Goal: Information Seeking & Learning: Find specific fact

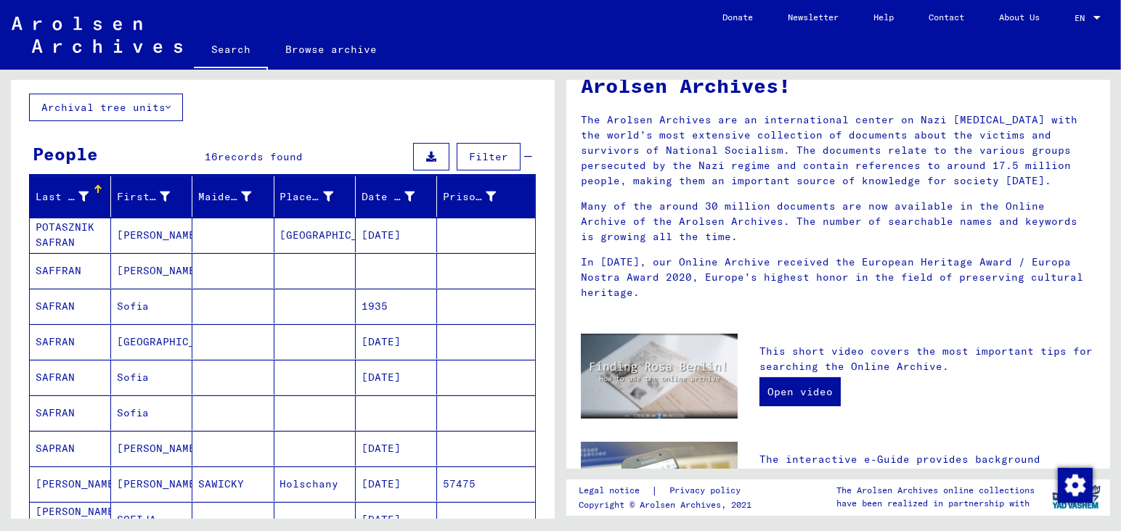
scroll to position [76, 0]
click at [74, 271] on mat-cell "SAFFRAN" at bounding box center [70, 270] width 81 height 35
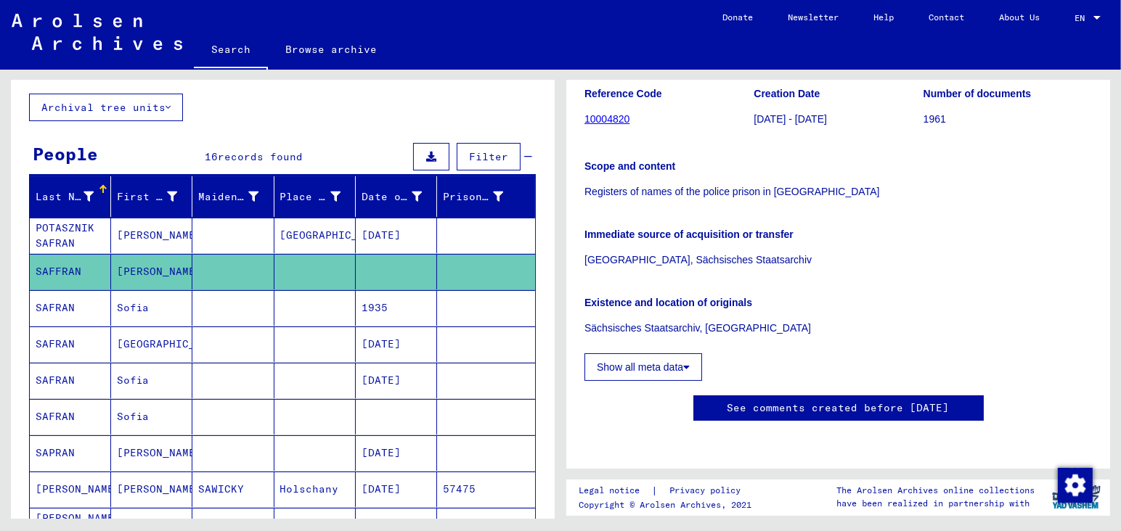
scroll to position [607, 0]
click at [375, 406] on mat-cell at bounding box center [396, 417] width 81 height 36
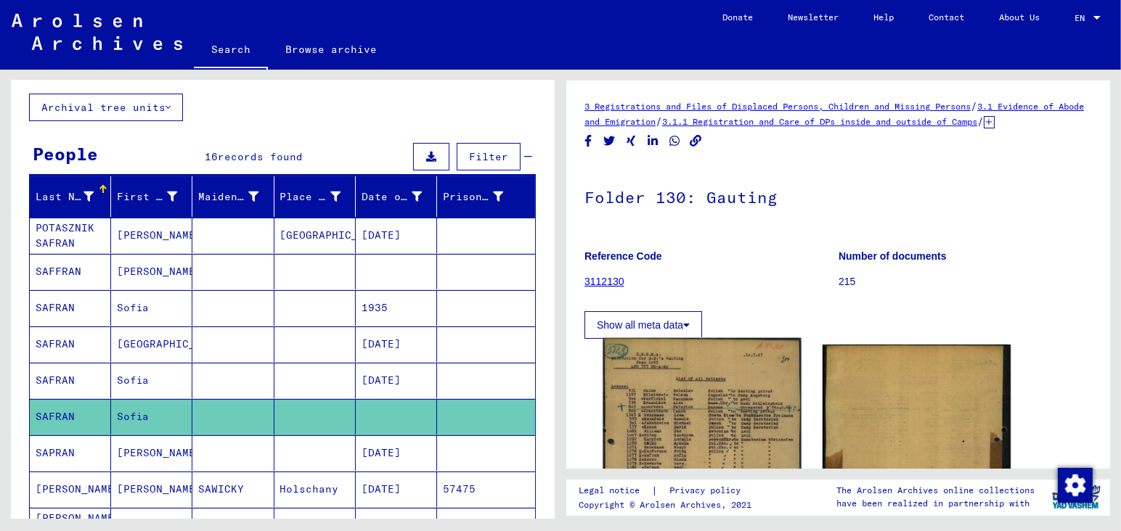
click at [721, 438] on img at bounding box center [701, 472] width 197 height 269
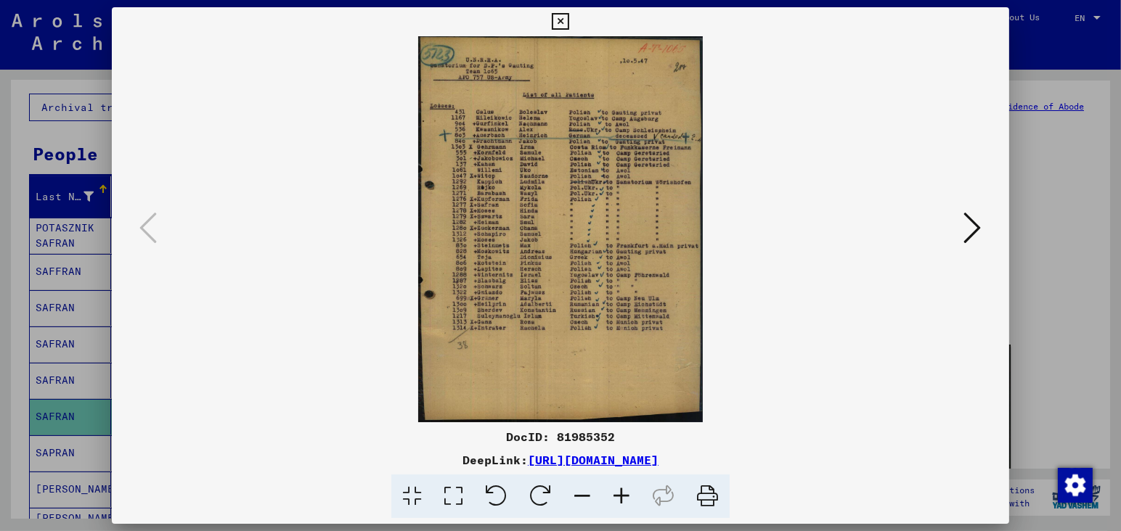
click at [619, 496] on icon at bounding box center [621, 497] width 39 height 44
click at [620, 495] on icon at bounding box center [621, 497] width 39 height 44
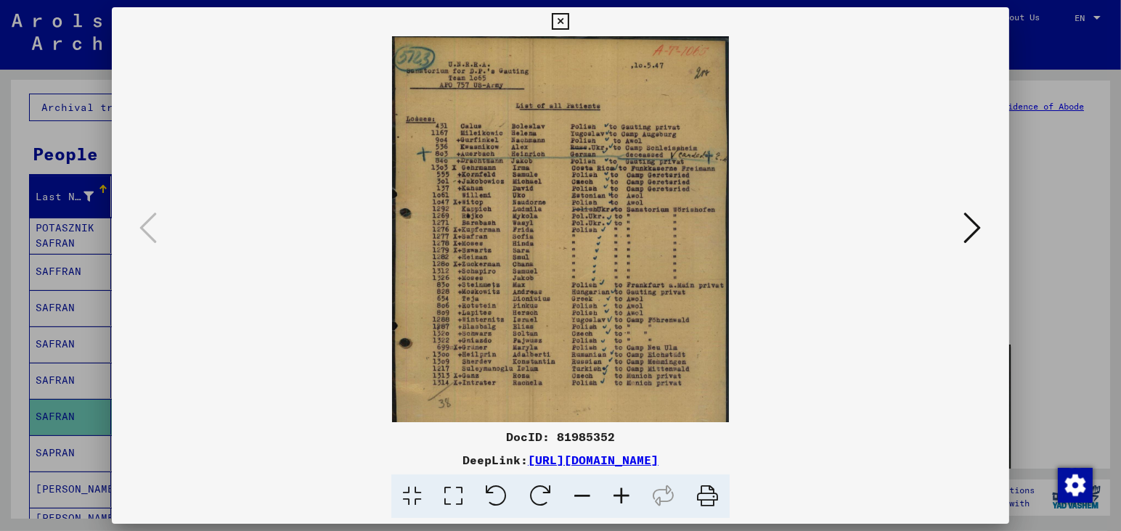
click at [620, 495] on icon at bounding box center [621, 497] width 39 height 44
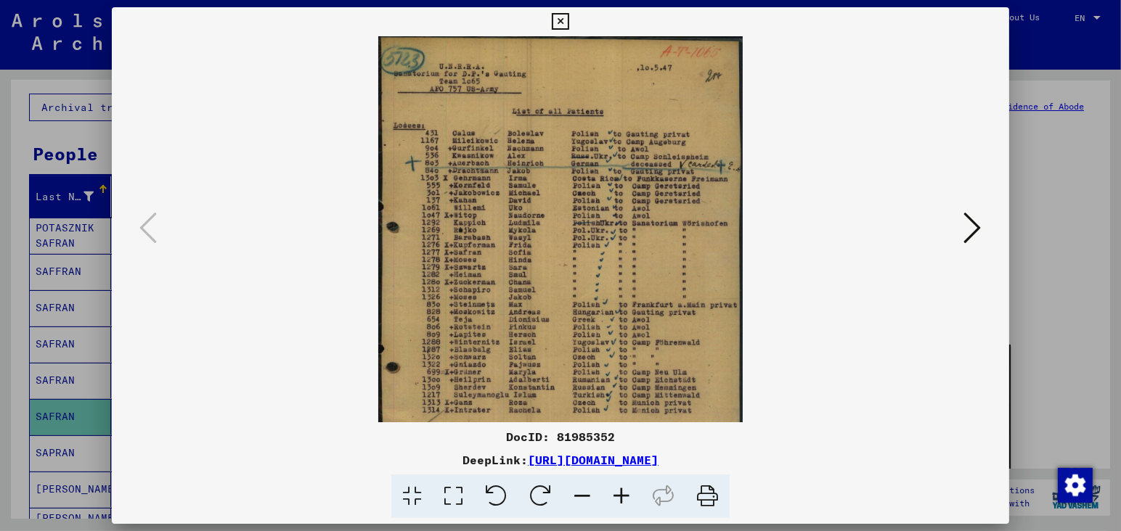
click at [620, 495] on icon at bounding box center [621, 497] width 39 height 44
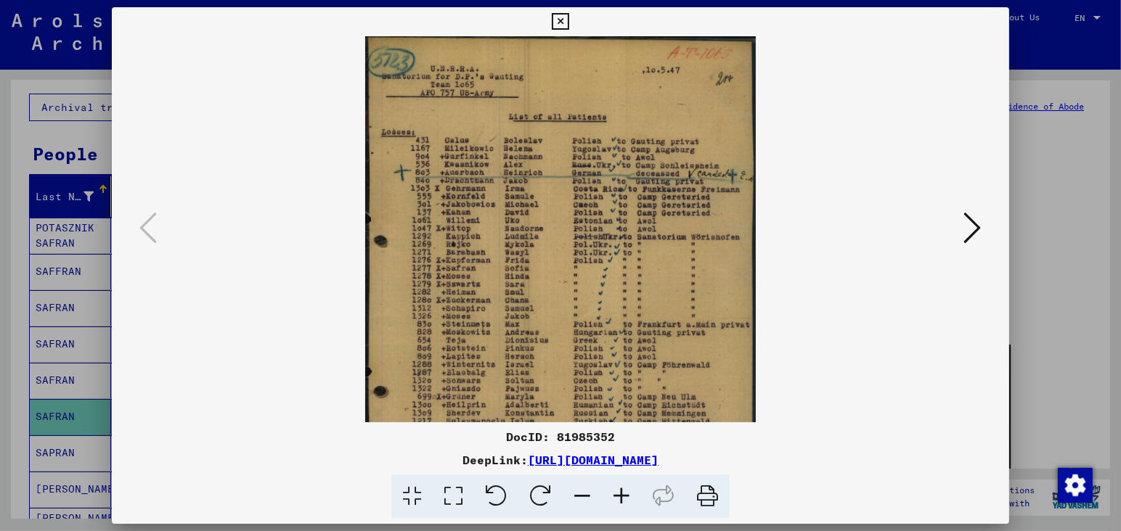
click at [620, 495] on icon at bounding box center [621, 497] width 39 height 44
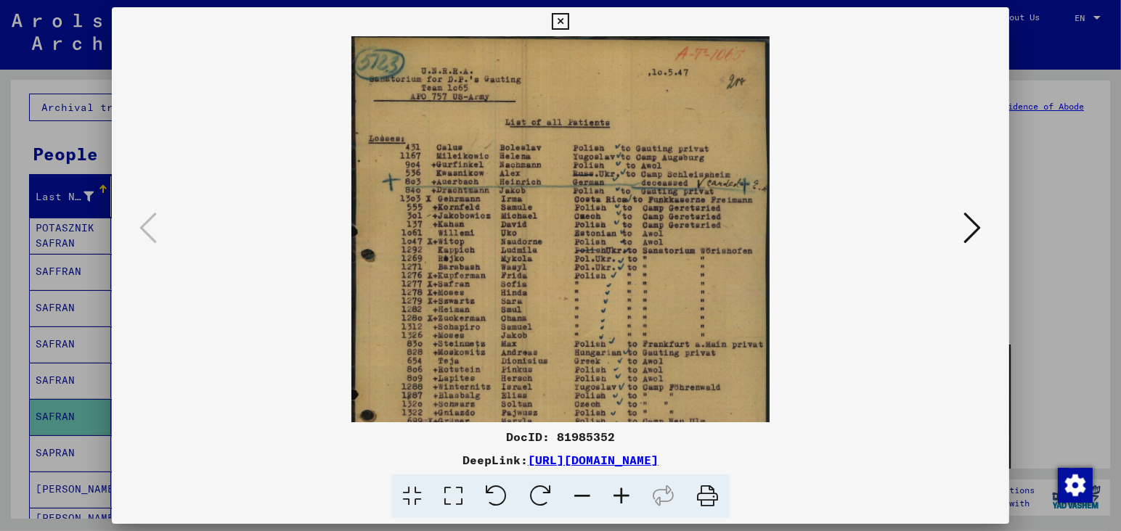
click at [620, 495] on icon at bounding box center [621, 497] width 39 height 44
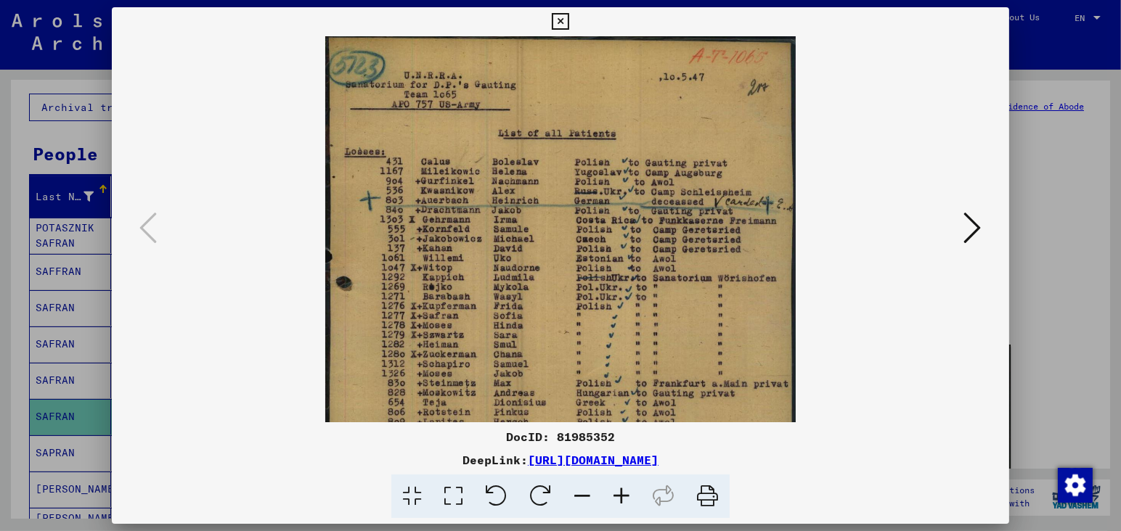
click at [620, 493] on icon at bounding box center [621, 497] width 39 height 44
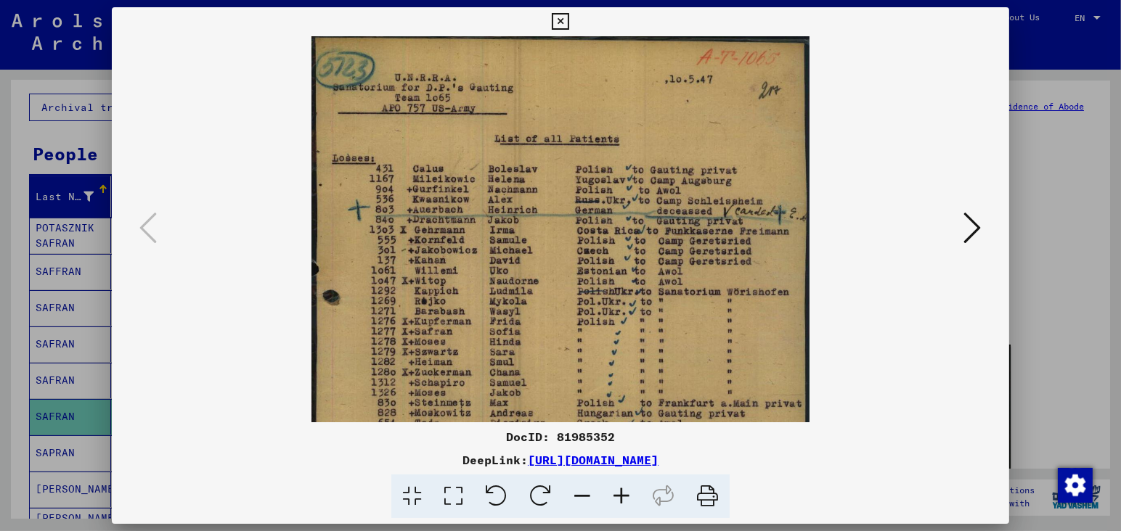
click at [620, 493] on icon at bounding box center [621, 497] width 39 height 44
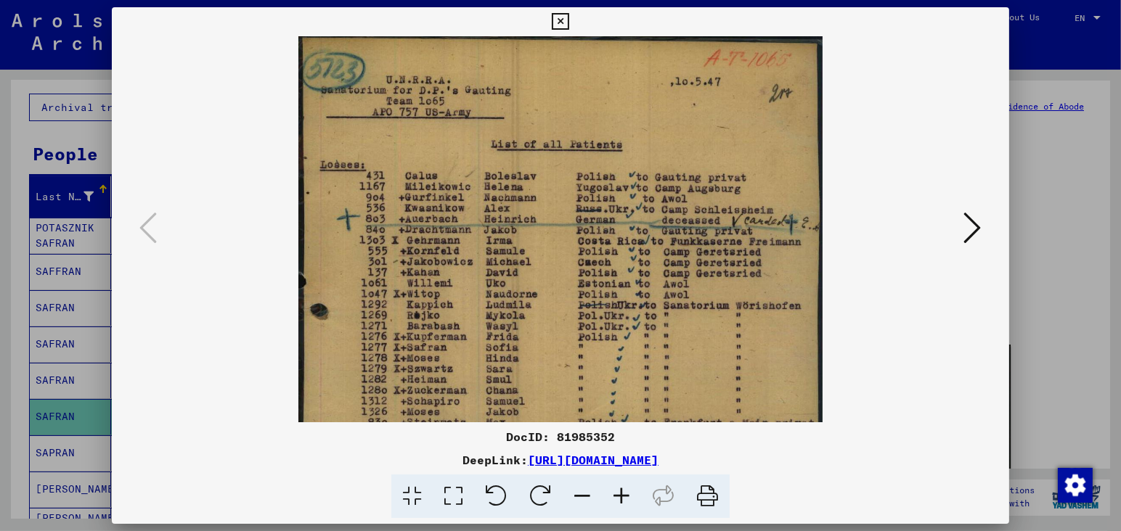
click at [621, 493] on icon at bounding box center [621, 497] width 39 height 44
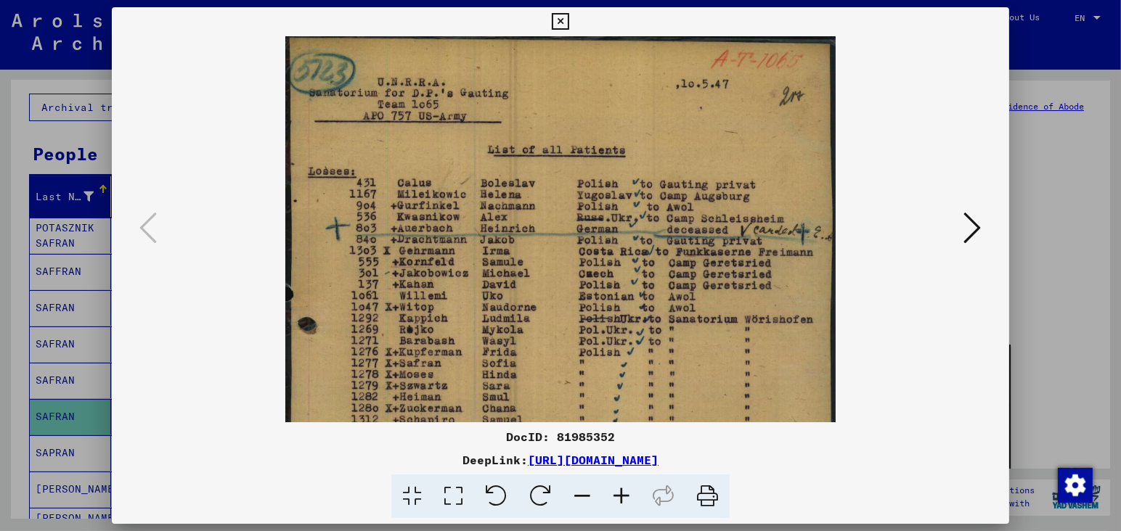
click at [621, 493] on icon at bounding box center [621, 497] width 39 height 44
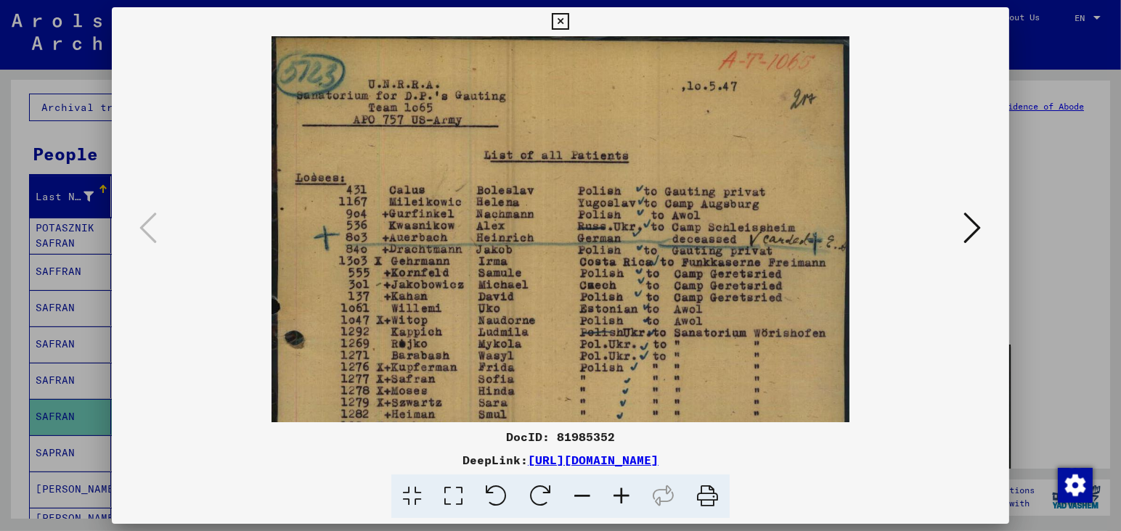
click at [621, 493] on icon at bounding box center [621, 497] width 39 height 44
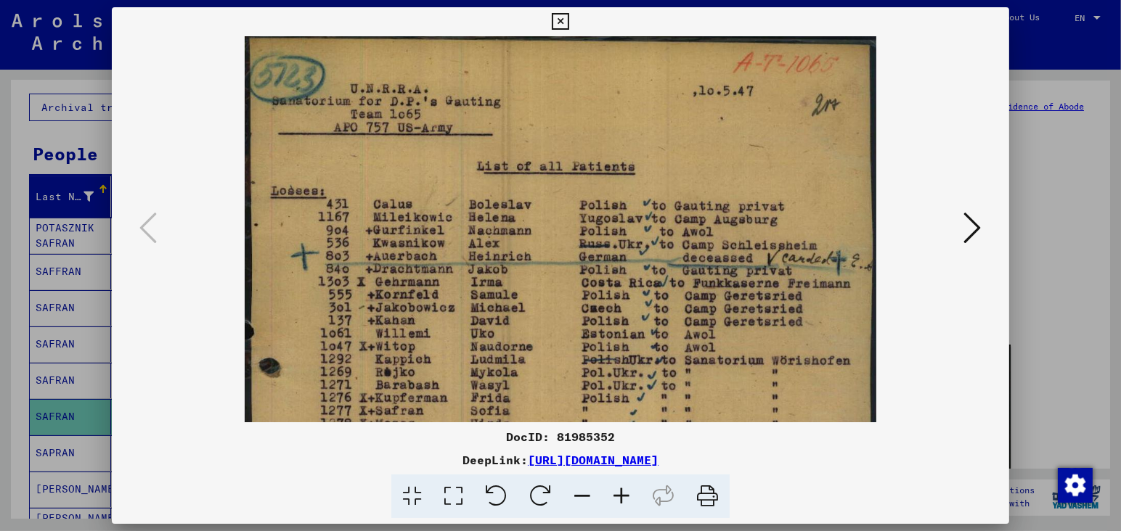
click at [621, 493] on icon at bounding box center [621, 497] width 39 height 44
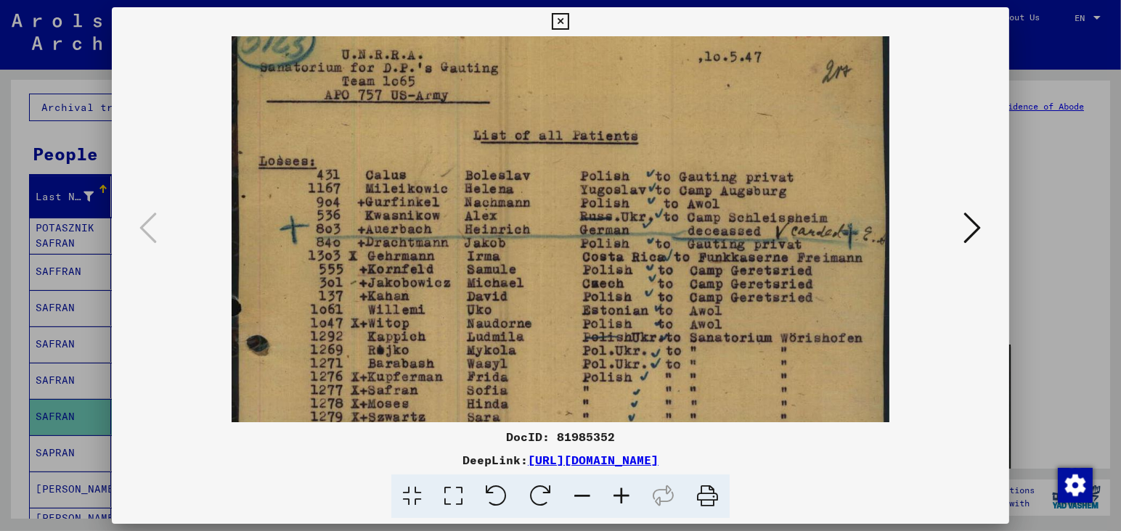
scroll to position [181, 0]
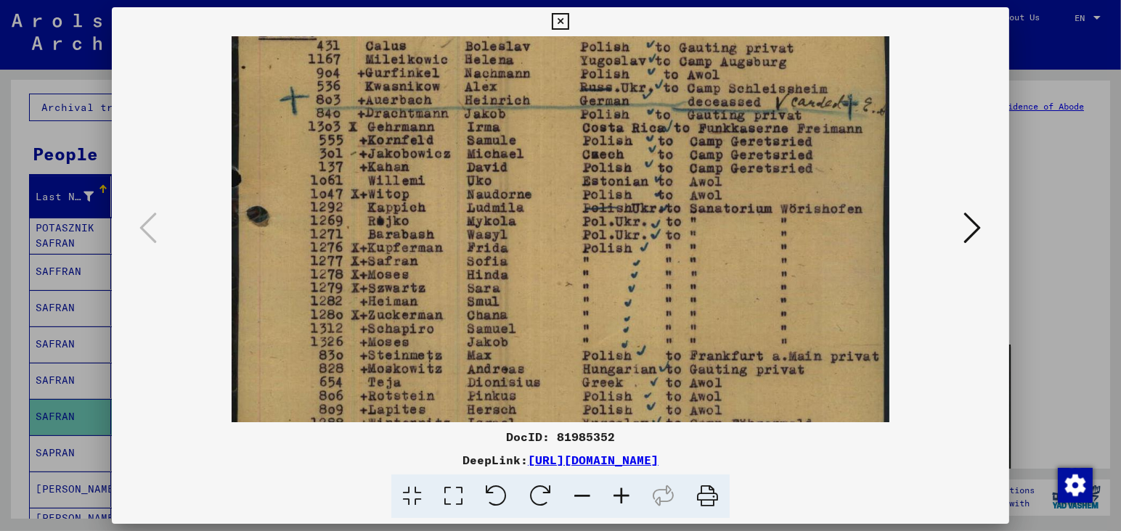
drag, startPoint x: 716, startPoint y: 278, endPoint x: 724, endPoint y: 78, distance: 200.5
click at [724, 97] on img at bounding box center [561, 316] width 658 height 894
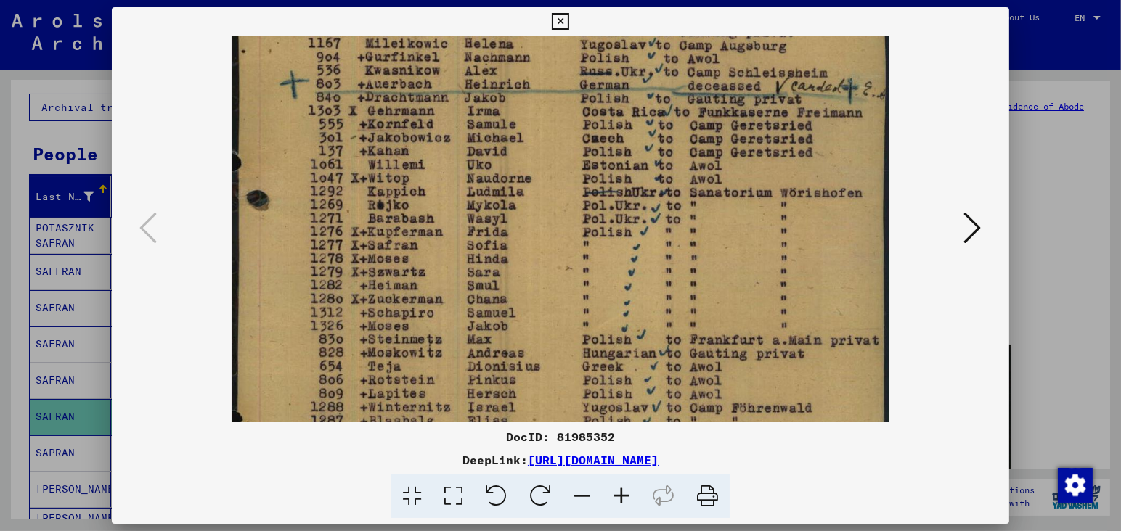
click at [972, 227] on icon at bounding box center [972, 227] width 17 height 35
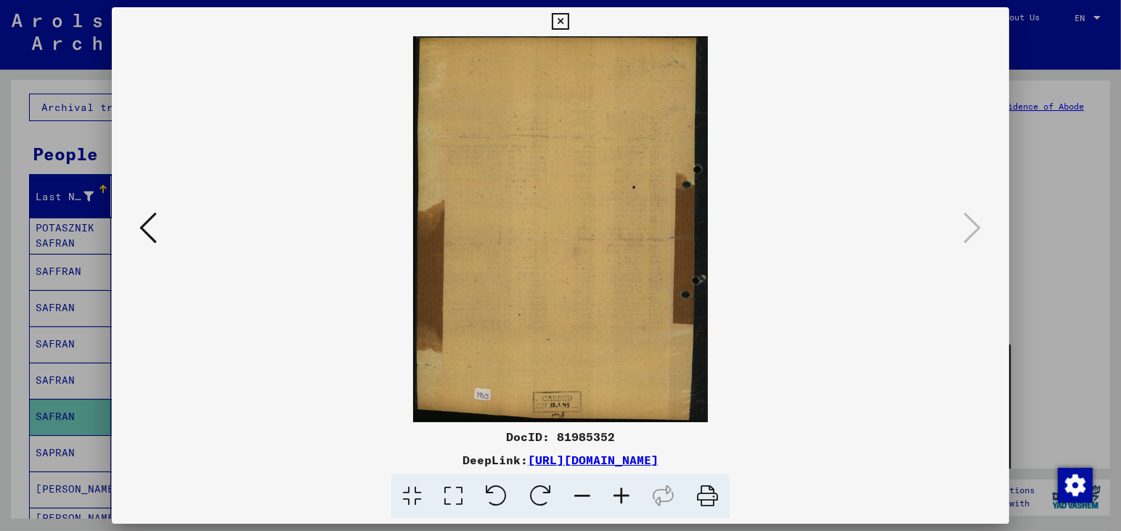
scroll to position [0, 0]
click at [142, 232] on icon at bounding box center [147, 227] width 17 height 35
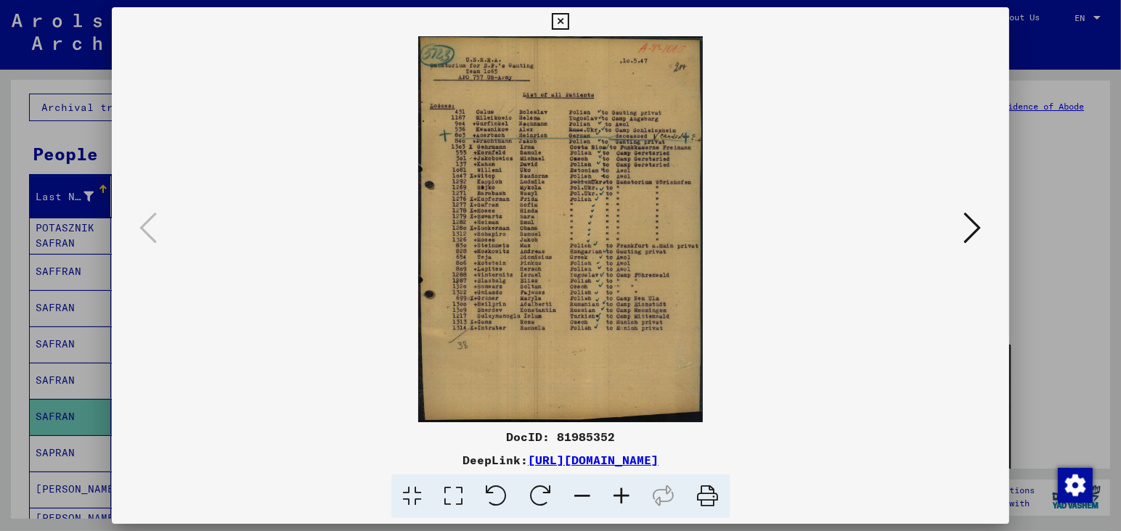
click at [1060, 265] on div at bounding box center [560, 265] width 1121 height 531
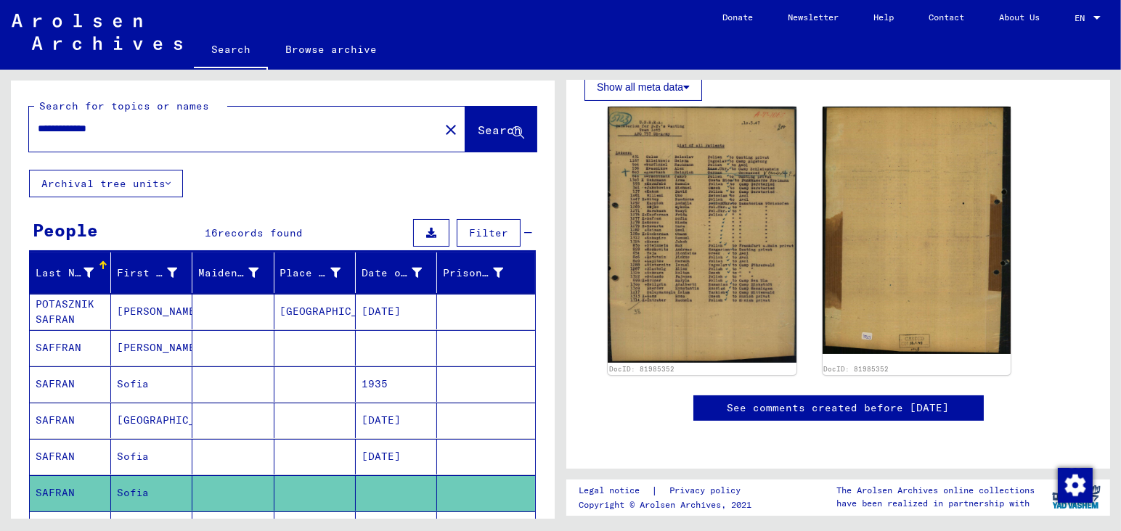
click at [184, 126] on input "**********" at bounding box center [234, 128] width 393 height 15
type input "*"
click at [478, 131] on span "Search" at bounding box center [500, 130] width 44 height 15
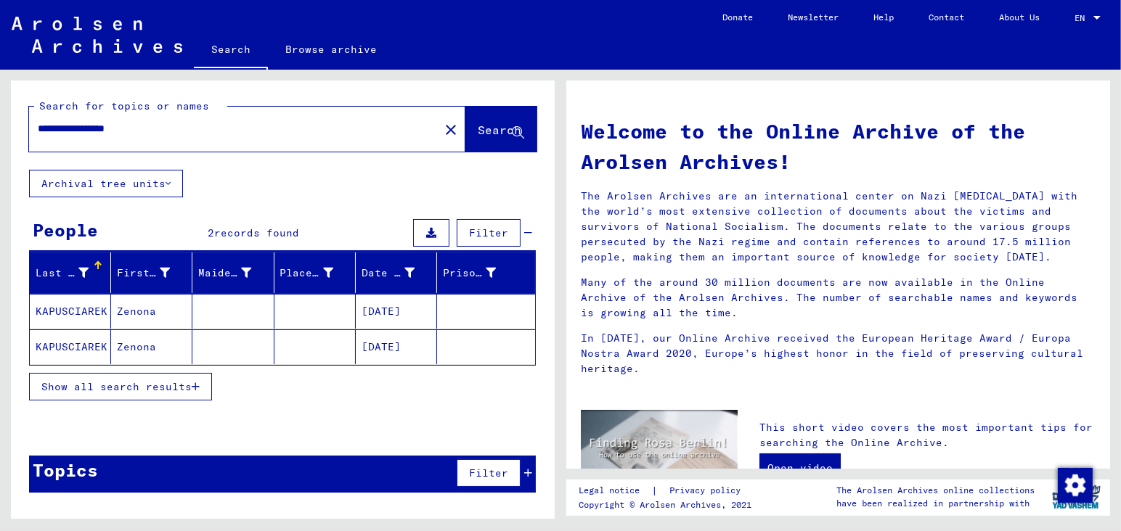
click at [412, 312] on mat-cell "[DATE]" at bounding box center [396, 311] width 81 height 35
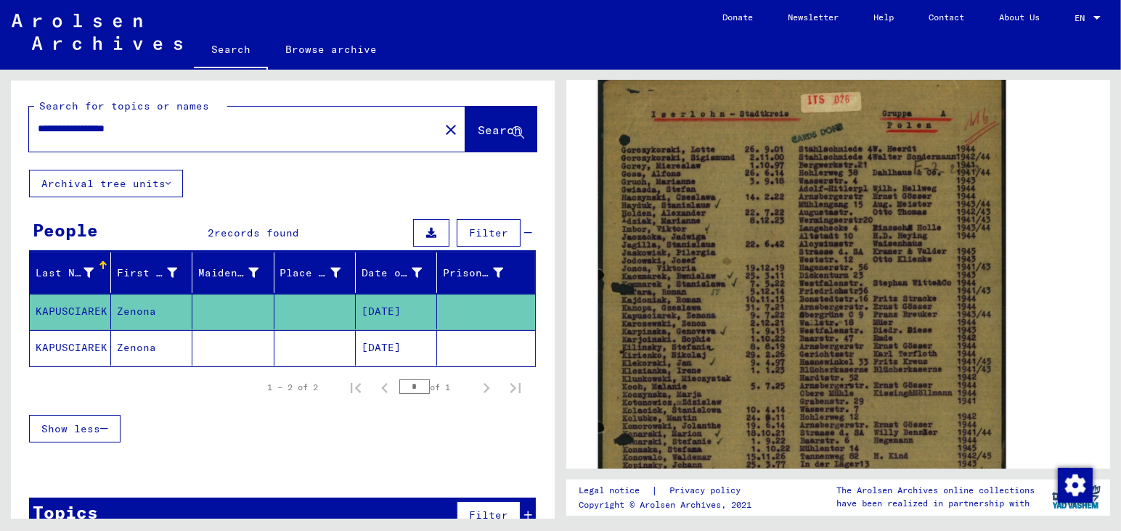
scroll to position [305, 0]
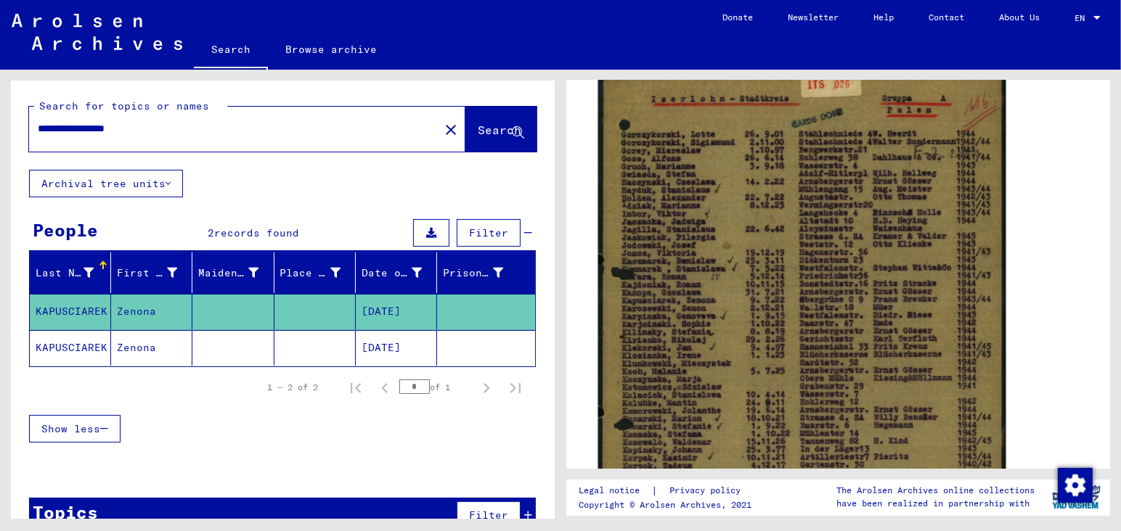
click at [765, 350] on img at bounding box center [802, 340] width 408 height 567
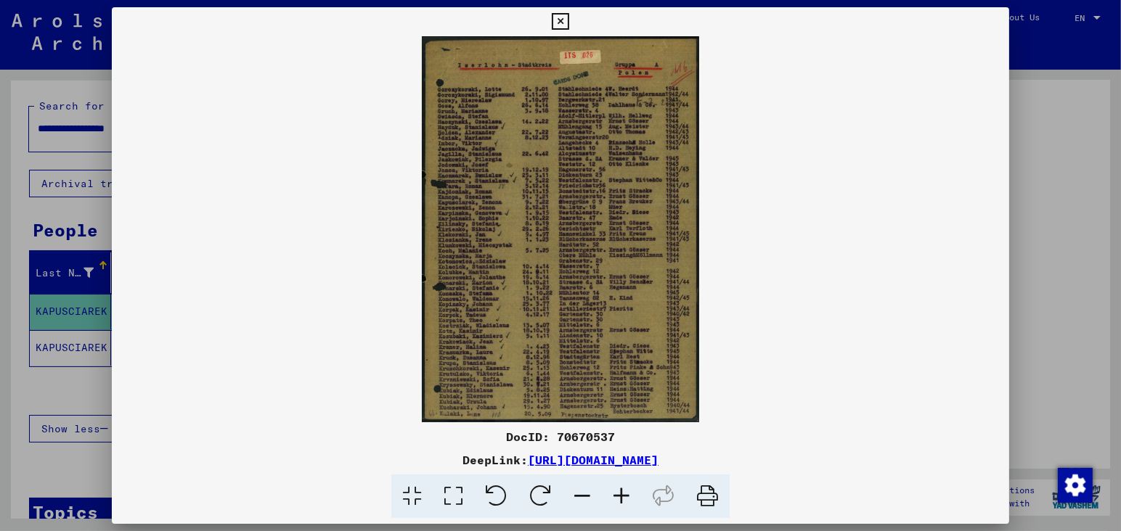
click at [623, 495] on icon at bounding box center [621, 497] width 39 height 44
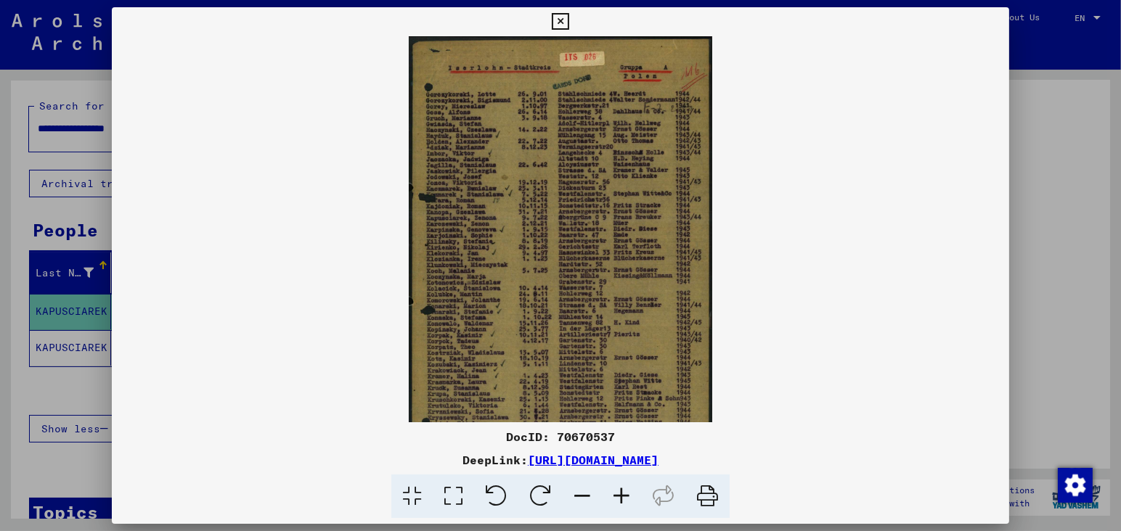
click at [623, 495] on icon at bounding box center [621, 497] width 39 height 44
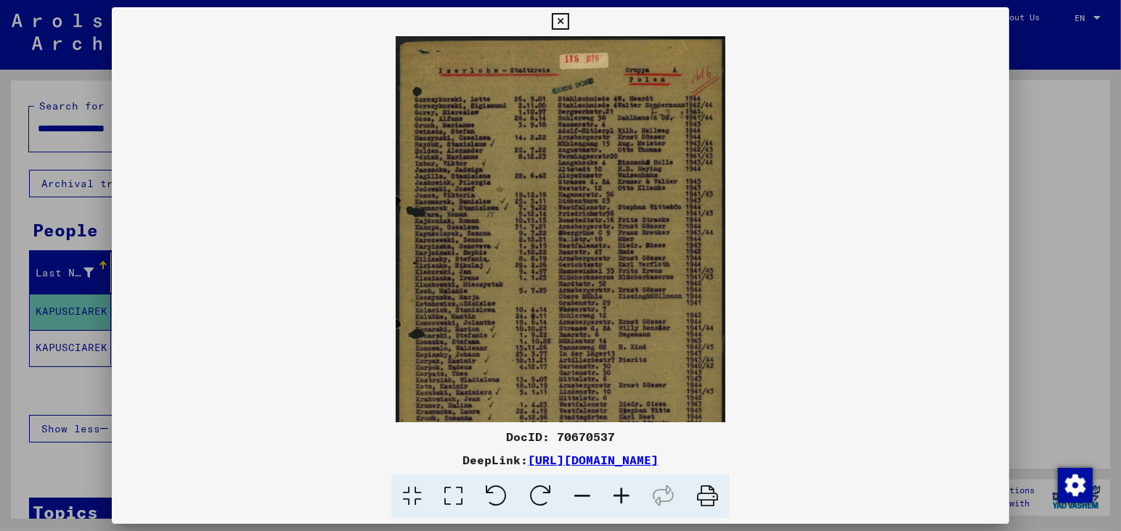
click at [623, 495] on icon at bounding box center [621, 497] width 39 height 44
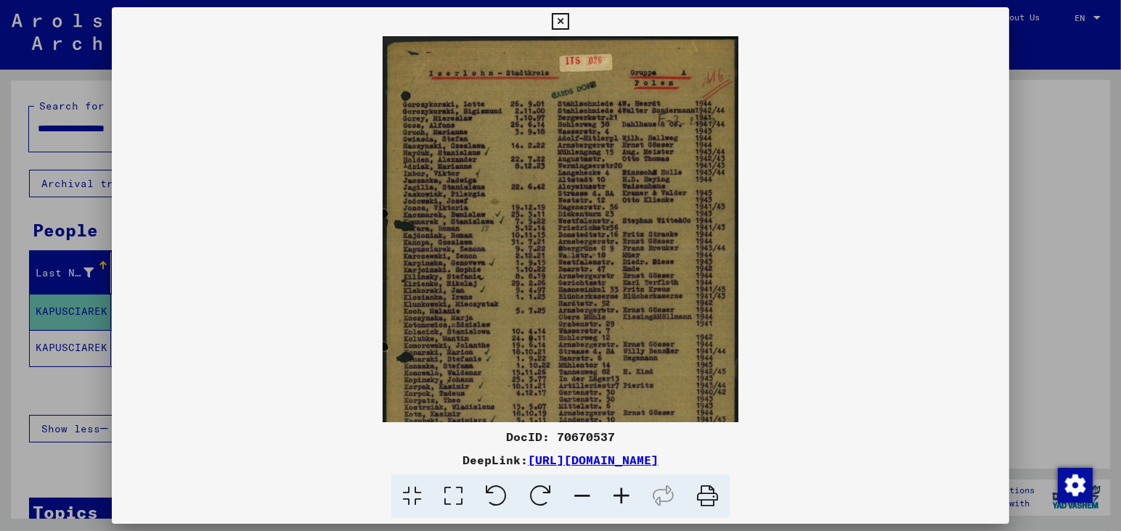
click at [623, 495] on icon at bounding box center [621, 497] width 39 height 44
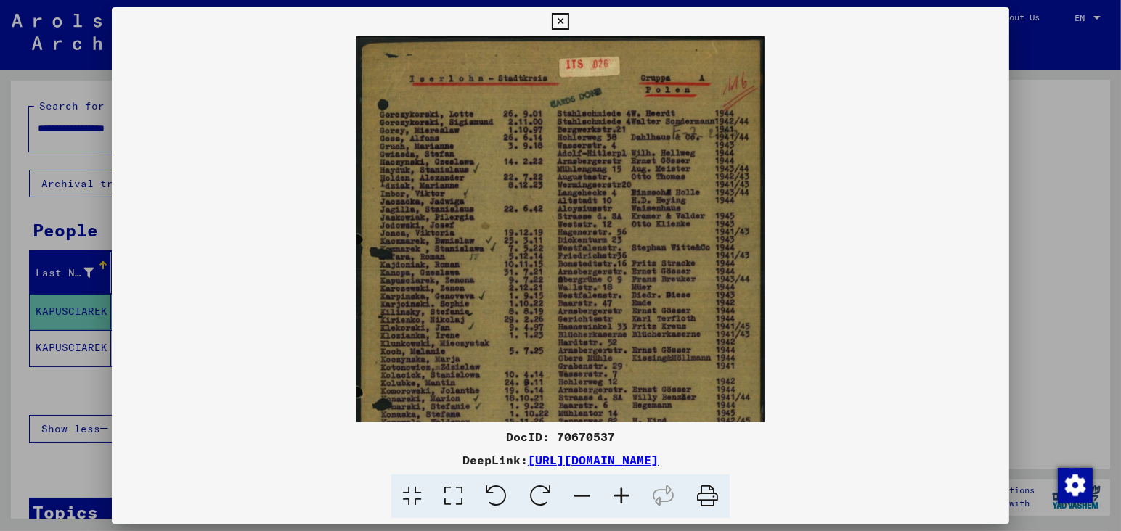
click at [623, 495] on icon at bounding box center [621, 497] width 39 height 44
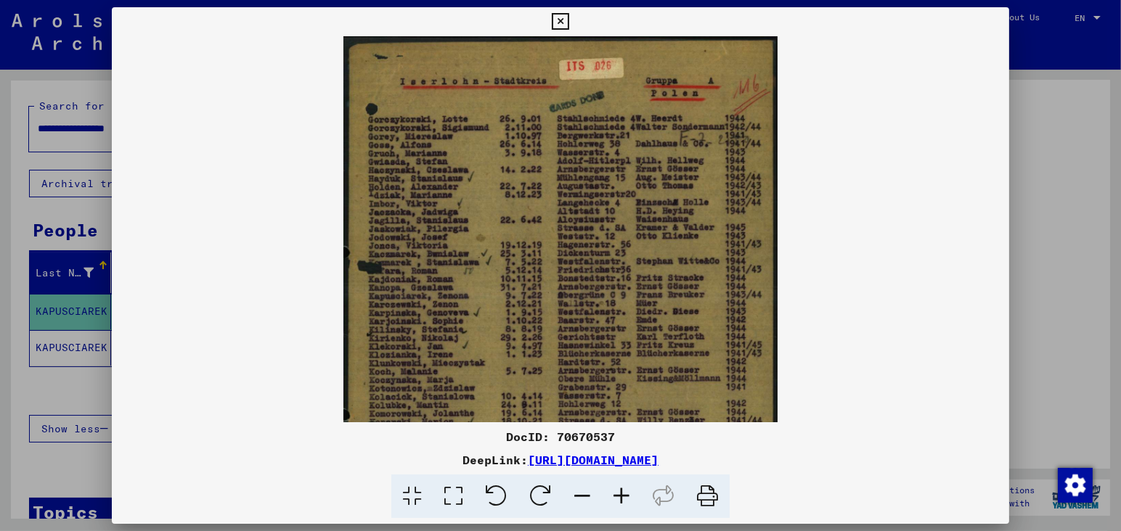
click at [623, 495] on icon at bounding box center [621, 497] width 39 height 44
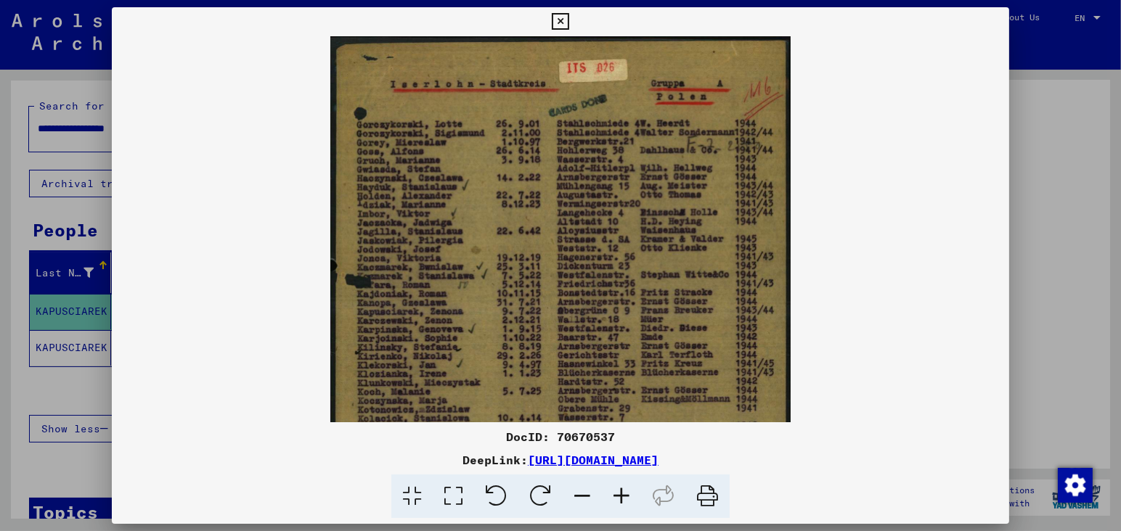
click at [623, 495] on icon at bounding box center [621, 497] width 39 height 44
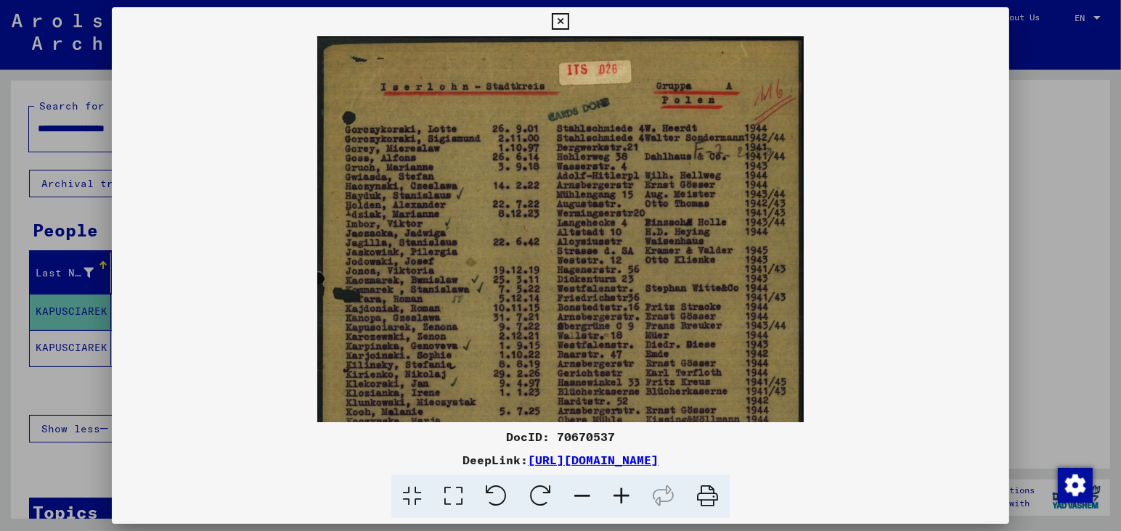
click at [623, 495] on icon at bounding box center [621, 497] width 39 height 44
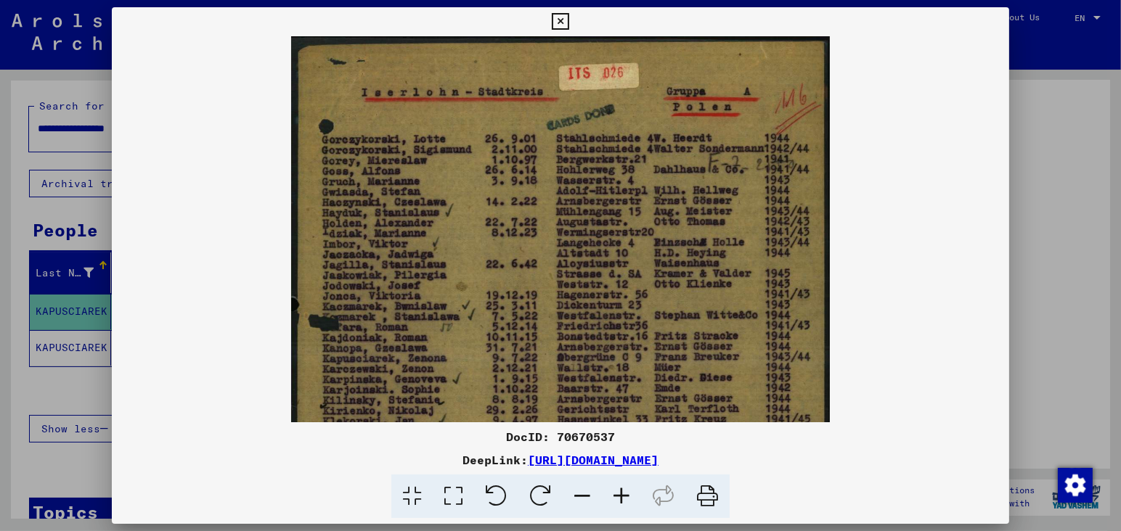
click at [623, 495] on icon at bounding box center [621, 497] width 39 height 44
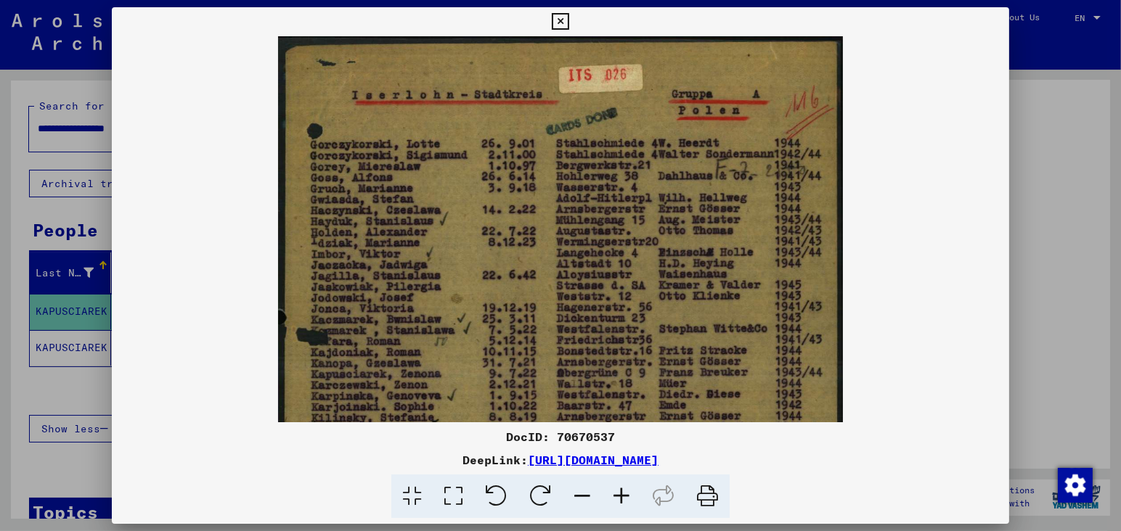
click at [623, 495] on icon at bounding box center [621, 497] width 39 height 44
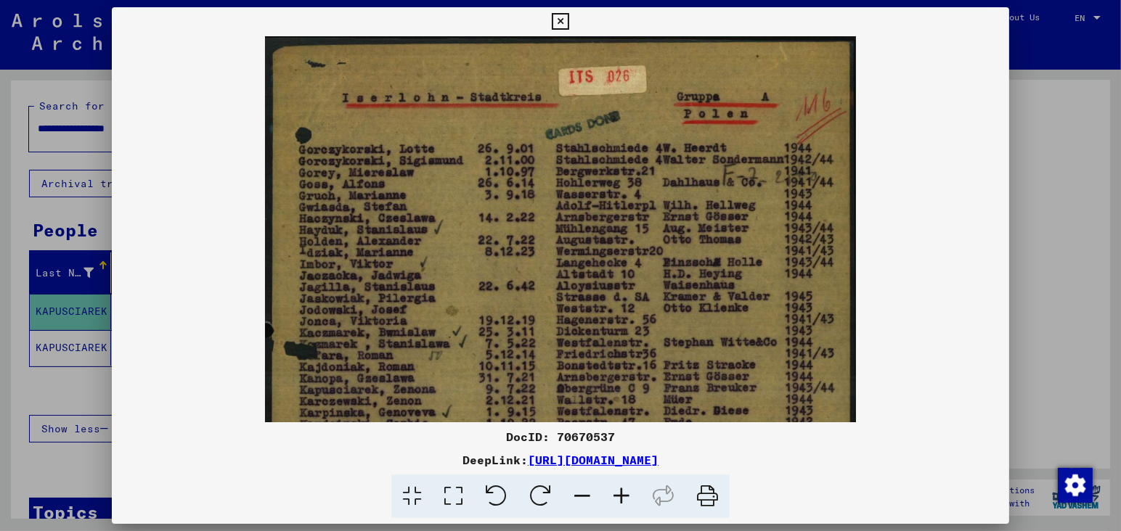
click at [623, 495] on icon at bounding box center [621, 497] width 39 height 44
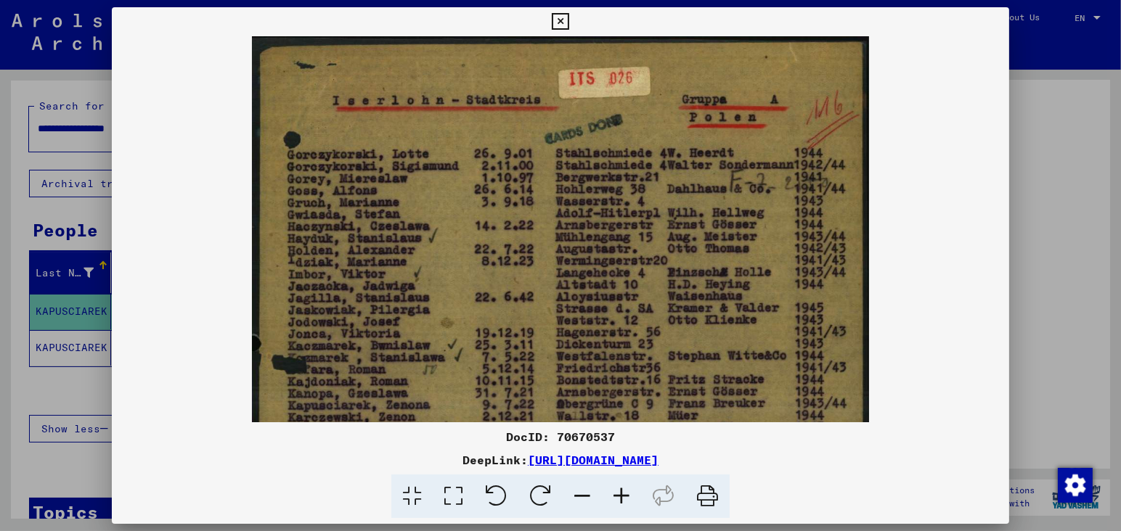
click at [623, 495] on icon at bounding box center [621, 497] width 39 height 44
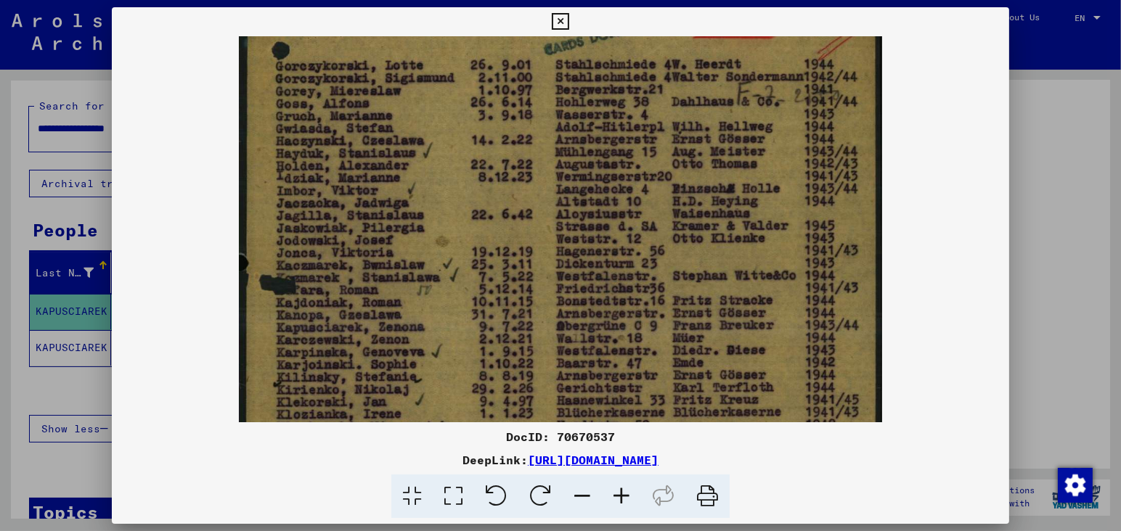
drag, startPoint x: 491, startPoint y: 319, endPoint x: 481, endPoint y: 218, distance: 101.4
click at [481, 220] on img at bounding box center [560, 390] width 643 height 894
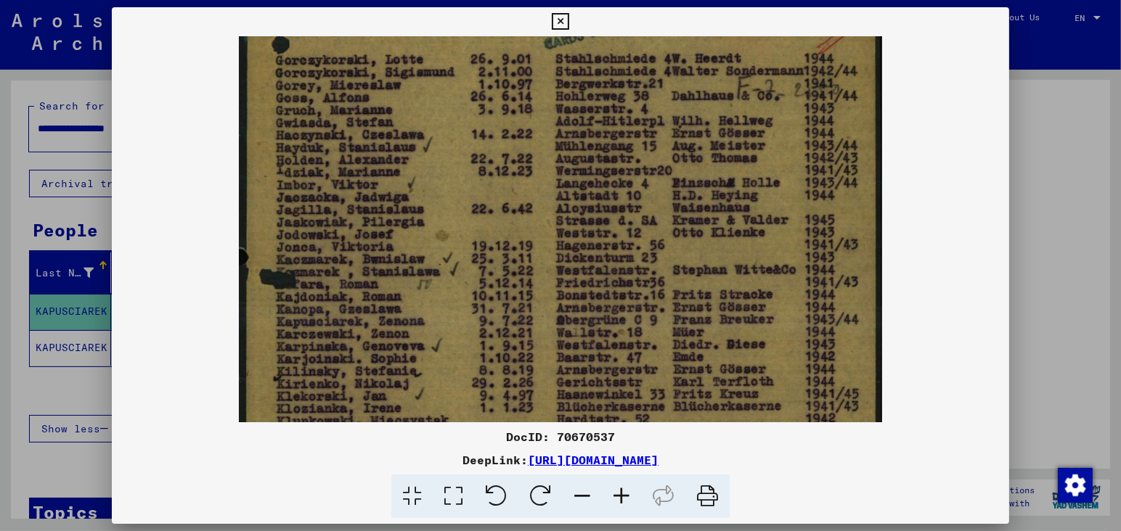
click at [62, 385] on div at bounding box center [560, 265] width 1121 height 531
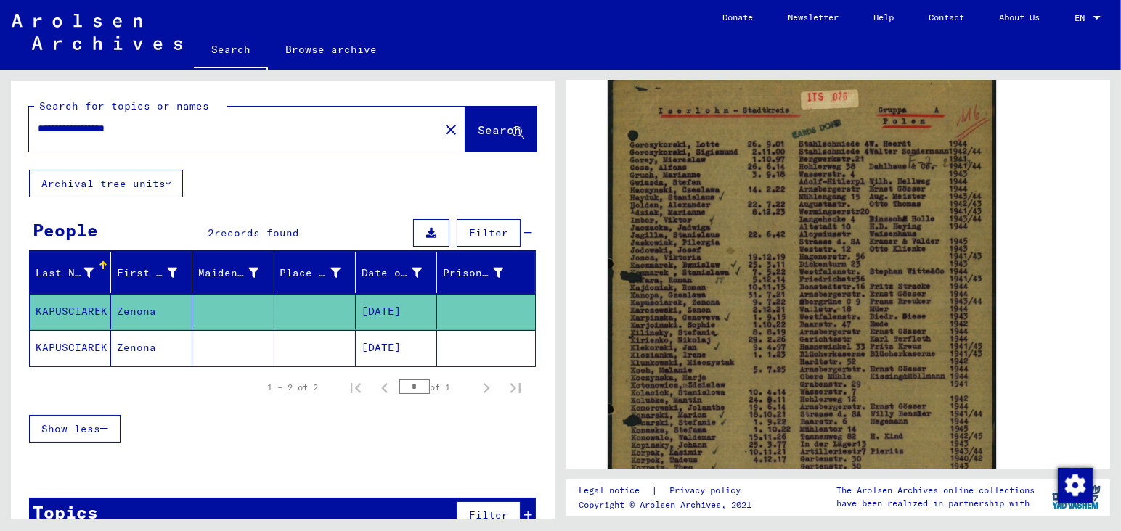
click at [390, 348] on mat-cell "[DATE]" at bounding box center [396, 348] width 81 height 36
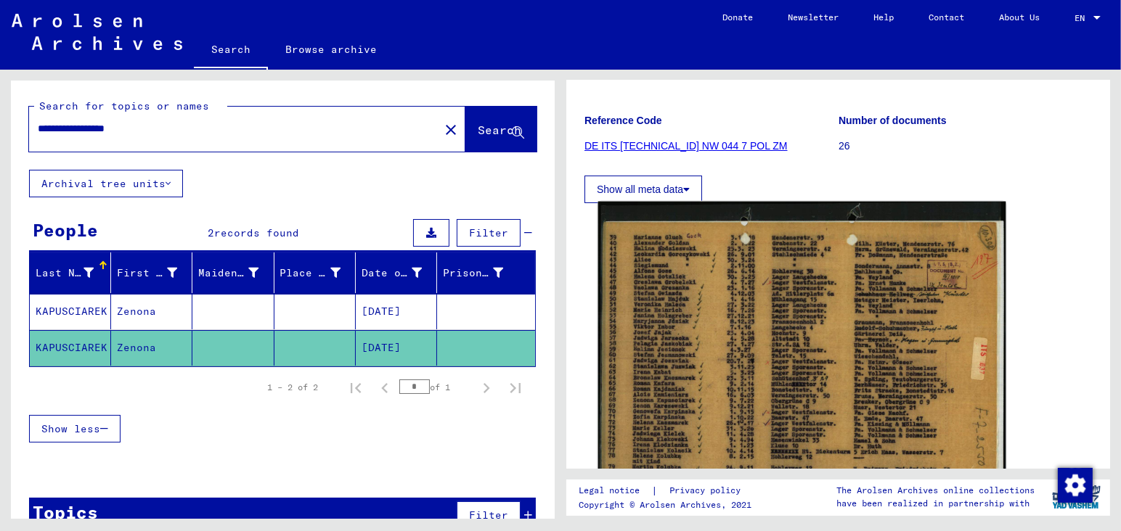
scroll to position [305, 0]
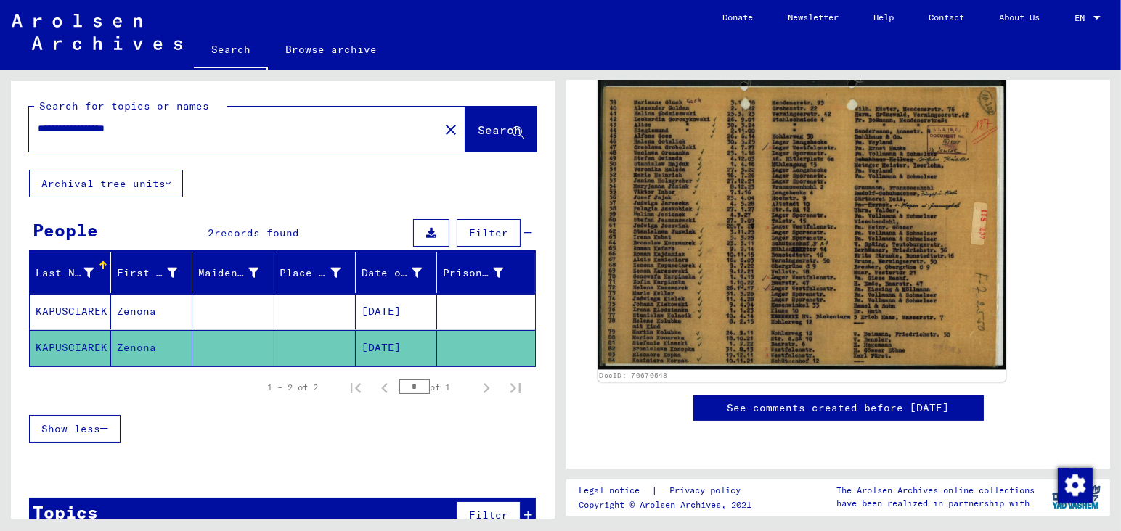
click at [720, 288] on img at bounding box center [802, 218] width 408 height 303
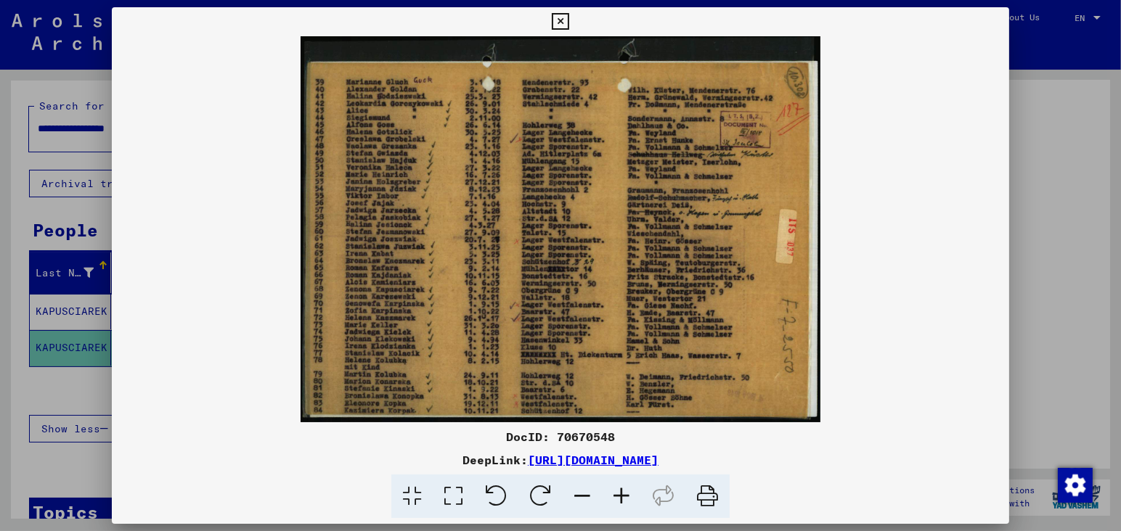
click at [619, 497] on icon at bounding box center [621, 497] width 39 height 44
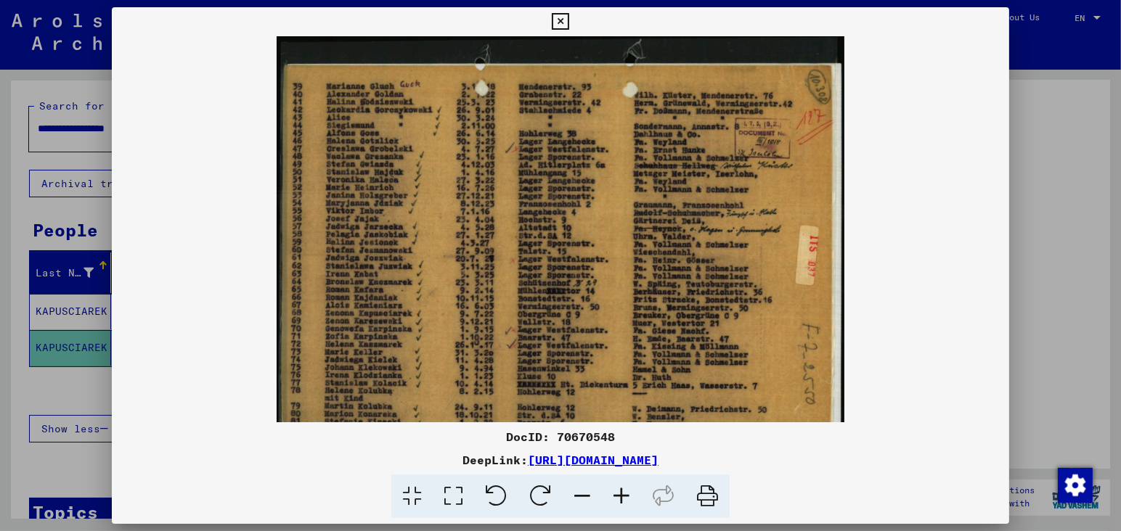
click at [619, 497] on icon at bounding box center [621, 497] width 39 height 44
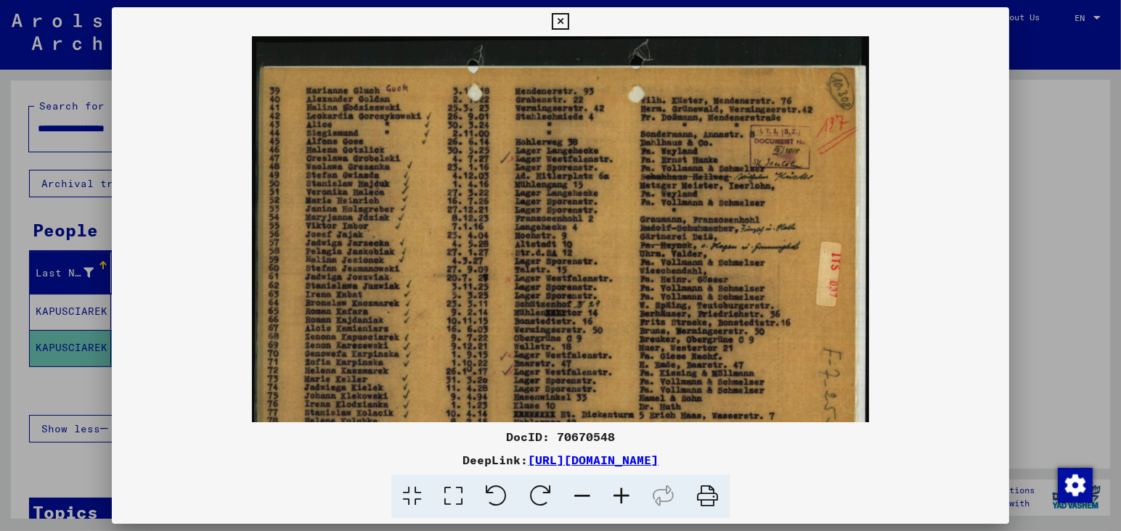
click at [619, 497] on icon at bounding box center [621, 497] width 39 height 44
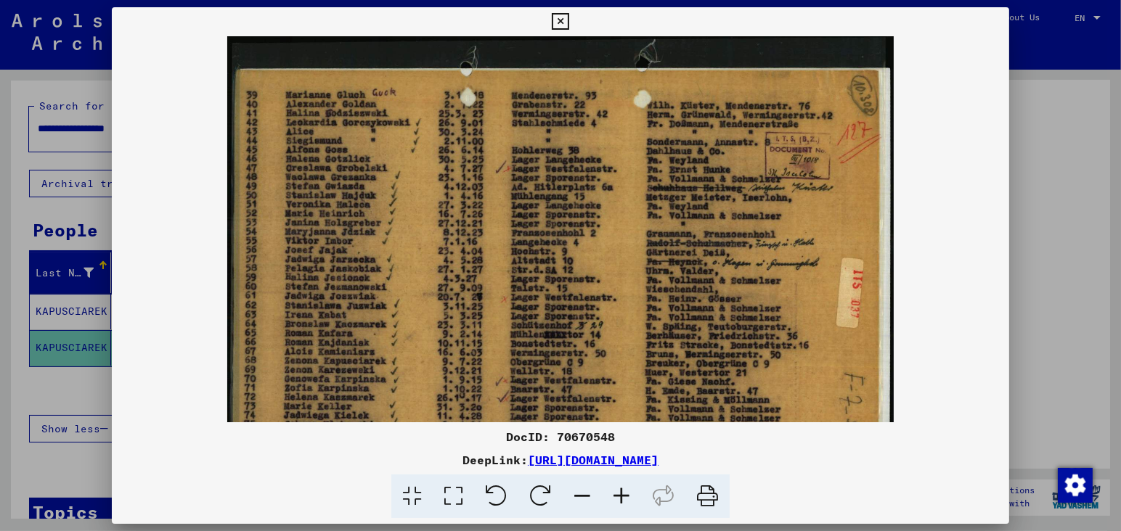
click at [619, 497] on icon at bounding box center [621, 497] width 39 height 44
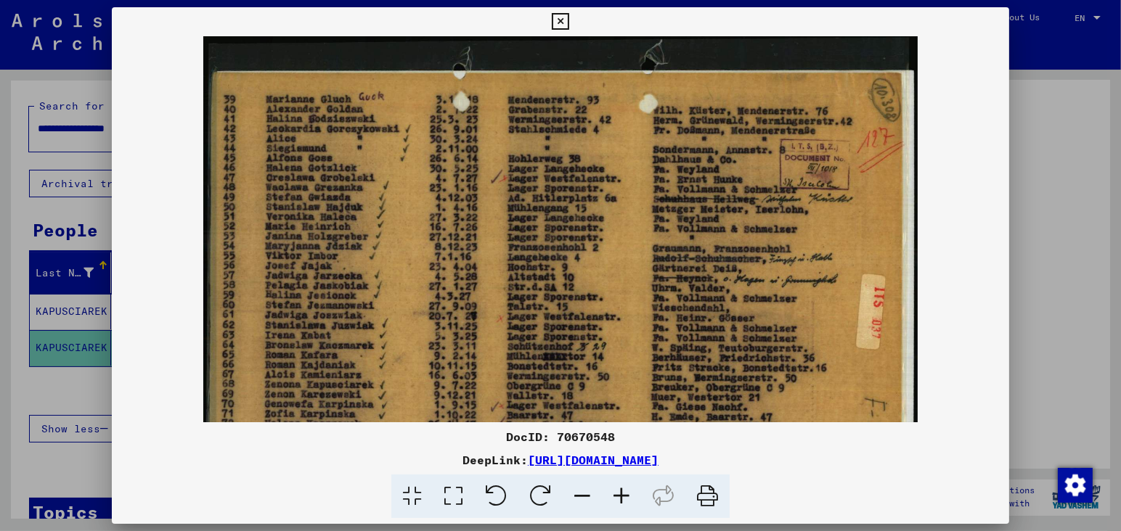
click at [619, 497] on icon at bounding box center [621, 497] width 39 height 44
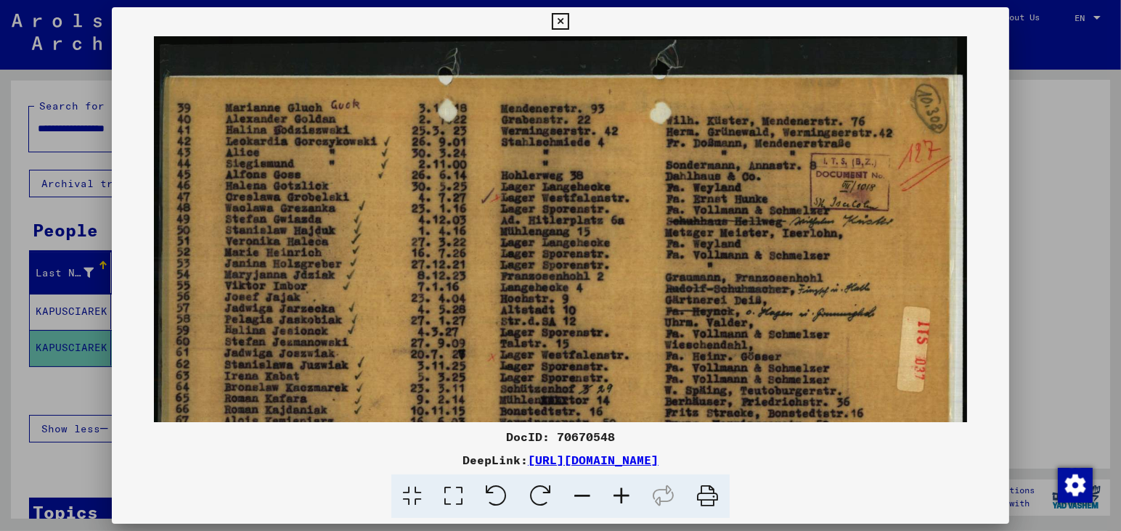
click at [619, 497] on icon at bounding box center [621, 497] width 39 height 44
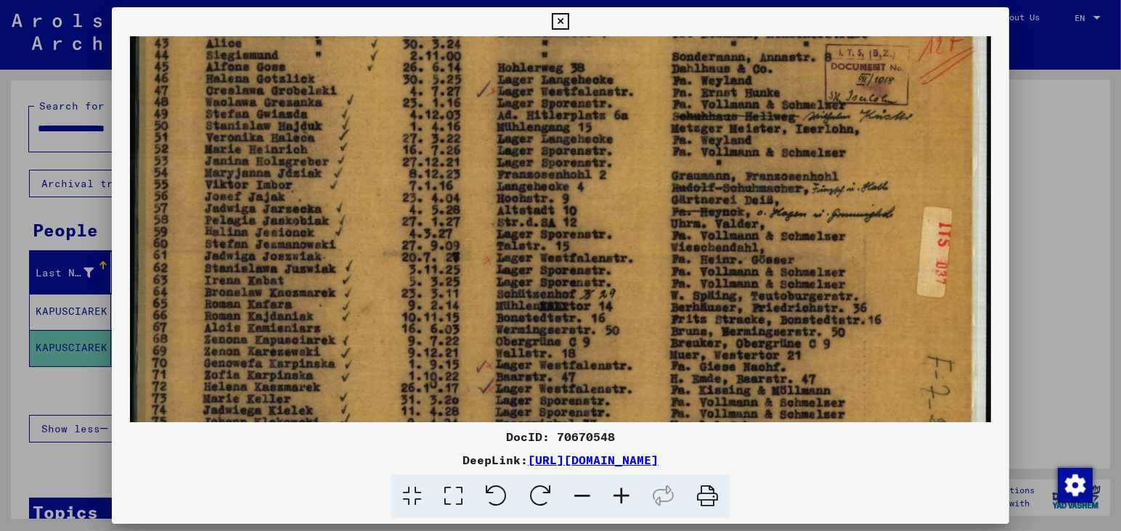
drag, startPoint x: 532, startPoint y: 351, endPoint x: 530, endPoint y: 223, distance: 127.7
click at [531, 227] on img at bounding box center [560, 240] width 861 height 640
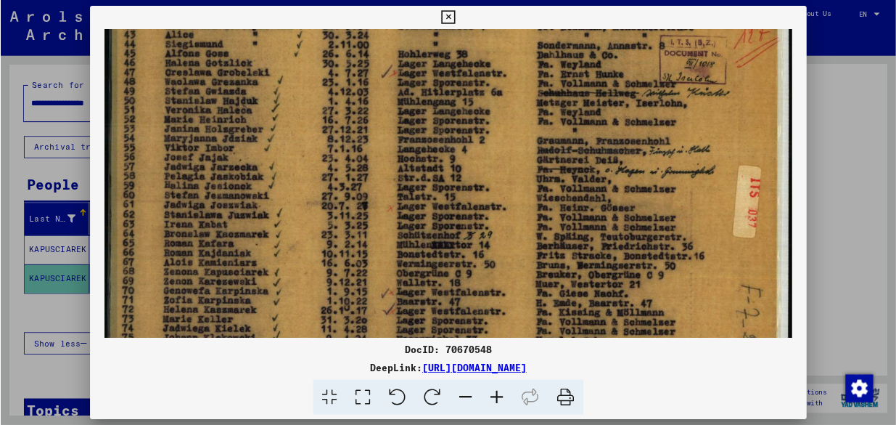
scroll to position [123, 0]
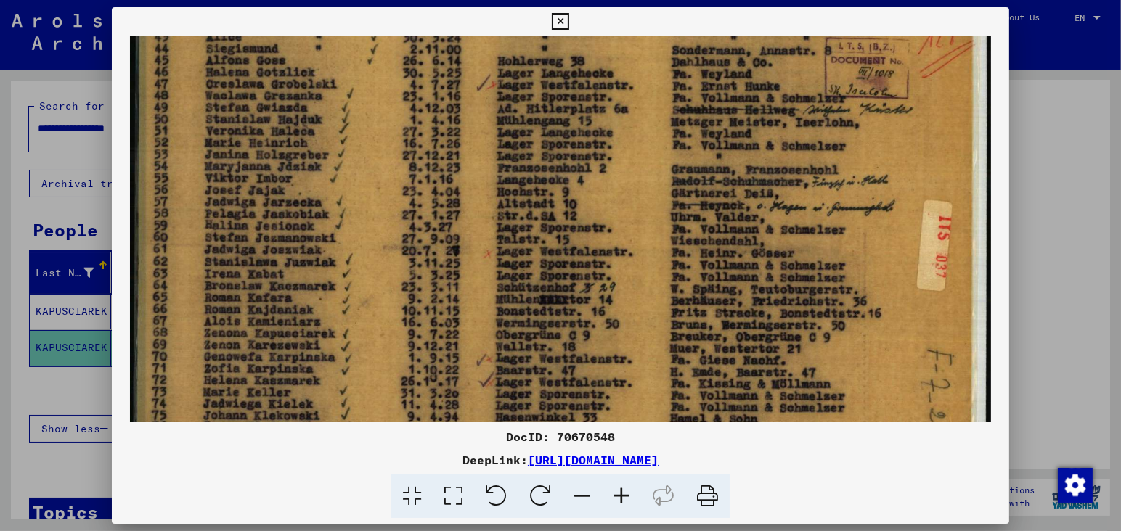
click at [716, 324] on img at bounding box center [560, 234] width 861 height 640
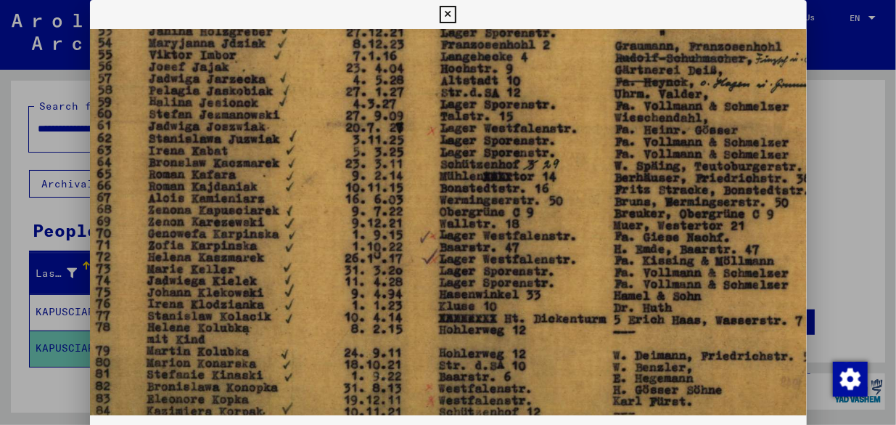
scroll to position [254, 14]
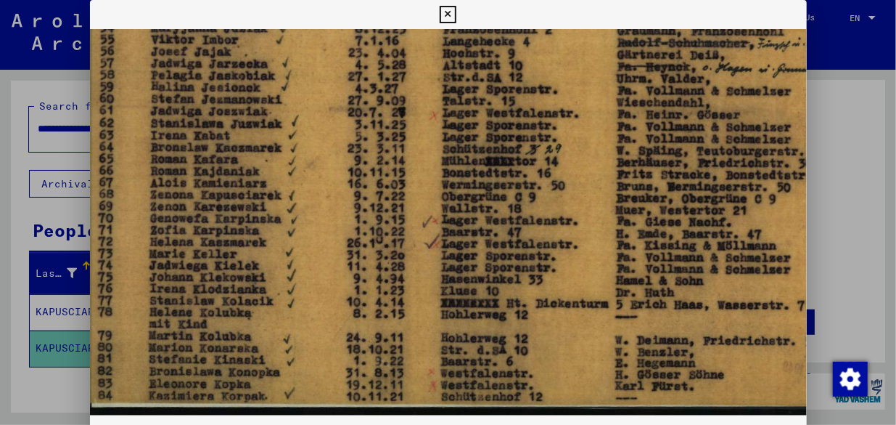
drag, startPoint x: 578, startPoint y: 304, endPoint x: 566, endPoint y: 174, distance: 130.4
click at [566, 174] on img at bounding box center [506, 95] width 861 height 640
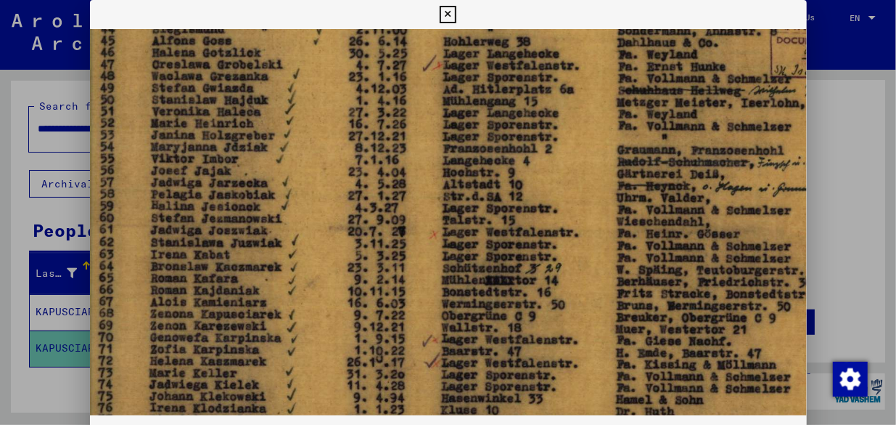
drag, startPoint x: 565, startPoint y: 124, endPoint x: 565, endPoint y: 242, distance: 117.6
click at [565, 242] on img at bounding box center [506, 214] width 861 height 640
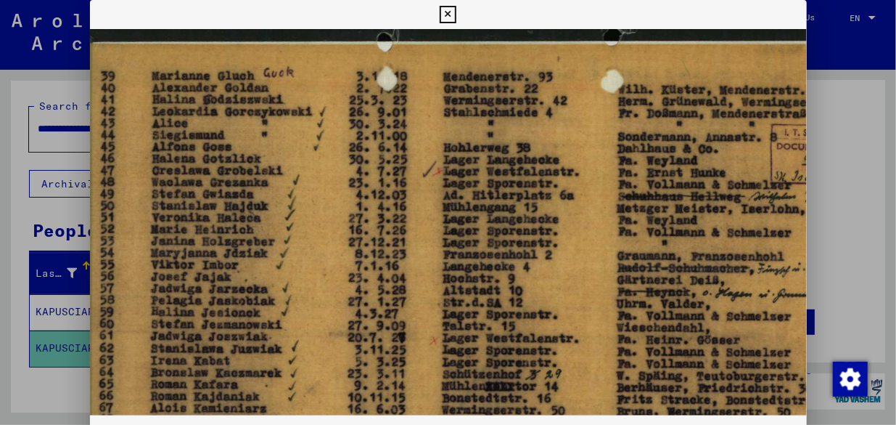
drag, startPoint x: 572, startPoint y: 131, endPoint x: 572, endPoint y: 237, distance: 105.2
click at [572, 237] on img at bounding box center [506, 320] width 861 height 640
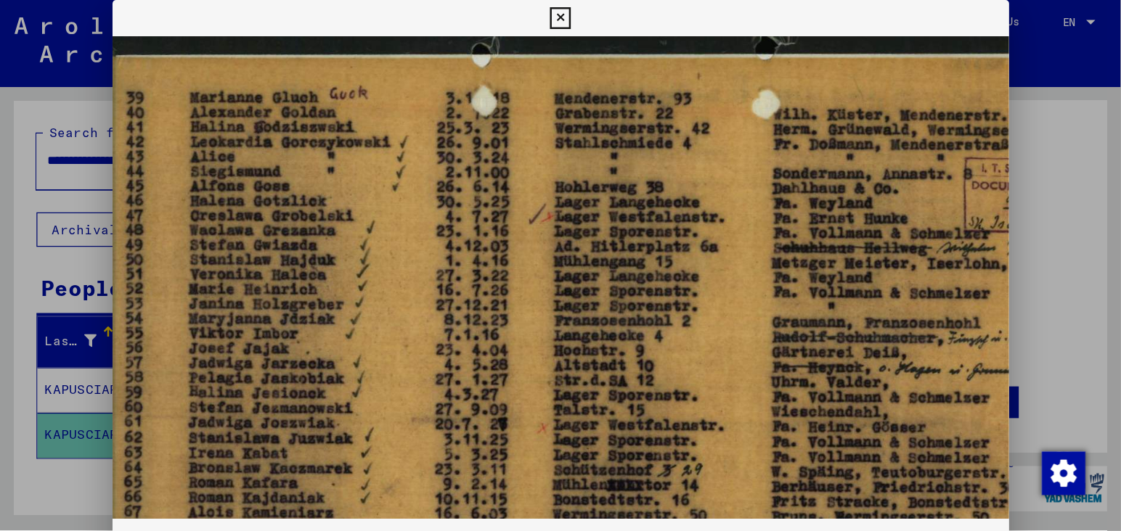
scroll to position [0, 14]
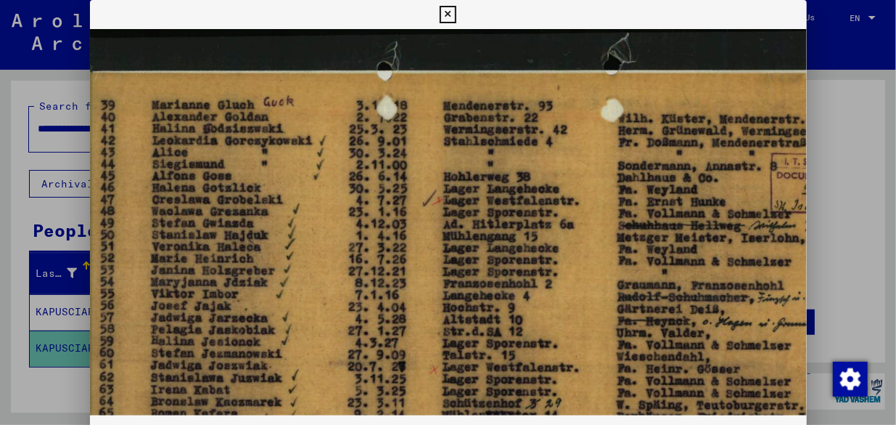
drag, startPoint x: 586, startPoint y: 168, endPoint x: 586, endPoint y: 214, distance: 45.7
click at [586, 214] on img at bounding box center [506, 349] width 861 height 640
click at [366, 310] on img at bounding box center [506, 349] width 861 height 640
click at [456, 14] on icon at bounding box center [448, 14] width 17 height 17
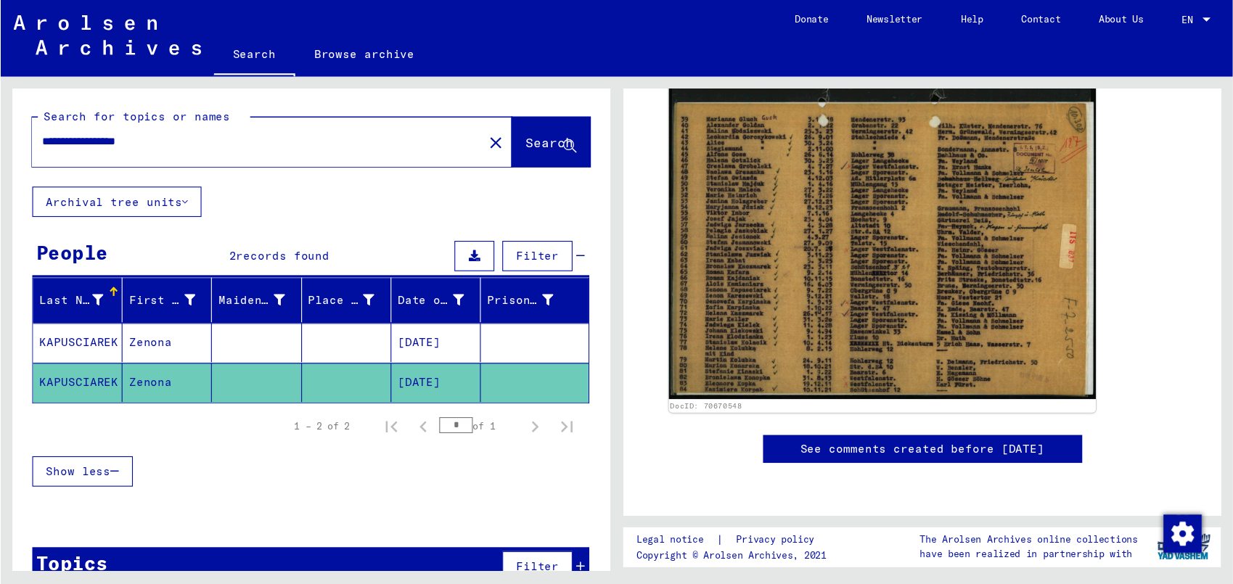
scroll to position [305, 0]
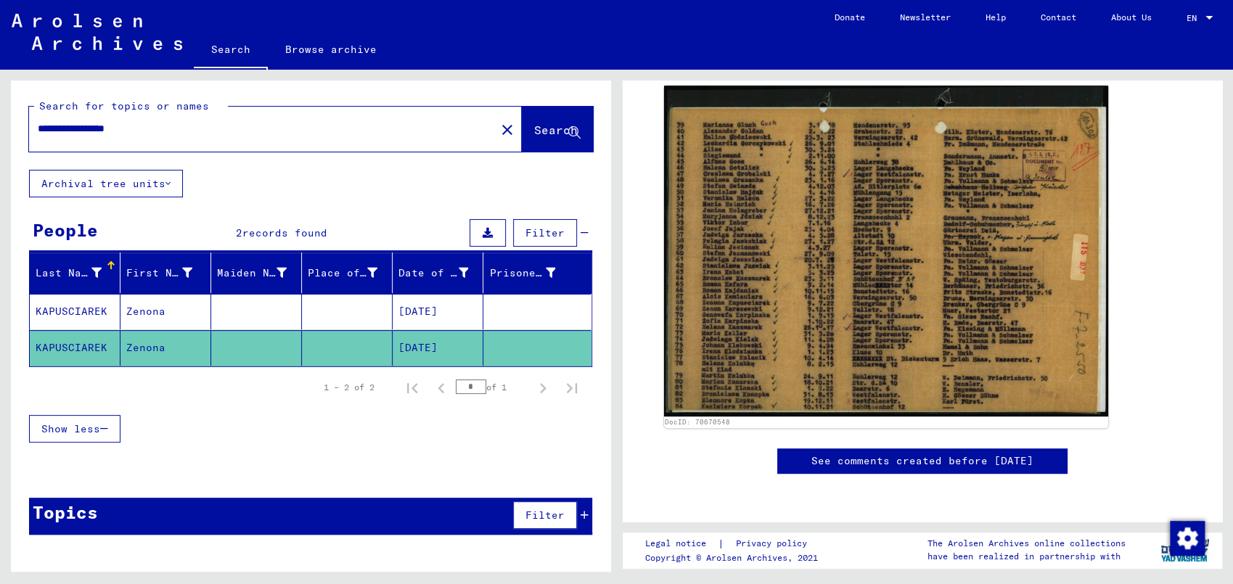
click at [438, 308] on mat-cell "[DATE]" at bounding box center [438, 312] width 91 height 36
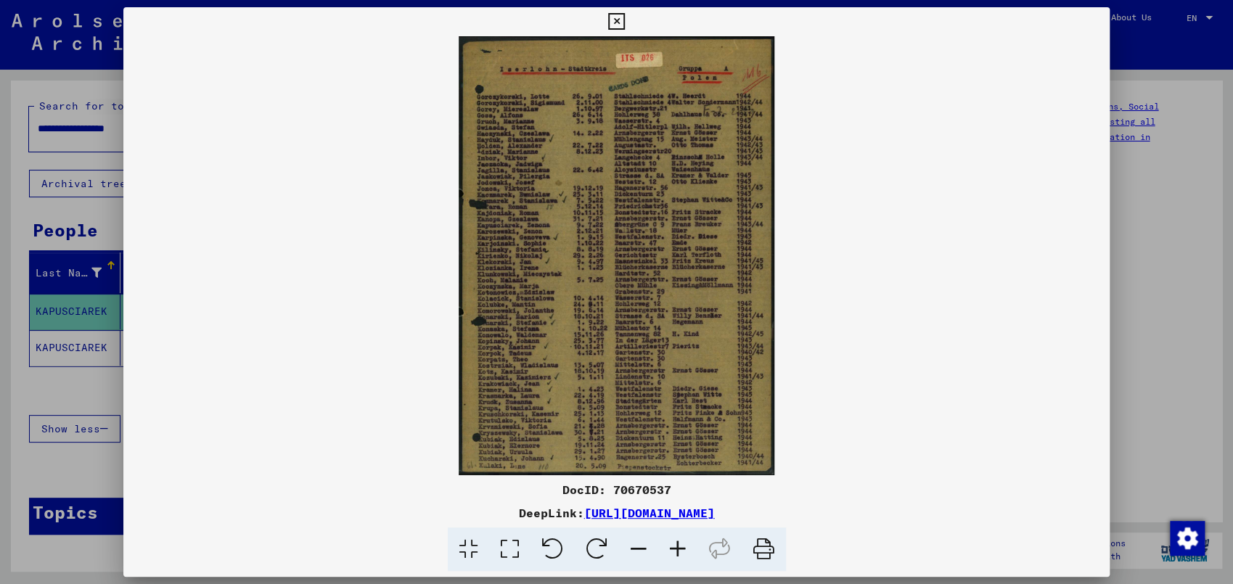
click at [680, 531] on icon at bounding box center [677, 550] width 39 height 44
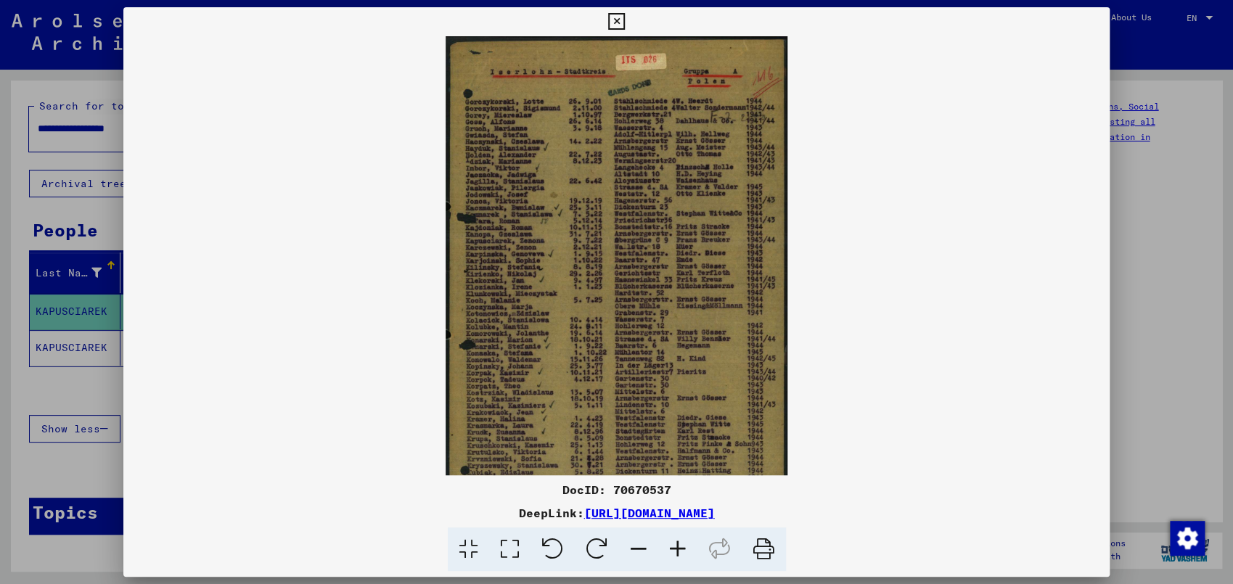
click at [680, 531] on icon at bounding box center [677, 550] width 39 height 44
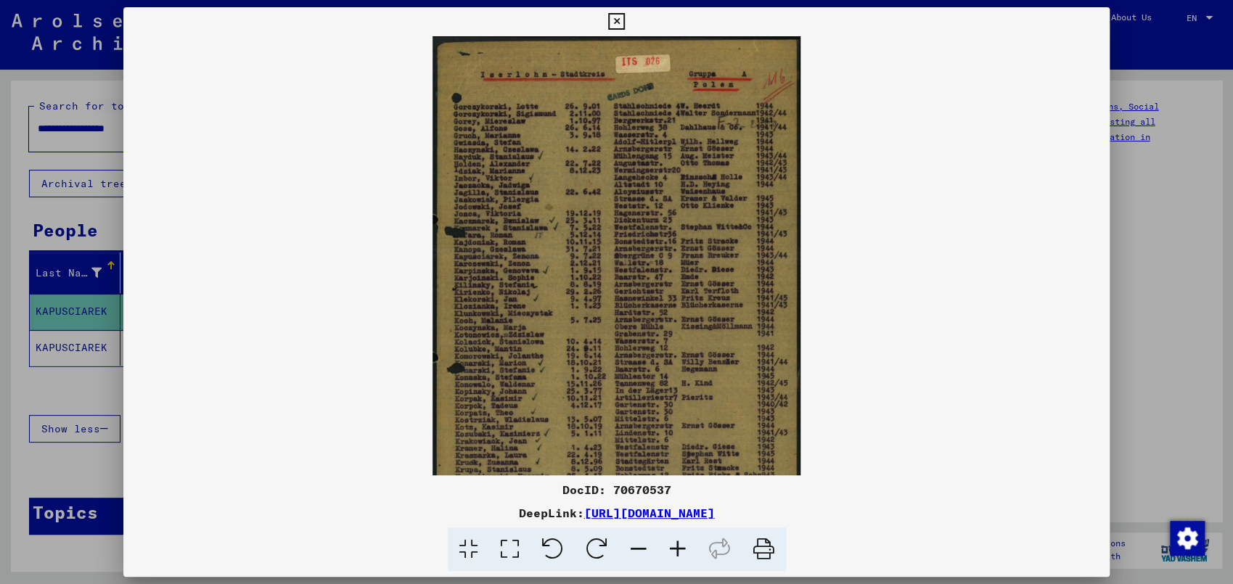
click at [680, 531] on icon at bounding box center [677, 550] width 39 height 44
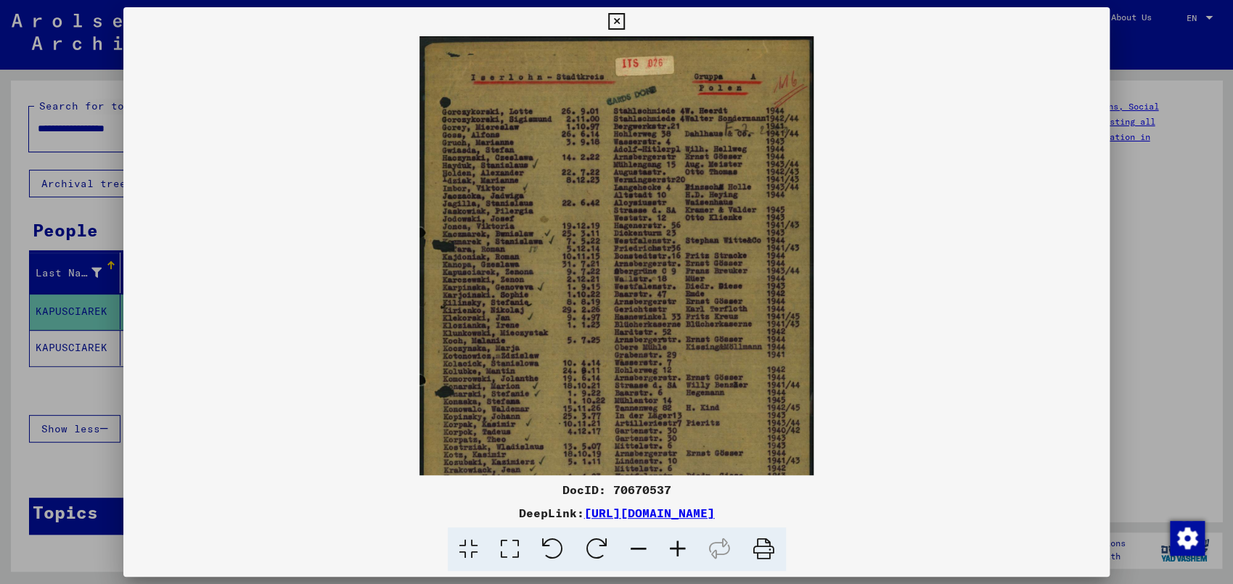
click at [681, 531] on icon at bounding box center [677, 550] width 39 height 44
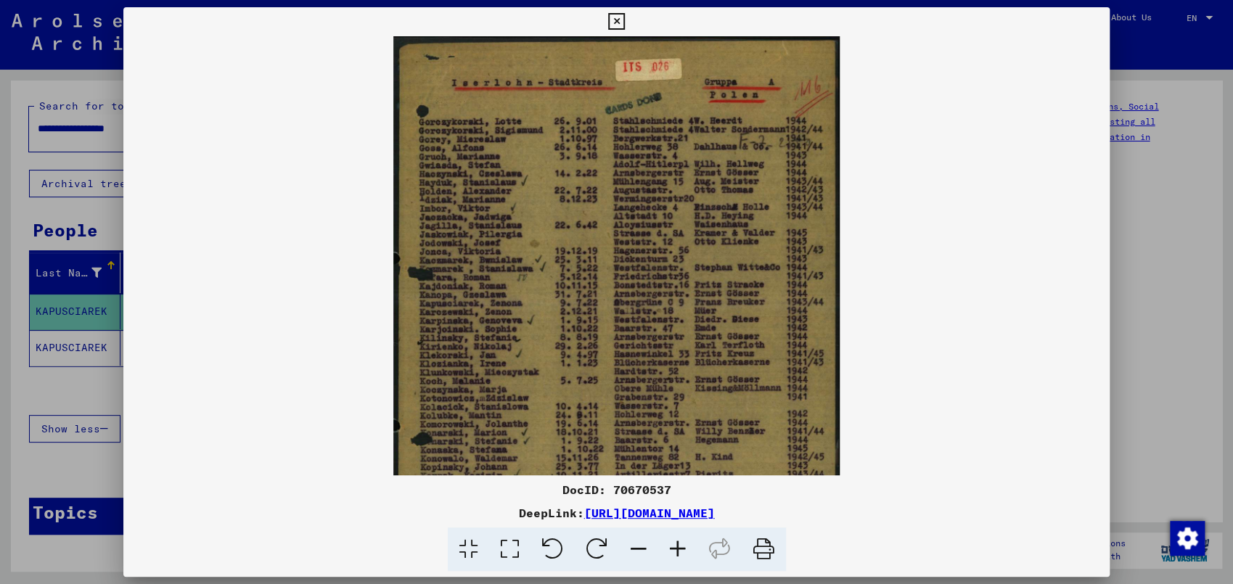
click at [681, 531] on icon at bounding box center [677, 550] width 39 height 44
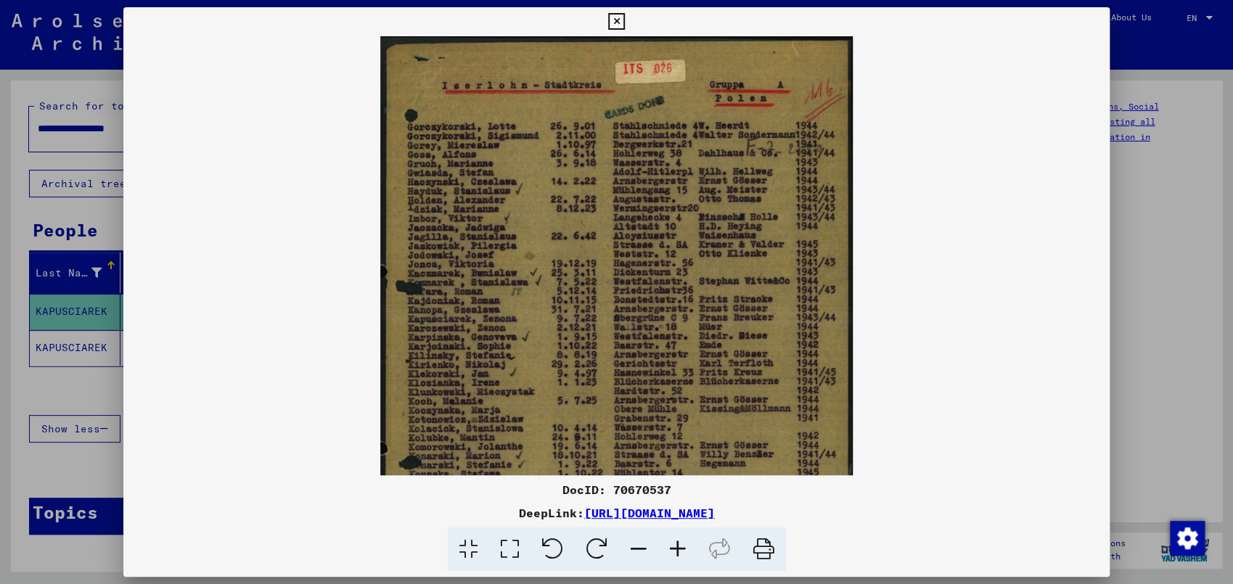
click at [681, 531] on icon at bounding box center [677, 550] width 39 height 44
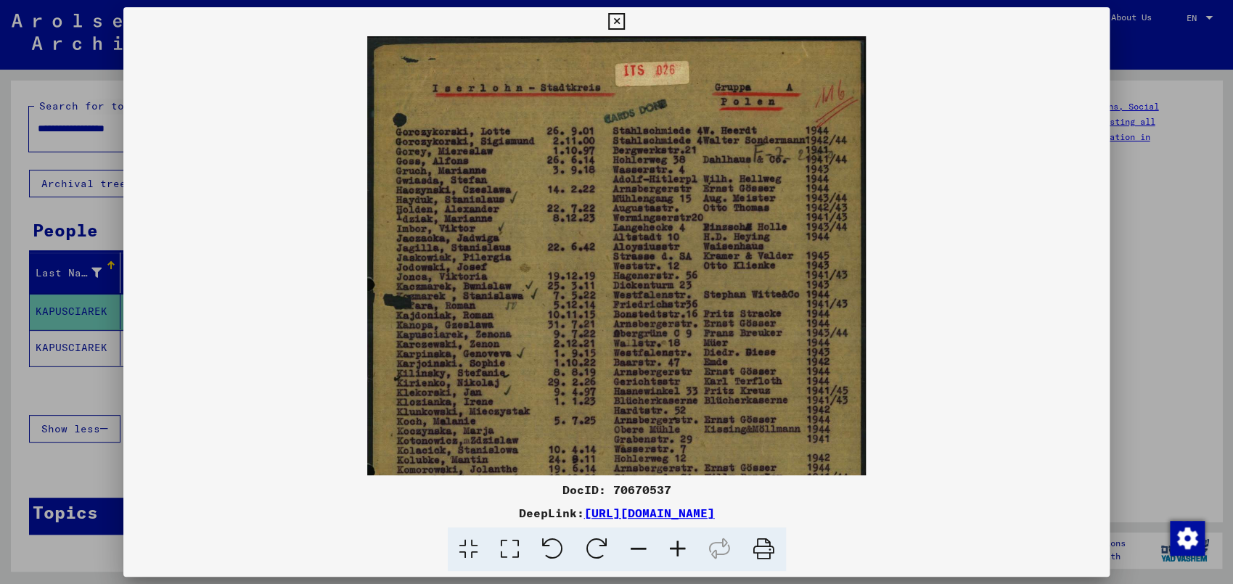
click at [681, 531] on icon at bounding box center [677, 550] width 39 height 44
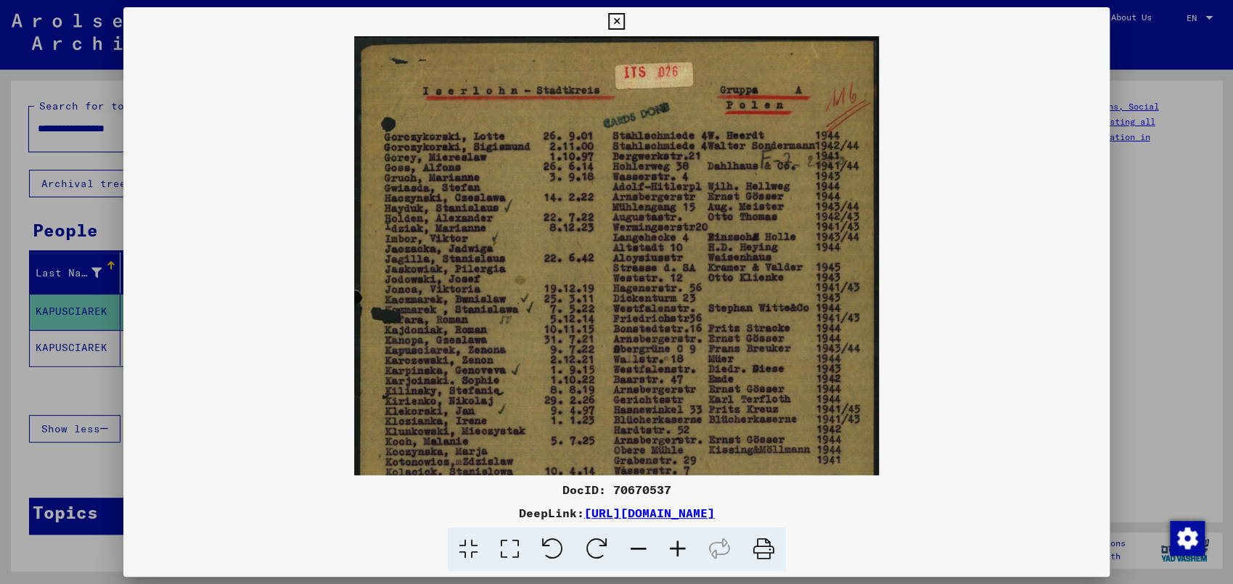
click at [681, 531] on icon at bounding box center [677, 550] width 39 height 44
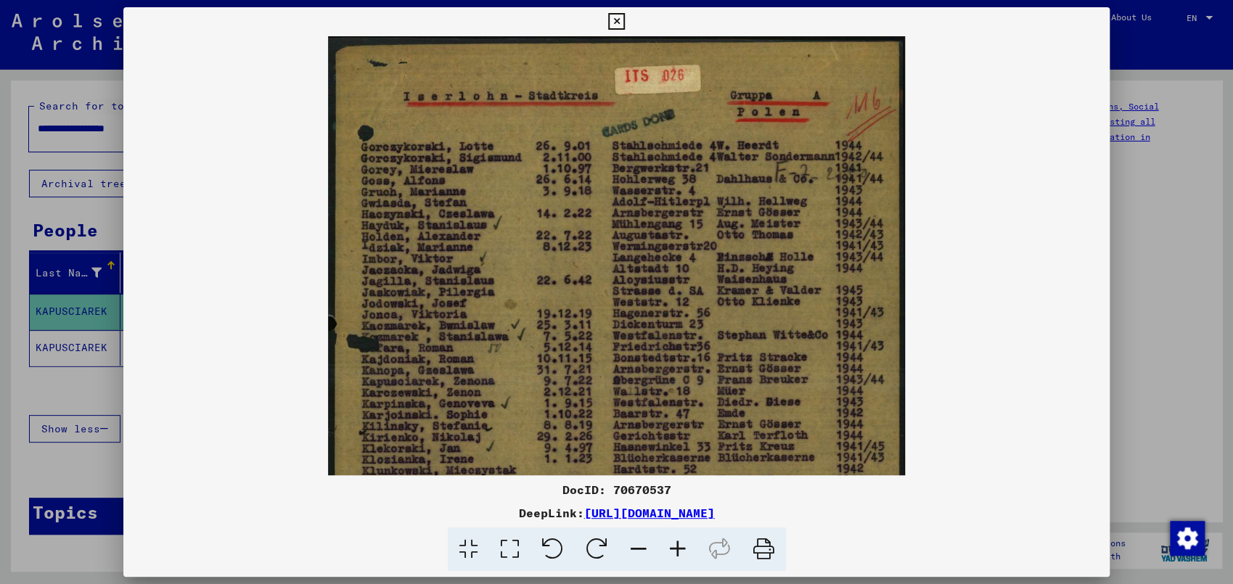
click at [681, 531] on icon at bounding box center [677, 550] width 39 height 44
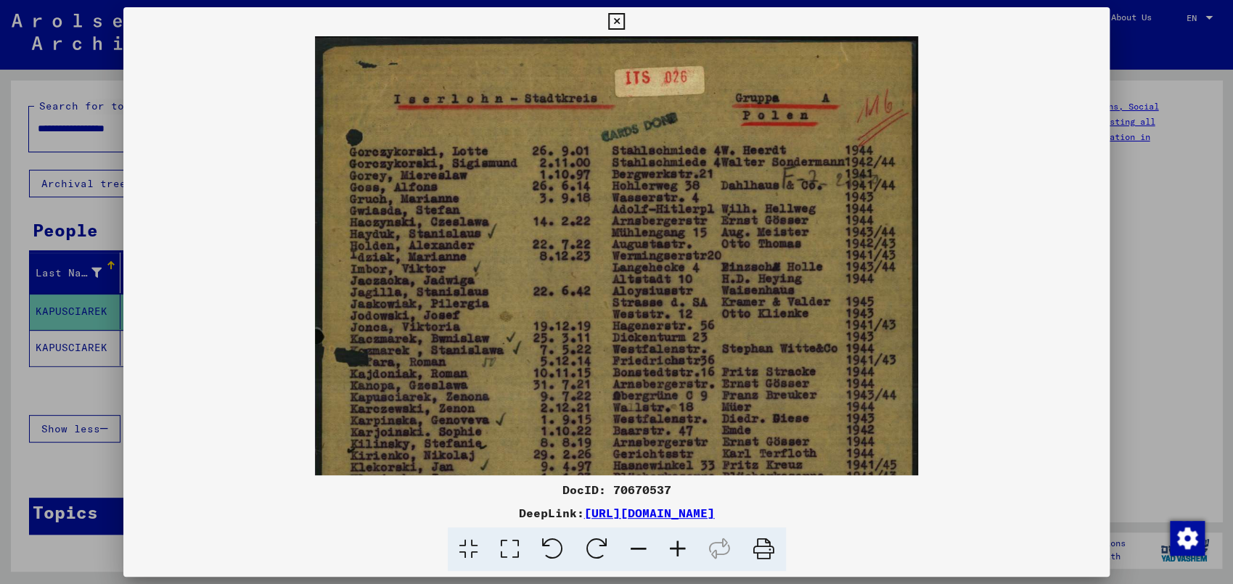
click at [681, 531] on icon at bounding box center [677, 550] width 39 height 44
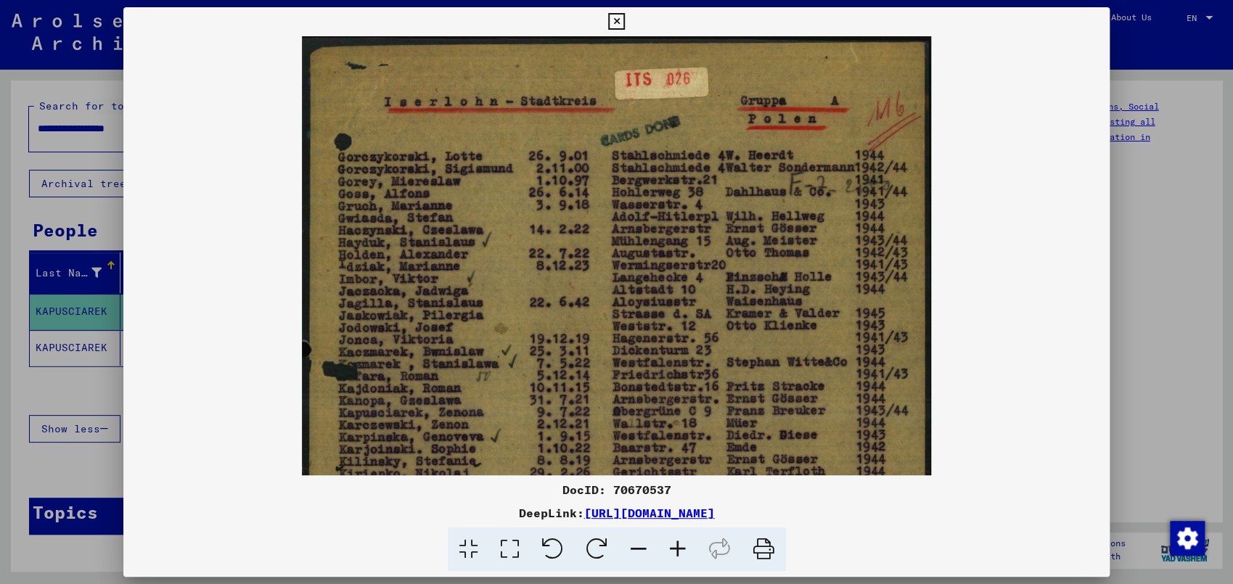
click at [681, 531] on icon at bounding box center [677, 550] width 39 height 44
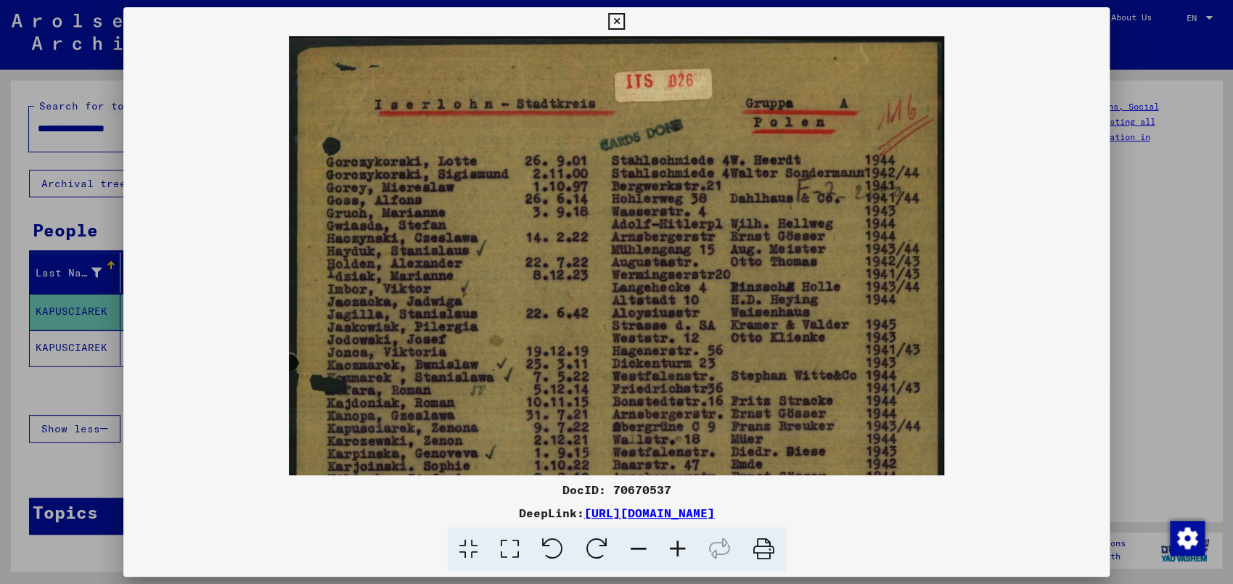
click at [681, 531] on icon at bounding box center [677, 550] width 39 height 44
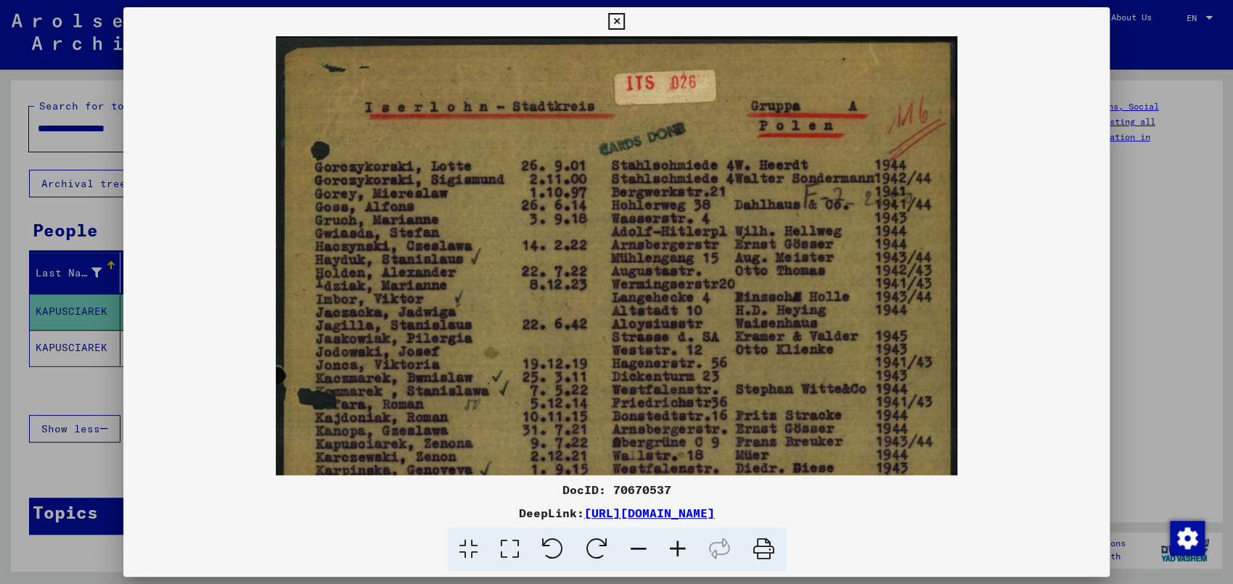
click at [681, 531] on icon at bounding box center [677, 550] width 39 height 44
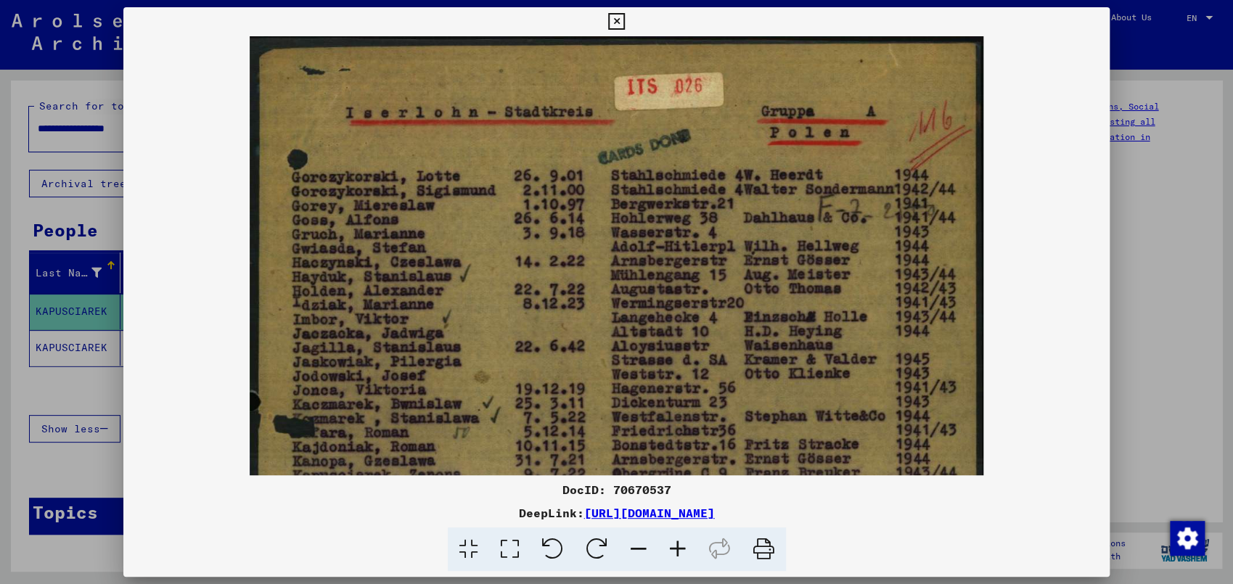
click at [681, 531] on icon at bounding box center [677, 550] width 39 height 44
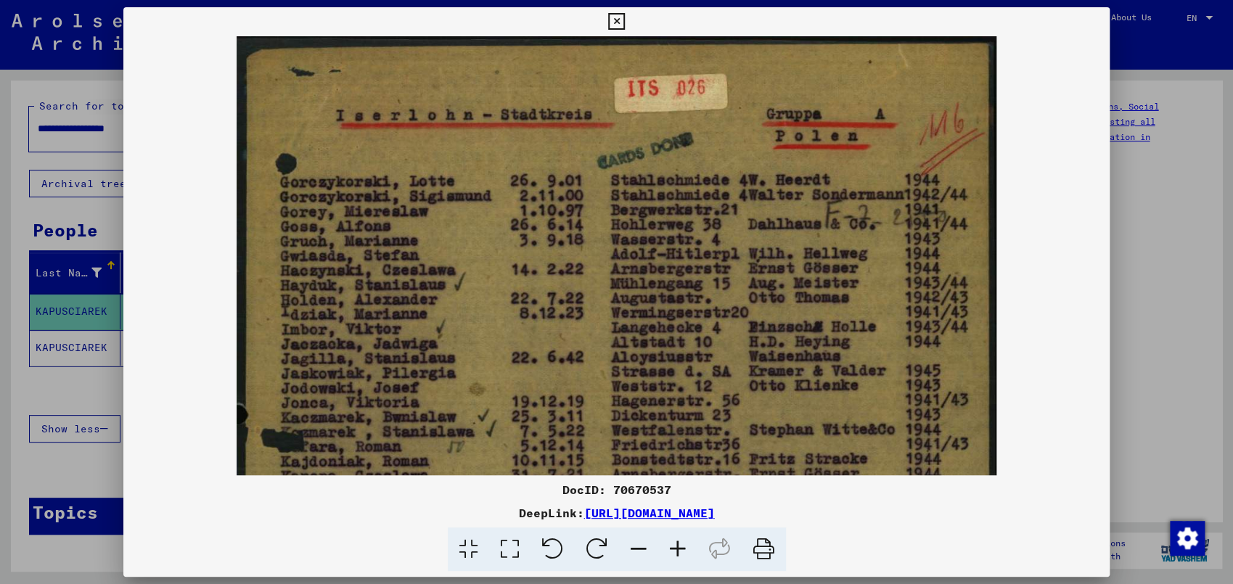
click at [681, 531] on icon at bounding box center [677, 550] width 39 height 44
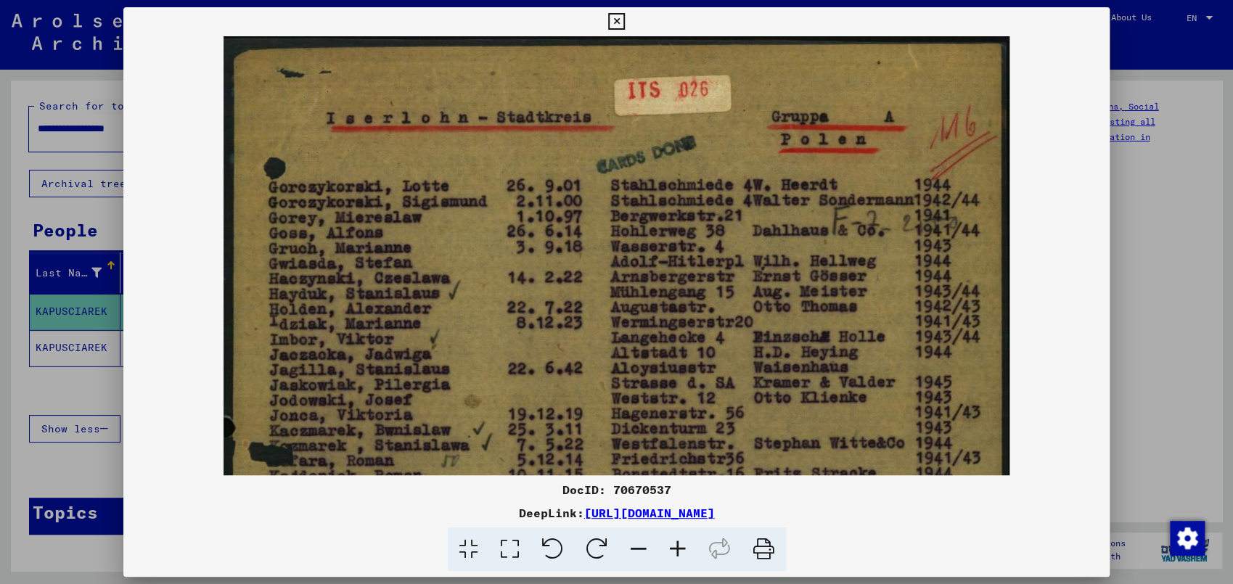
click at [681, 531] on icon at bounding box center [677, 550] width 39 height 44
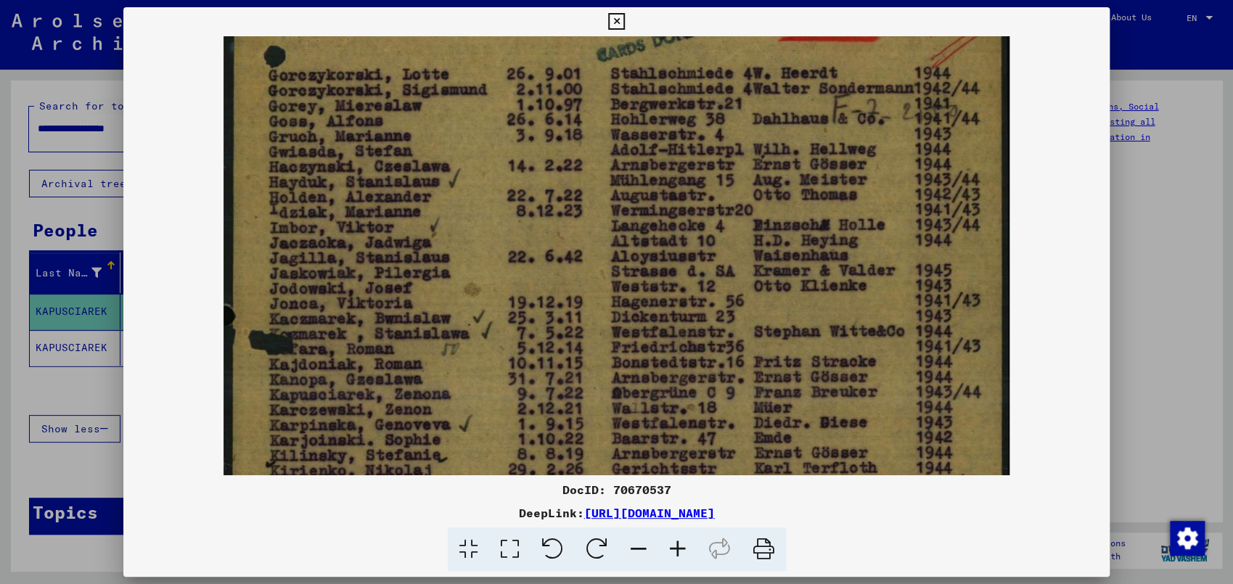
drag, startPoint x: 848, startPoint y: 380, endPoint x: 844, endPoint y: 205, distance: 174.2
click at [844, 212] on img at bounding box center [617, 471] width 786 height 1092
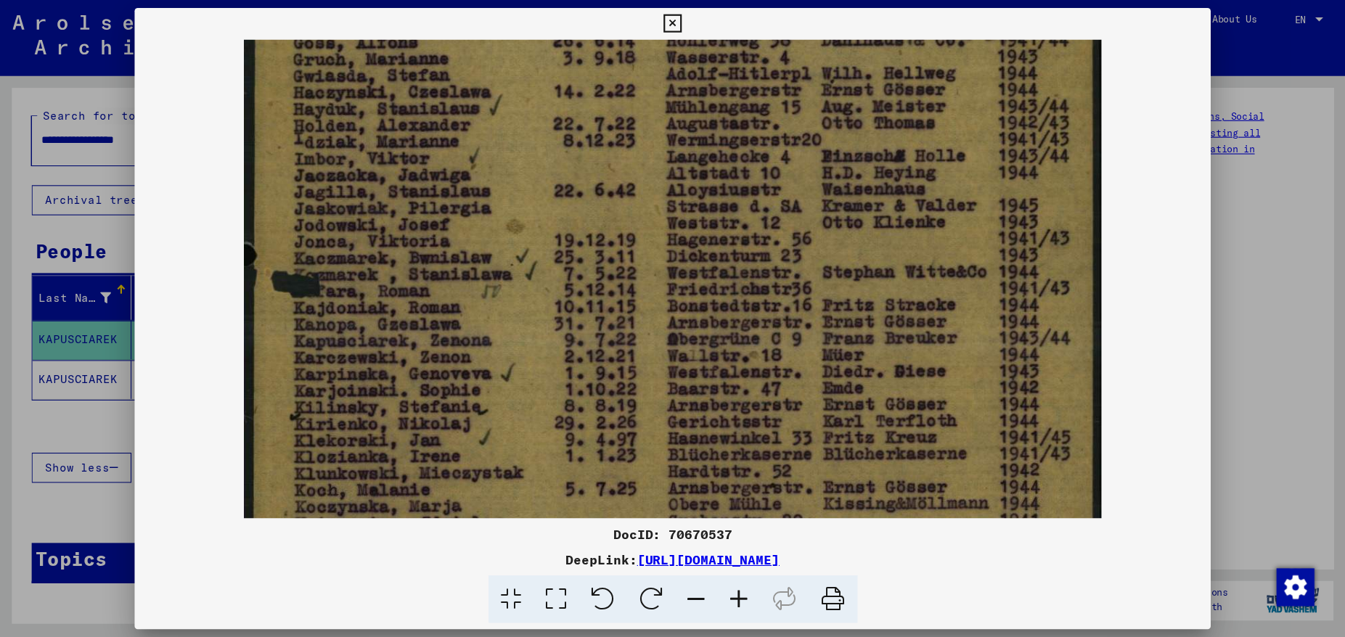
scroll to position [224, 0]
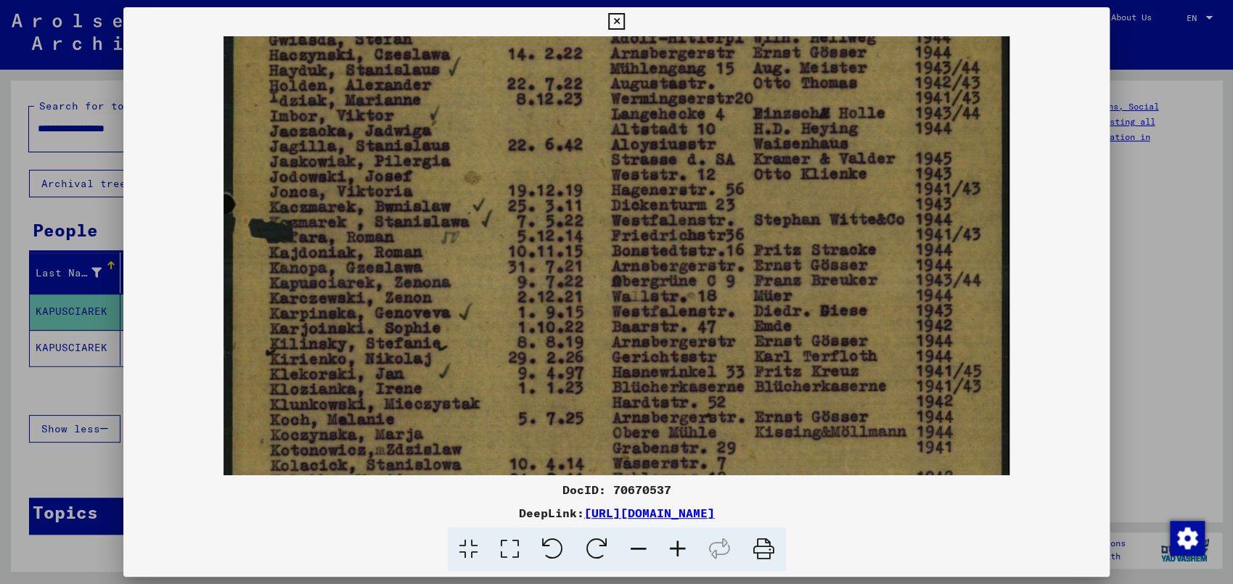
drag, startPoint x: 836, startPoint y: 316, endPoint x: 843, endPoint y: 260, distance: 56.4
click at [843, 260] on img at bounding box center [617, 359] width 786 height 1092
click at [1042, 402] on div at bounding box center [616, 255] width 986 height 439
click at [978, 397] on img at bounding box center [617, 359] width 786 height 1092
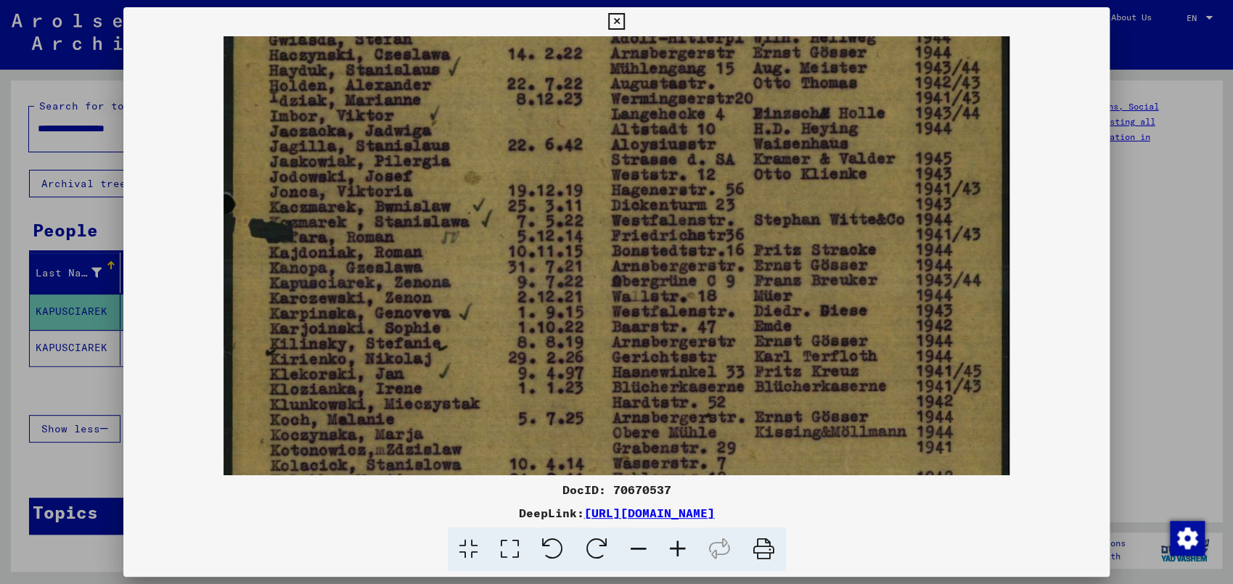
click at [55, 350] on div at bounding box center [616, 292] width 1233 height 584
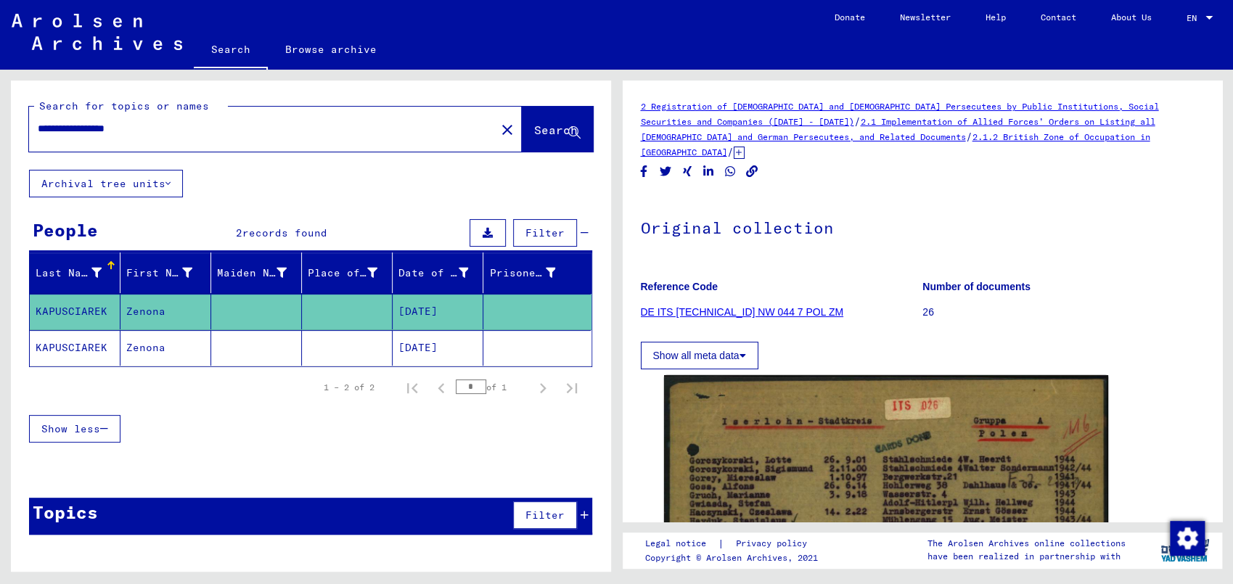
click at [189, 126] on input "**********" at bounding box center [262, 128] width 449 height 15
type input "*"
click at [534, 129] on span "Search" at bounding box center [556, 130] width 44 height 15
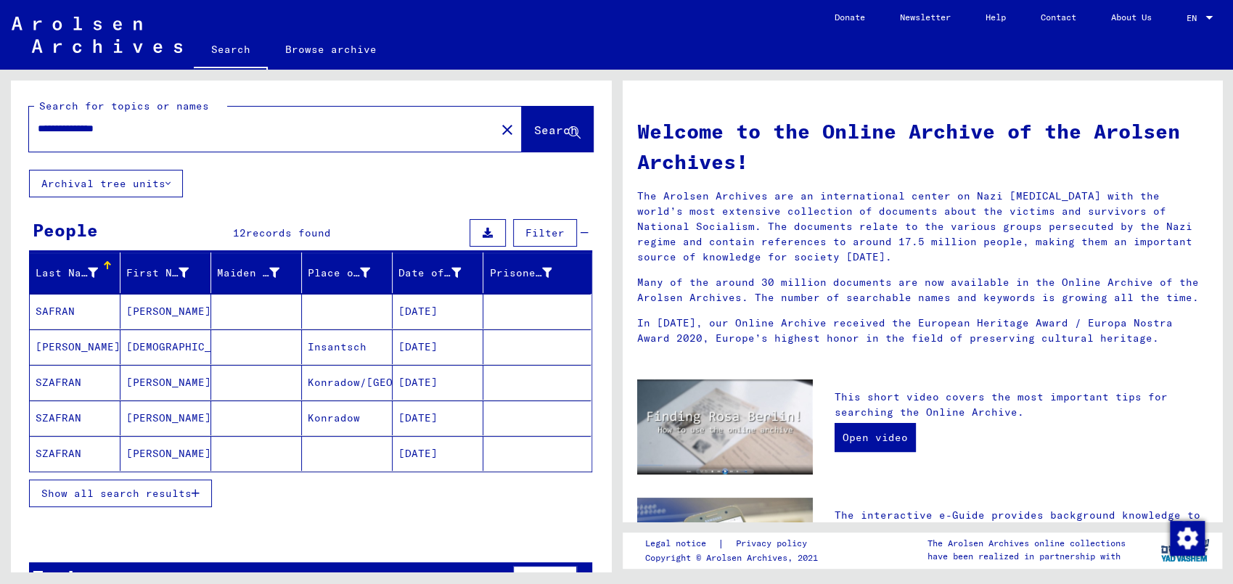
click at [447, 386] on mat-cell "[DATE]" at bounding box center [438, 382] width 91 height 35
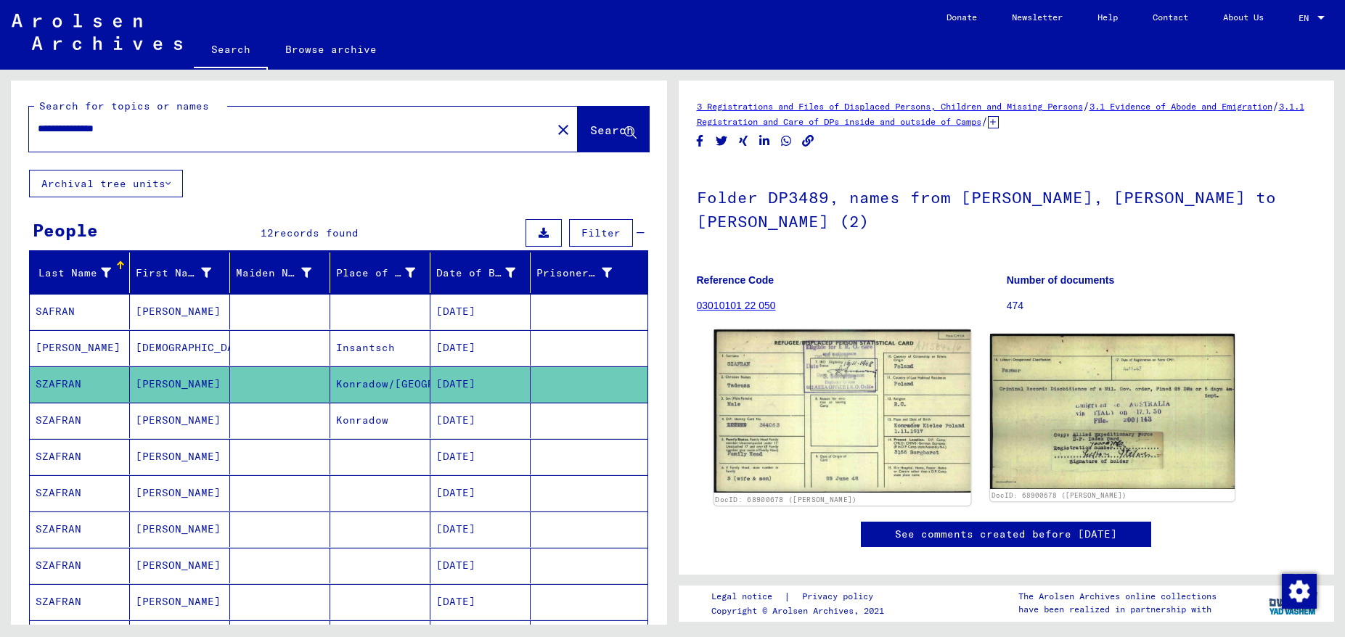
click at [845, 385] on img at bounding box center [841, 410] width 257 height 163
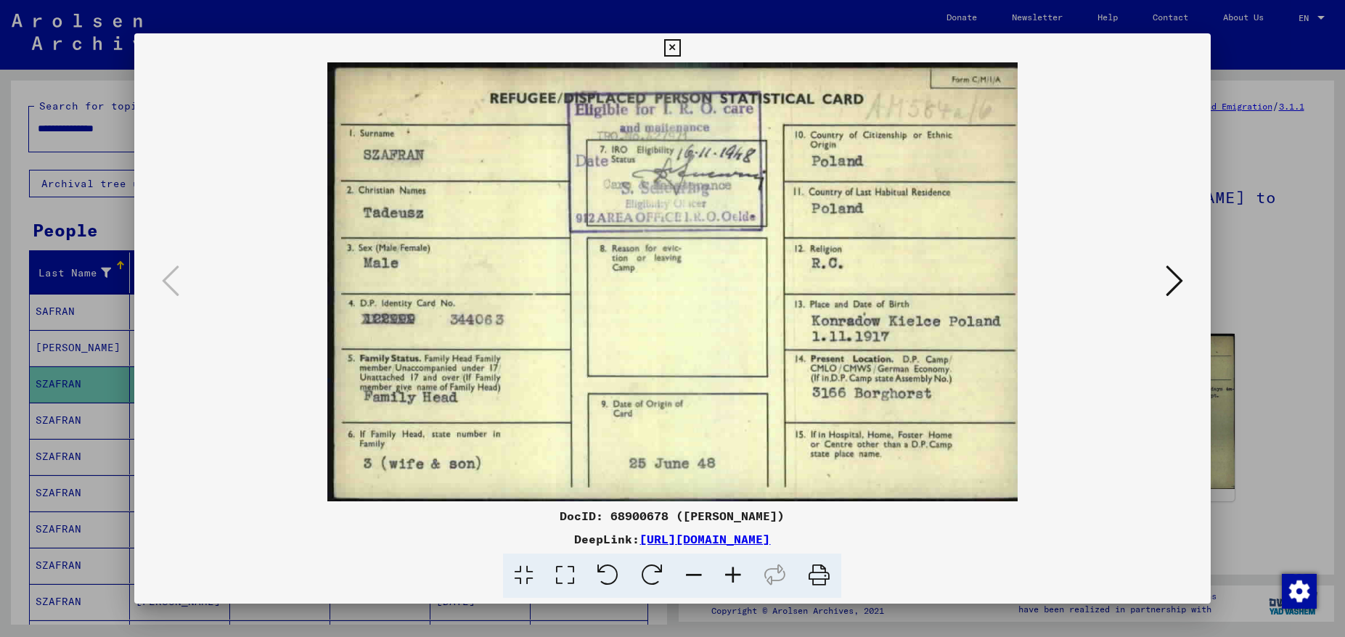
click at [1120, 282] on icon at bounding box center [1174, 280] width 17 height 35
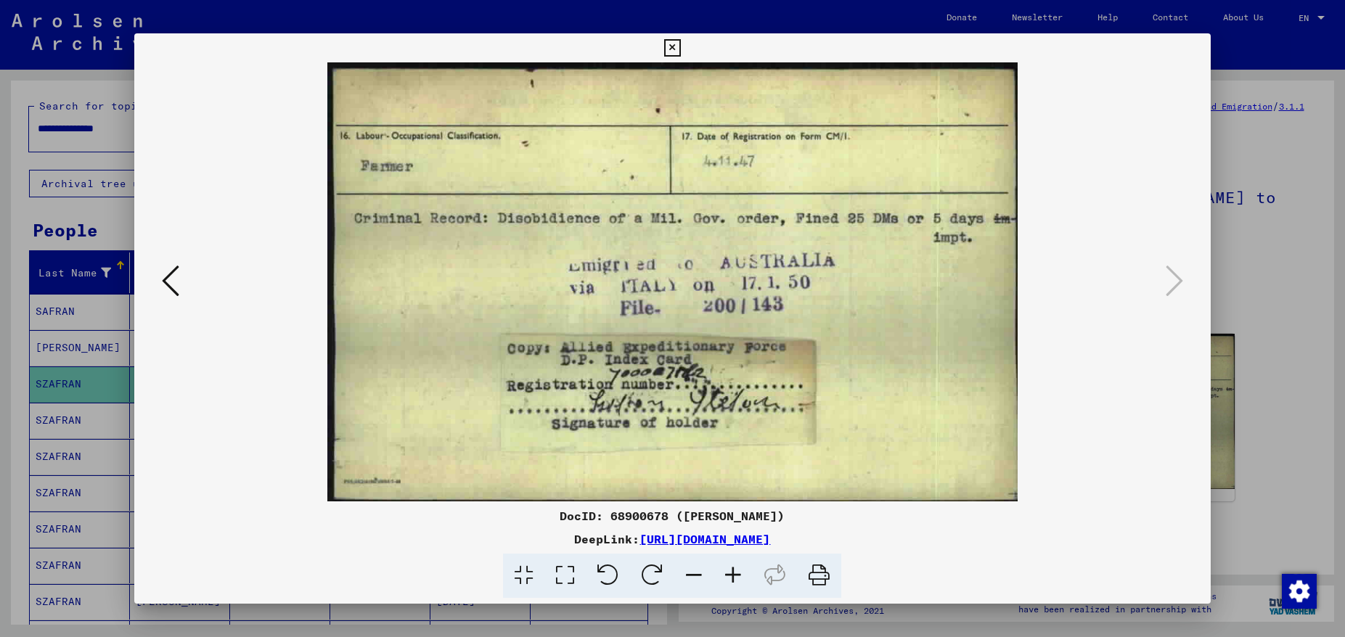
click at [168, 288] on icon at bounding box center [170, 280] width 17 height 35
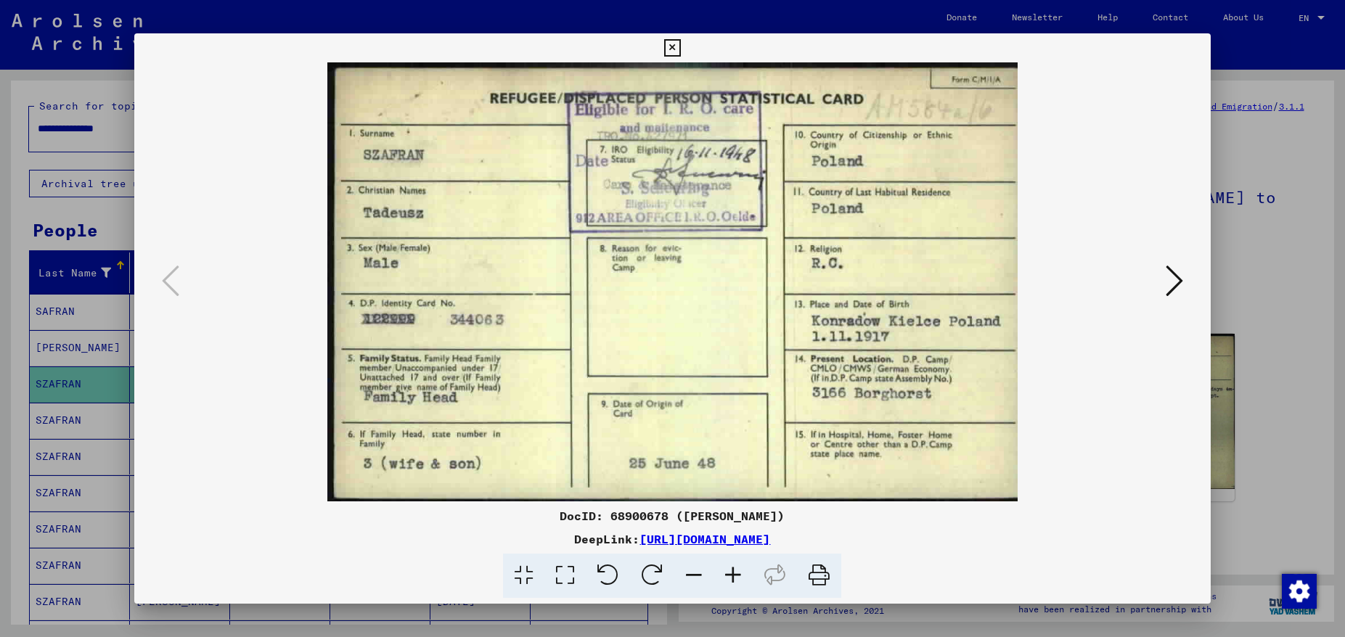
click at [1111, 422] on img at bounding box center [672, 281] width 977 height 439
click at [552, 270] on img at bounding box center [672, 281] width 977 height 439
drag, startPoint x: 565, startPoint y: 284, endPoint x: 561, endPoint y: 186, distance: 98.1
click at [562, 188] on img at bounding box center [672, 281] width 977 height 439
click at [1120, 287] on icon at bounding box center [1174, 280] width 17 height 35
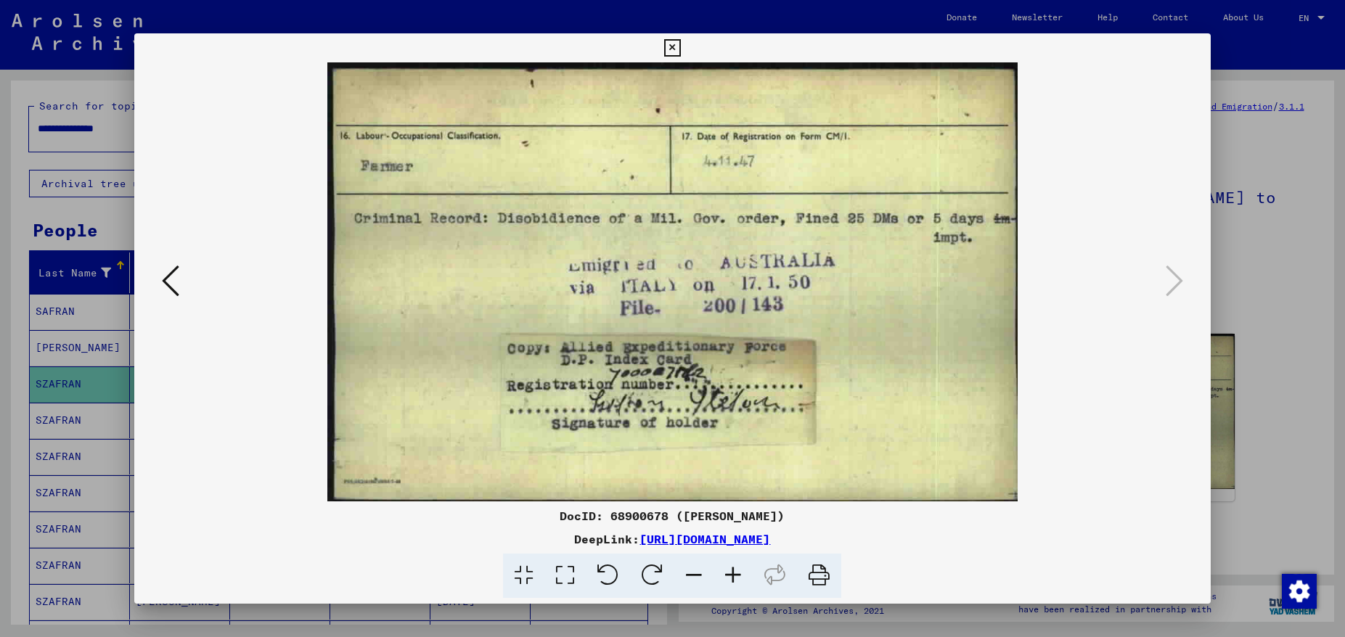
drag, startPoint x: 856, startPoint y: 335, endPoint x: 858, endPoint y: 308, distance: 26.9
click at [858, 308] on img at bounding box center [672, 281] width 977 height 439
click at [173, 280] on icon at bounding box center [170, 280] width 17 height 35
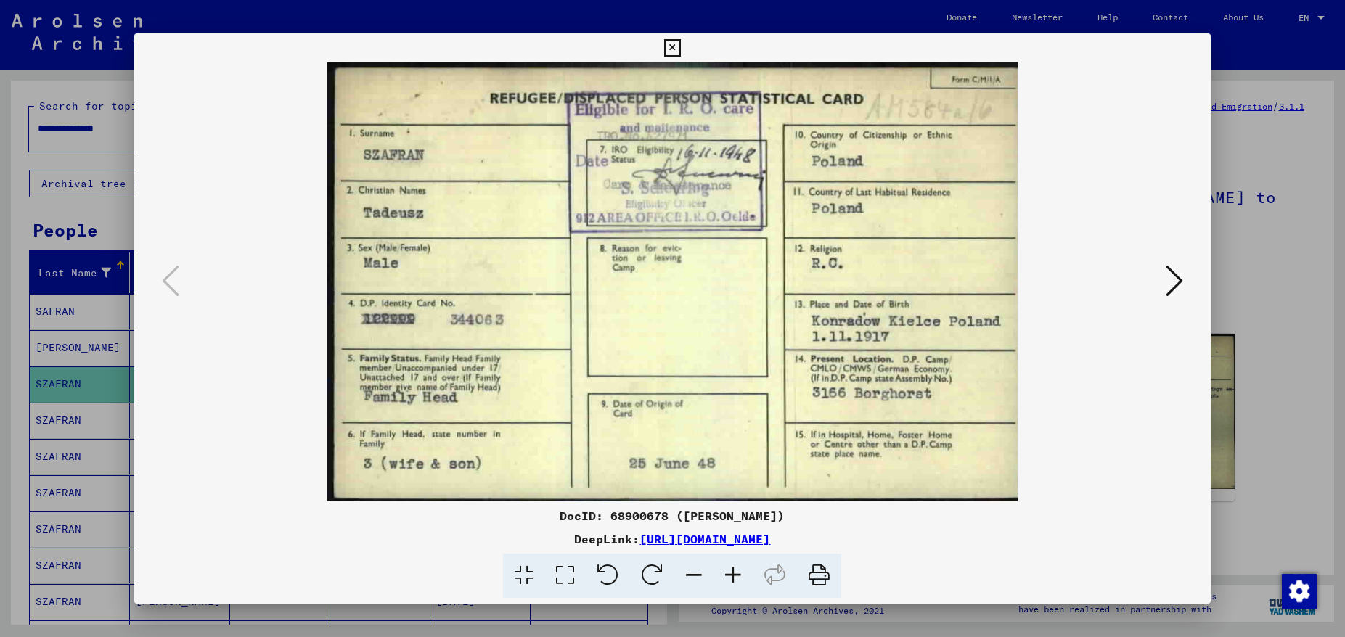
click at [681, 46] on icon at bounding box center [672, 47] width 17 height 17
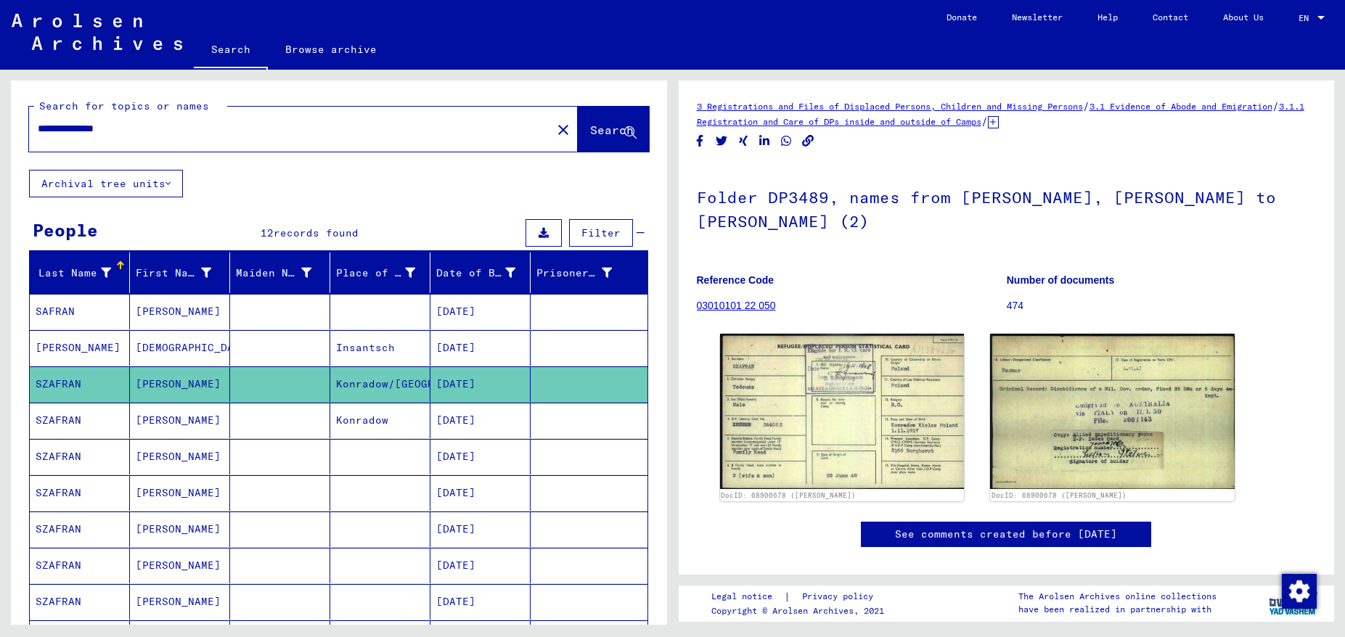
click at [473, 422] on mat-cell "[DATE]" at bounding box center [480, 421] width 100 height 36
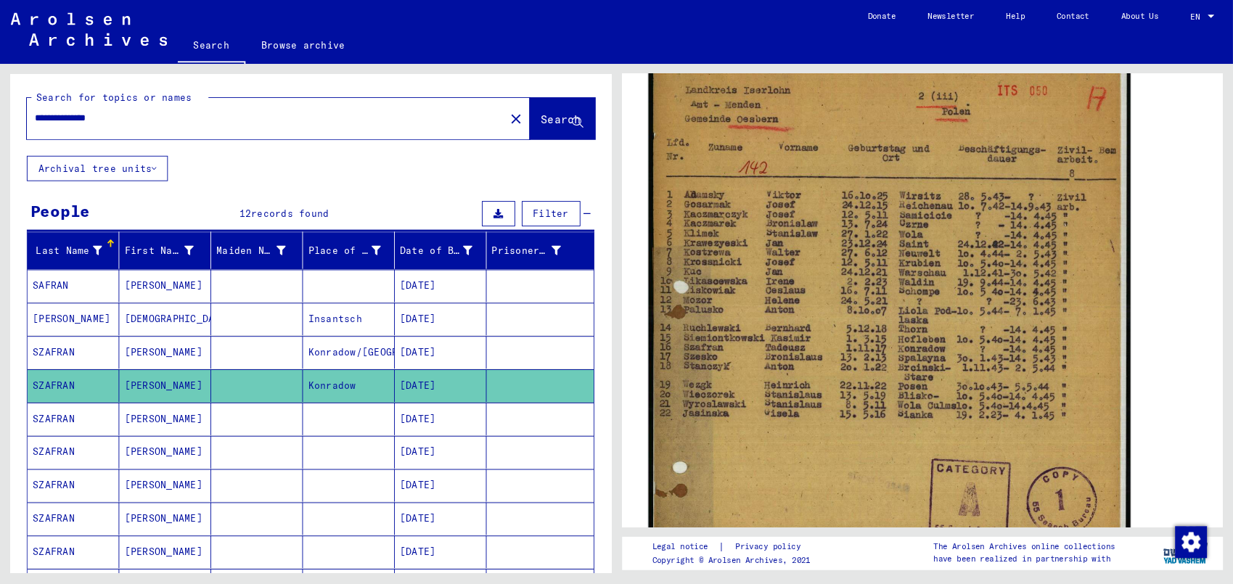
scroll to position [315, 0]
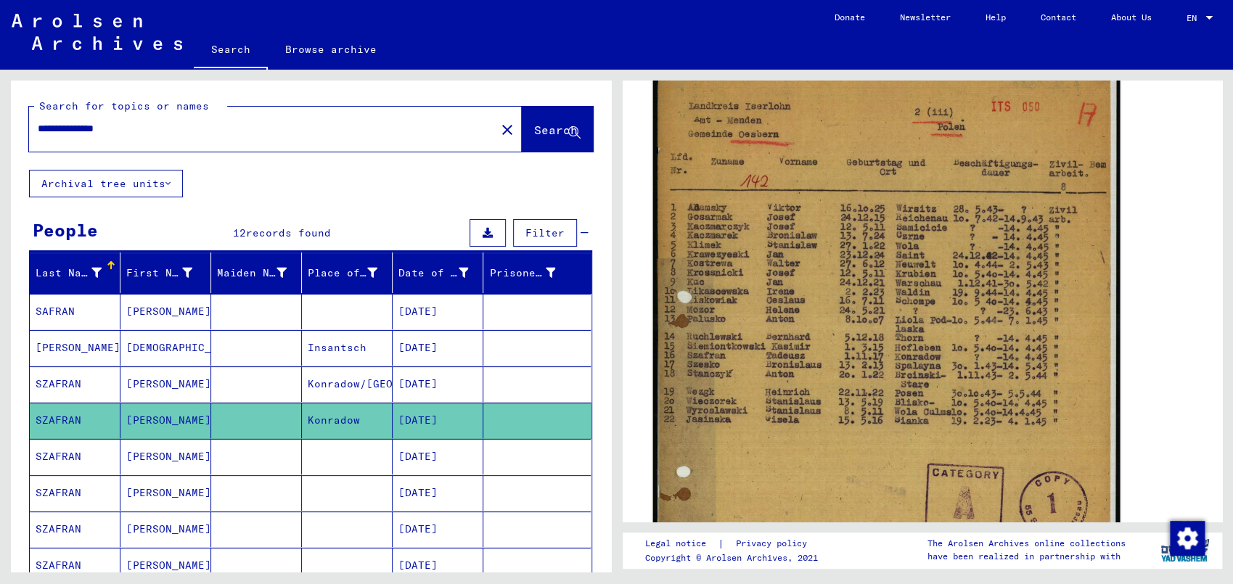
click at [965, 338] on img at bounding box center [885, 371] width 467 height 655
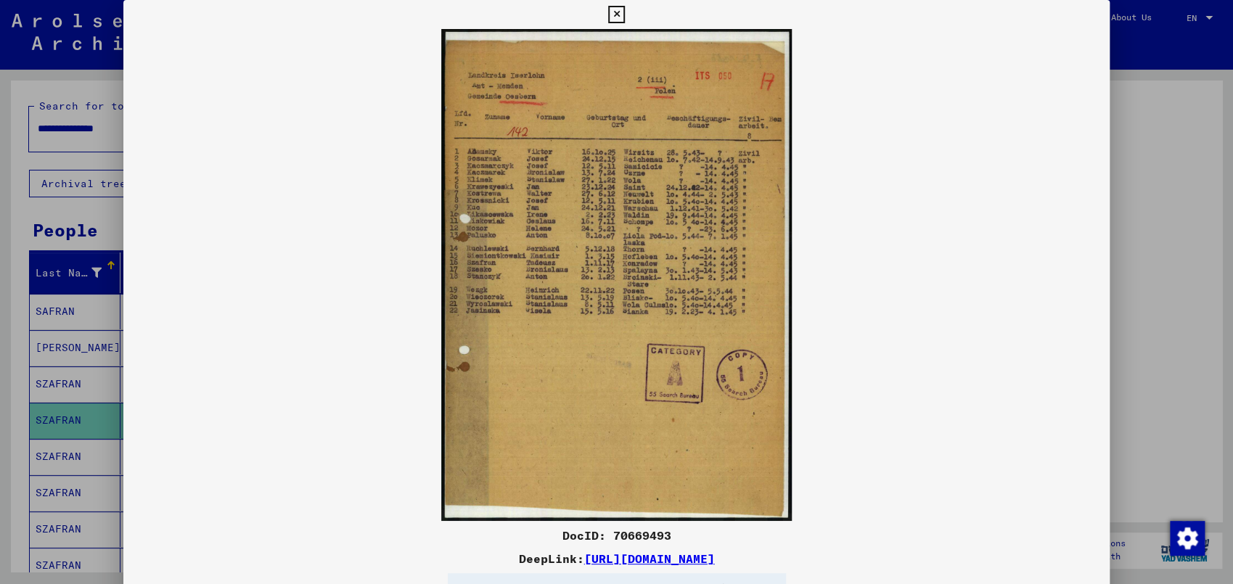
click at [668, 332] on img at bounding box center [616, 275] width 986 height 492
click at [672, 324] on img at bounding box center [616, 275] width 986 height 492
click at [602, 328] on img at bounding box center [616, 275] width 986 height 492
click at [625, 12] on icon at bounding box center [616, 14] width 17 height 17
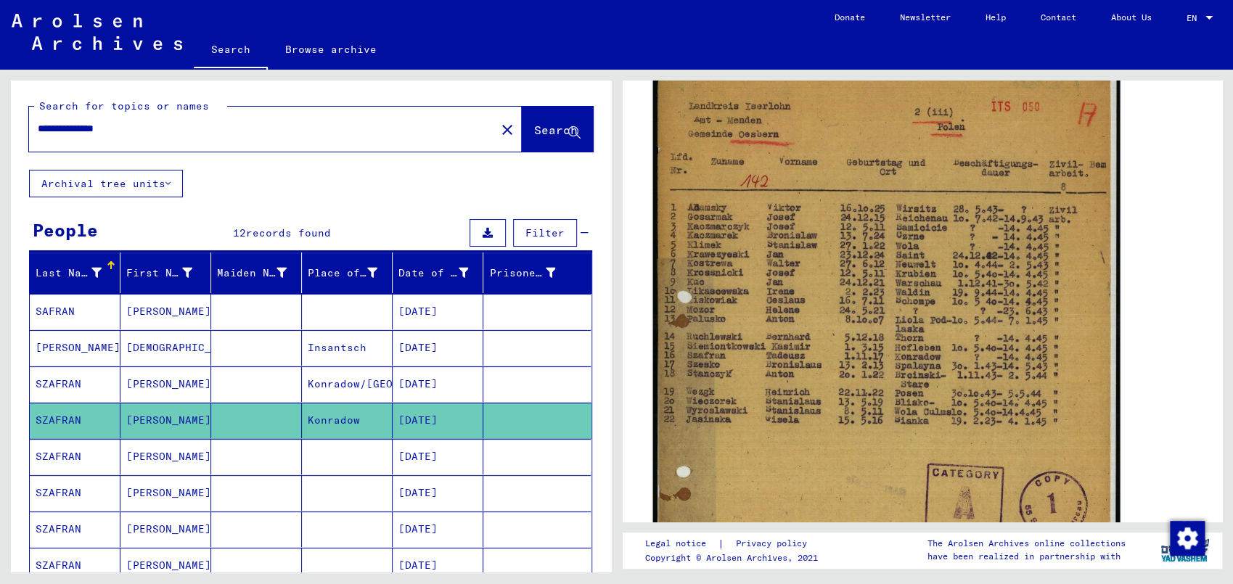
click at [938, 316] on img at bounding box center [885, 371] width 467 height 655
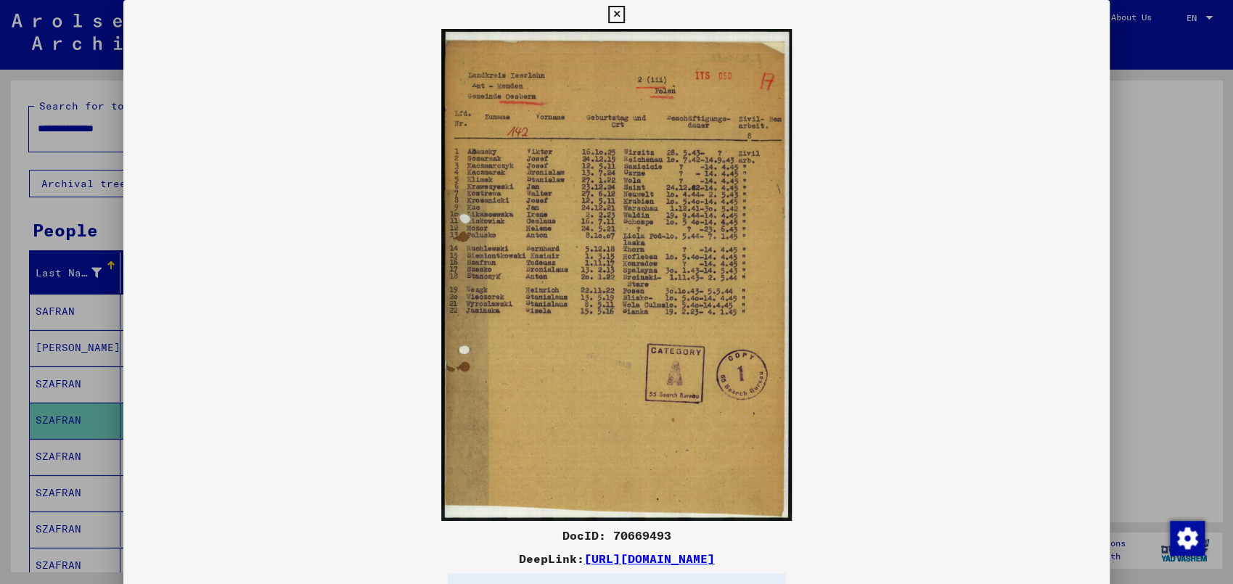
click at [625, 17] on icon at bounding box center [616, 14] width 17 height 17
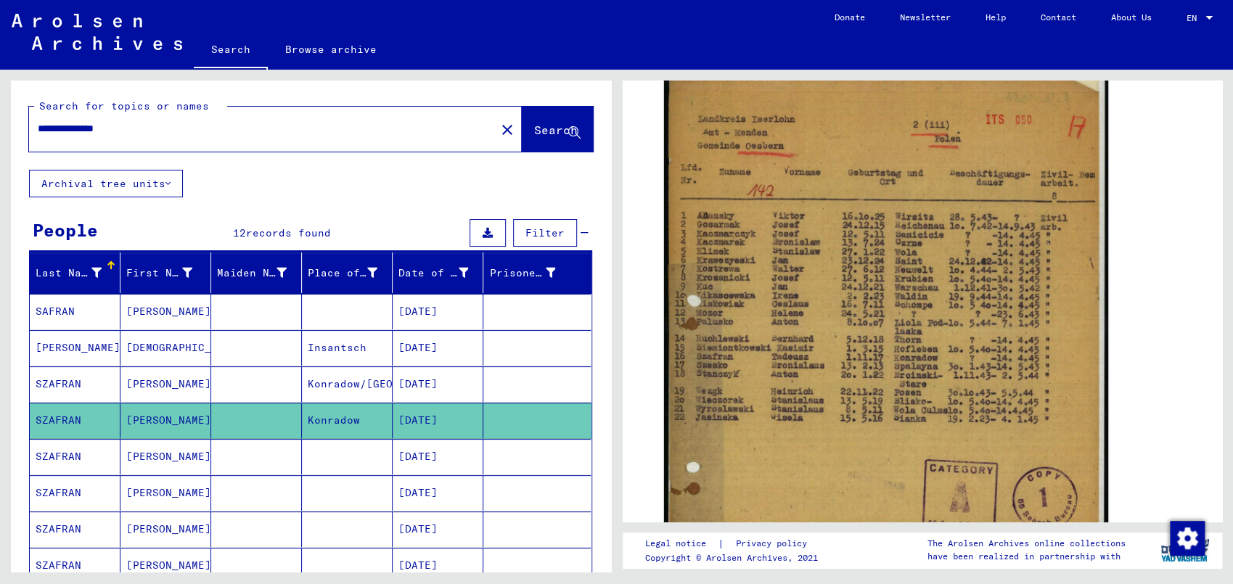
click at [427, 382] on mat-cell "[DATE]" at bounding box center [438, 384] width 91 height 36
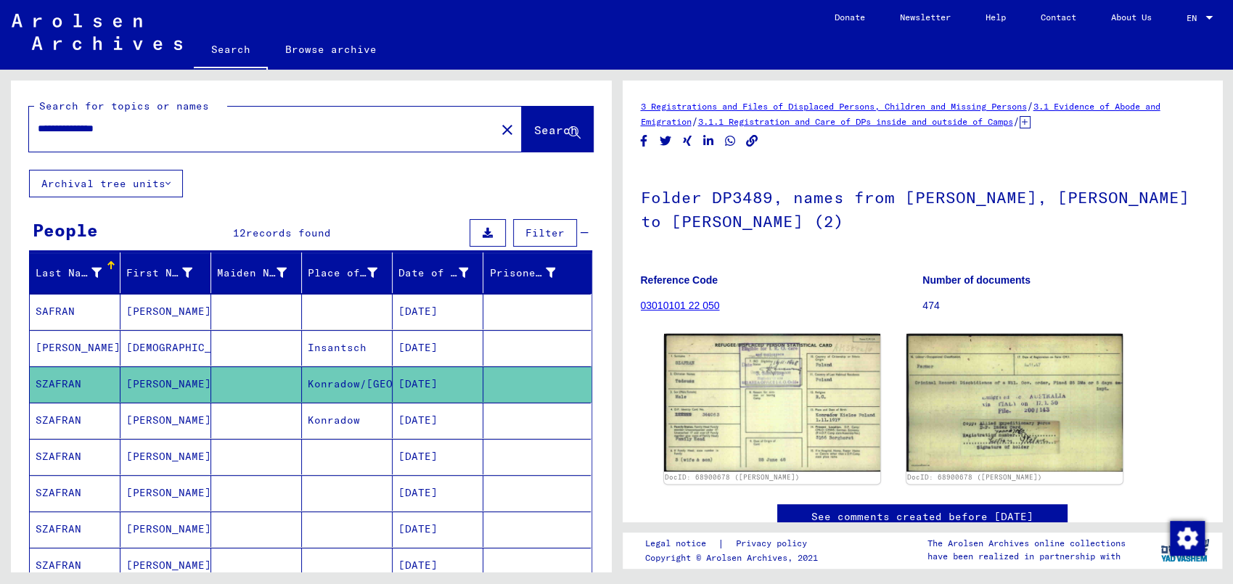
click at [435, 423] on mat-cell "[DATE]" at bounding box center [438, 421] width 91 height 36
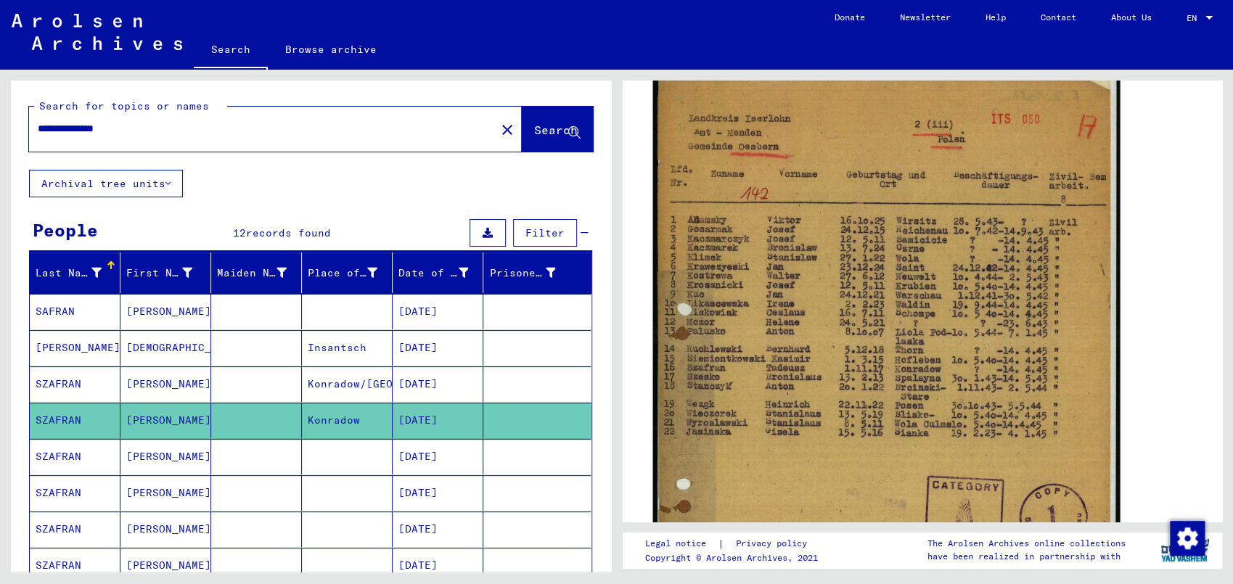
scroll to position [303, 0]
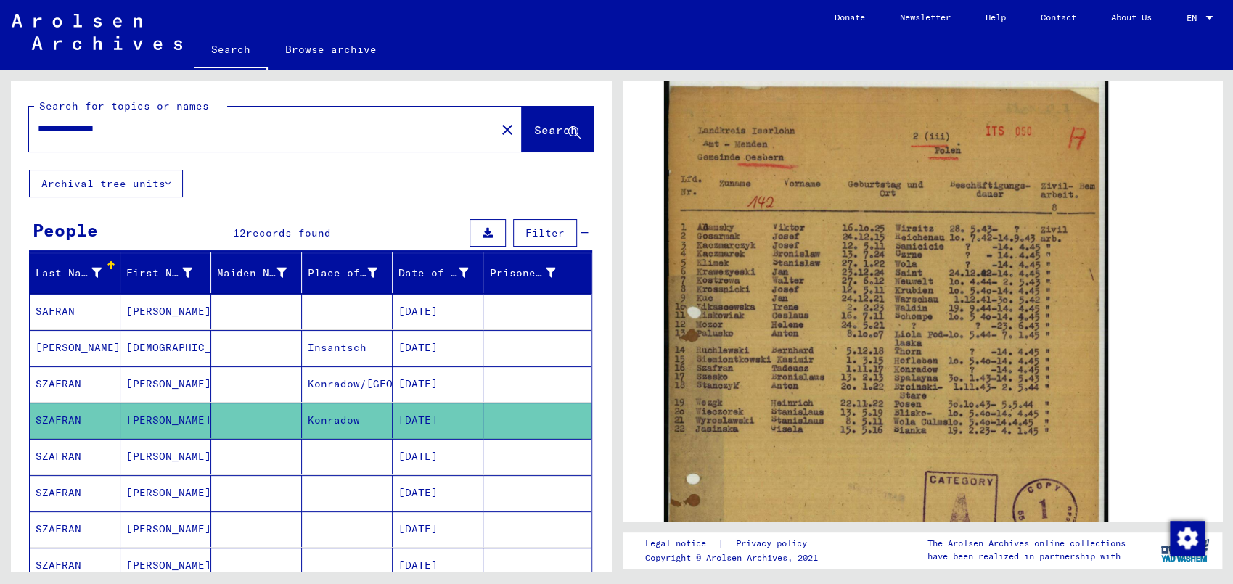
click at [445, 454] on mat-cell "[DATE]" at bounding box center [438, 457] width 91 height 36
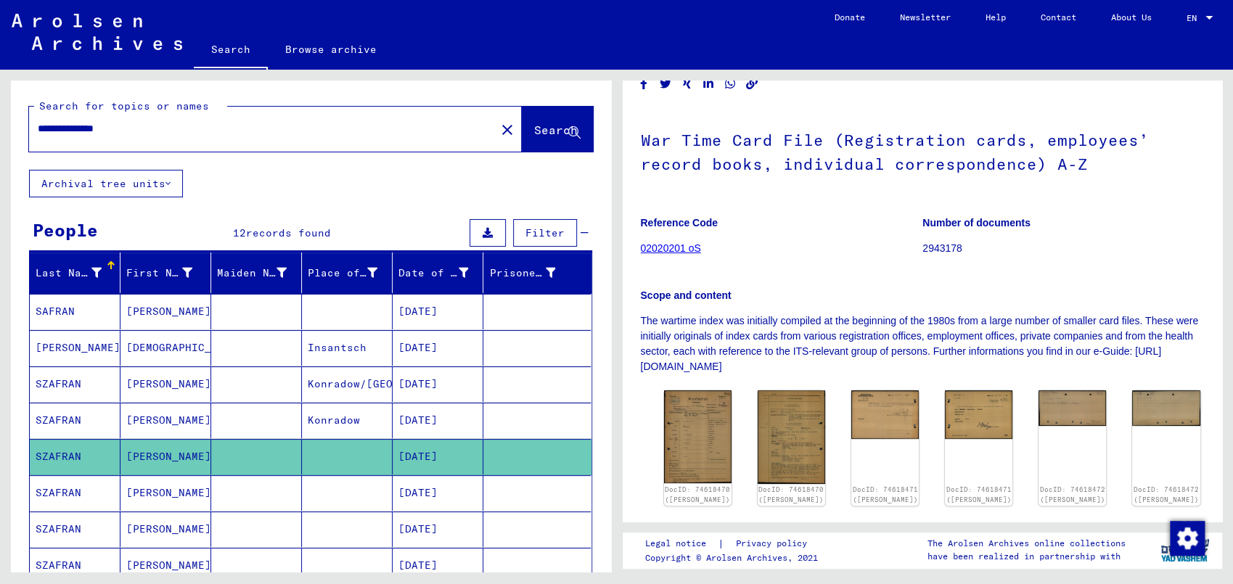
scroll to position [152, 0]
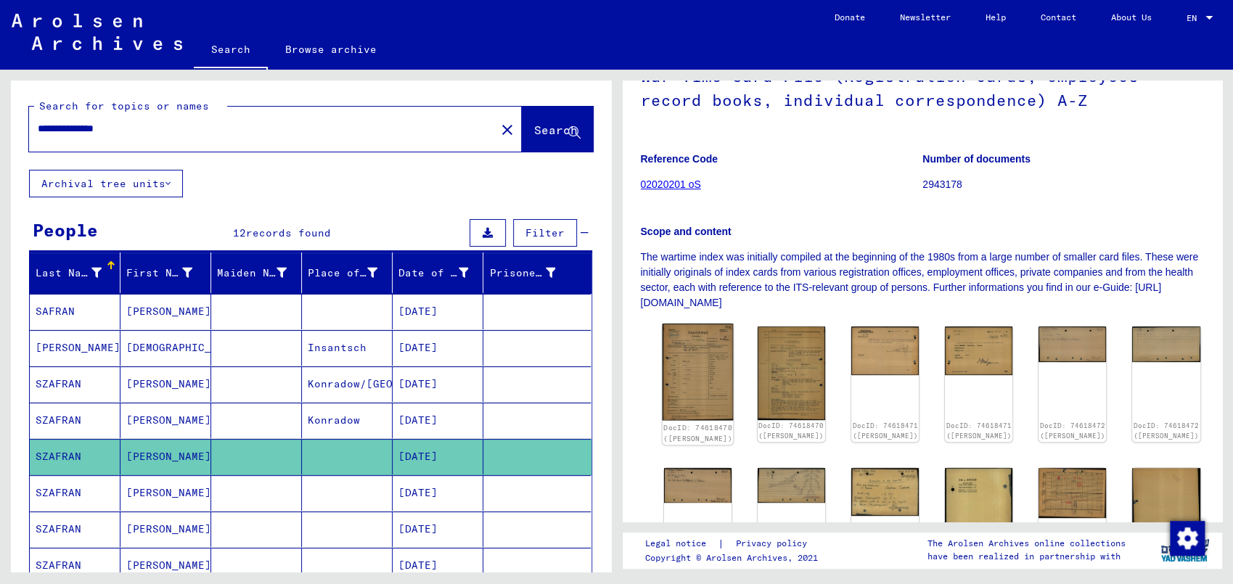
click at [688, 362] on img at bounding box center [697, 372] width 71 height 97
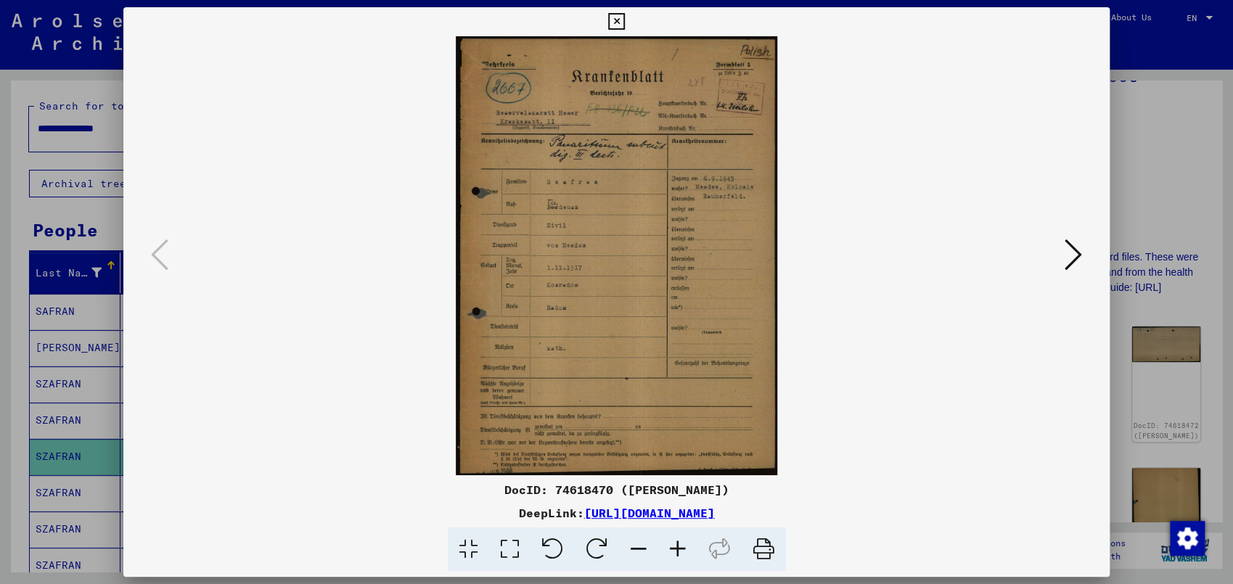
click at [679, 531] on icon at bounding box center [677, 550] width 39 height 44
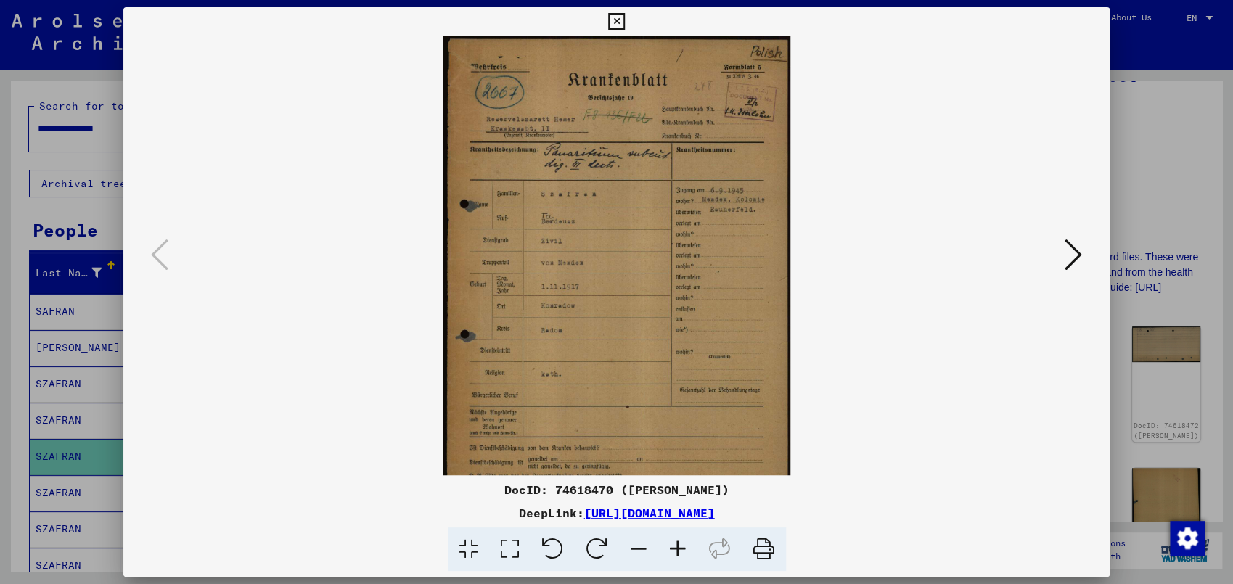
click at [679, 531] on icon at bounding box center [677, 550] width 39 height 44
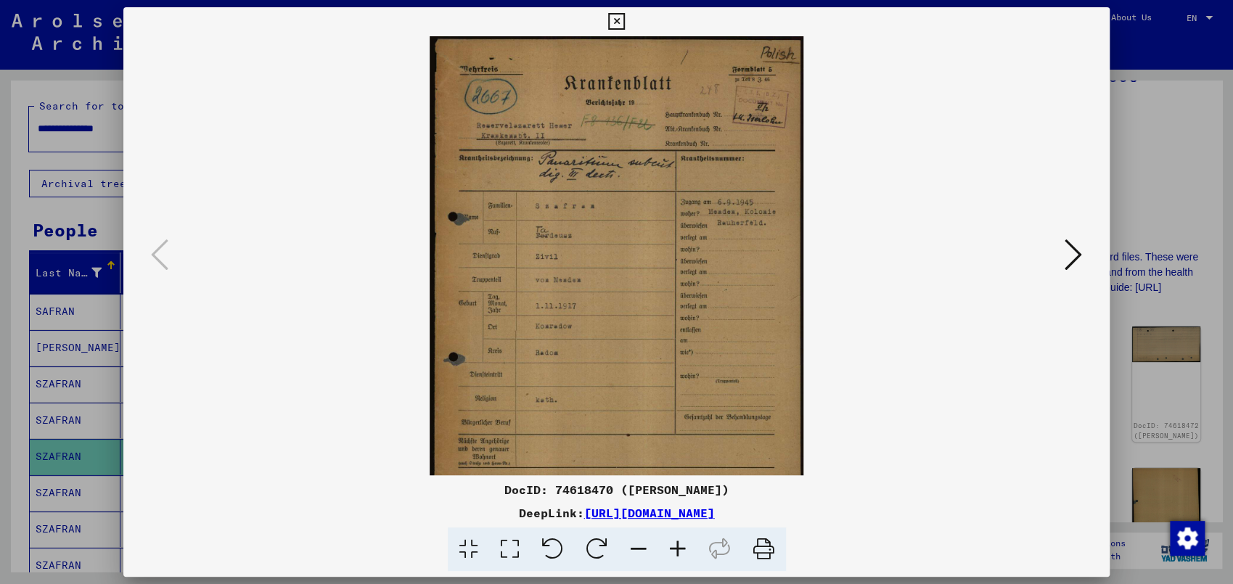
click at [679, 531] on icon at bounding box center [677, 550] width 39 height 44
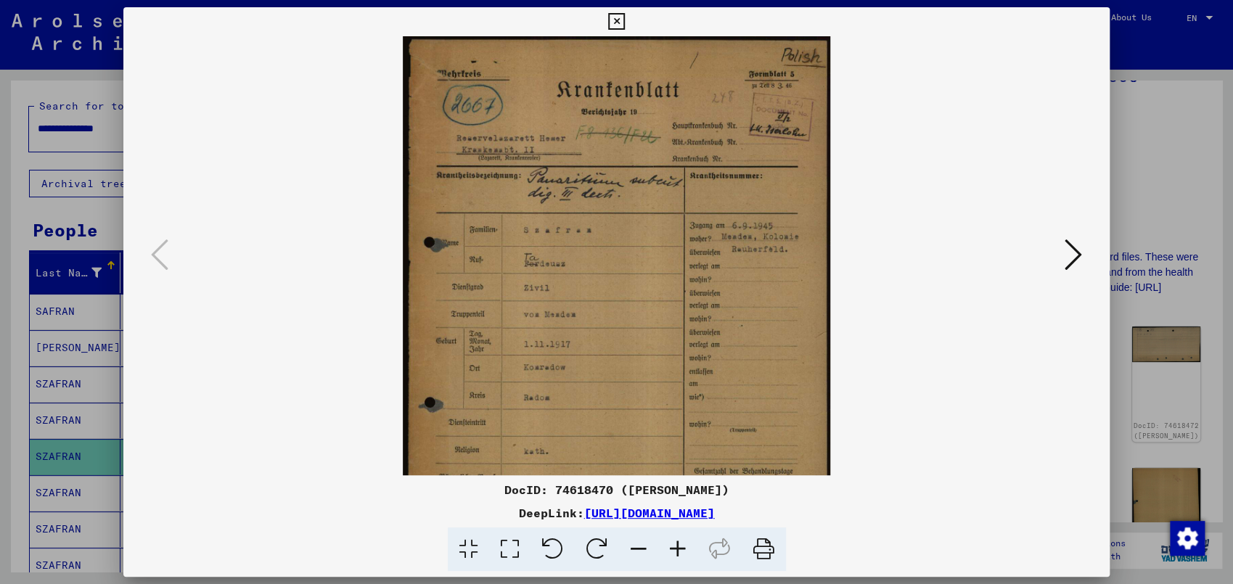
click at [679, 531] on icon at bounding box center [677, 550] width 39 height 44
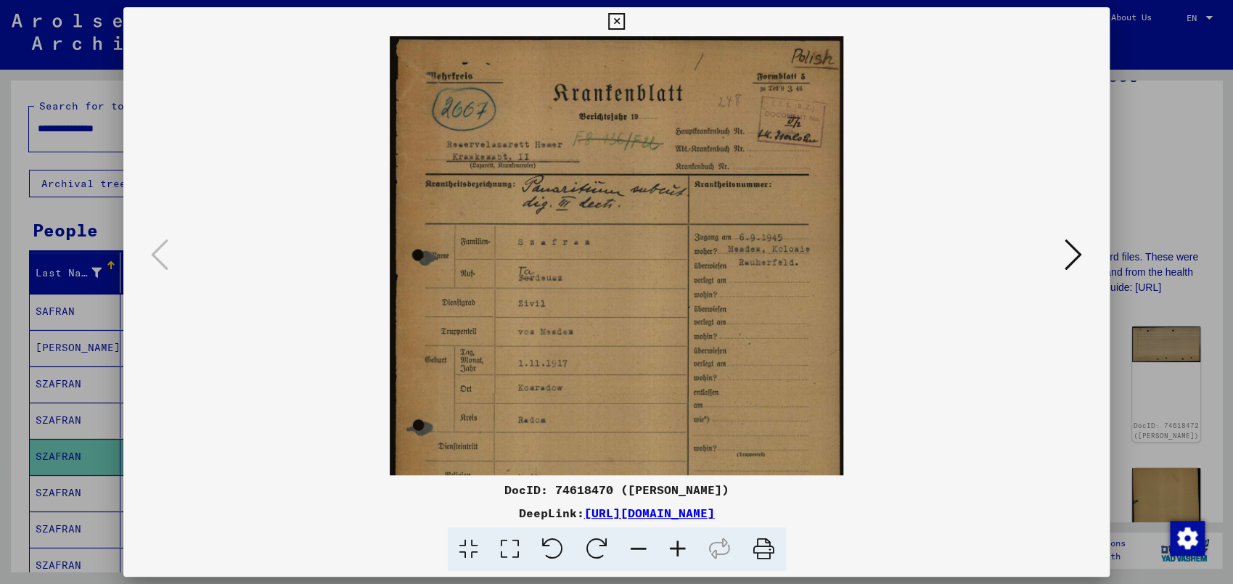
click at [679, 531] on icon at bounding box center [677, 550] width 39 height 44
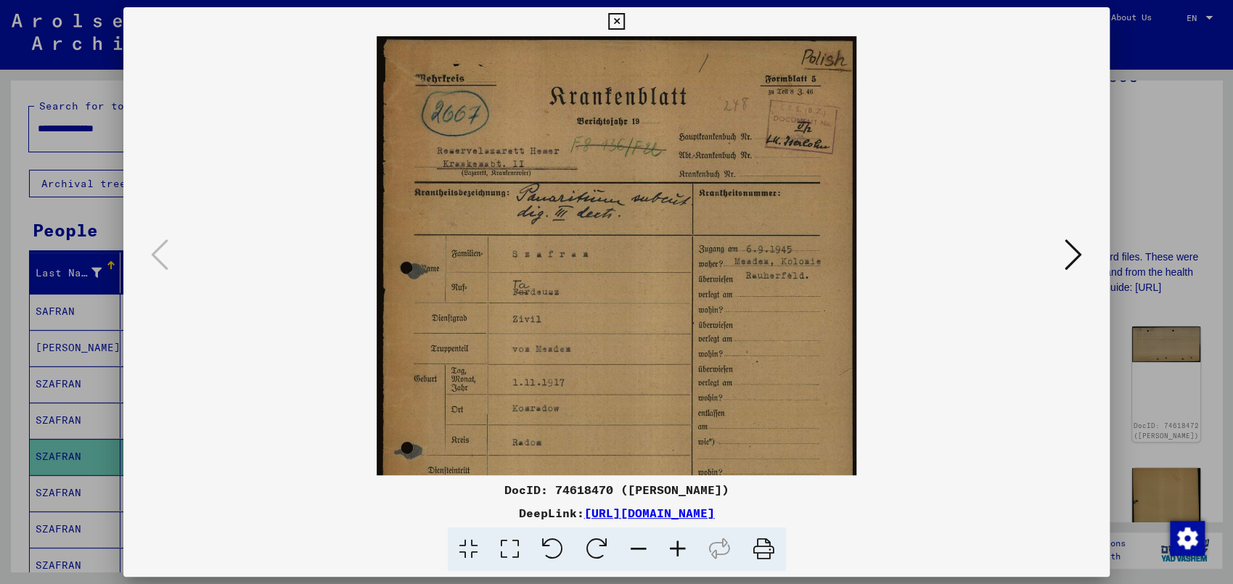
click at [679, 531] on icon at bounding box center [677, 550] width 39 height 44
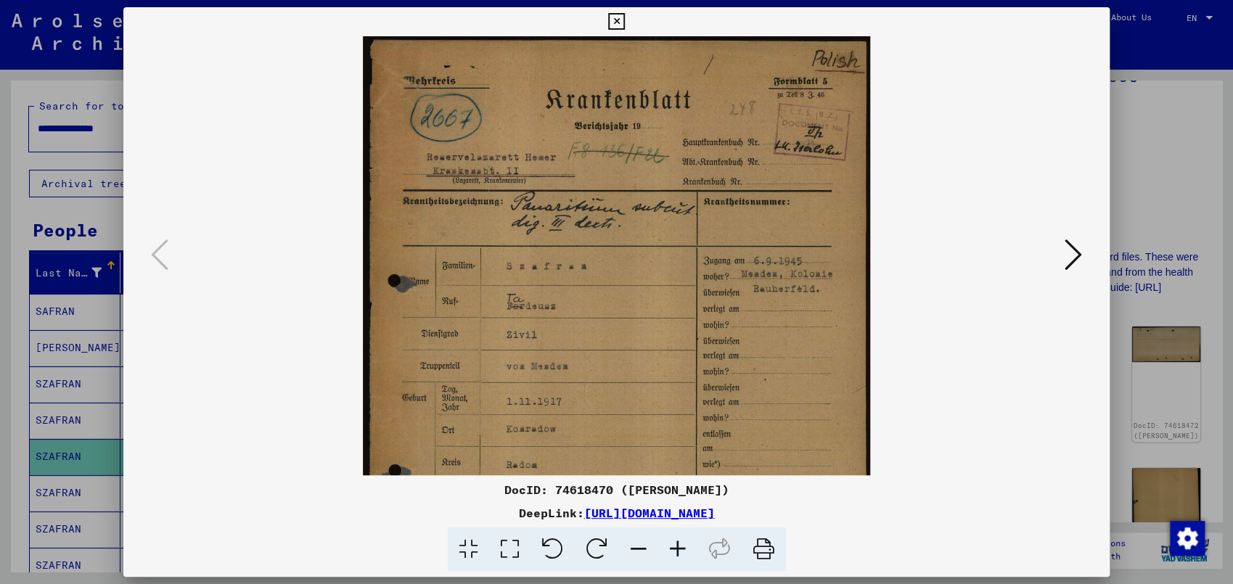
click at [679, 531] on icon at bounding box center [677, 550] width 39 height 44
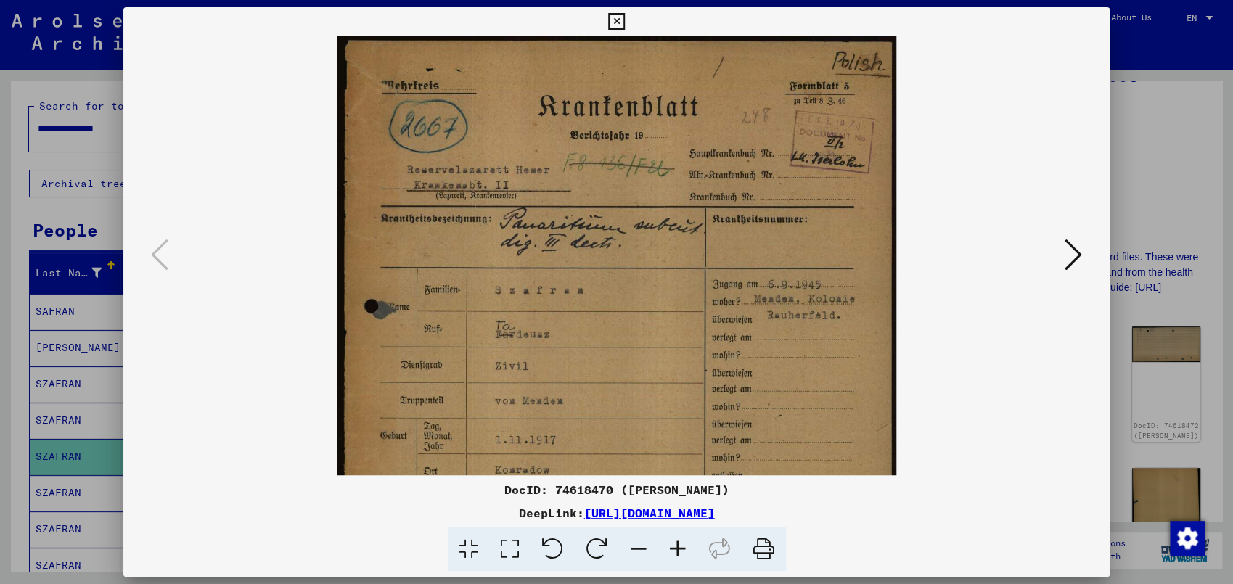
click at [679, 531] on icon at bounding box center [677, 550] width 39 height 44
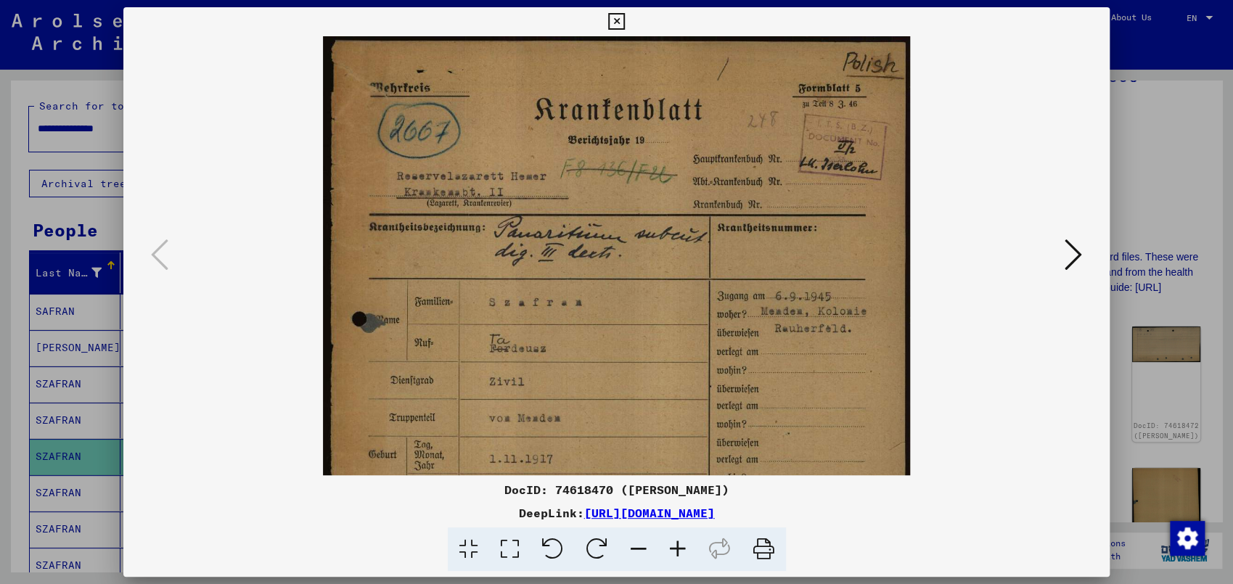
click at [679, 531] on icon at bounding box center [677, 550] width 39 height 44
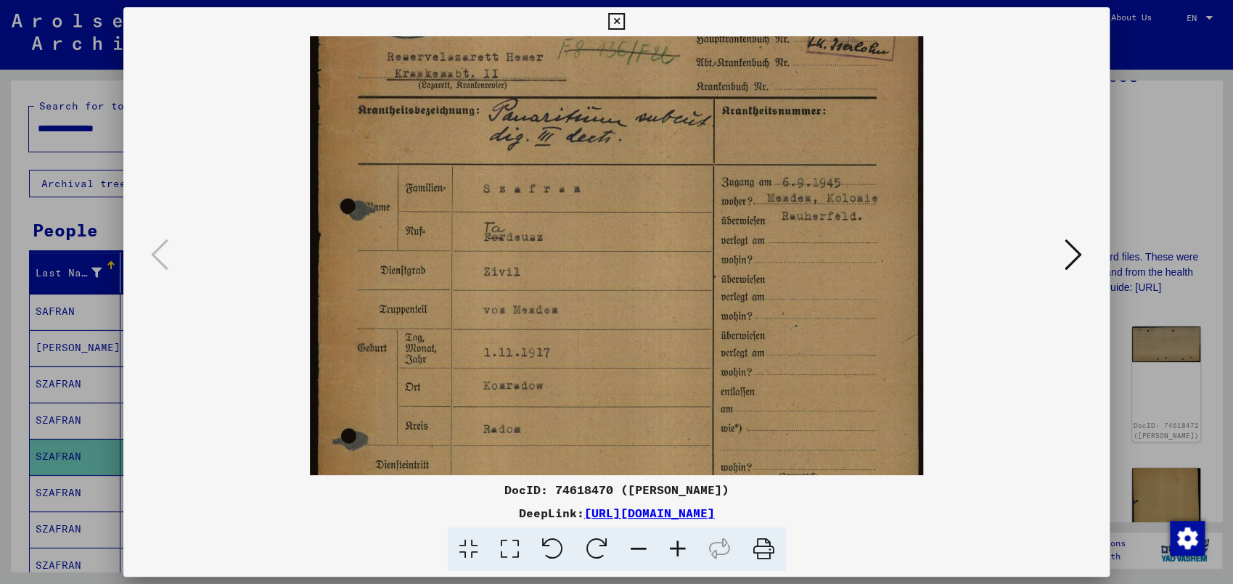
drag, startPoint x: 664, startPoint y: 348, endPoint x: 680, endPoint y: 209, distance: 139.5
click at [680, 216] on img at bounding box center [616, 330] width 613 height 838
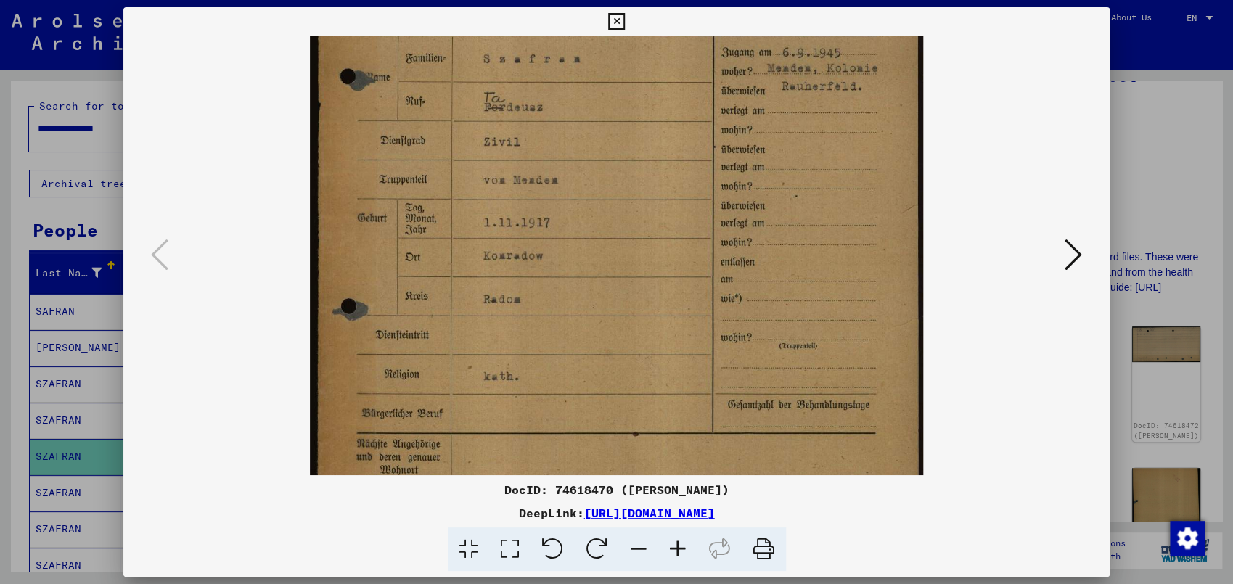
drag, startPoint x: 716, startPoint y: 366, endPoint x: 718, endPoint y: 232, distance: 134.3
click at [718, 234] on img at bounding box center [616, 200] width 613 height 838
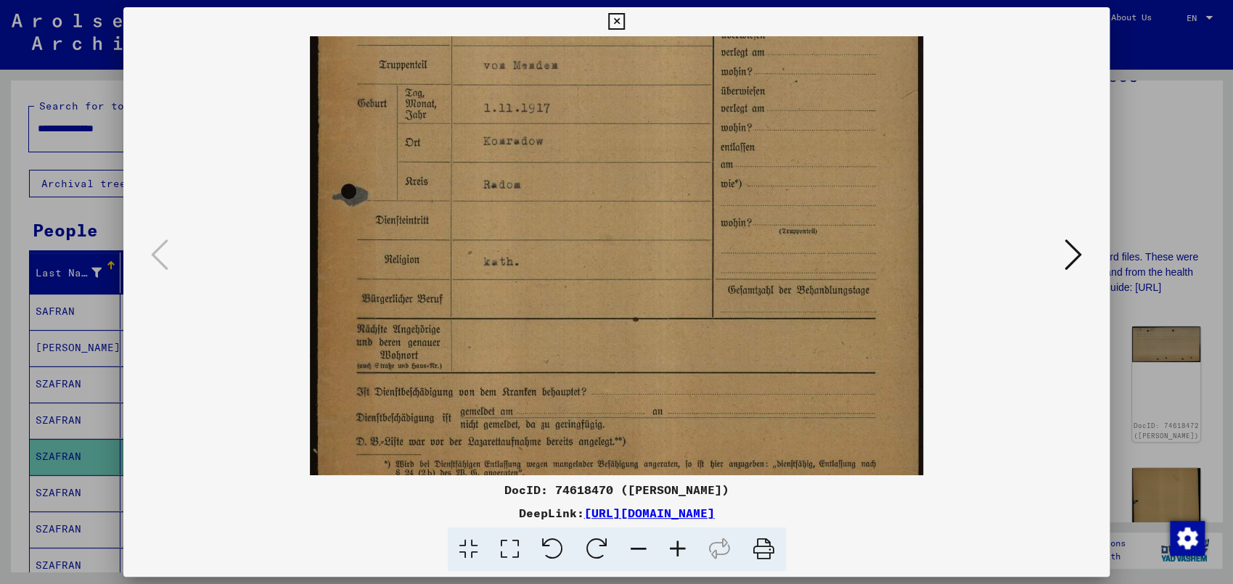
drag, startPoint x: 726, startPoint y: 385, endPoint x: 729, endPoint y: 262, distance: 122.7
click at [729, 263] on img at bounding box center [616, 85] width 613 height 838
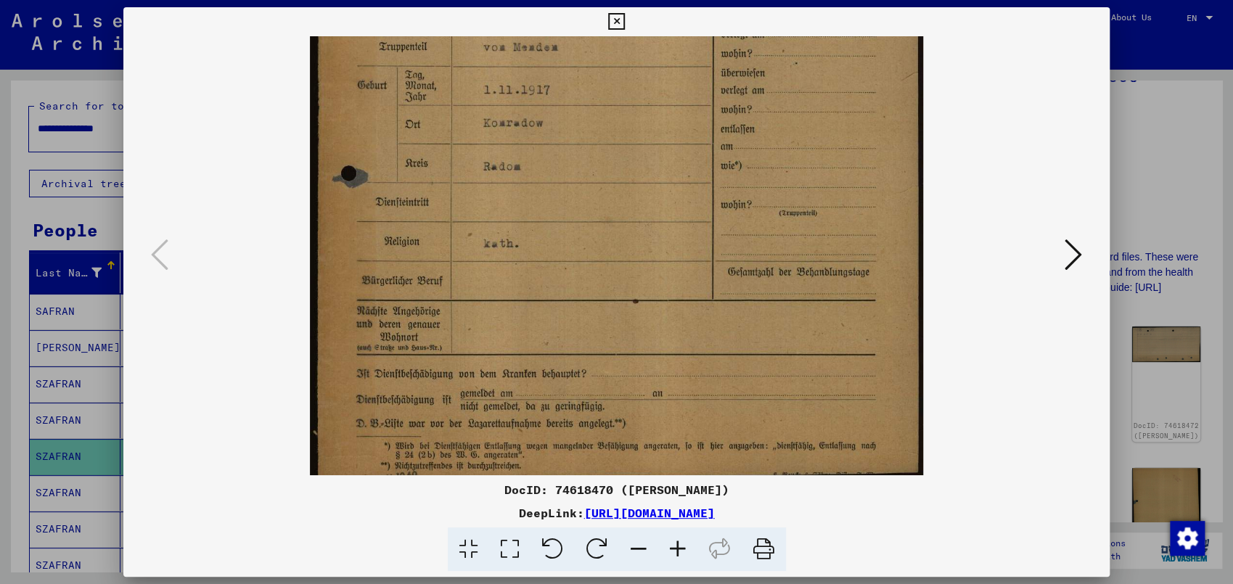
click at [1078, 252] on icon at bounding box center [1073, 254] width 17 height 35
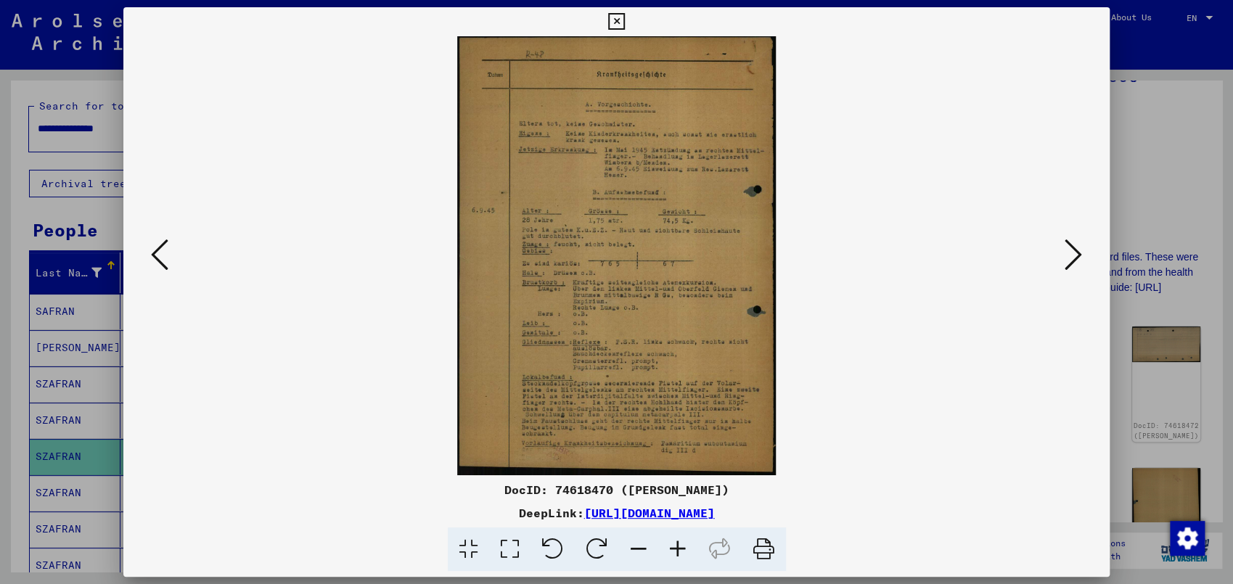
click at [1074, 261] on icon at bounding box center [1073, 254] width 17 height 35
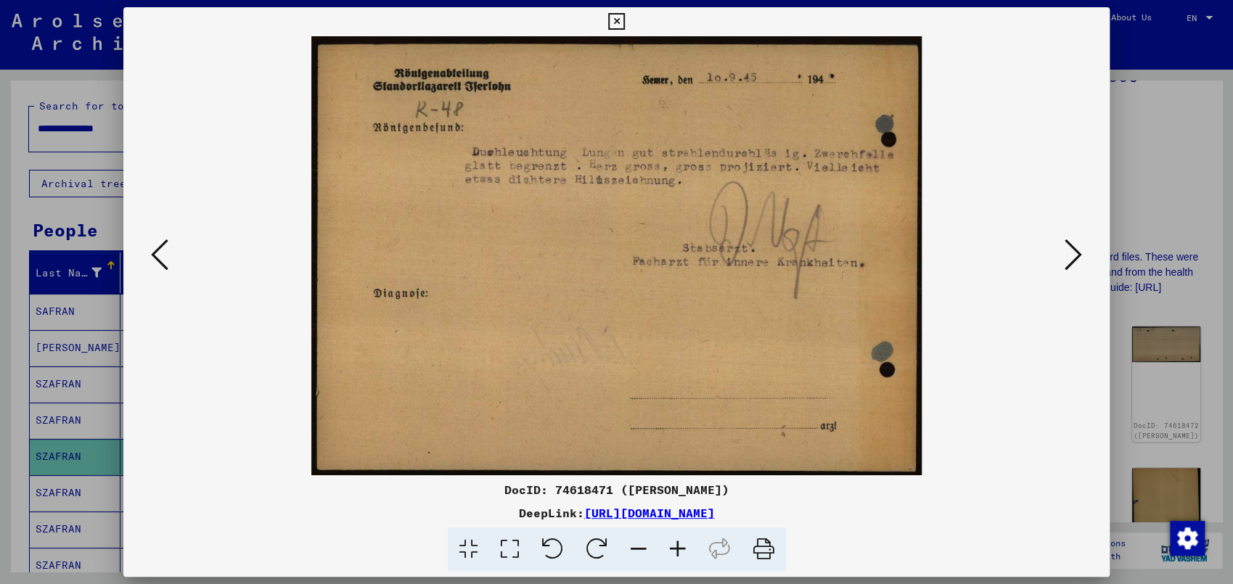
click at [1074, 261] on icon at bounding box center [1073, 254] width 17 height 35
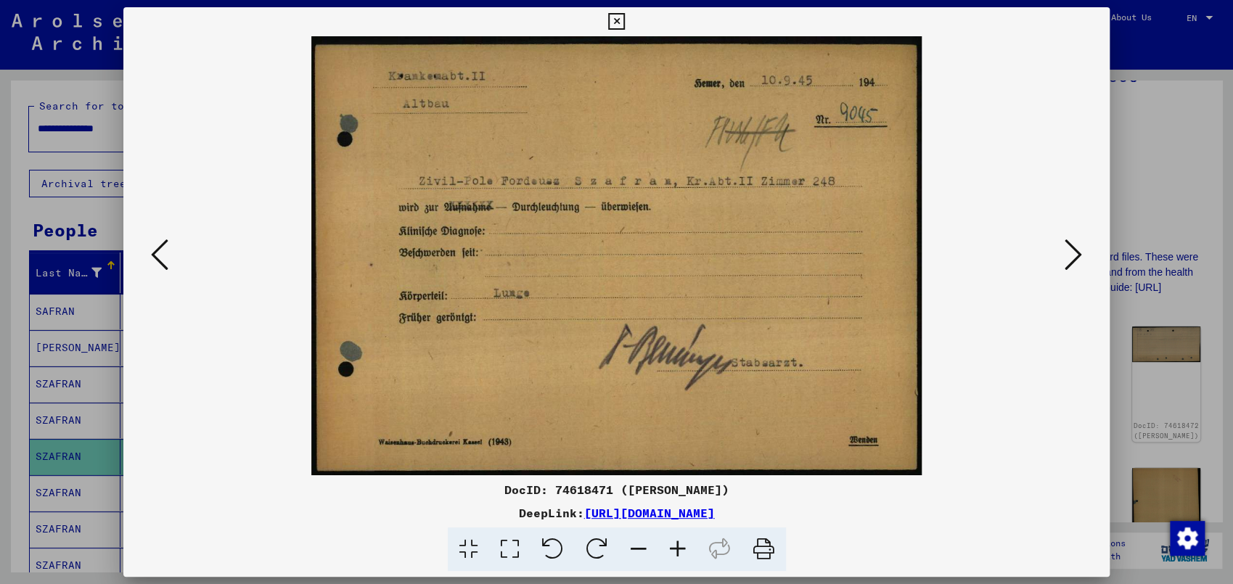
click at [1074, 261] on icon at bounding box center [1073, 254] width 17 height 35
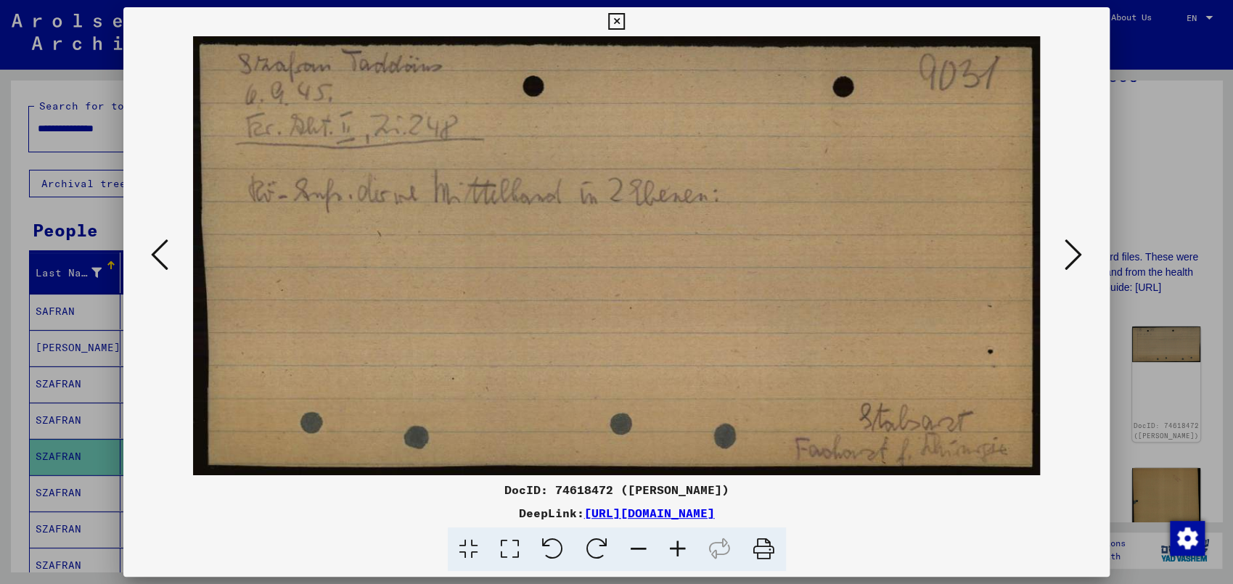
click at [152, 257] on icon at bounding box center [159, 254] width 17 height 35
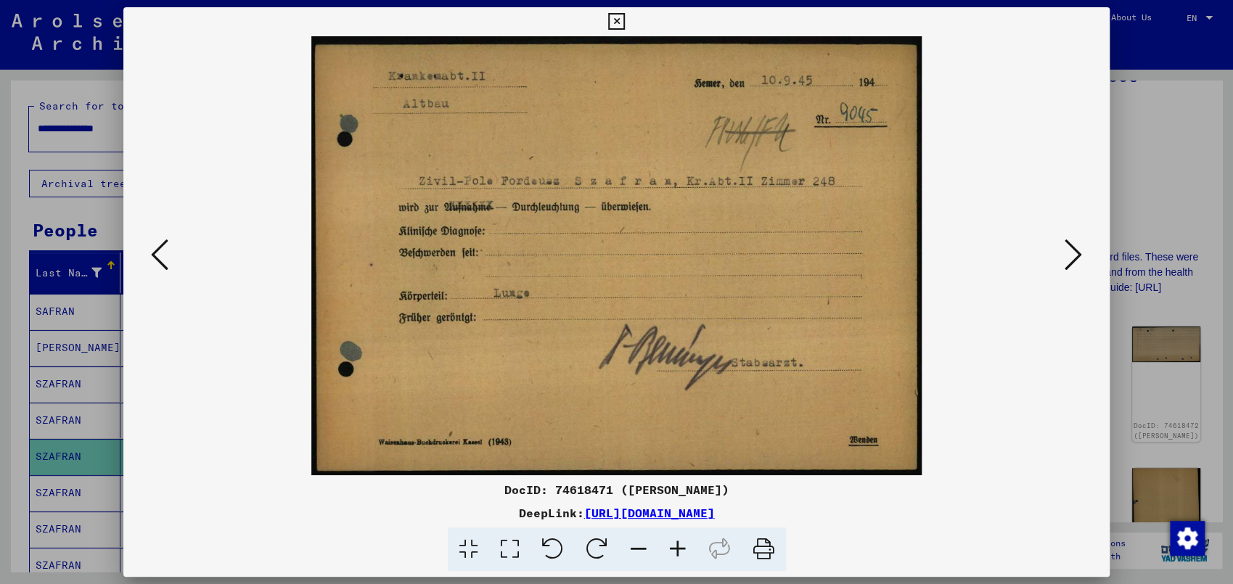
click at [1076, 260] on icon at bounding box center [1073, 254] width 17 height 35
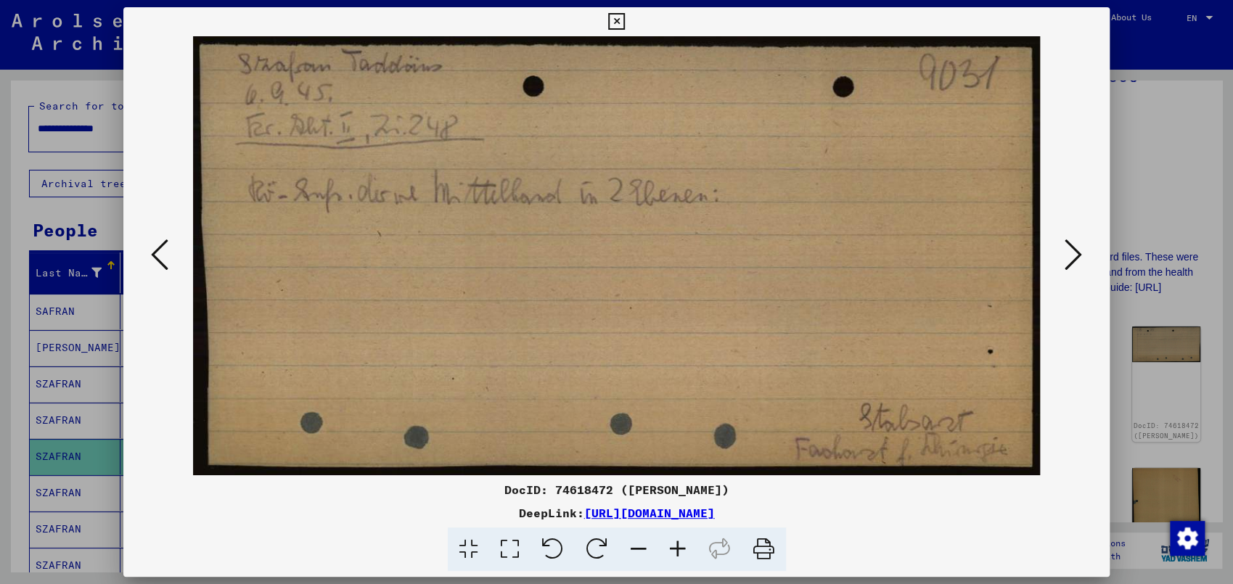
click at [1076, 260] on icon at bounding box center [1073, 254] width 17 height 35
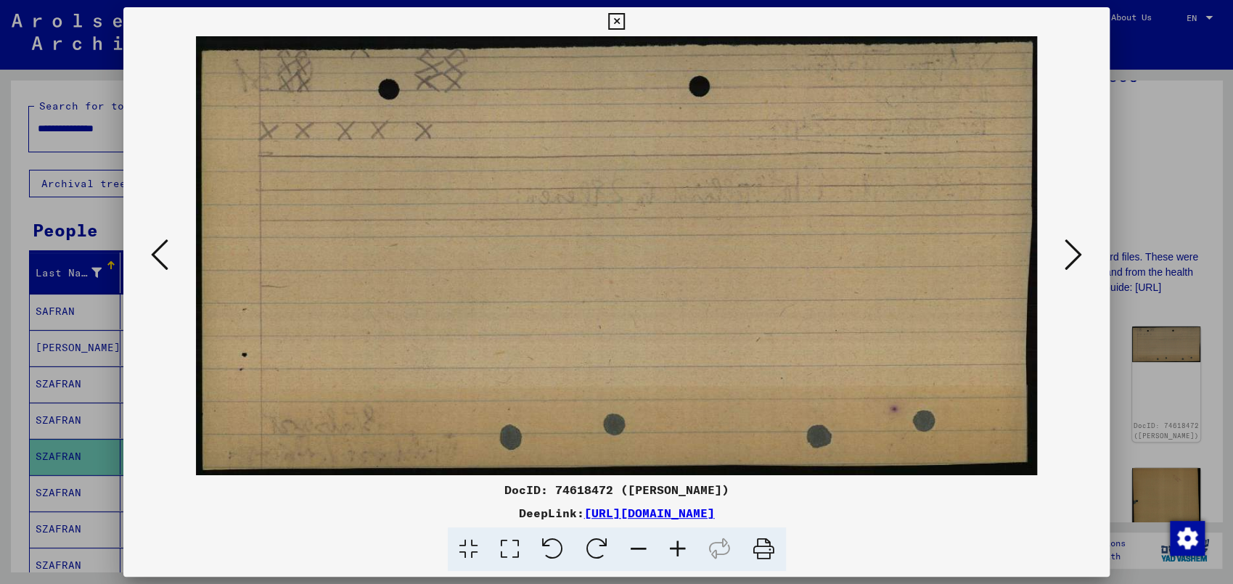
click at [1076, 260] on icon at bounding box center [1073, 254] width 17 height 35
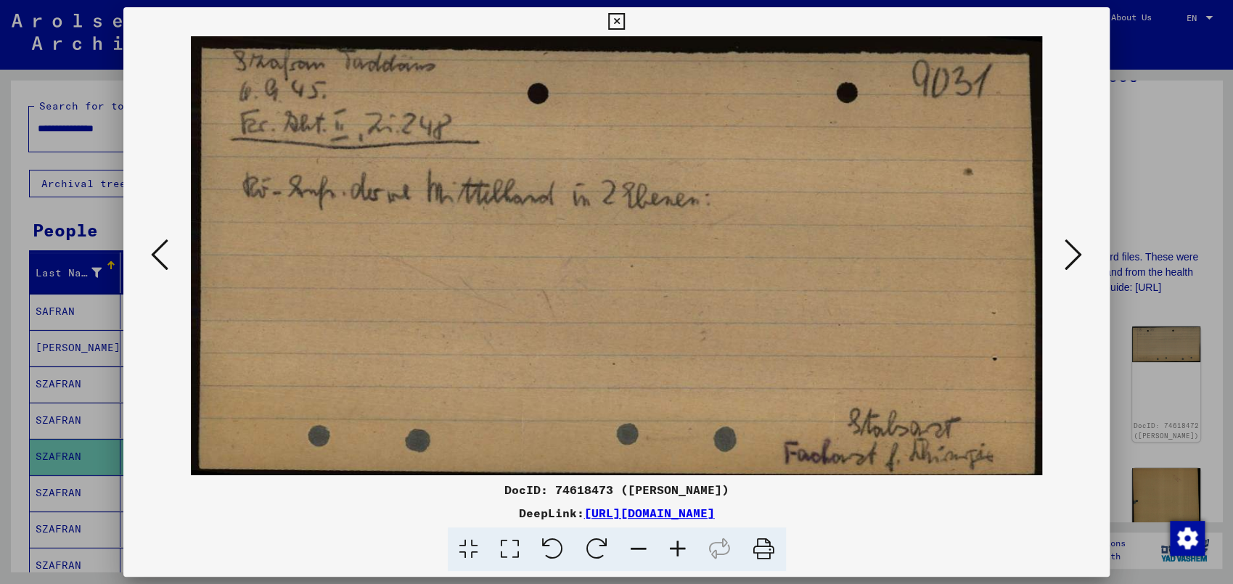
click at [1076, 260] on icon at bounding box center [1073, 254] width 17 height 35
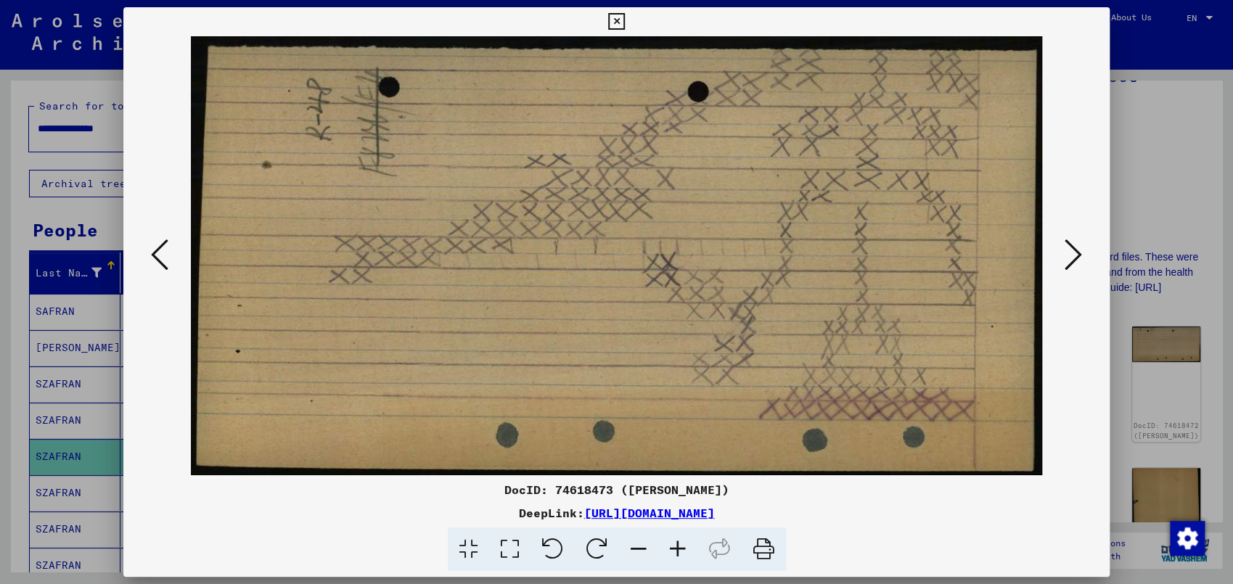
click at [1076, 260] on icon at bounding box center [1073, 254] width 17 height 35
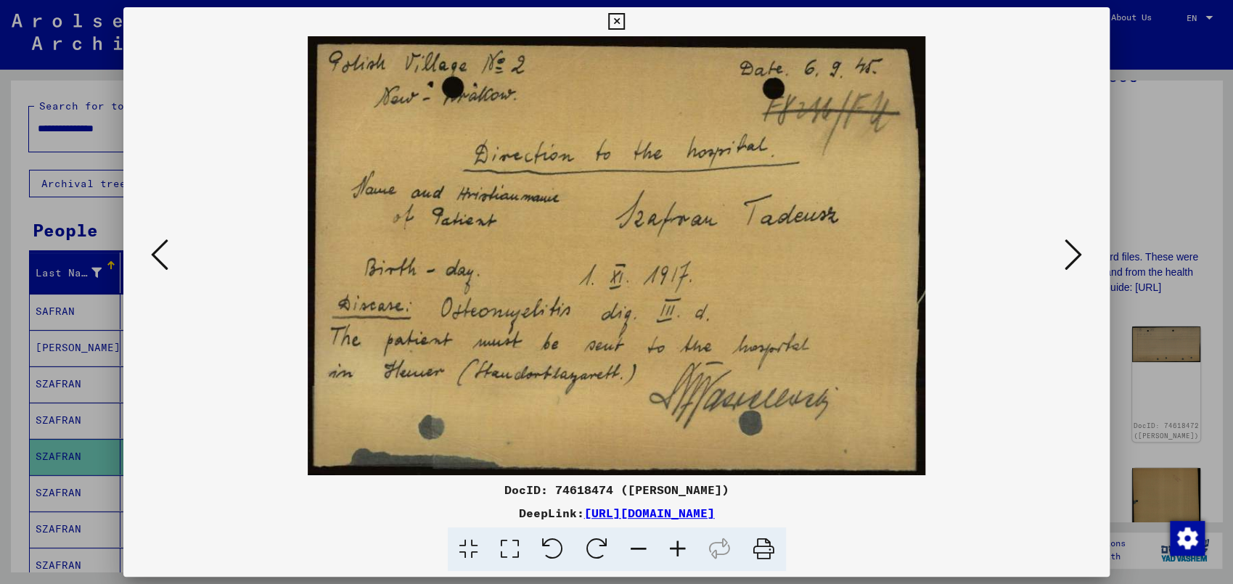
click at [1076, 260] on icon at bounding box center [1073, 254] width 17 height 35
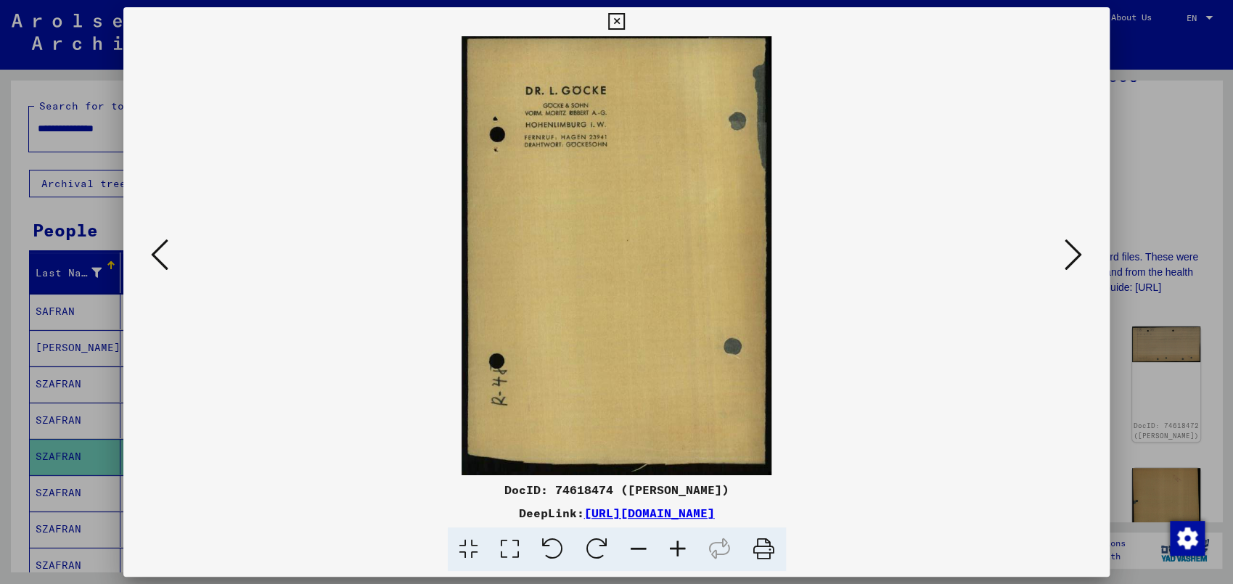
click at [1076, 260] on icon at bounding box center [1073, 254] width 17 height 35
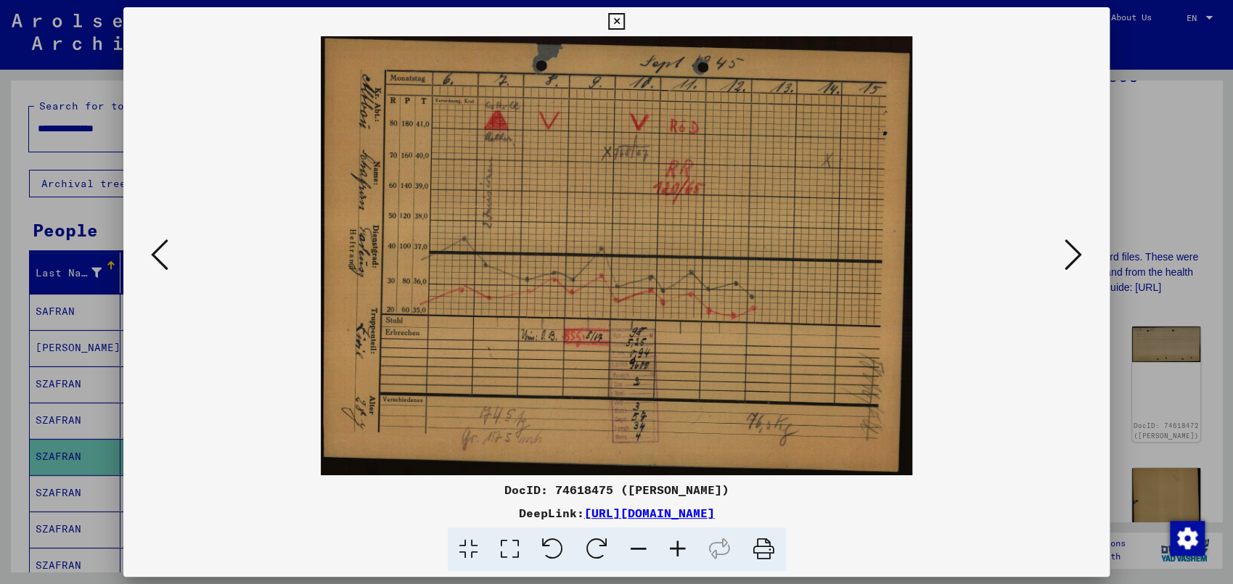
click at [17, 345] on div at bounding box center [616, 292] width 1233 height 584
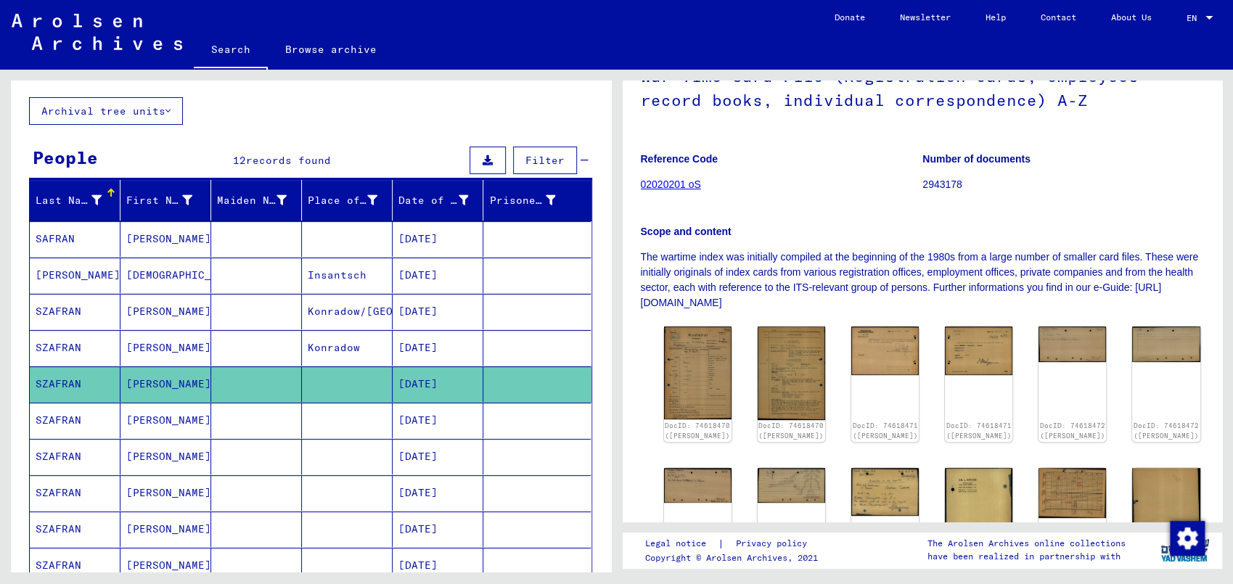
scroll to position [152, 0]
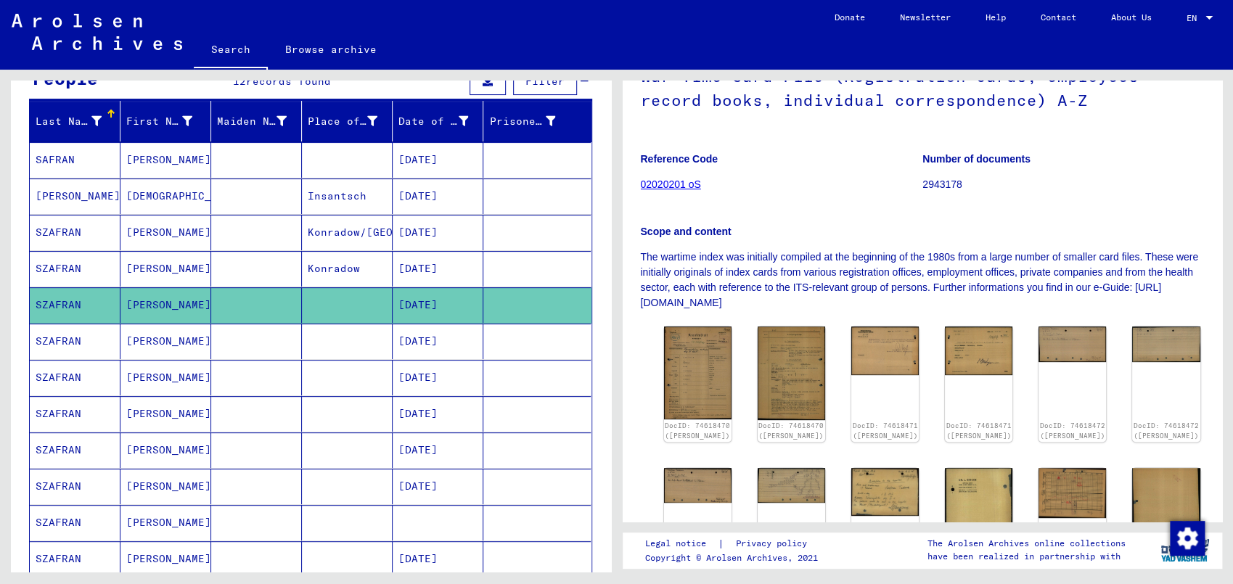
click at [444, 409] on mat-cell "[DATE]" at bounding box center [438, 414] width 91 height 36
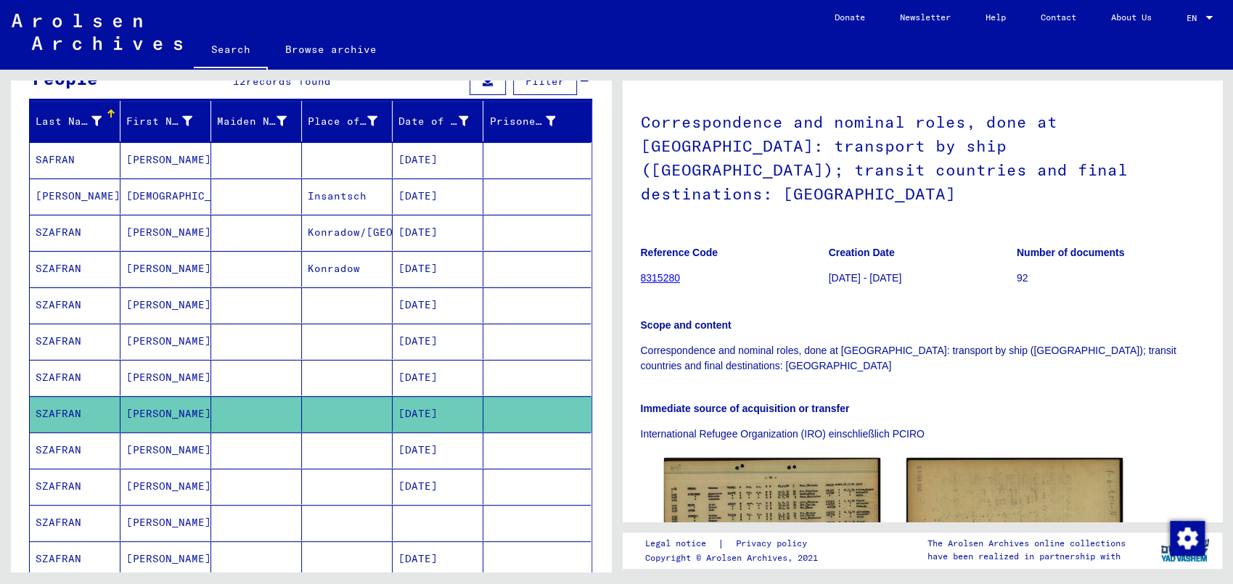
scroll to position [303, 0]
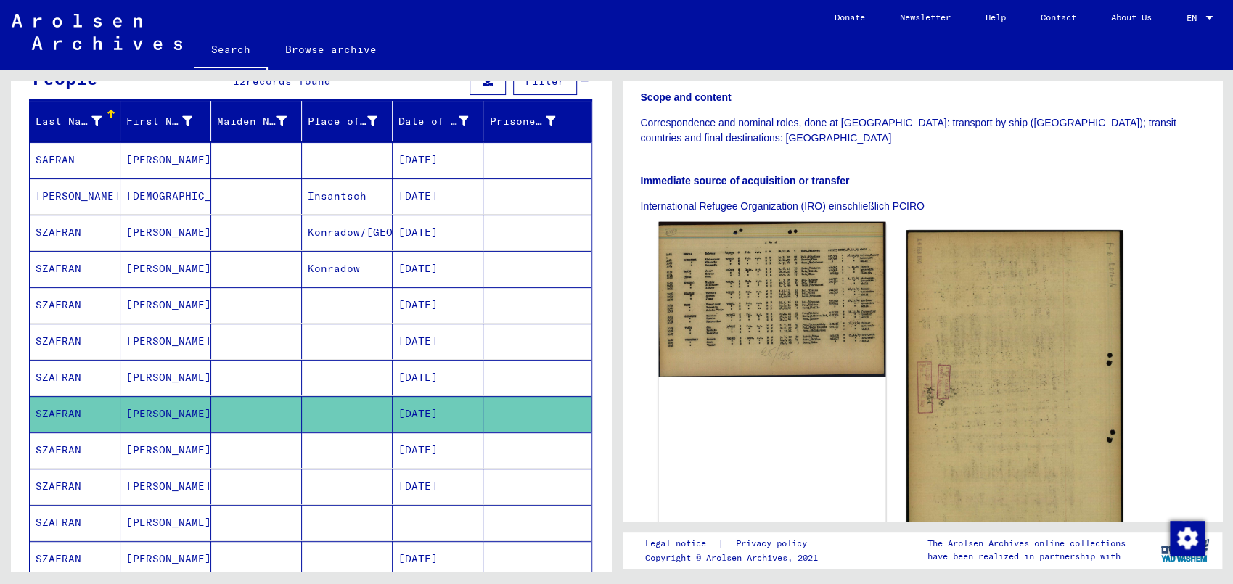
click at [779, 282] on img at bounding box center [771, 299] width 227 height 155
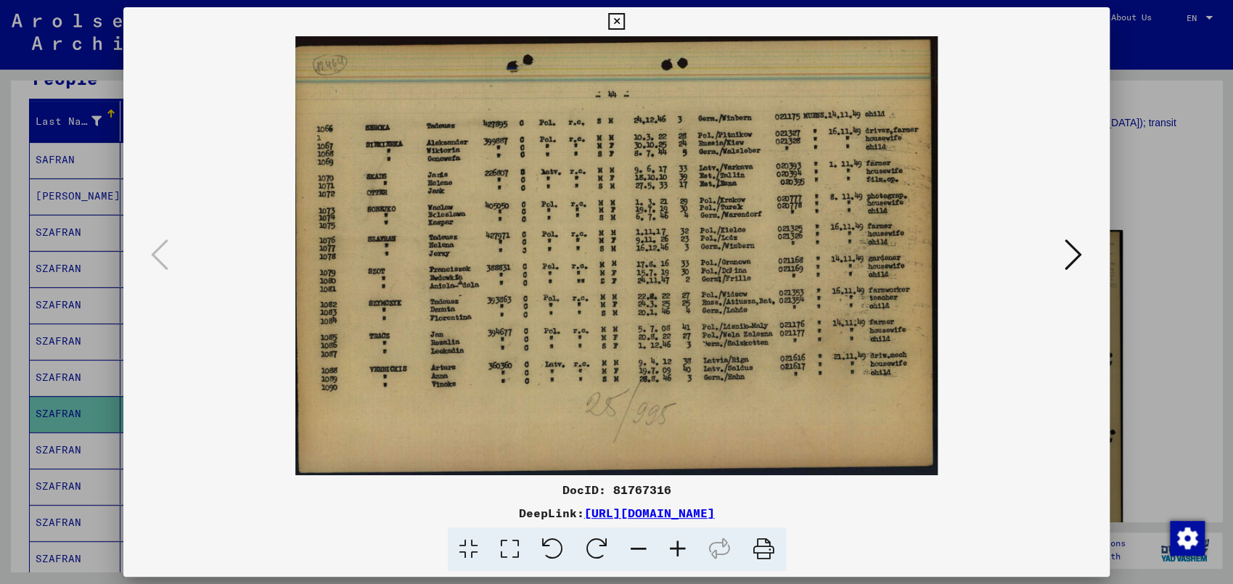
click at [676, 531] on icon at bounding box center [677, 550] width 39 height 44
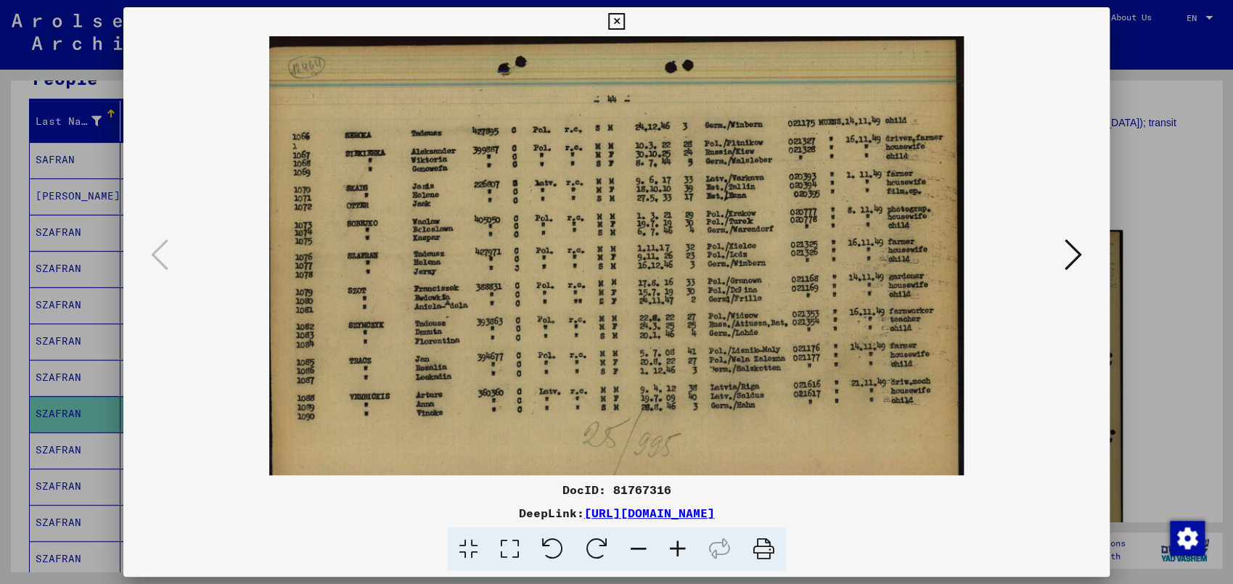
click at [676, 531] on icon at bounding box center [677, 550] width 39 height 44
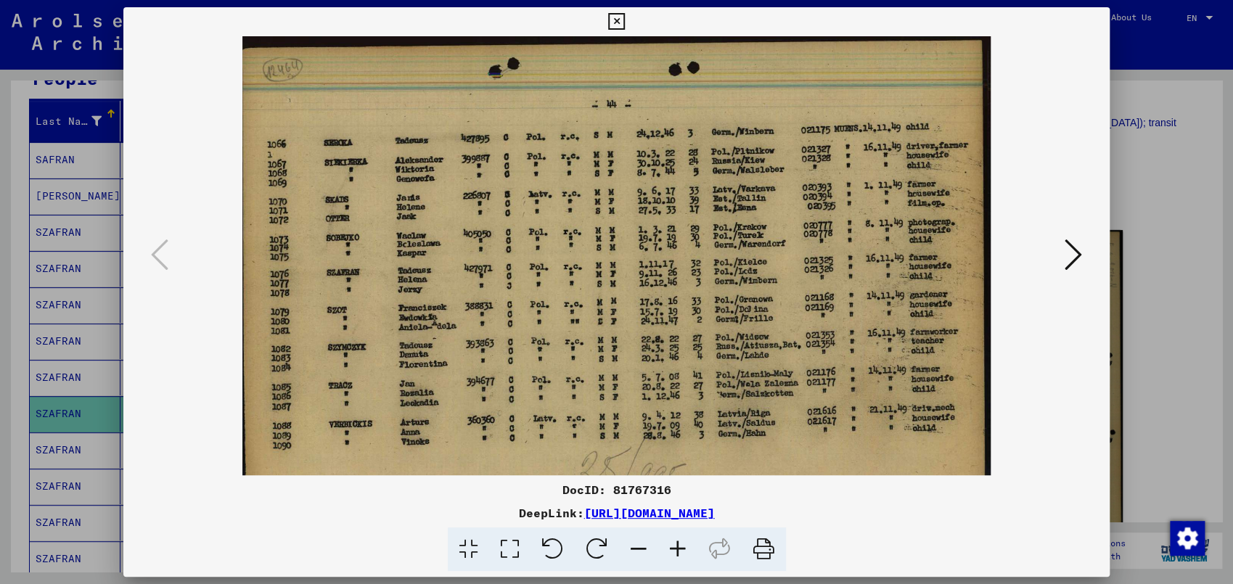
click at [676, 531] on icon at bounding box center [677, 550] width 39 height 44
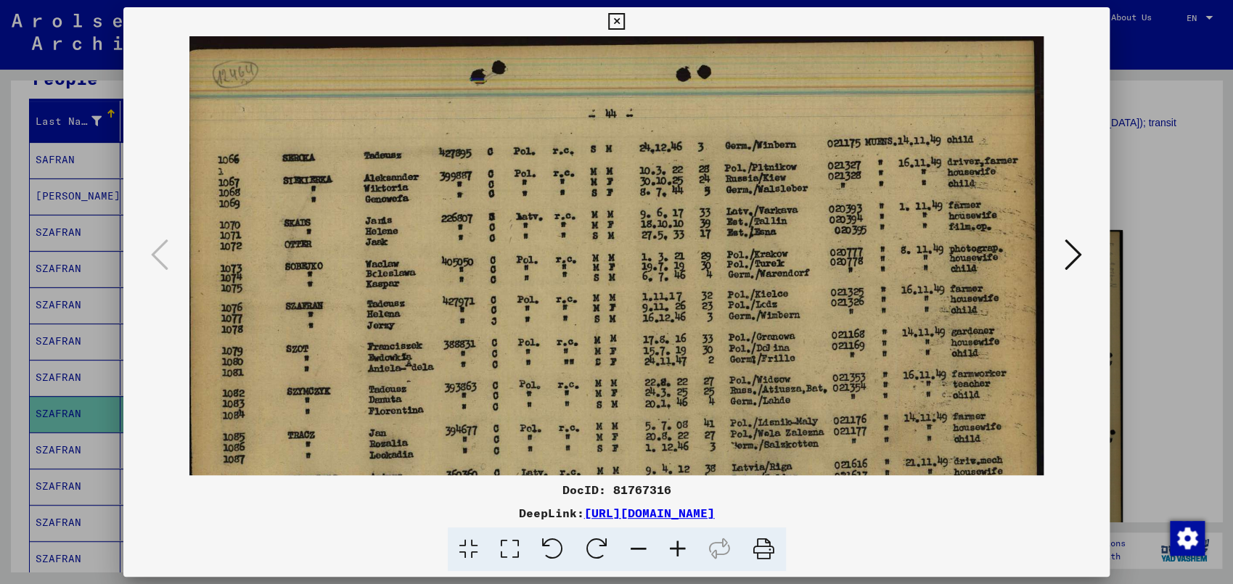
click at [676, 531] on icon at bounding box center [677, 550] width 39 height 44
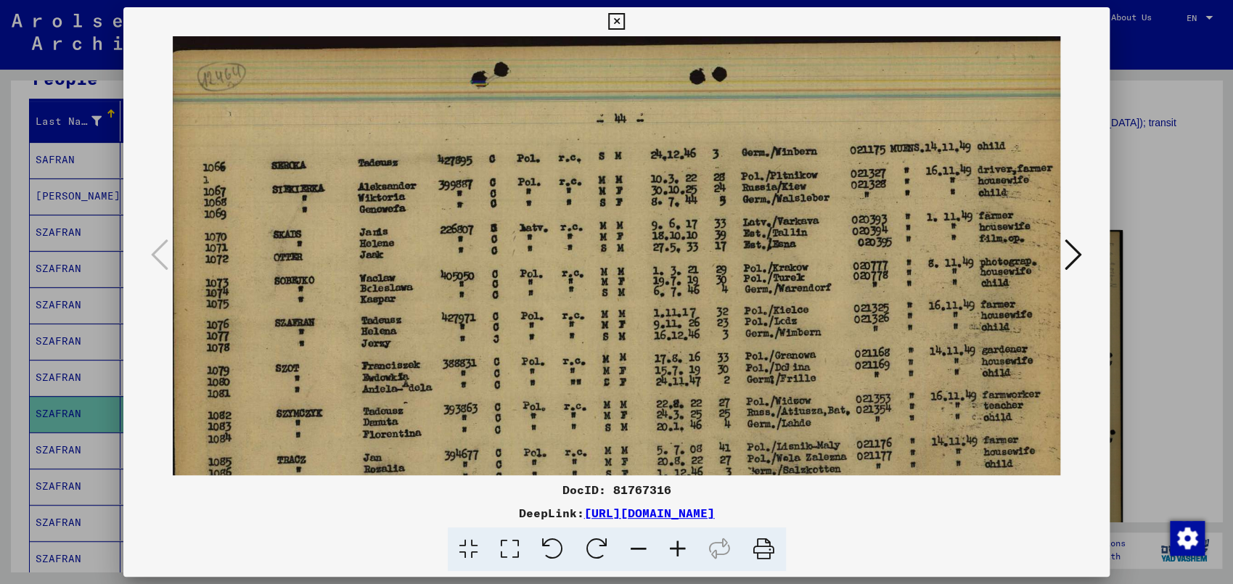
click at [676, 531] on icon at bounding box center [677, 550] width 39 height 44
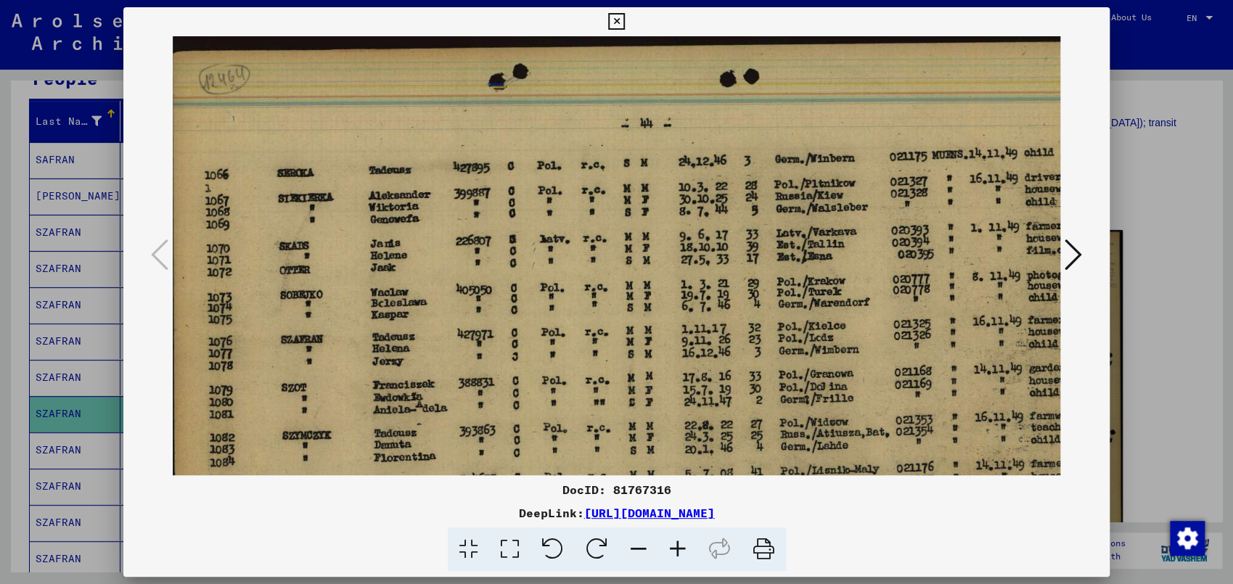
click at [676, 531] on icon at bounding box center [677, 550] width 39 height 44
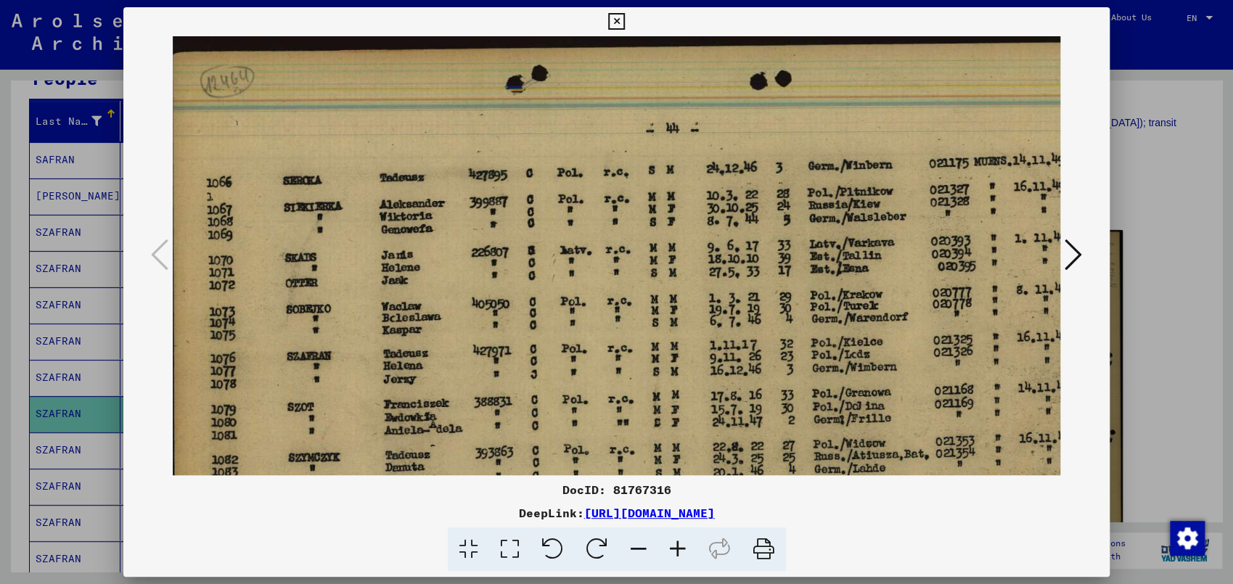
click at [676, 531] on icon at bounding box center [677, 550] width 39 height 44
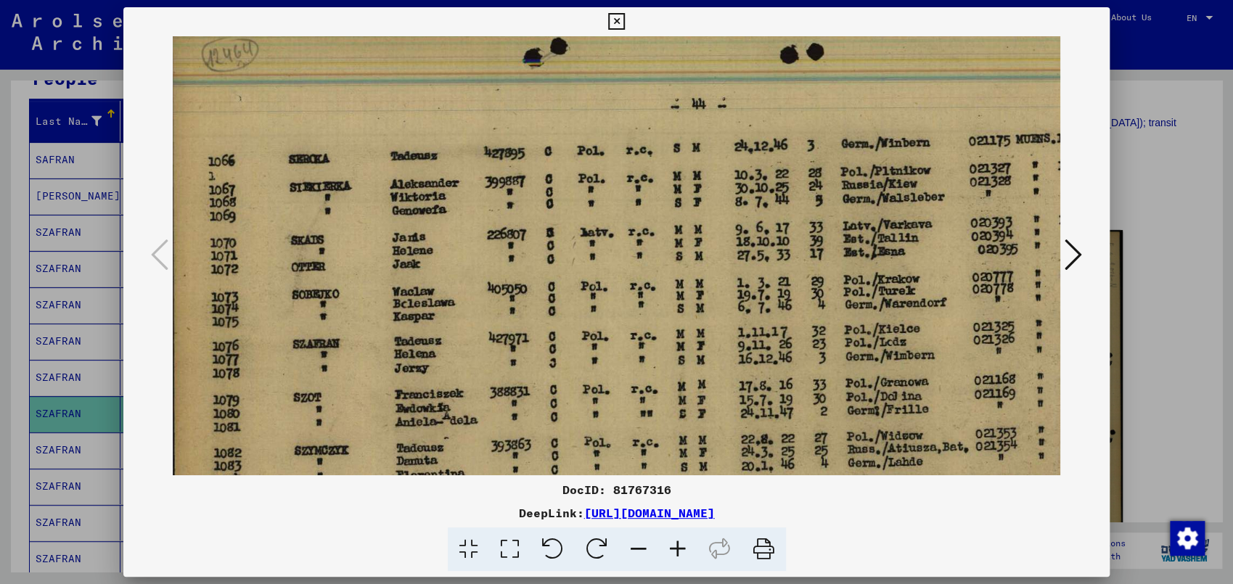
scroll to position [97, 1]
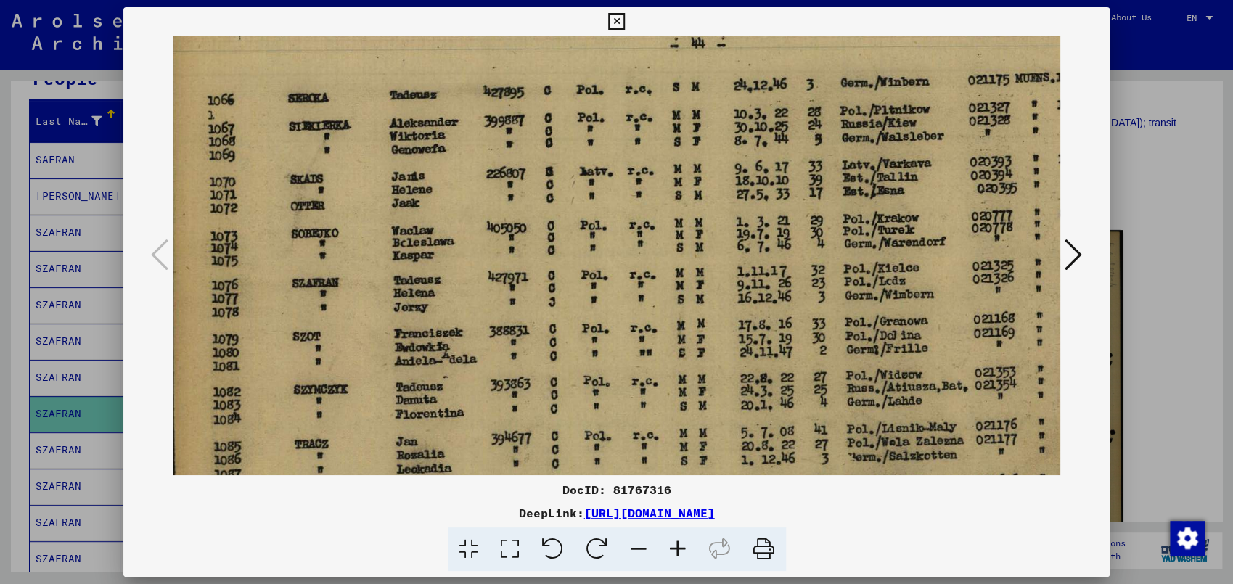
drag, startPoint x: 717, startPoint y: 395, endPoint x: 710, endPoint y: 288, distance: 106.9
click at [715, 297] on img at bounding box center [705, 310] width 1066 height 729
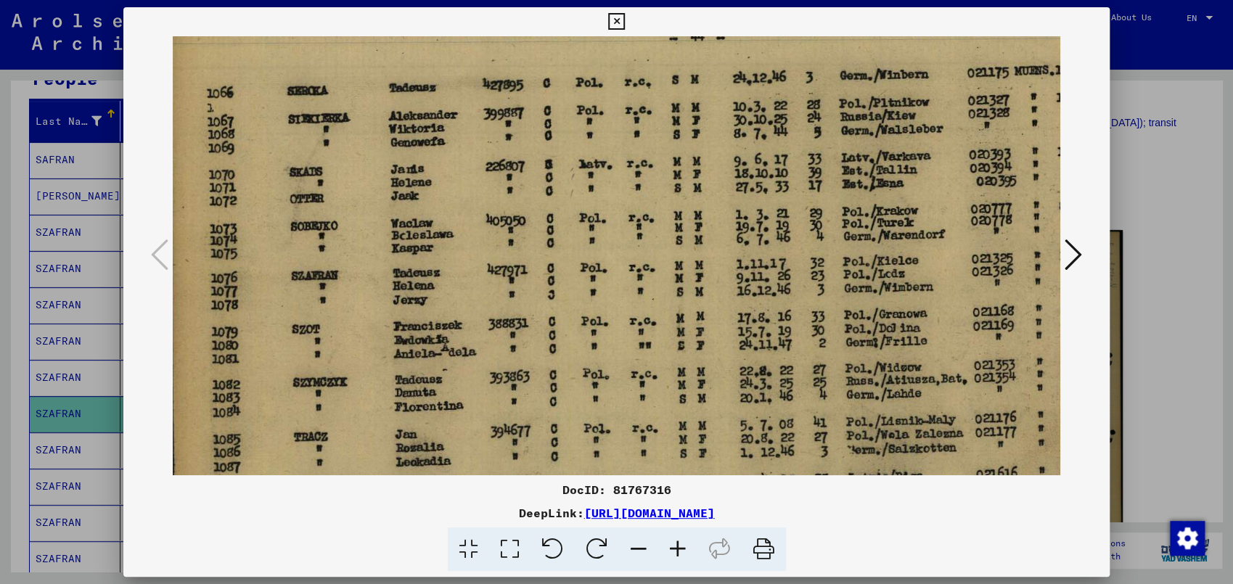
click at [978, 308] on img at bounding box center [704, 303] width 1066 height 729
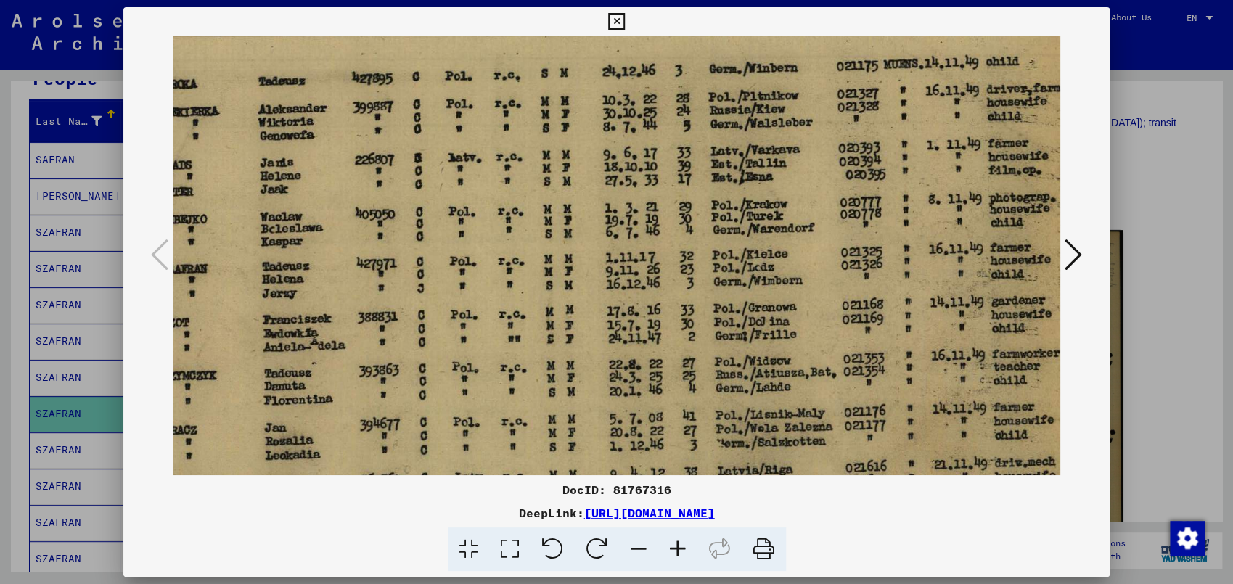
scroll to position [110, 172]
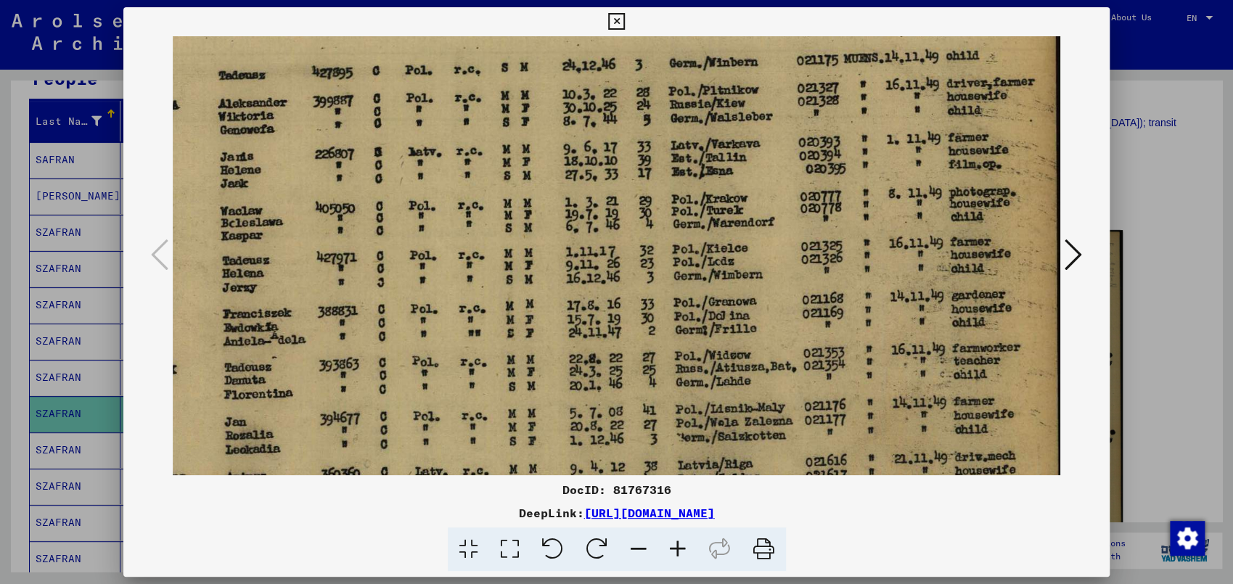
drag, startPoint x: 987, startPoint y: 309, endPoint x: 631, endPoint y: 296, distance: 355.8
click at [631, 296] on img at bounding box center [534, 291] width 1066 height 729
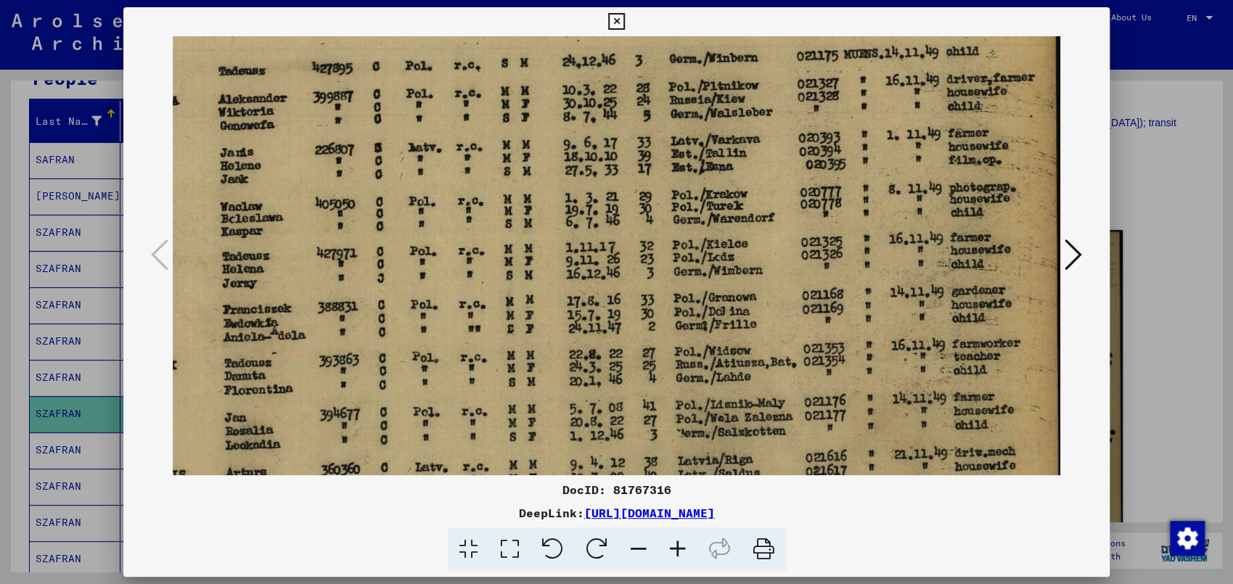
scroll to position [116, 172]
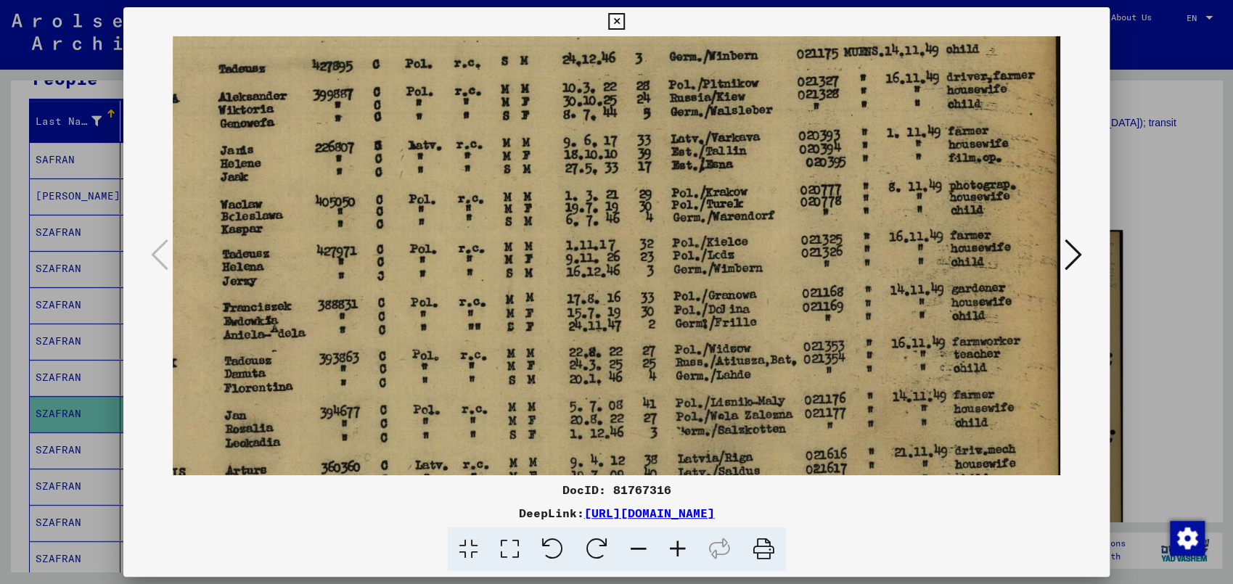
drag, startPoint x: 740, startPoint y: 266, endPoint x: 651, endPoint y: 259, distance: 88.8
click at [651, 259] on img at bounding box center [534, 284] width 1066 height 729
click at [962, 322] on img at bounding box center [534, 284] width 1066 height 729
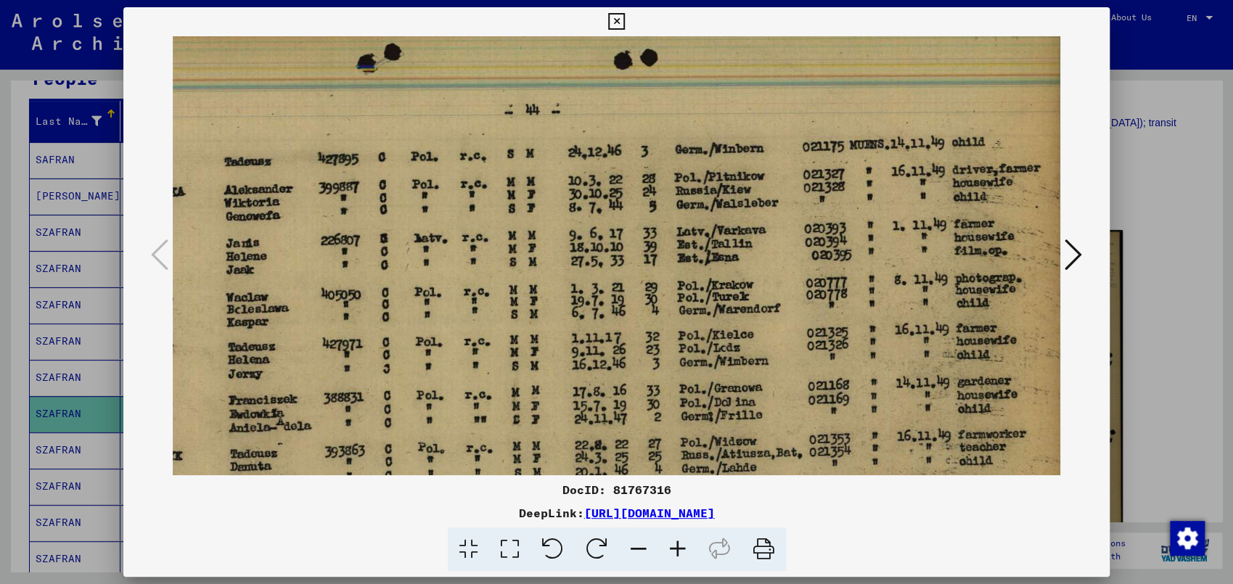
scroll to position [73, 172]
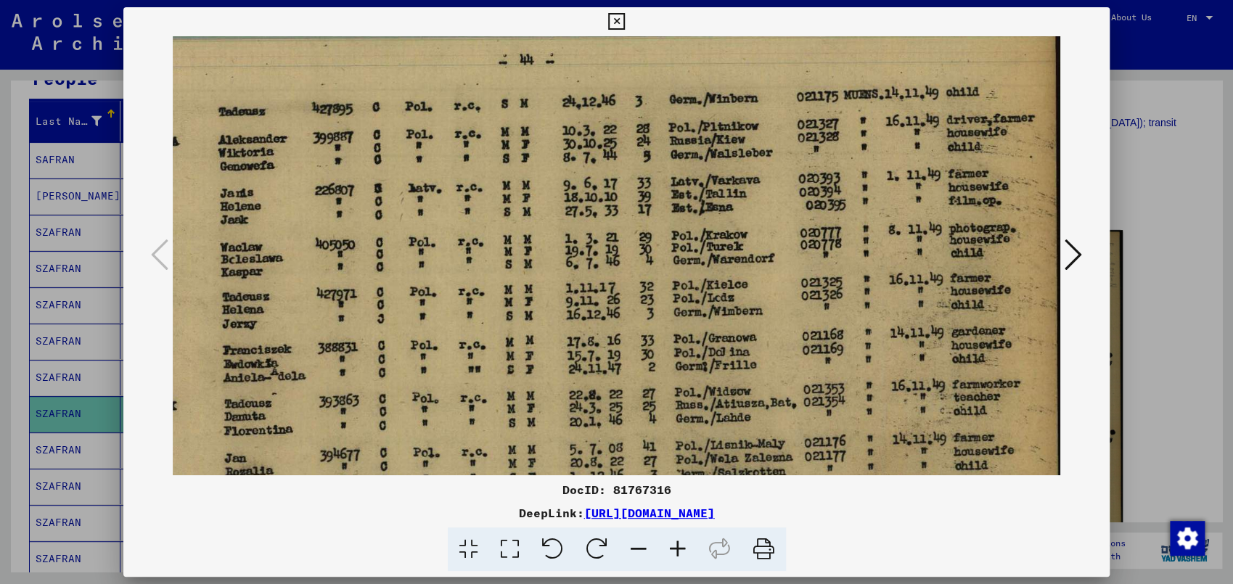
drag, startPoint x: 899, startPoint y: 173, endPoint x: 880, endPoint y: 217, distance: 48.4
click at [880, 217] on img at bounding box center [534, 327] width 1066 height 729
click at [1075, 252] on icon at bounding box center [1073, 254] width 17 height 35
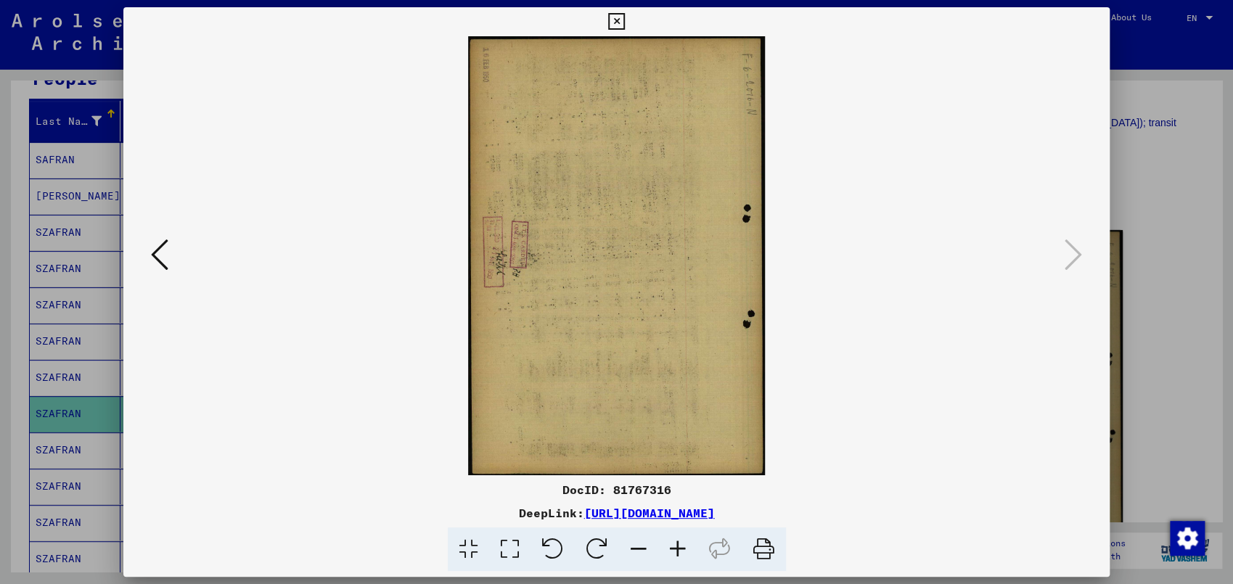
click at [157, 258] on icon at bounding box center [159, 254] width 17 height 35
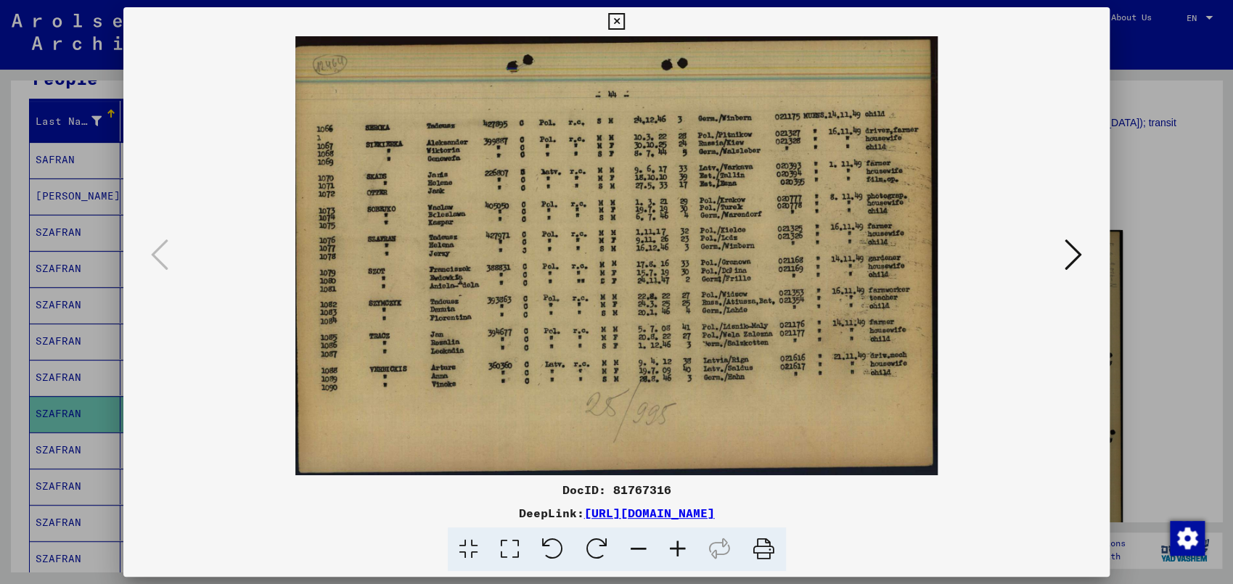
click at [1120, 385] on div at bounding box center [616, 292] width 1233 height 584
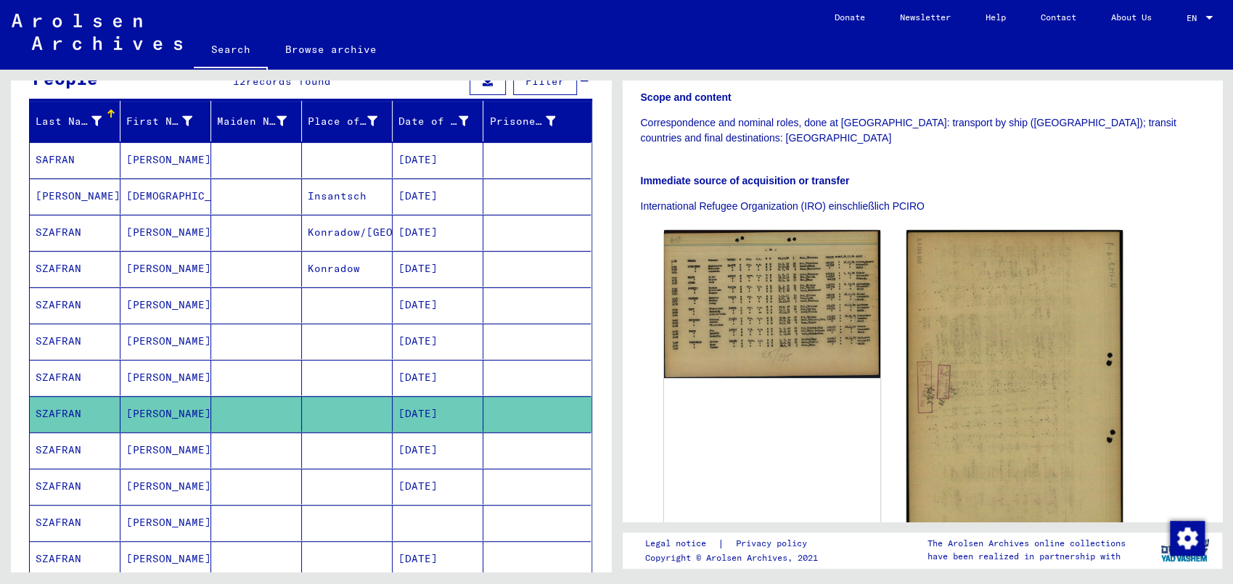
click at [435, 443] on mat-cell "[DATE]" at bounding box center [438, 451] width 91 height 36
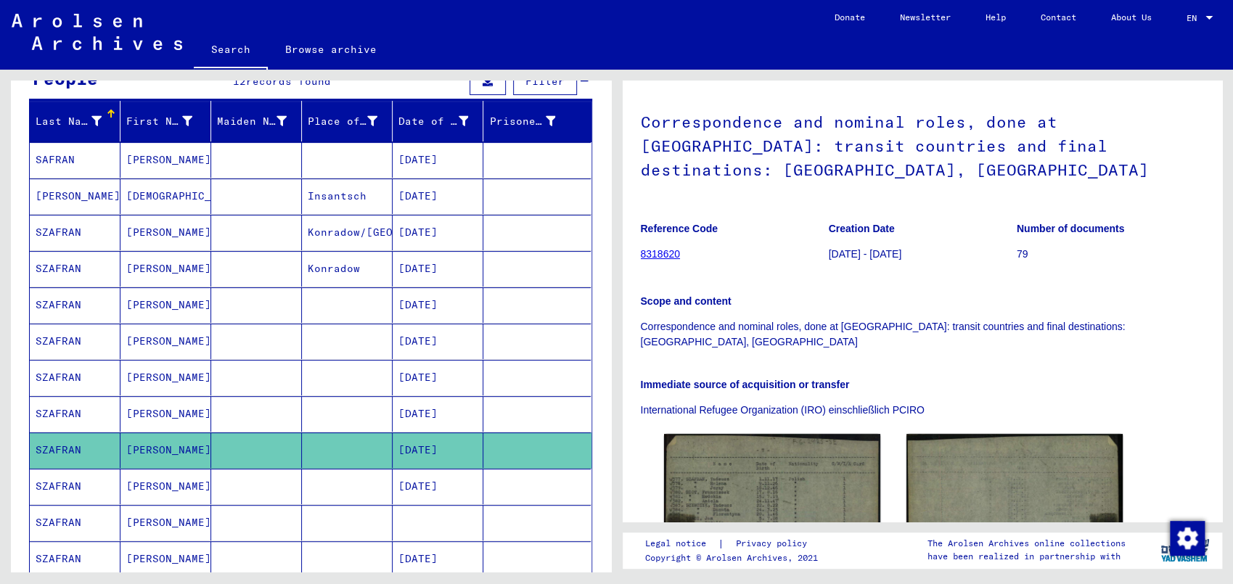
scroll to position [303, 0]
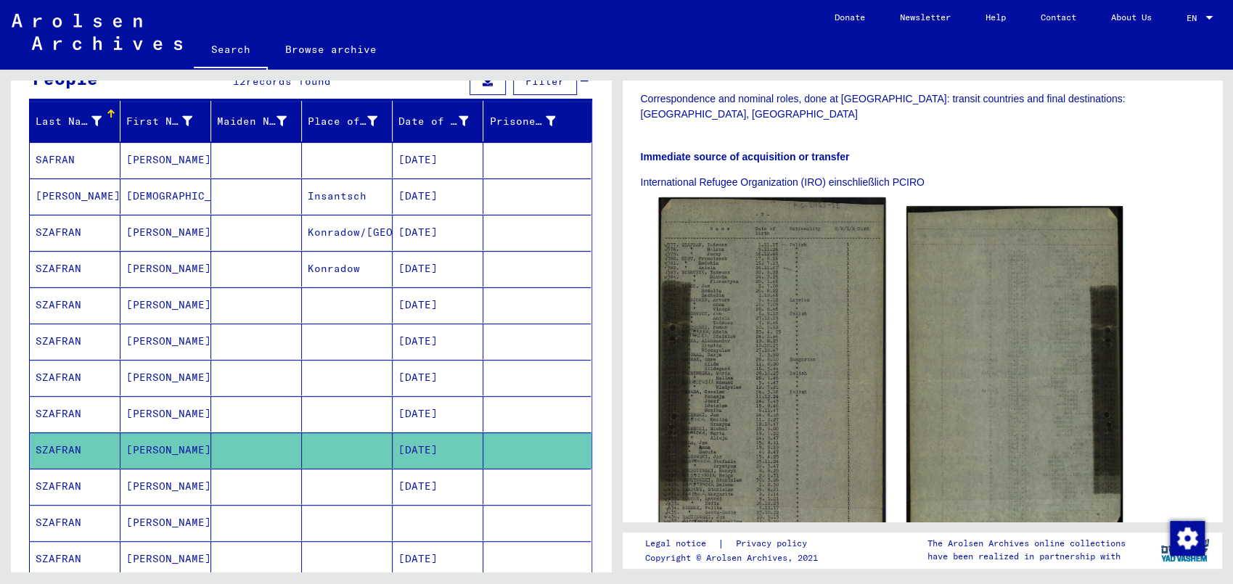
click at [734, 366] on img at bounding box center [771, 374] width 227 height 354
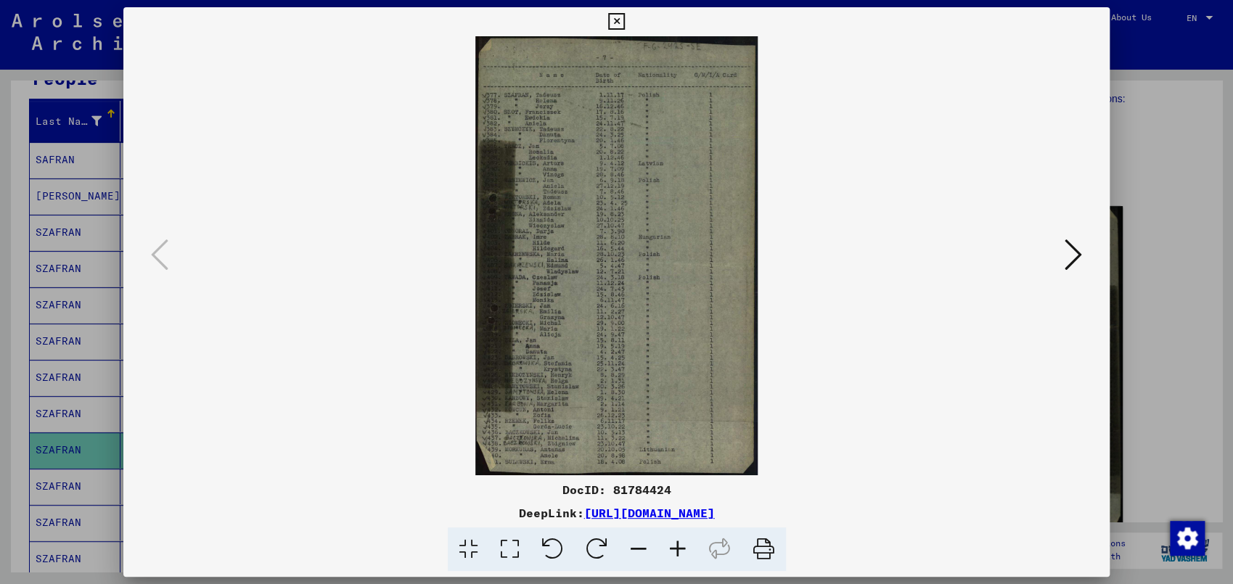
click at [679, 531] on icon at bounding box center [677, 550] width 39 height 44
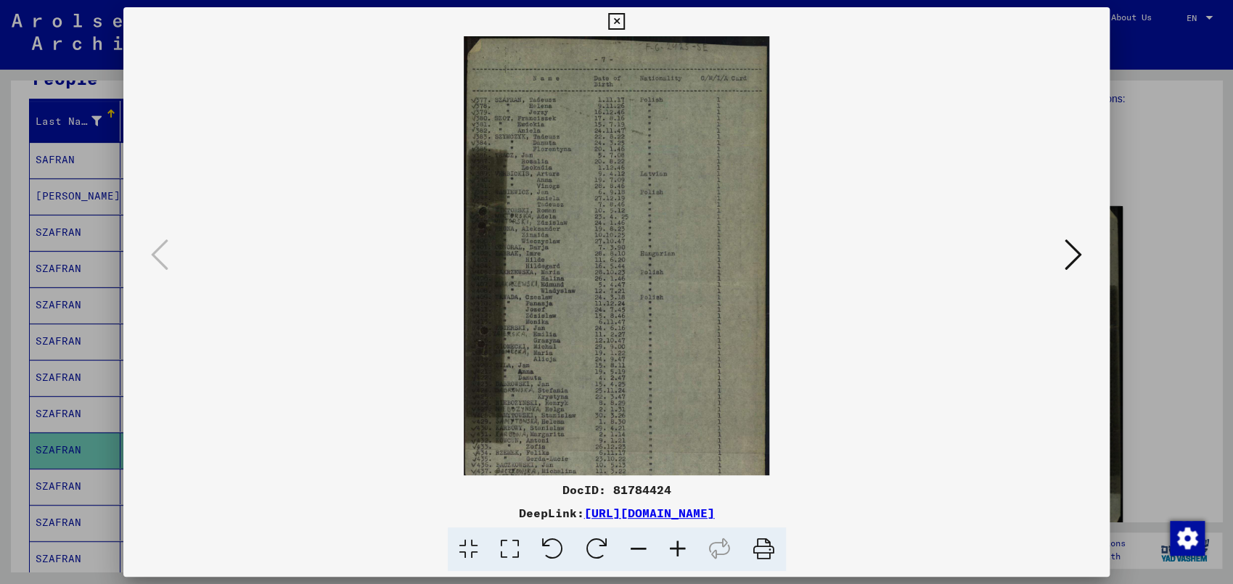
click at [679, 531] on icon at bounding box center [677, 550] width 39 height 44
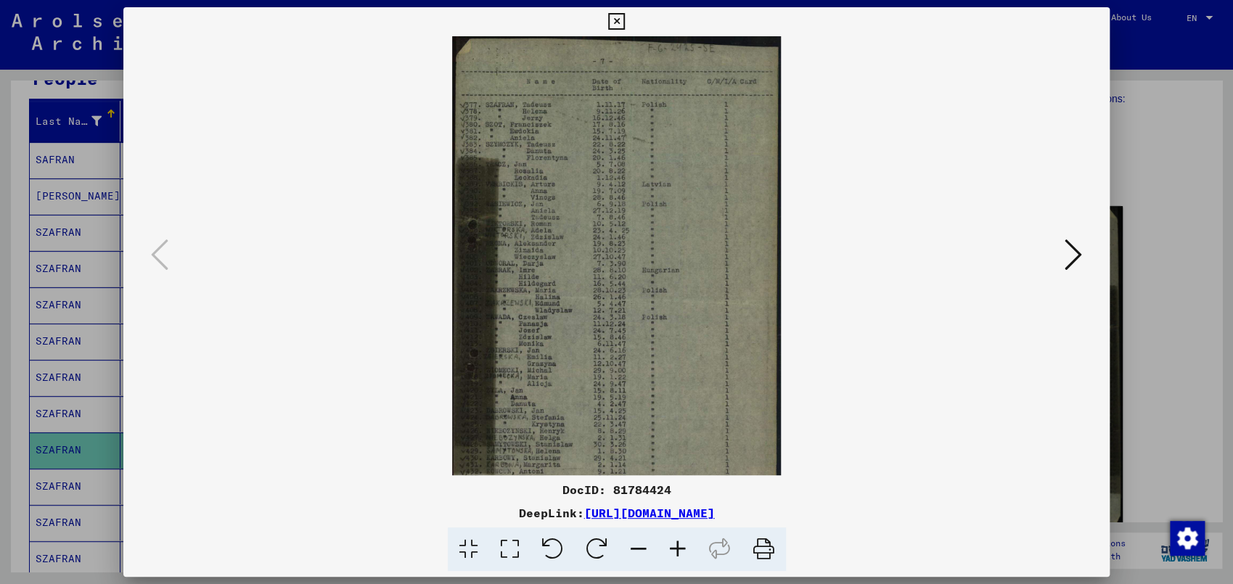
click at [679, 531] on icon at bounding box center [677, 550] width 39 height 44
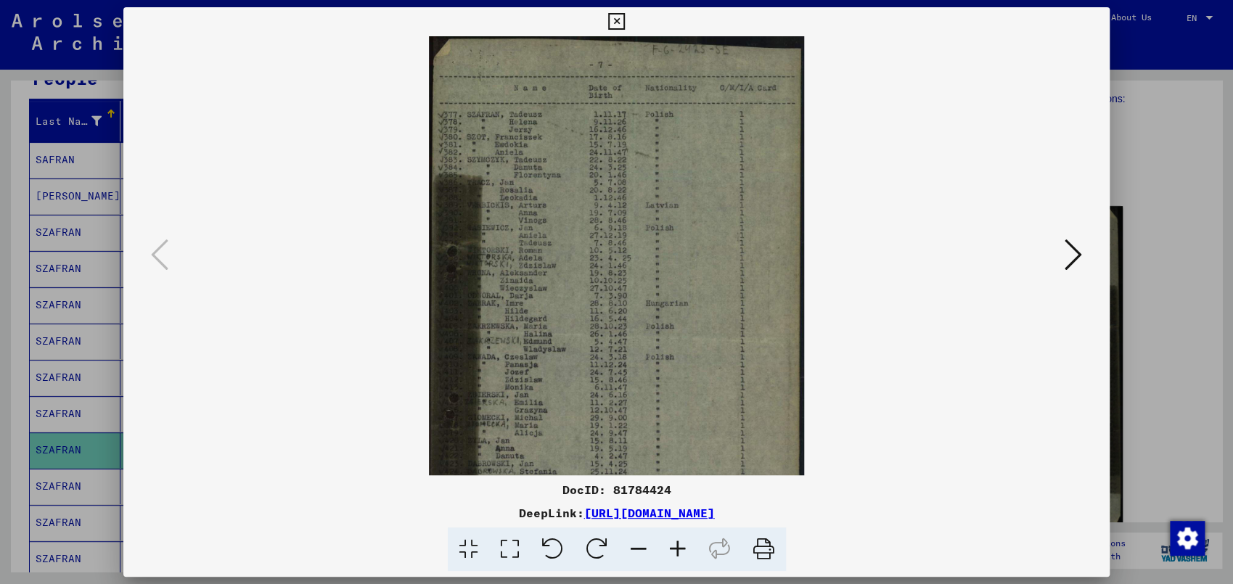
click at [679, 531] on icon at bounding box center [677, 550] width 39 height 44
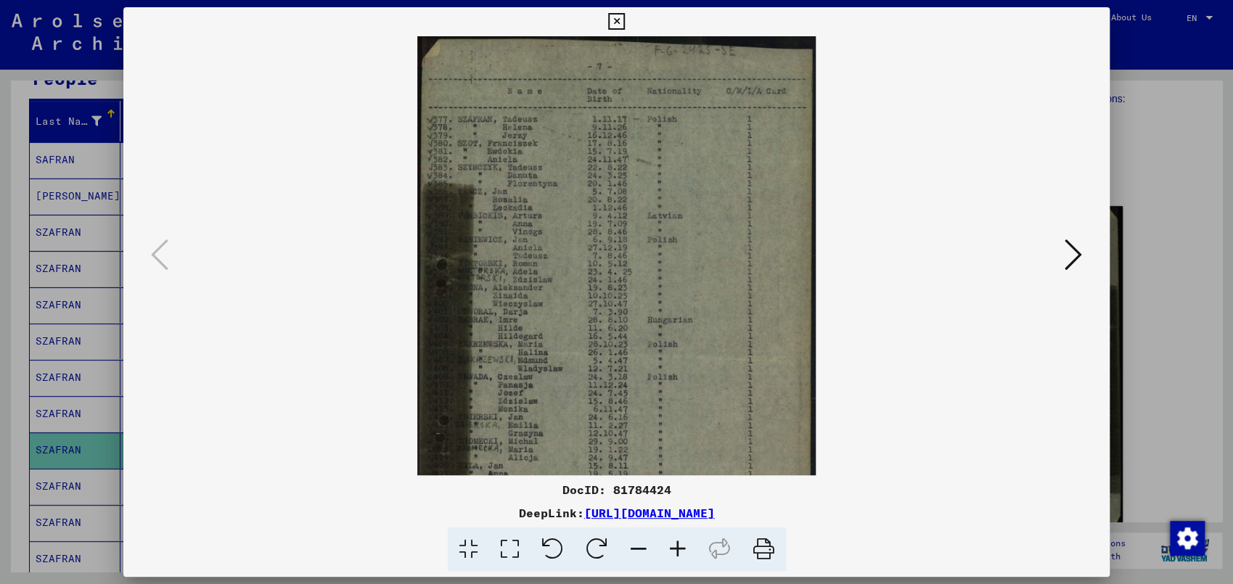
click at [679, 531] on icon at bounding box center [677, 550] width 39 height 44
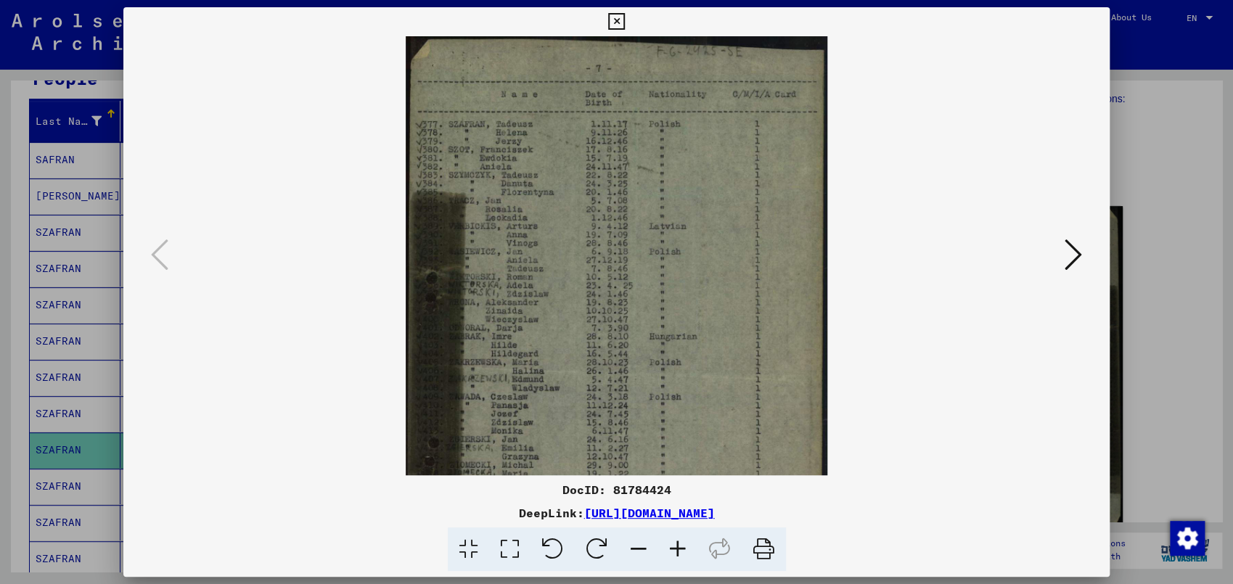
click at [679, 531] on icon at bounding box center [677, 550] width 39 height 44
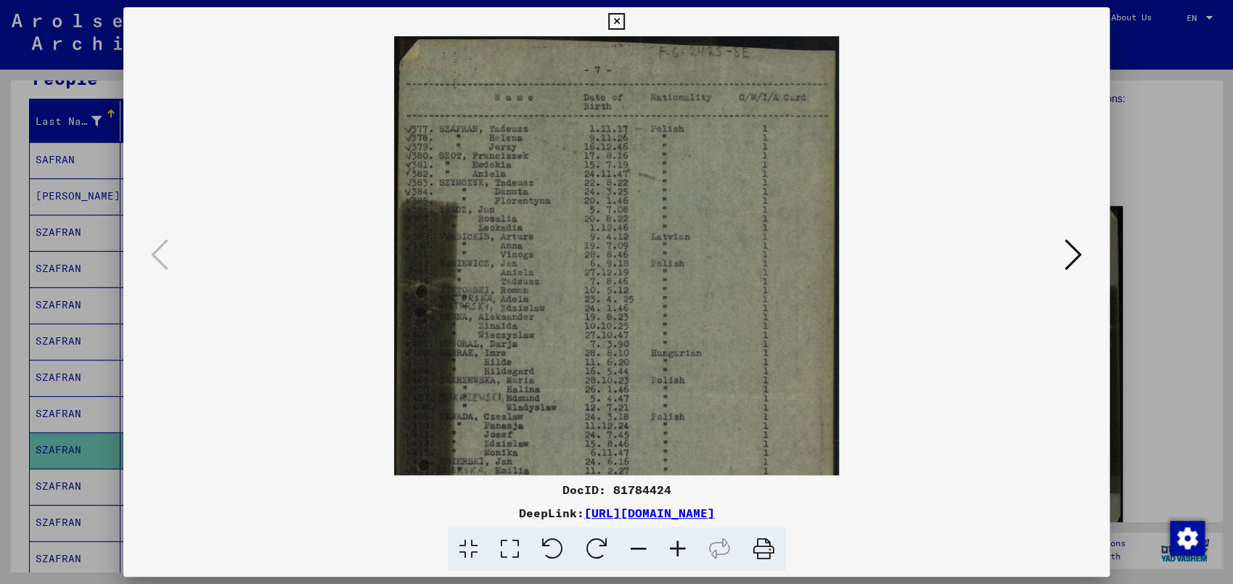
click at [680, 531] on icon at bounding box center [677, 550] width 39 height 44
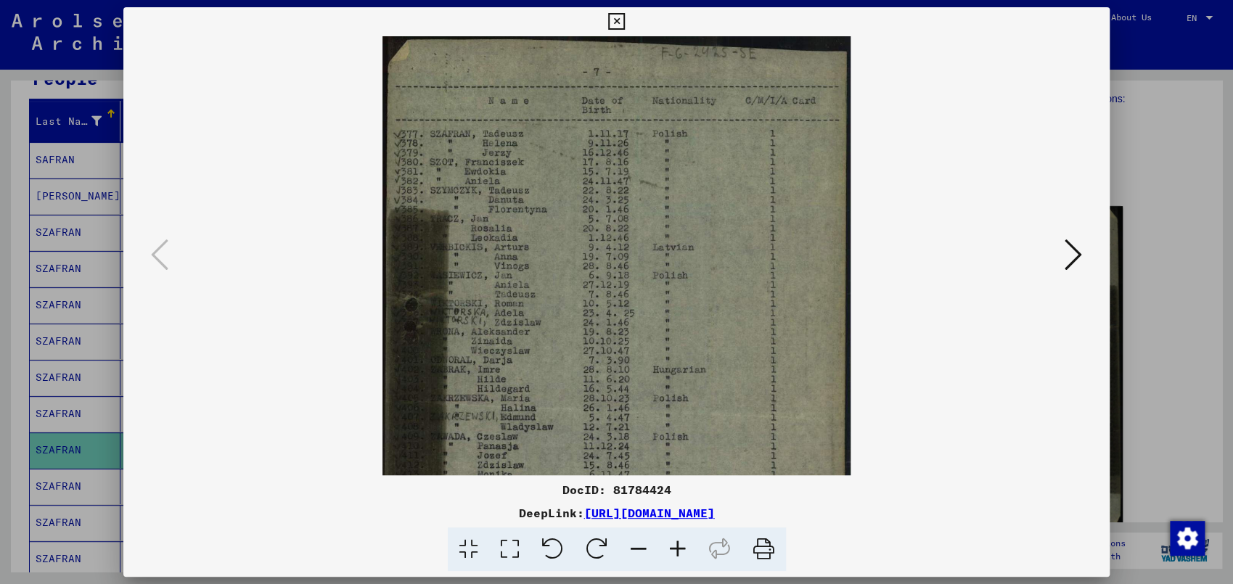
click at [680, 531] on icon at bounding box center [677, 550] width 39 height 44
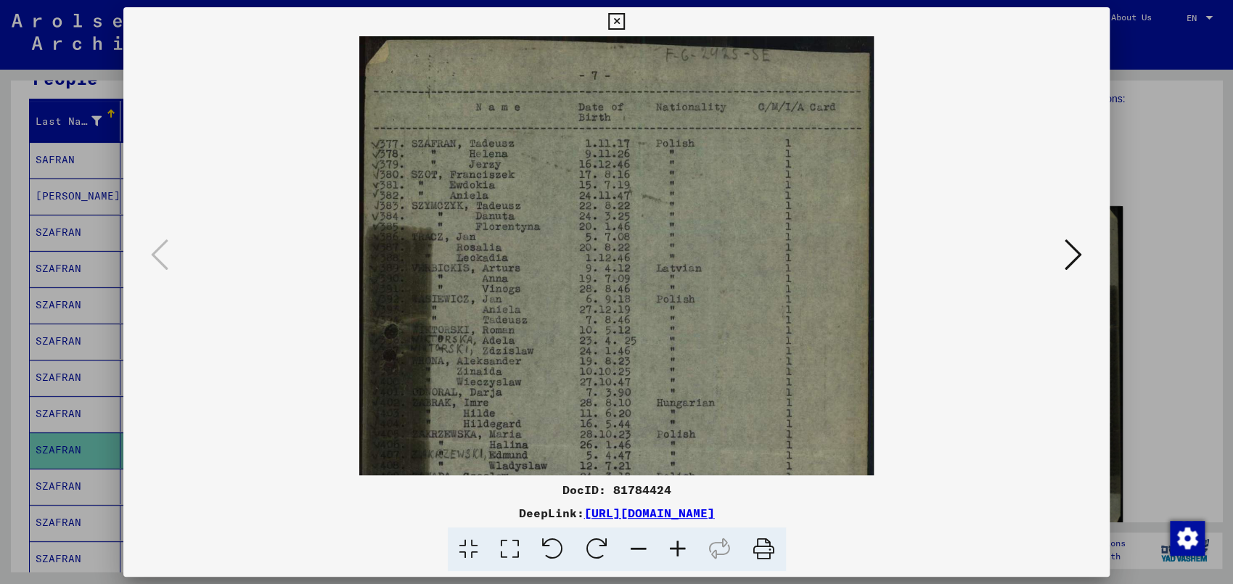
click at [680, 531] on icon at bounding box center [677, 550] width 39 height 44
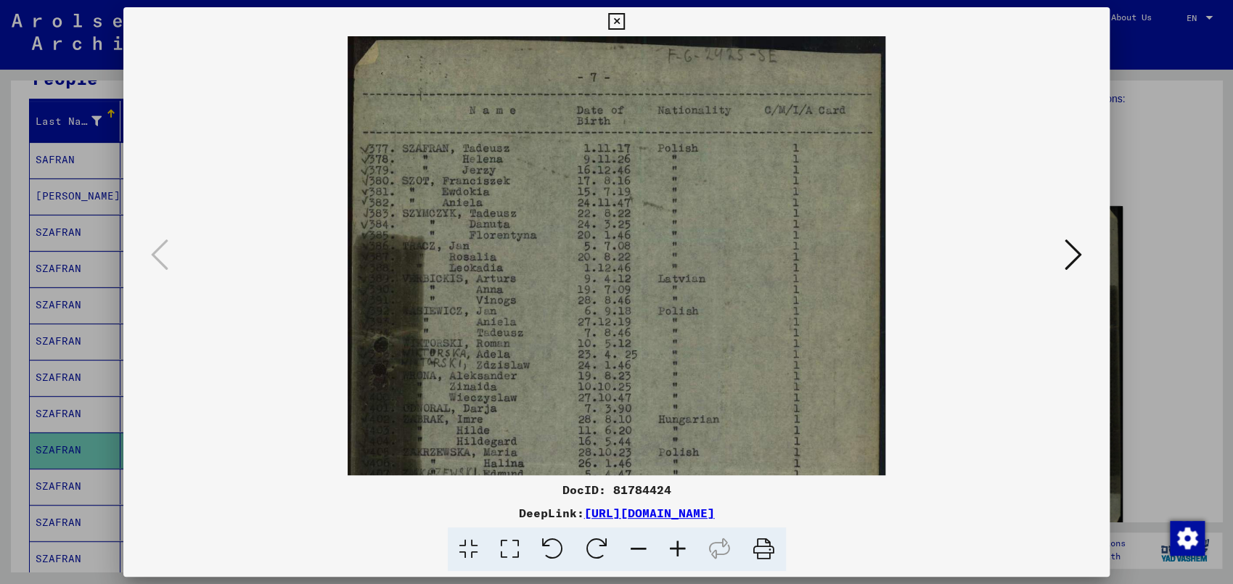
click at [680, 531] on icon at bounding box center [677, 550] width 39 height 44
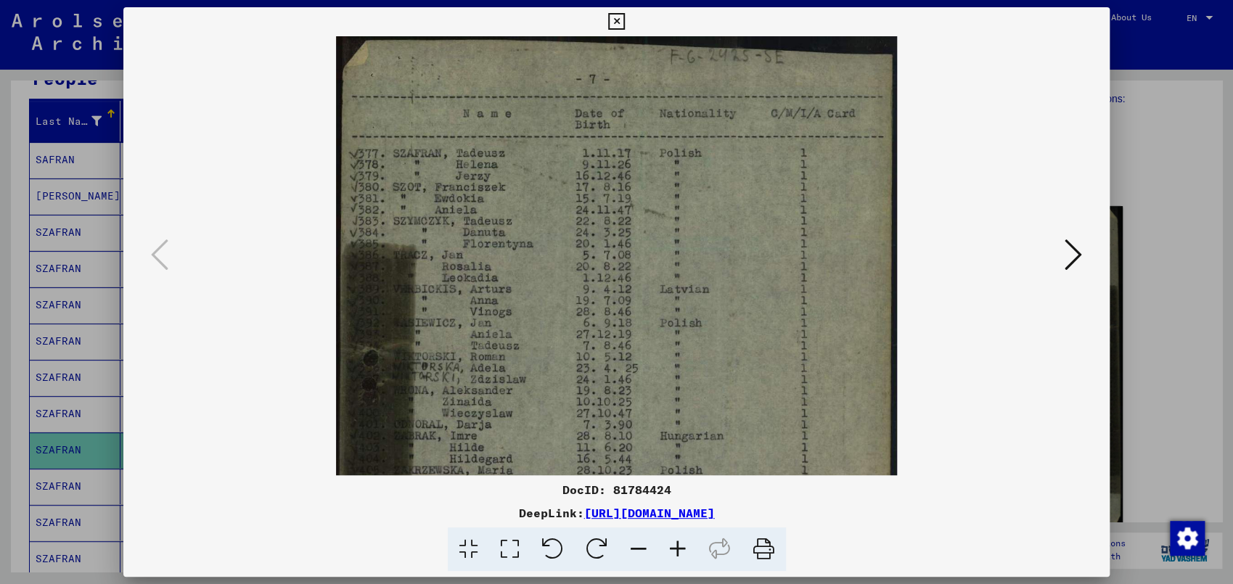
click at [680, 531] on icon at bounding box center [677, 550] width 39 height 44
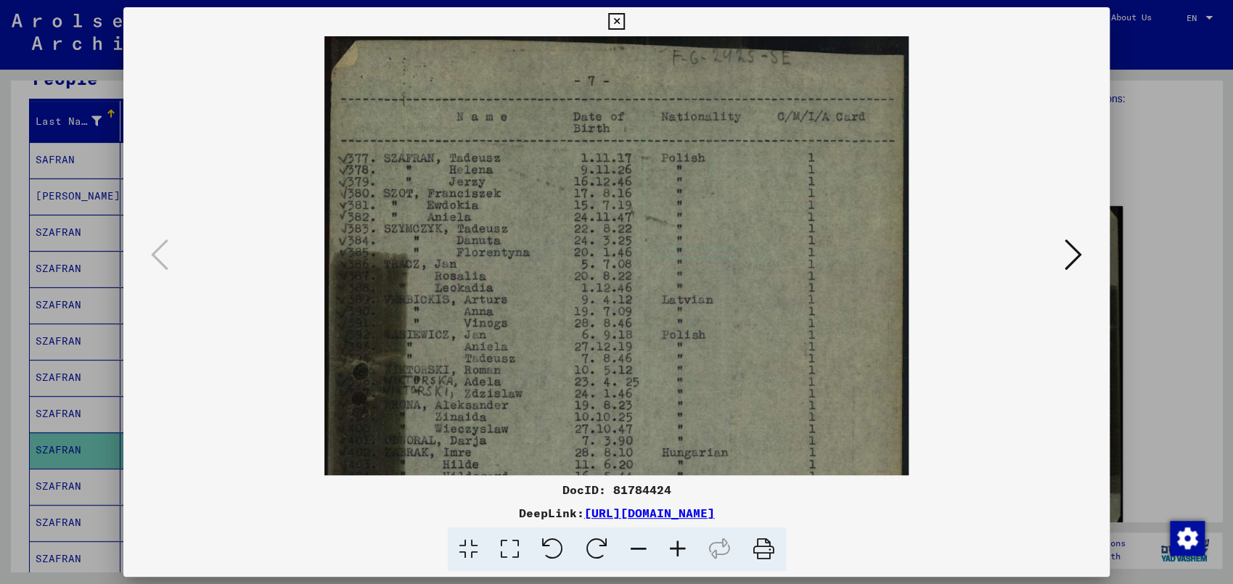
click at [680, 531] on icon at bounding box center [677, 550] width 39 height 44
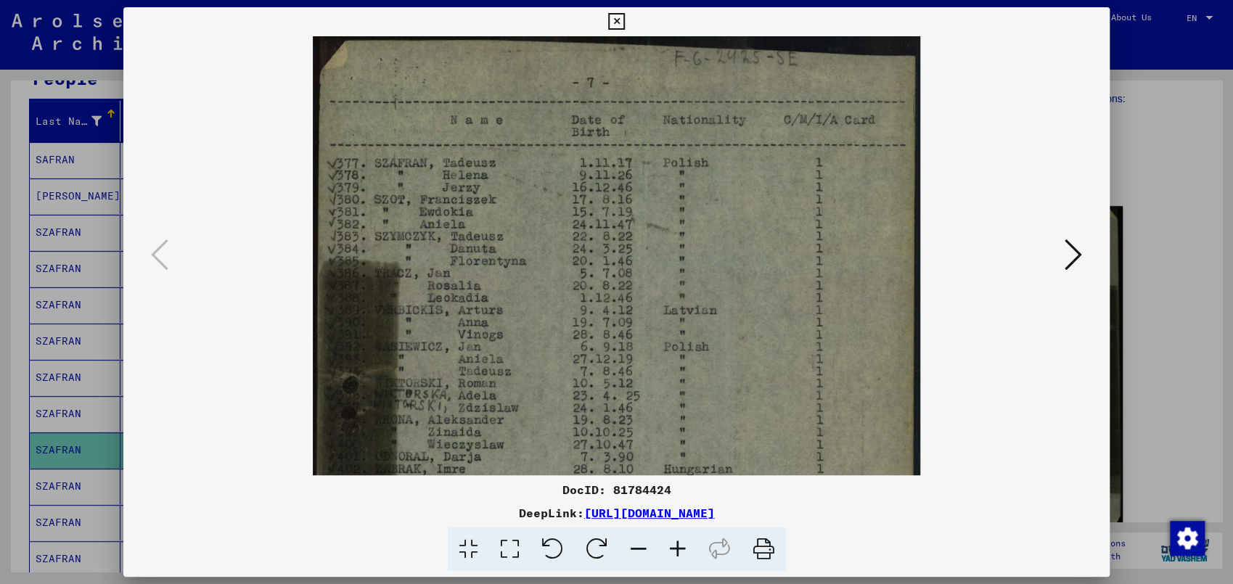
click at [680, 531] on icon at bounding box center [677, 550] width 39 height 44
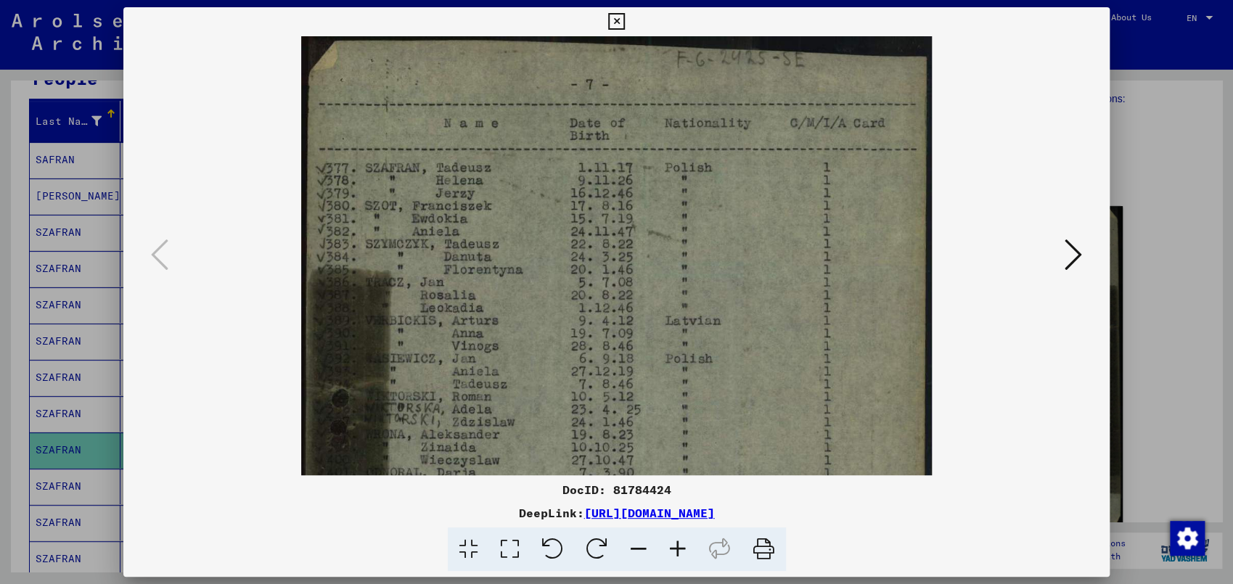
click at [680, 531] on icon at bounding box center [677, 550] width 39 height 44
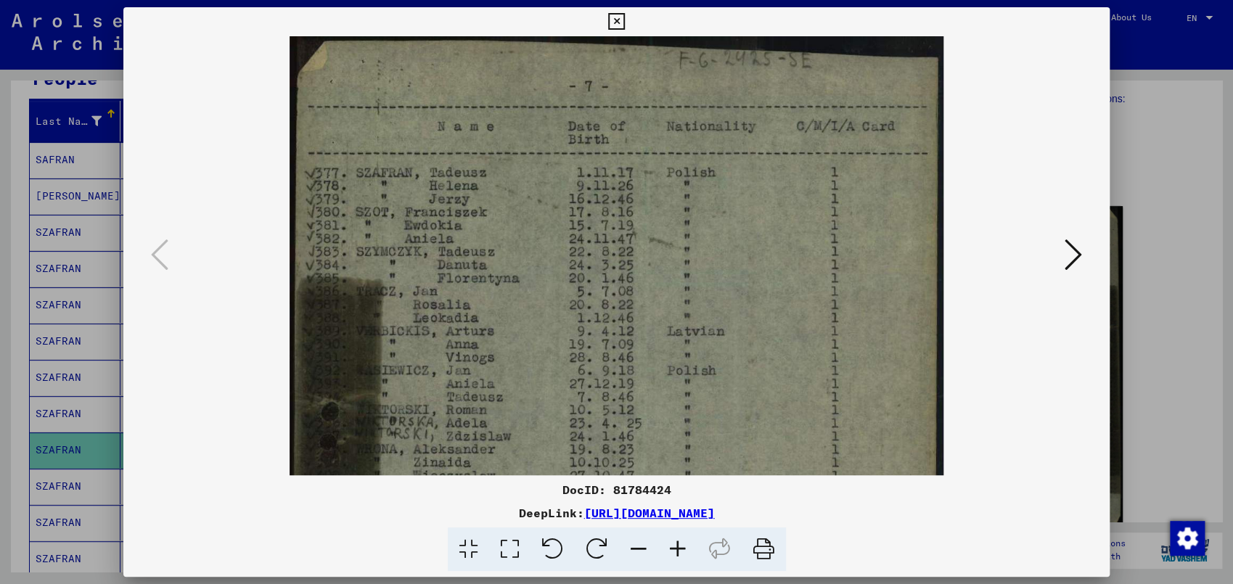
click at [680, 531] on icon at bounding box center [677, 550] width 39 height 44
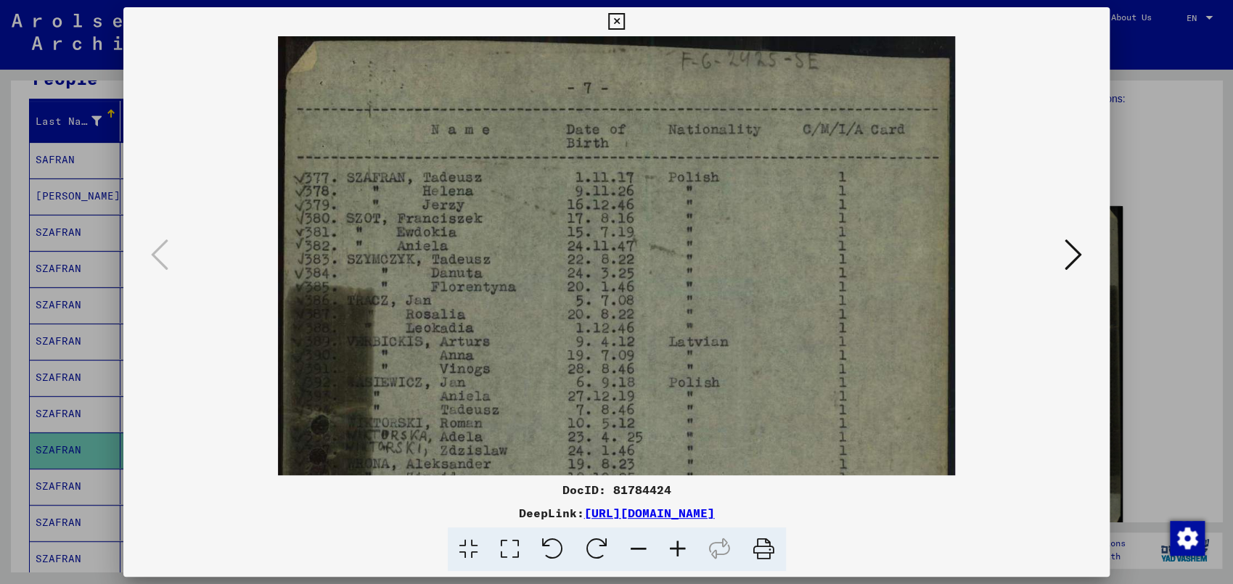
click at [1073, 260] on icon at bounding box center [1073, 254] width 17 height 35
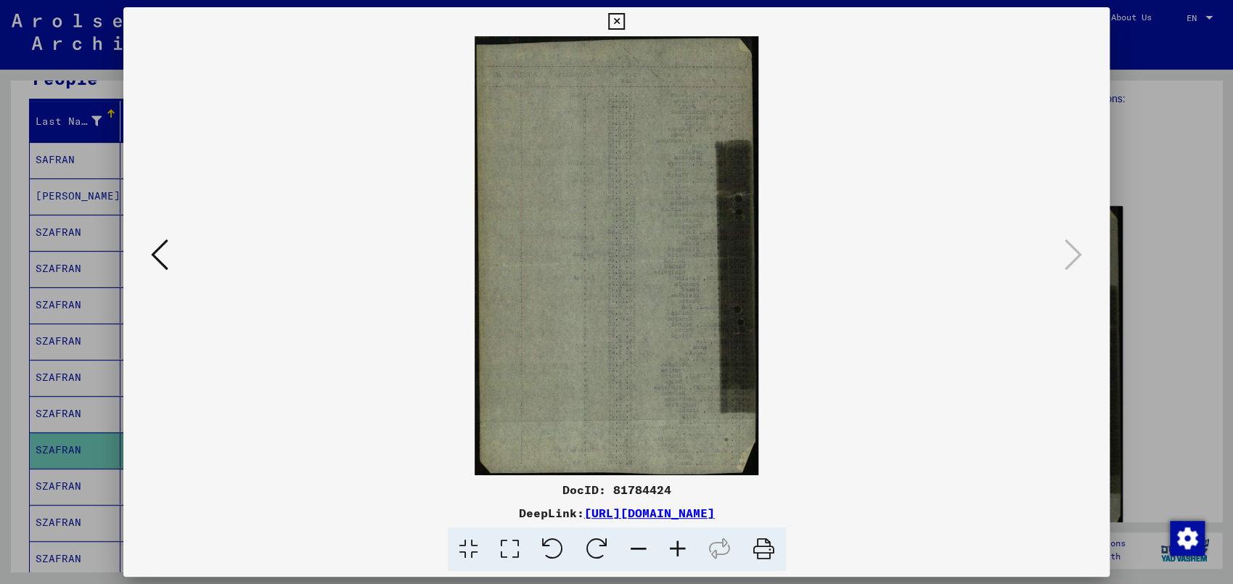
click at [22, 487] on div at bounding box center [616, 292] width 1233 height 584
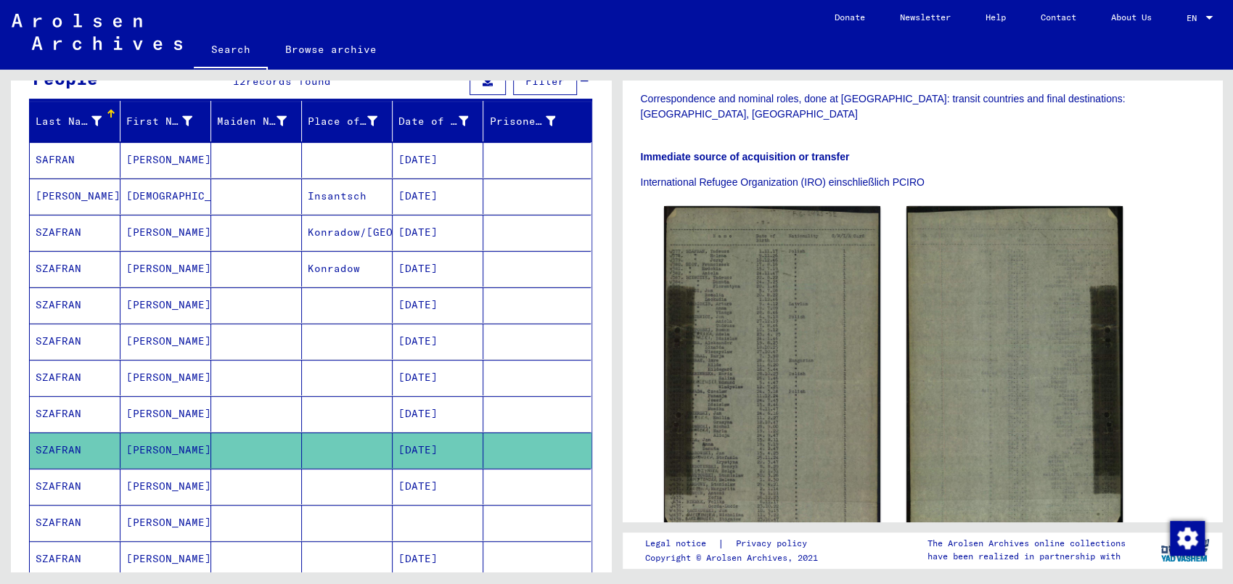
click at [415, 482] on mat-cell "[DATE]" at bounding box center [438, 487] width 91 height 36
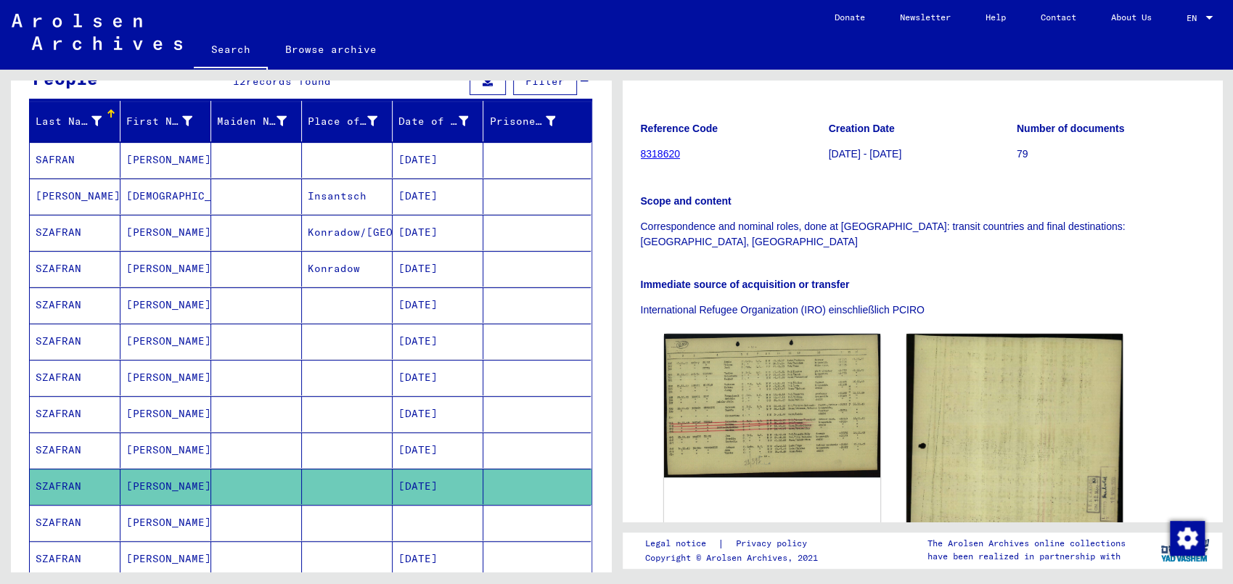
scroll to position [227, 0]
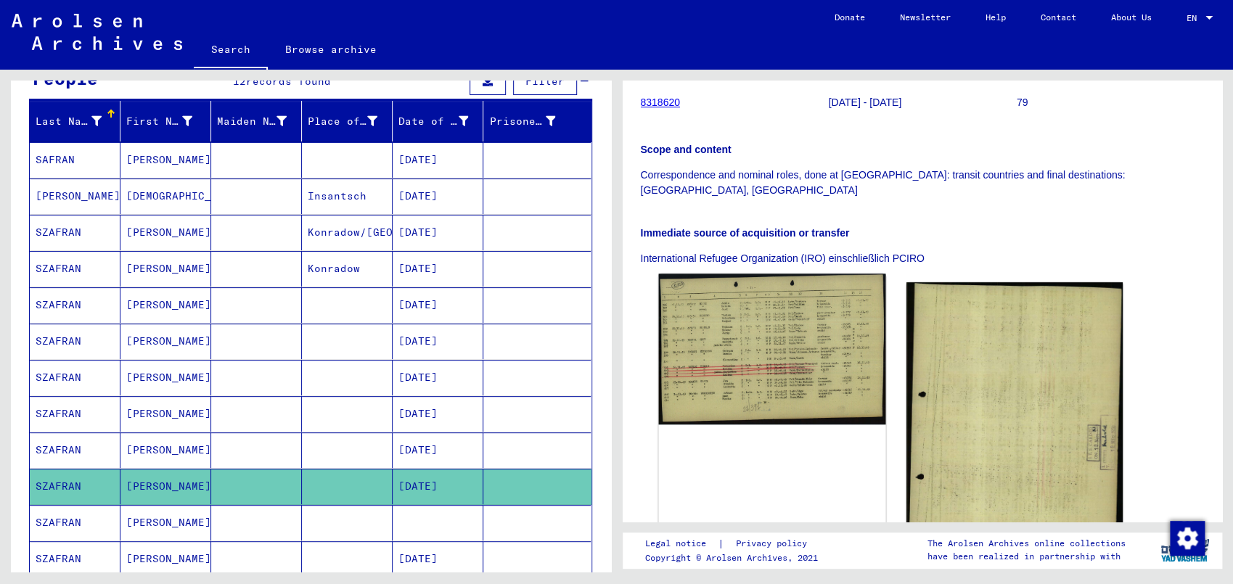
click at [770, 351] on img at bounding box center [771, 349] width 227 height 150
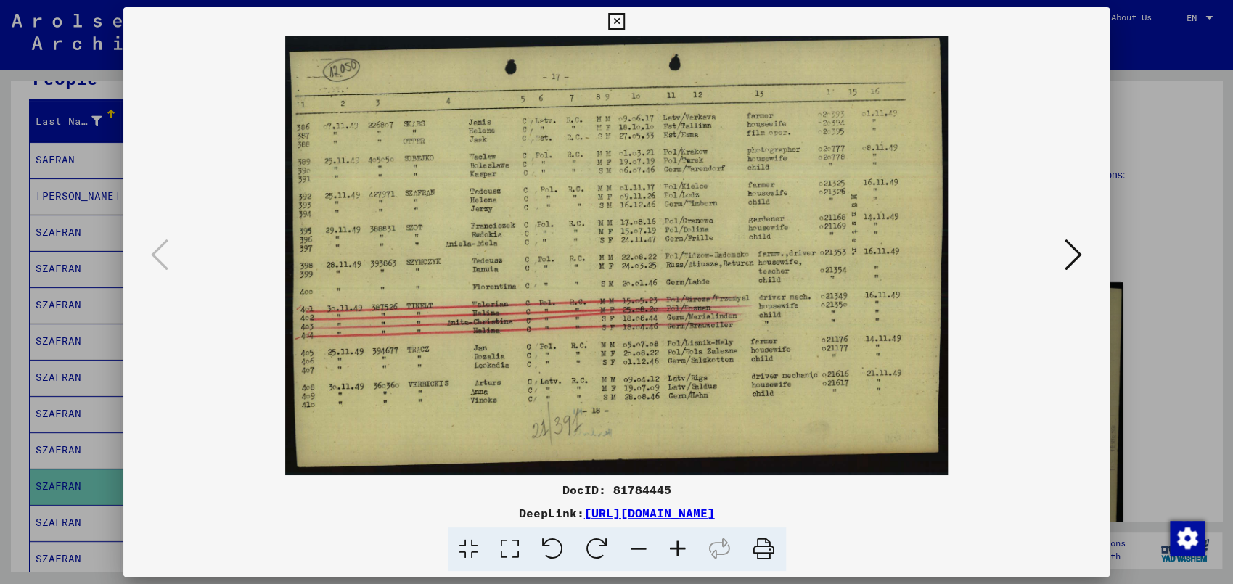
click at [677, 531] on icon at bounding box center [677, 550] width 39 height 44
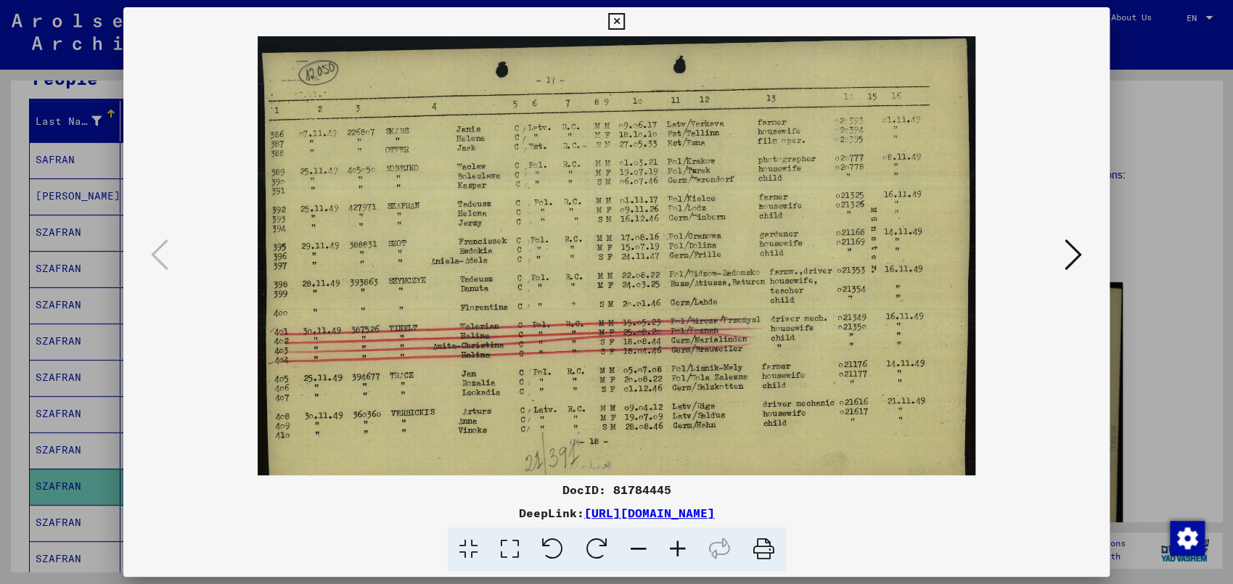
click at [677, 531] on icon at bounding box center [677, 550] width 39 height 44
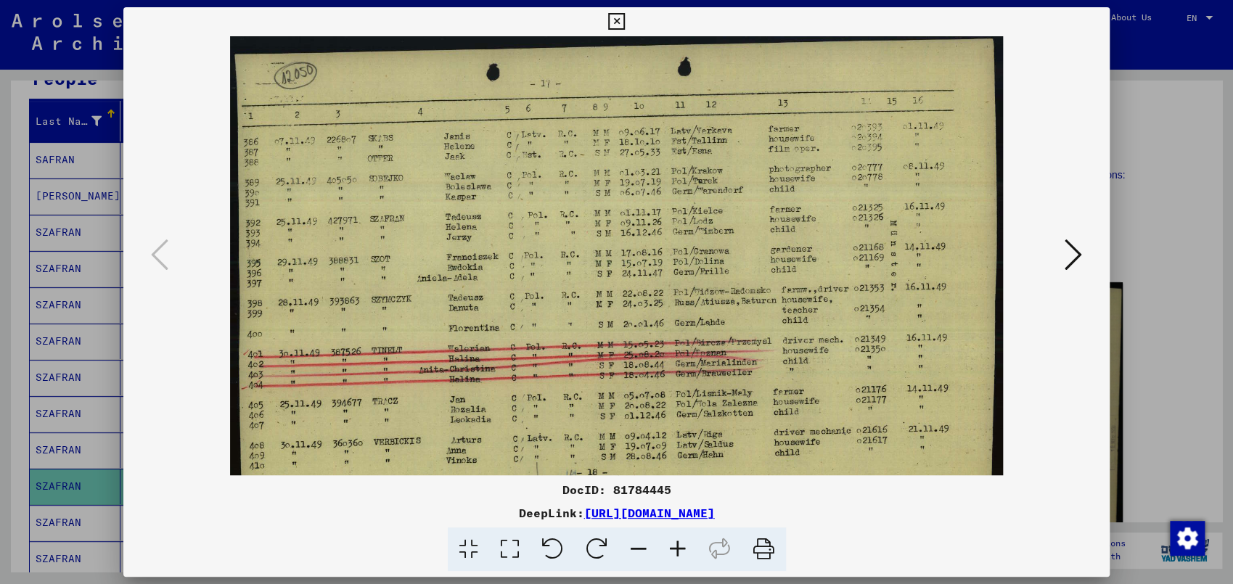
click at [678, 531] on icon at bounding box center [677, 550] width 39 height 44
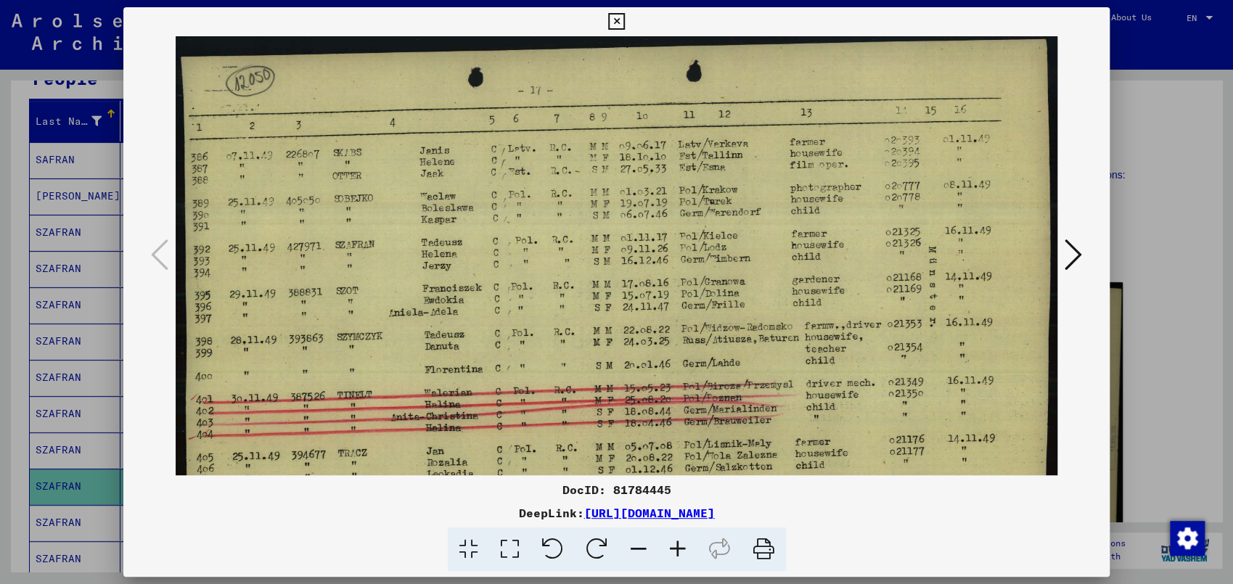
click at [678, 531] on icon at bounding box center [677, 550] width 39 height 44
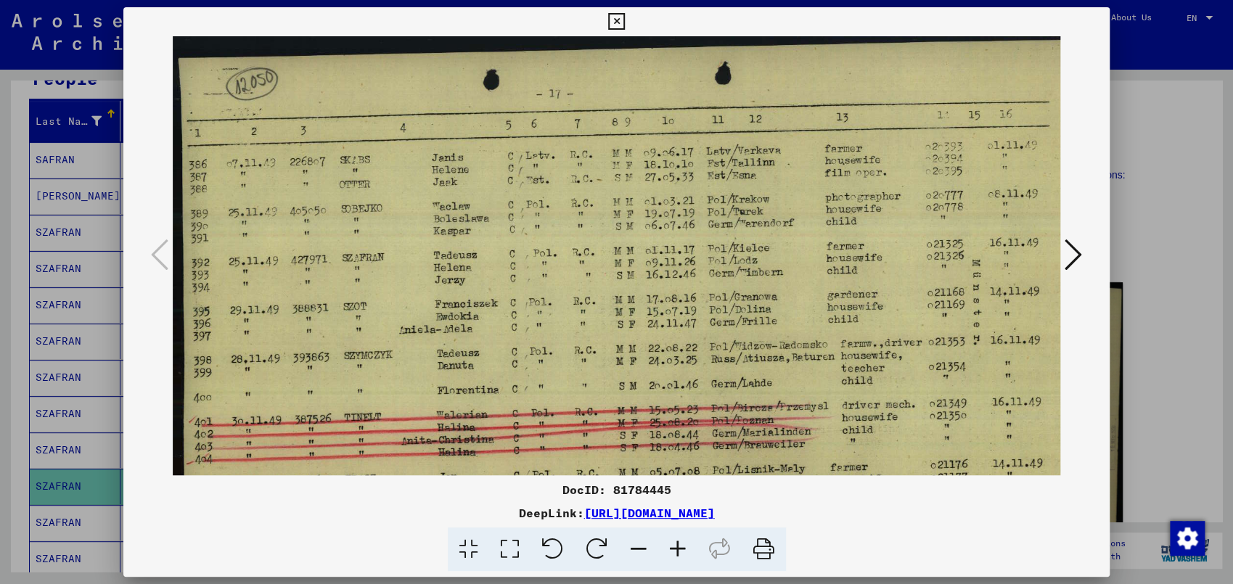
click at [678, 531] on icon at bounding box center [677, 550] width 39 height 44
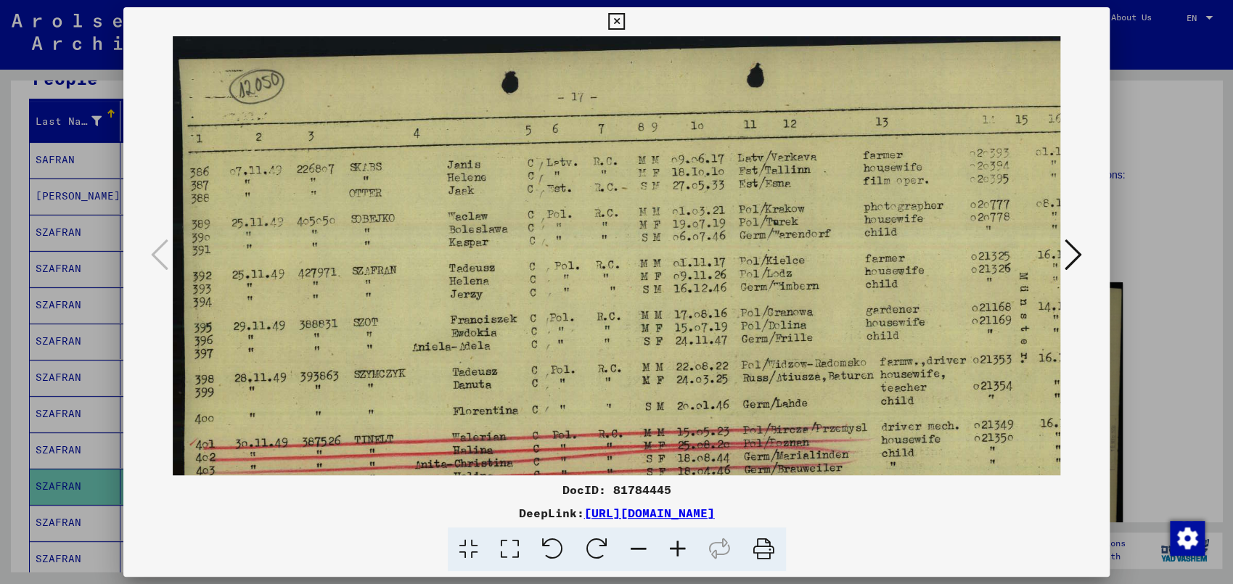
click at [678, 531] on icon at bounding box center [677, 550] width 39 height 44
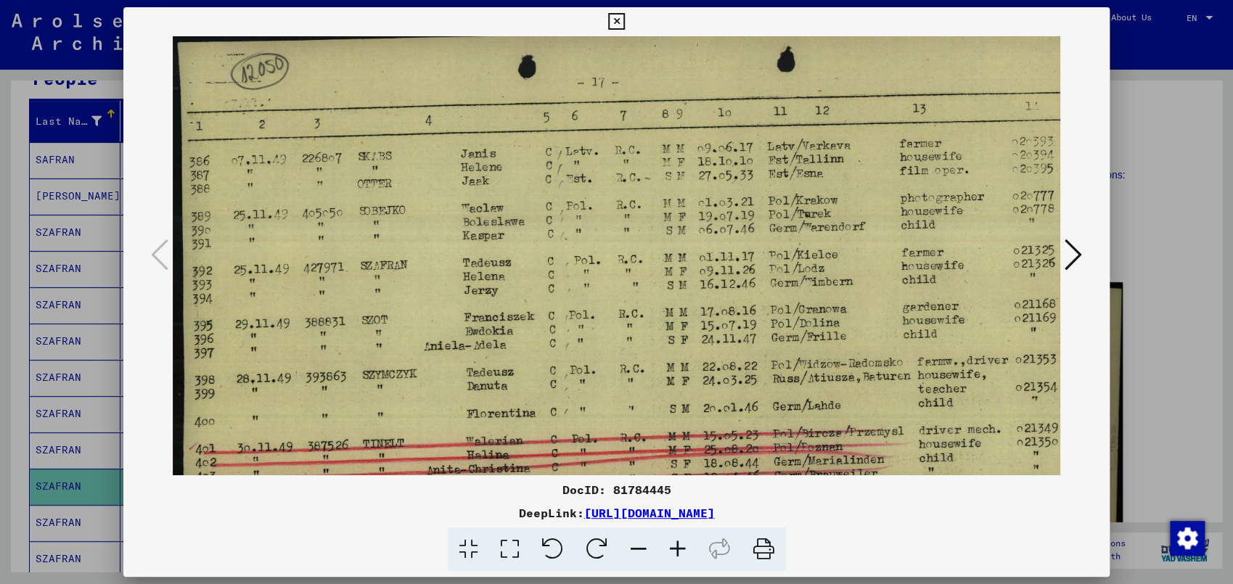
scroll to position [67, 2]
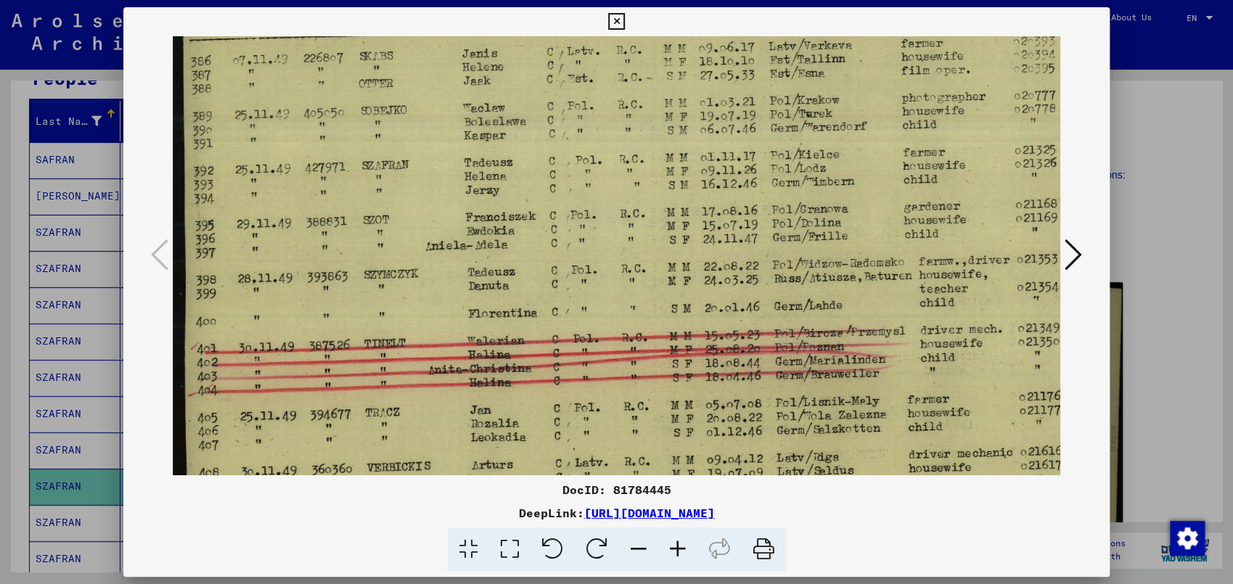
drag, startPoint x: 734, startPoint y: 402, endPoint x: 739, endPoint y: 281, distance: 121.3
click at [739, 282] on img at bounding box center [696, 264] width 1047 height 693
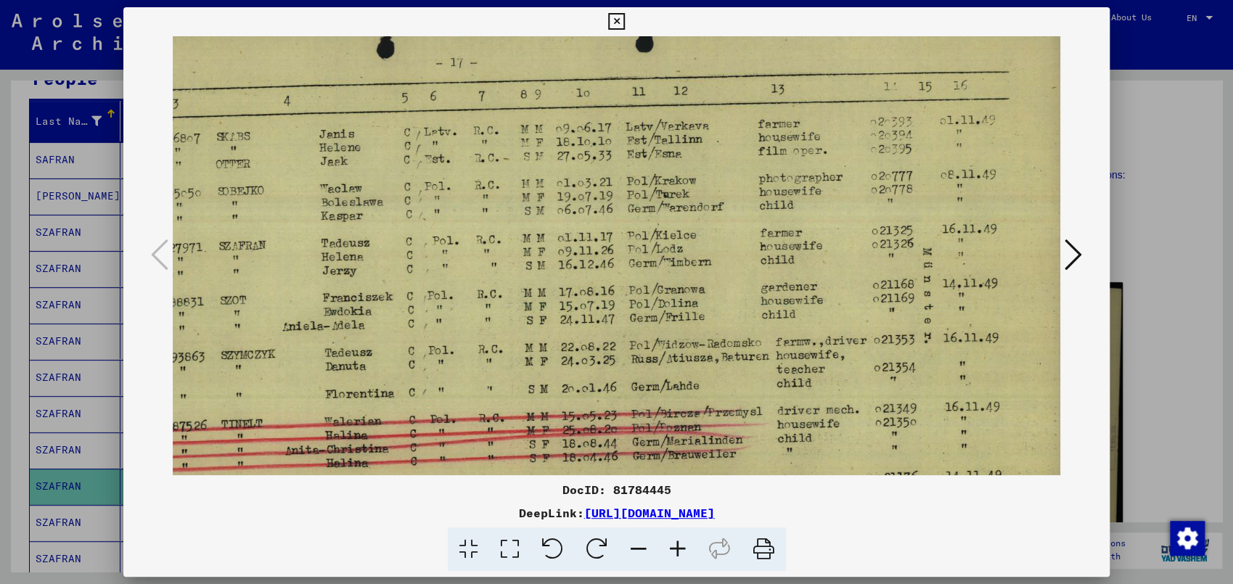
scroll to position [36, 142]
drag, startPoint x: 874, startPoint y: 306, endPoint x: 652, endPoint y: 390, distance: 237.5
click at [652, 390] on img at bounding box center [553, 347] width 1047 height 693
click at [1065, 258] on button at bounding box center [1073, 255] width 26 height 41
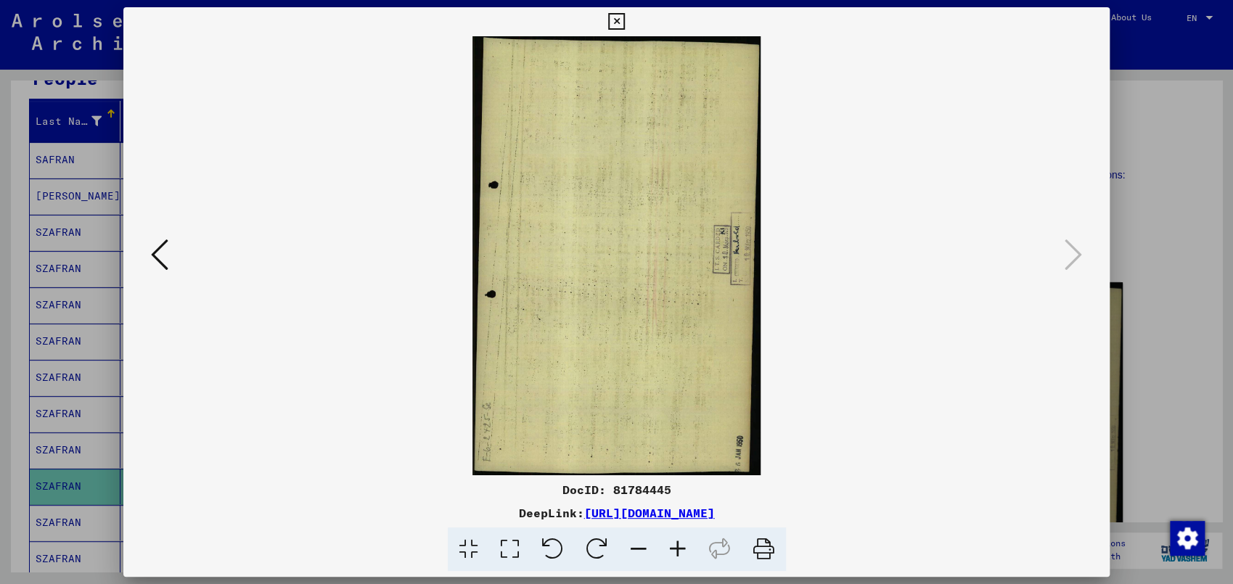
scroll to position [0, 0]
click at [204, 364] on viewer-one-image at bounding box center [617, 255] width 888 height 439
click at [4, 367] on div at bounding box center [616, 292] width 1233 height 584
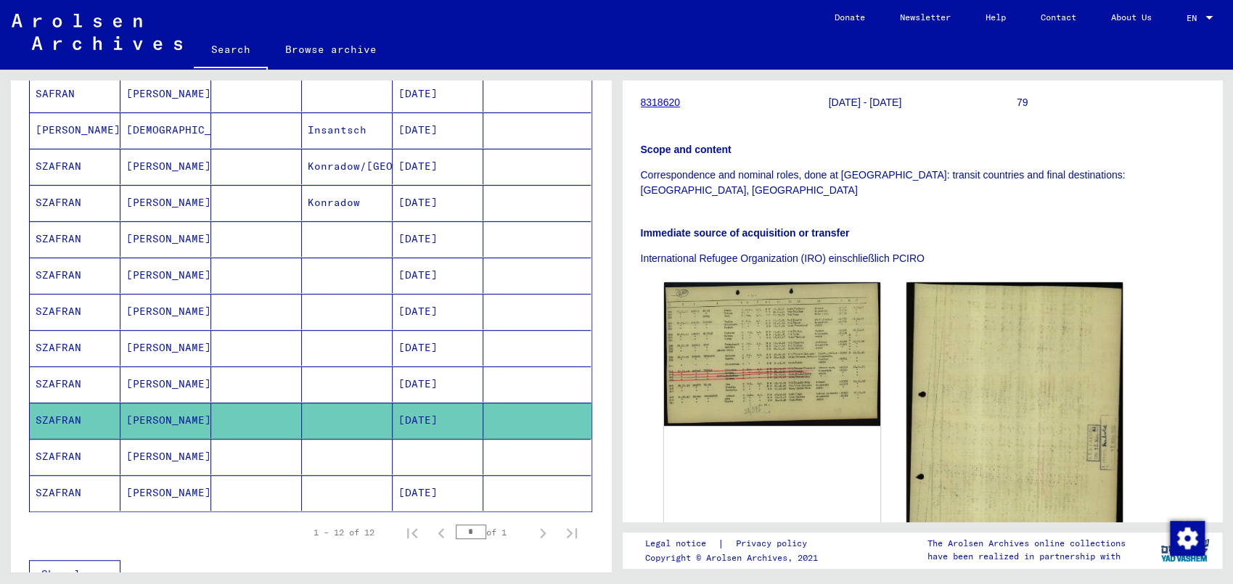
scroll to position [303, 0]
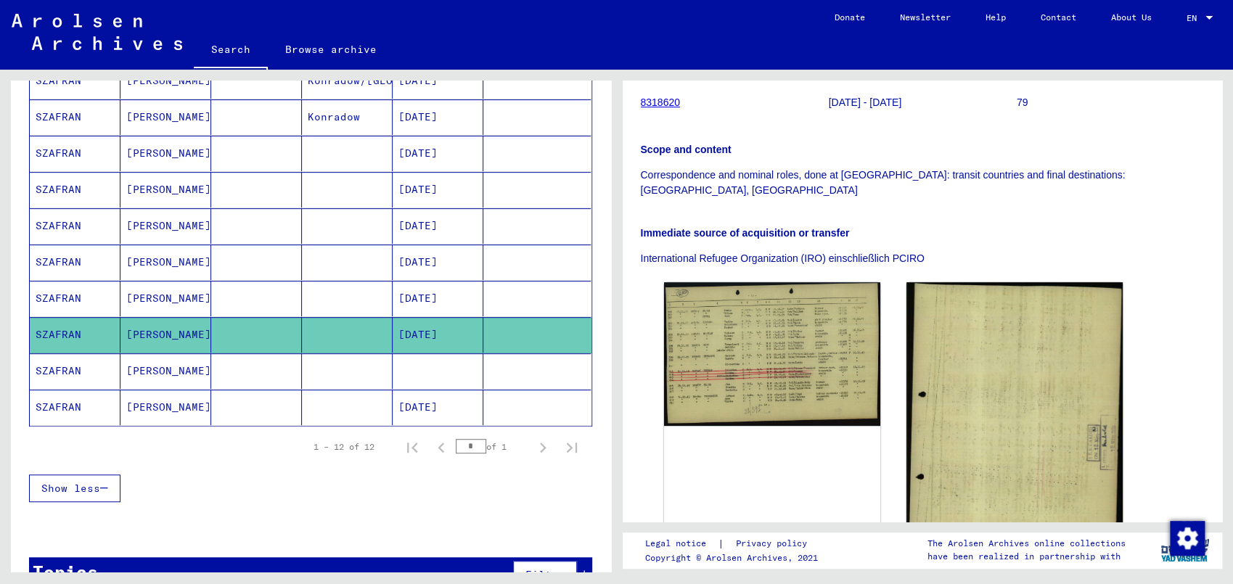
click at [142, 369] on mat-cell "[PERSON_NAME]" at bounding box center [165, 371] width 91 height 36
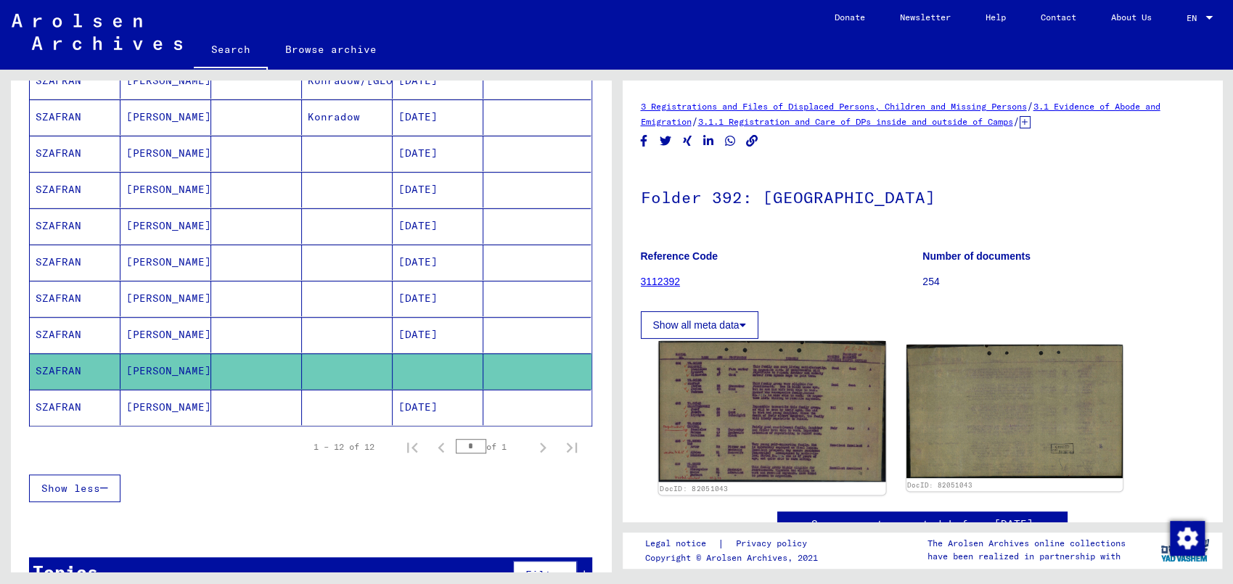
click at [798, 416] on img at bounding box center [771, 411] width 227 height 141
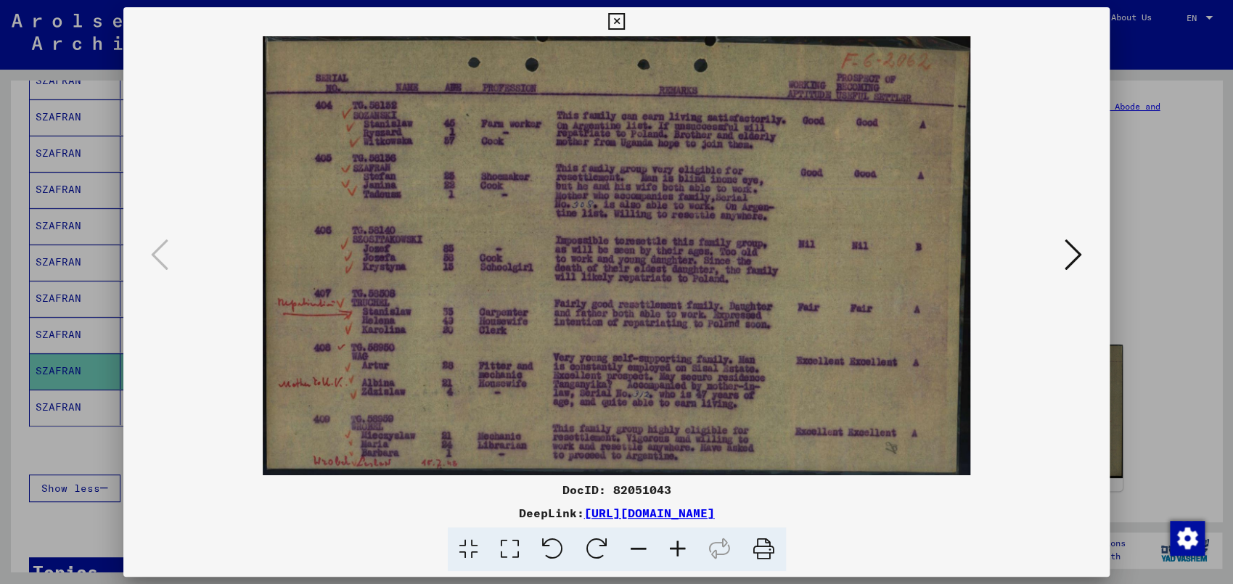
click at [676, 531] on icon at bounding box center [677, 550] width 39 height 44
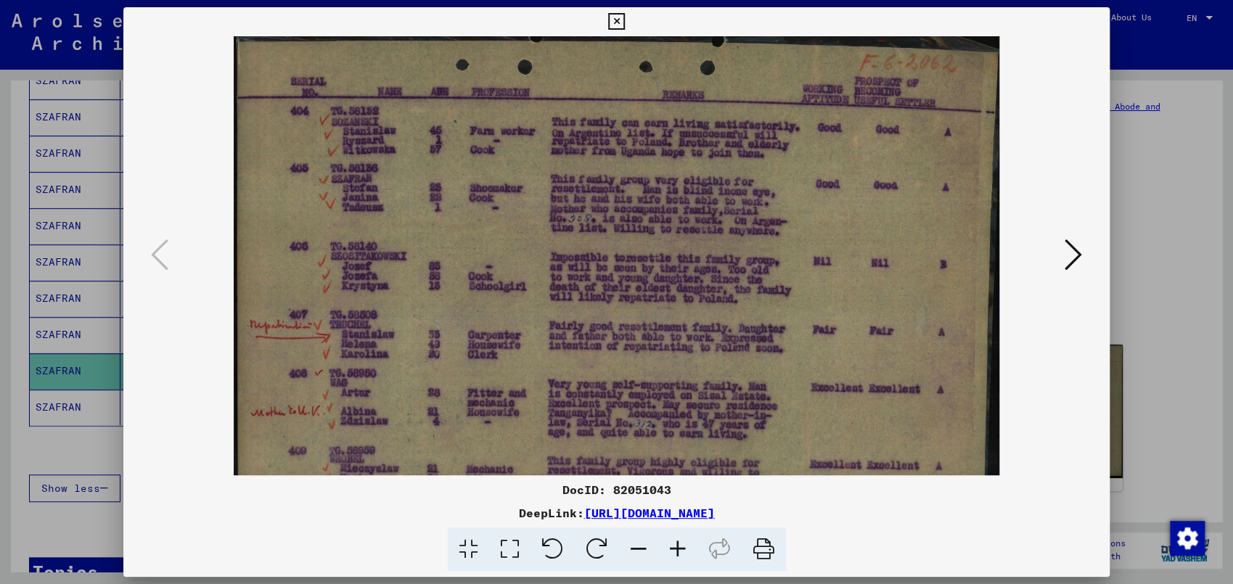
click at [676, 531] on icon at bounding box center [677, 550] width 39 height 44
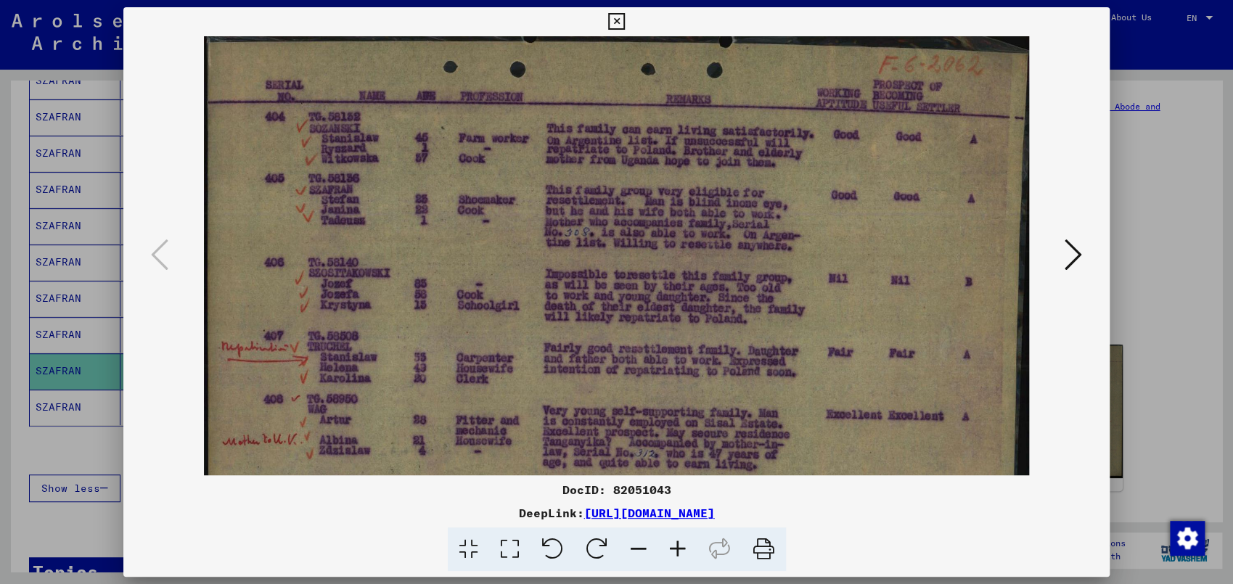
click at [676, 531] on icon at bounding box center [677, 550] width 39 height 44
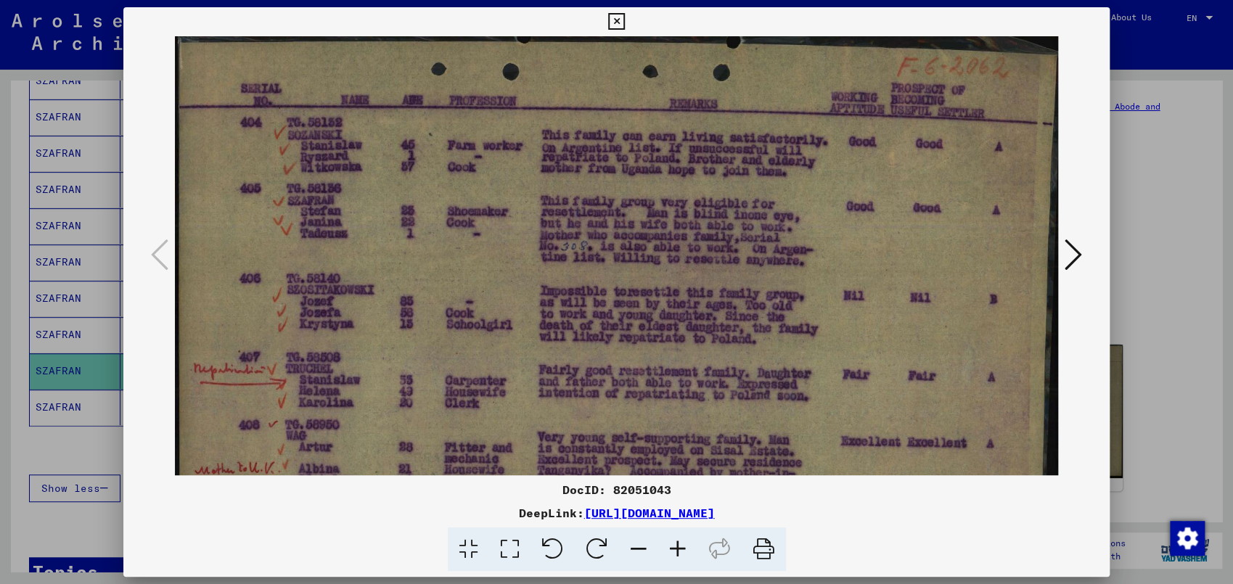
click at [676, 531] on icon at bounding box center [677, 550] width 39 height 44
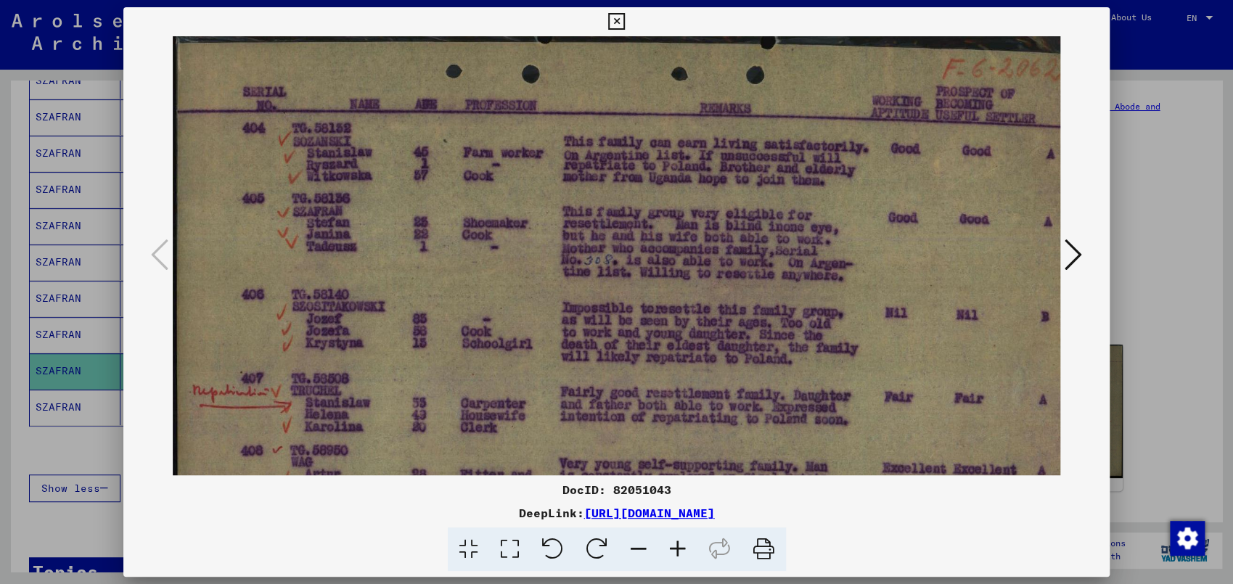
click at [676, 531] on icon at bounding box center [677, 550] width 39 height 44
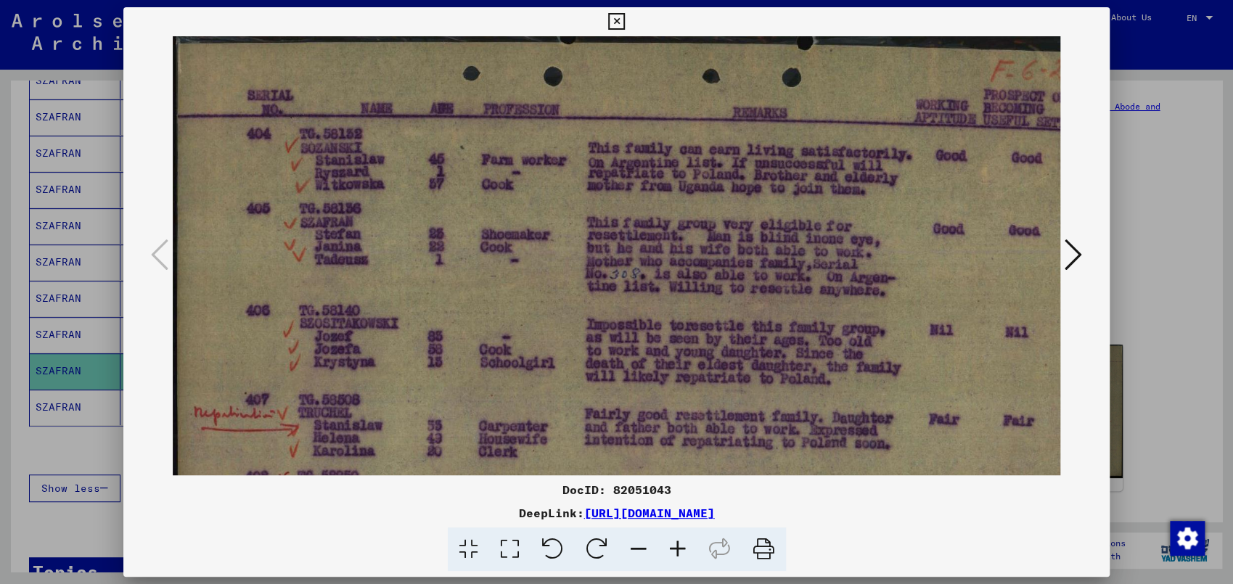
click at [676, 531] on icon at bounding box center [677, 550] width 39 height 44
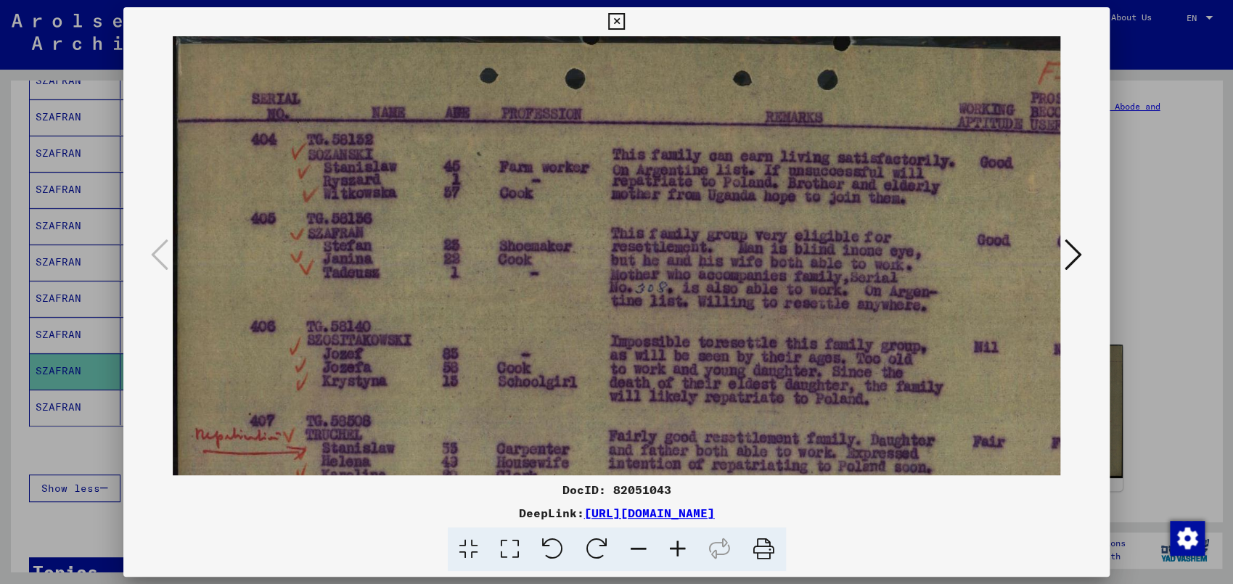
click at [676, 531] on icon at bounding box center [677, 550] width 39 height 44
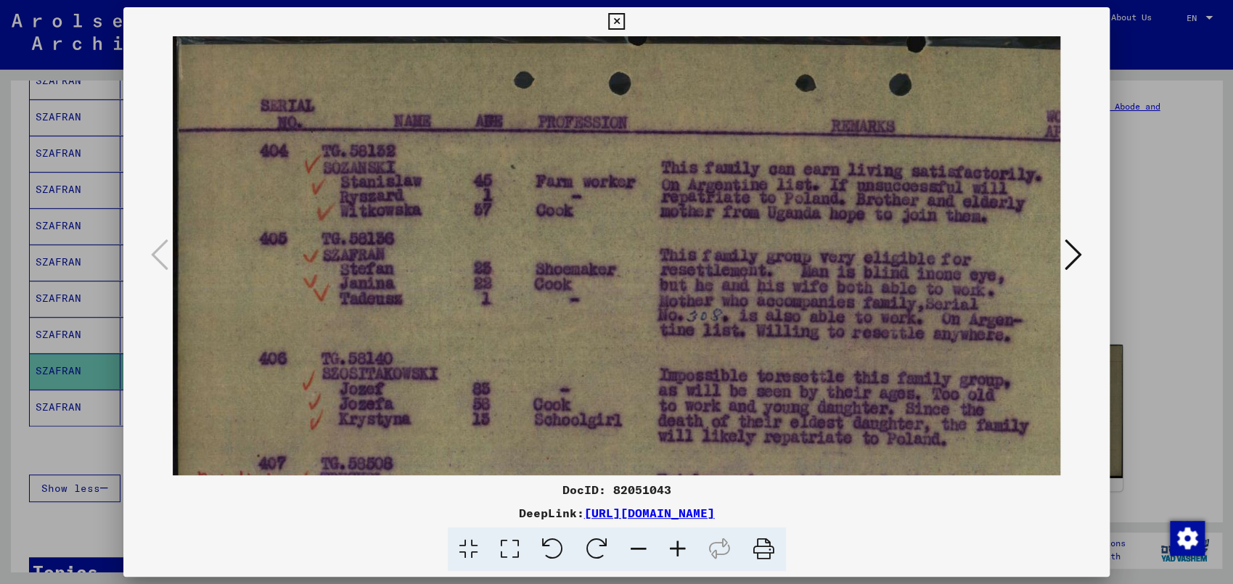
click at [676, 531] on icon at bounding box center [677, 550] width 39 height 44
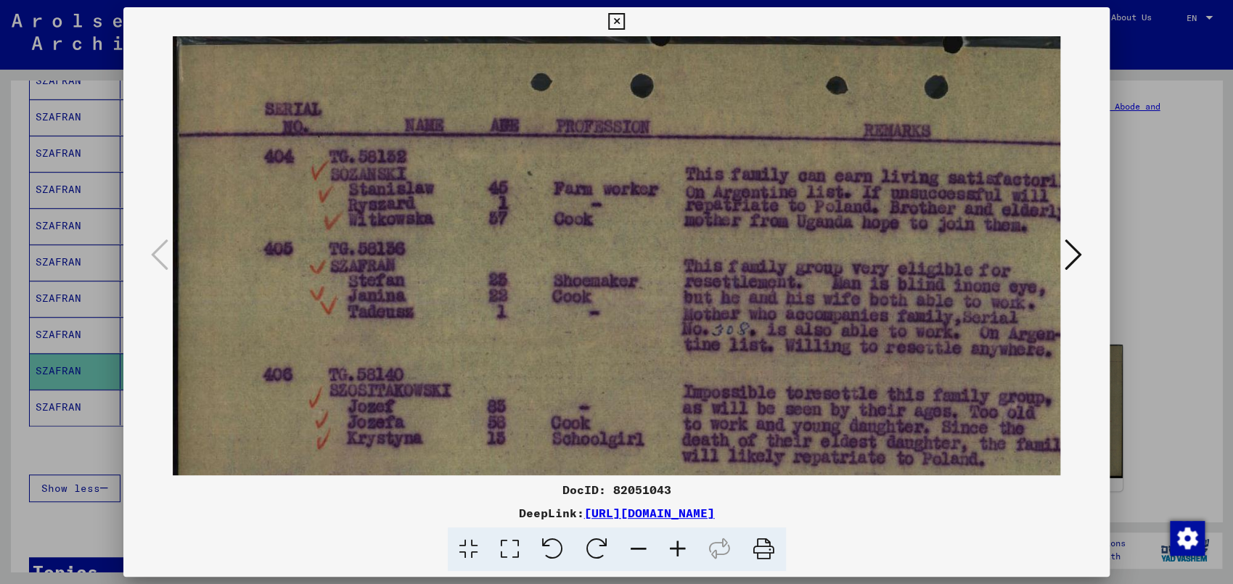
click at [676, 531] on icon at bounding box center [677, 550] width 39 height 44
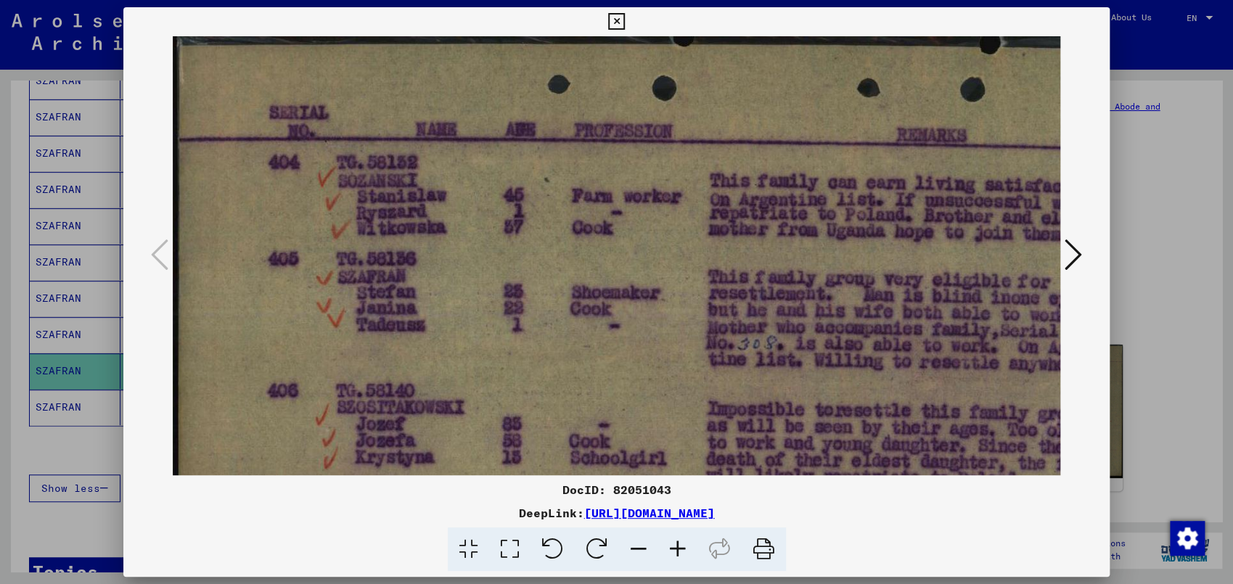
click at [676, 531] on icon at bounding box center [677, 550] width 39 height 44
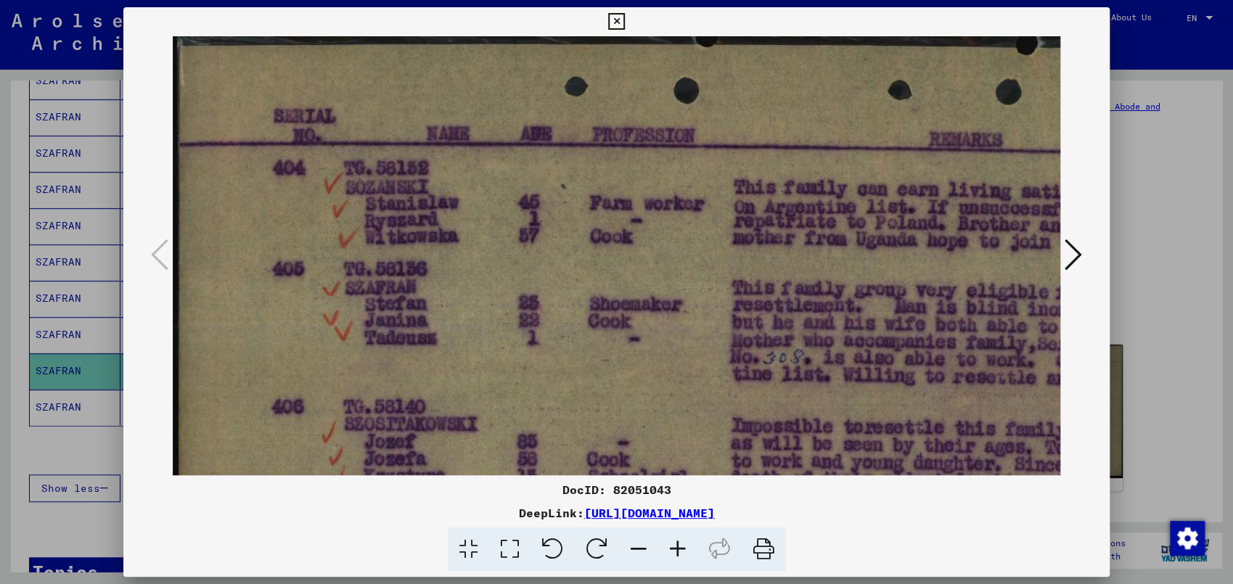
click at [676, 531] on icon at bounding box center [677, 550] width 39 height 44
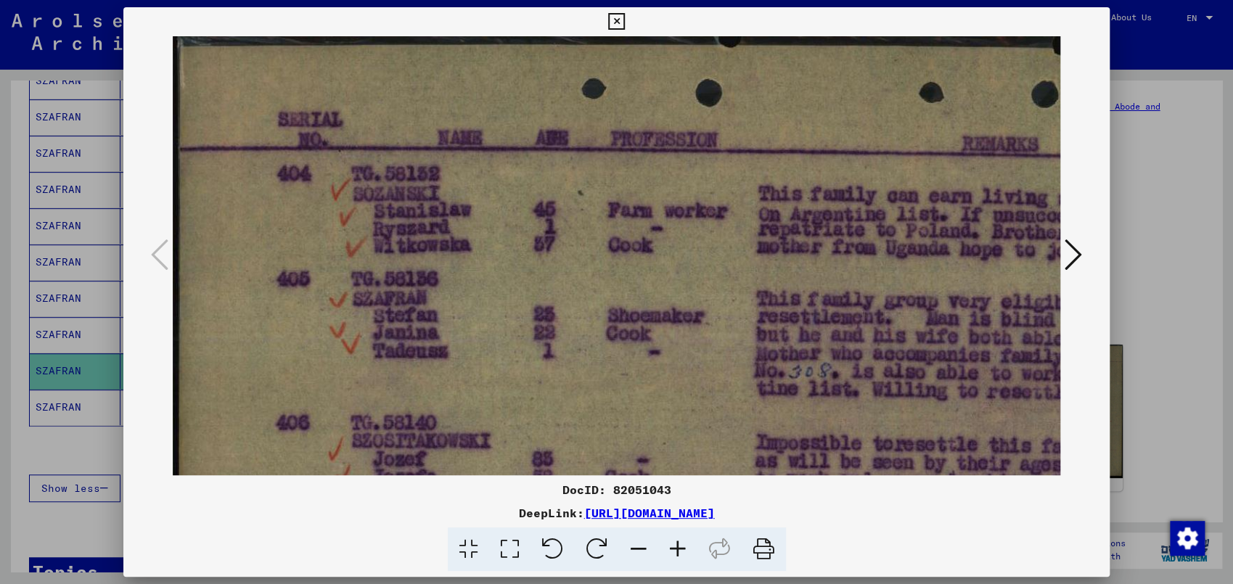
click at [676, 531] on icon at bounding box center [677, 550] width 39 height 44
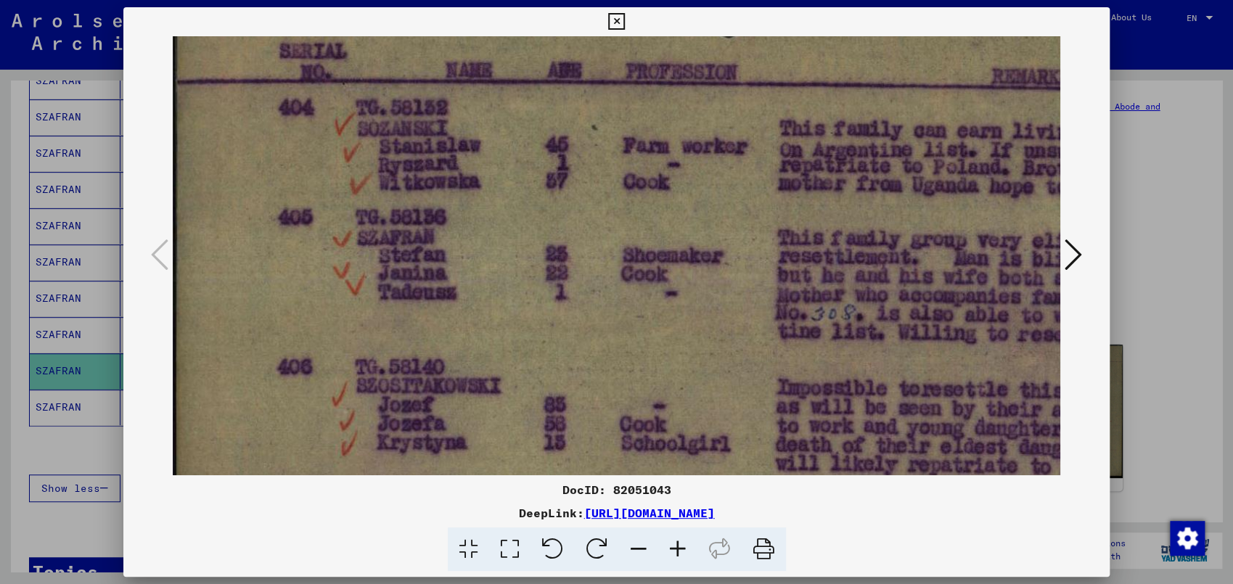
scroll to position [144, 0]
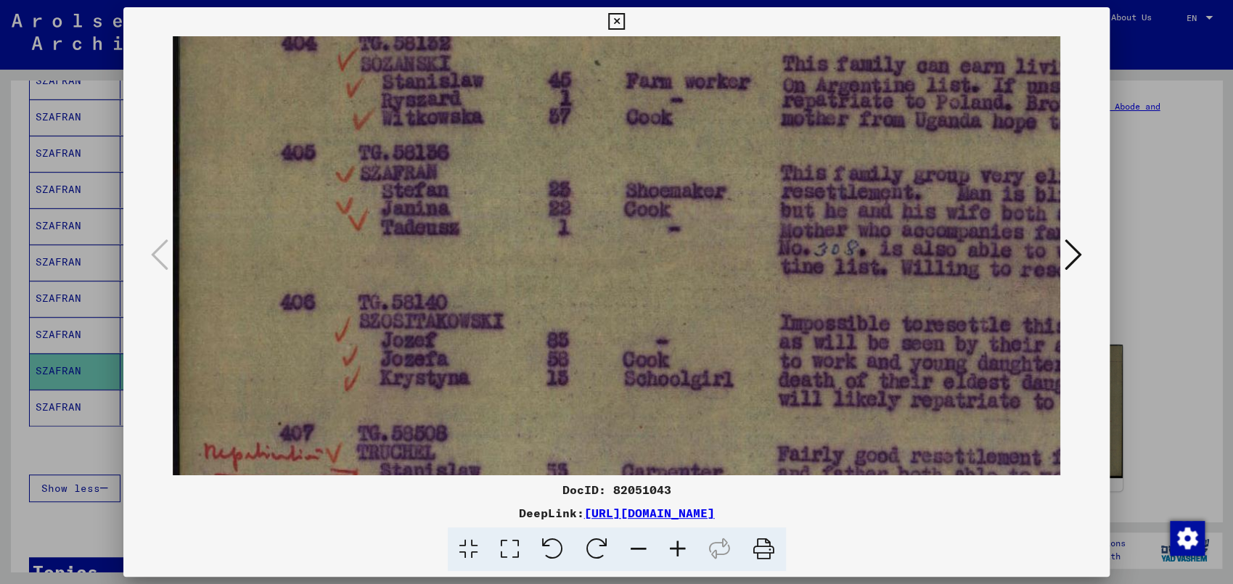
drag, startPoint x: 751, startPoint y: 394, endPoint x: 761, endPoint y: 231, distance: 163.6
click at [759, 250] on img at bounding box center [907, 354] width 1468 height 911
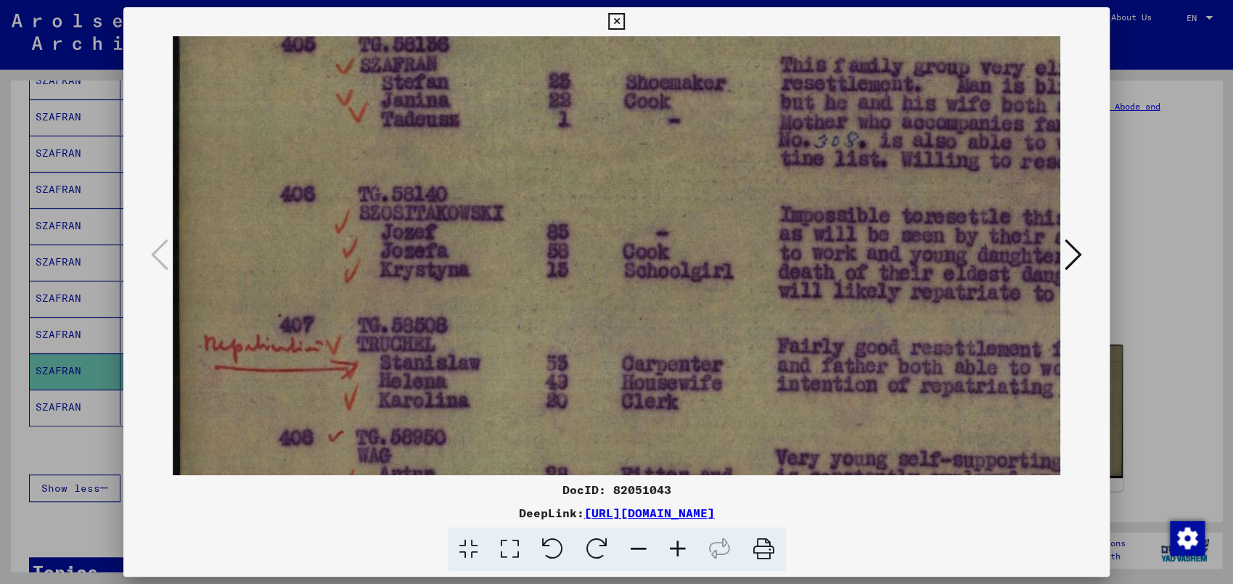
scroll to position [306, 0]
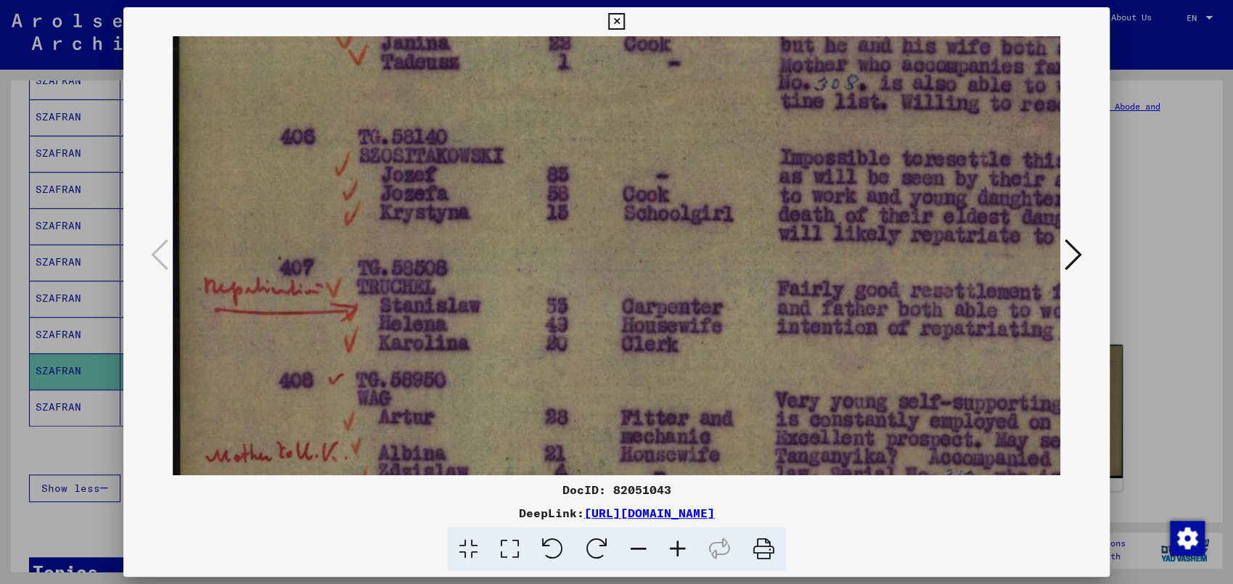
drag, startPoint x: 742, startPoint y: 316, endPoint x: 742, endPoint y: 150, distance: 165.5
click at [742, 153] on img at bounding box center [907, 189] width 1468 height 911
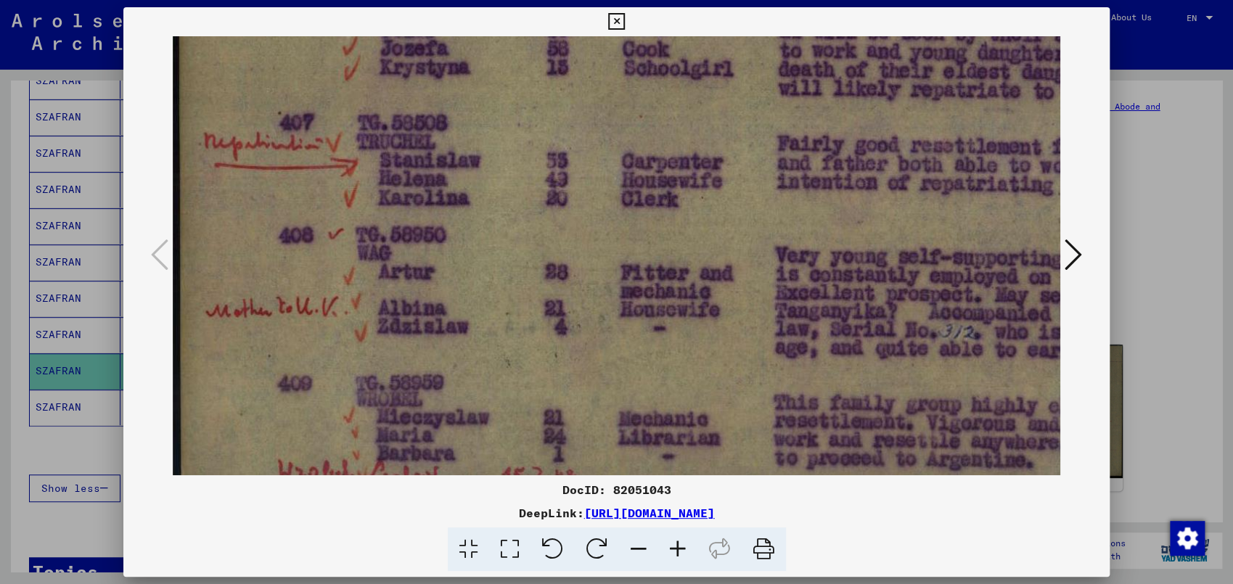
drag, startPoint x: 738, startPoint y: 305, endPoint x: 740, endPoint y: 157, distance: 148.1
click at [740, 160] on img at bounding box center [907, 44] width 1468 height 911
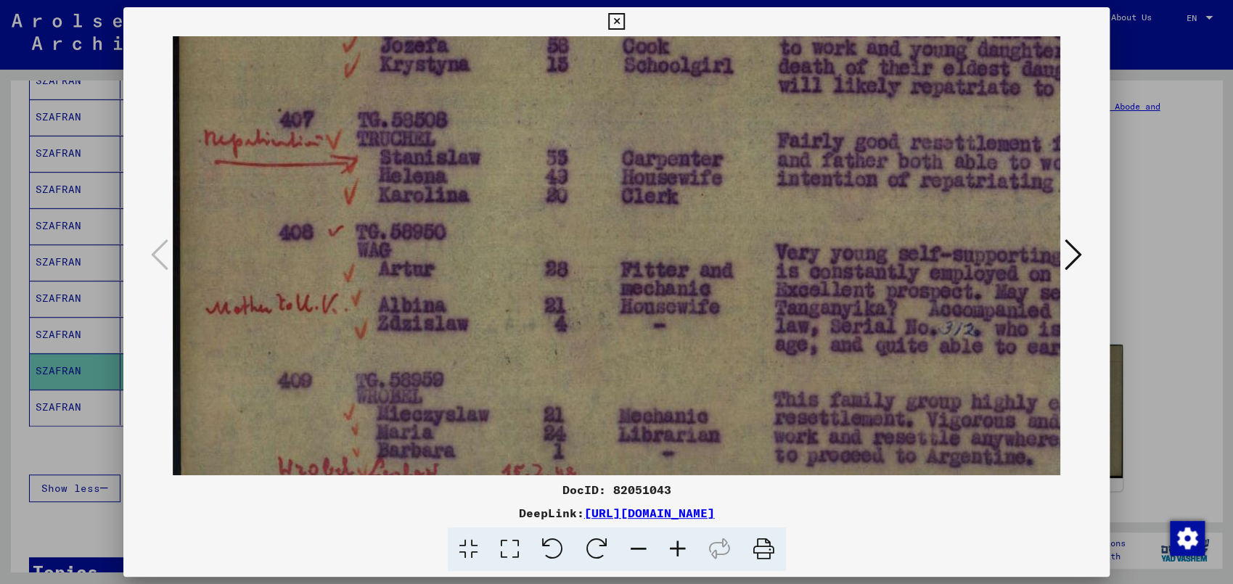
scroll to position [471, 0]
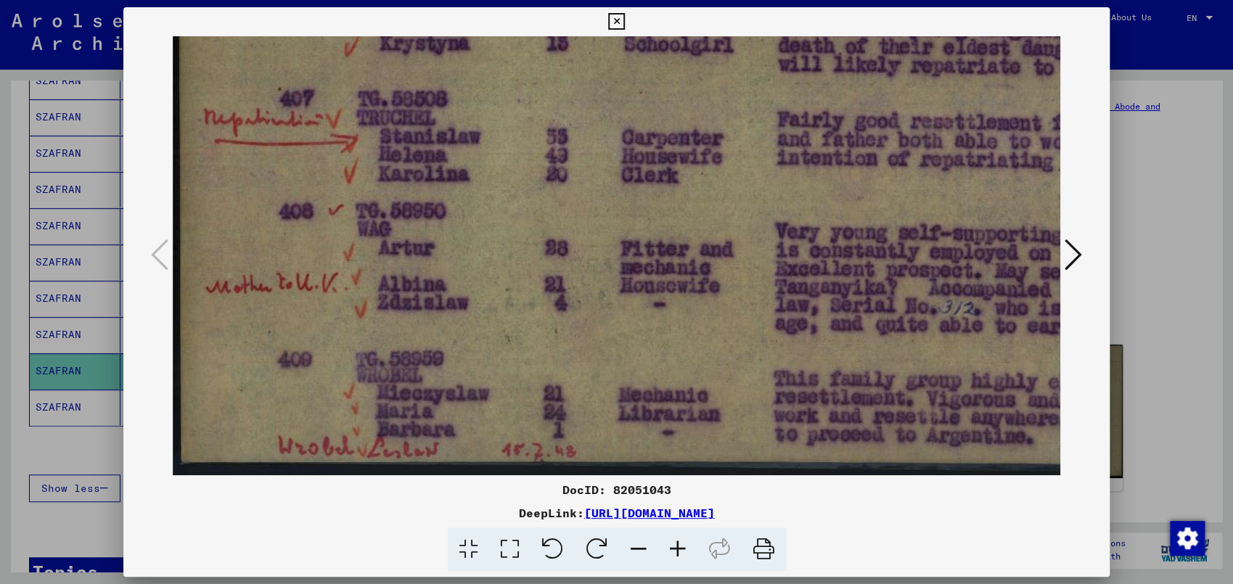
drag, startPoint x: 730, startPoint y: 271, endPoint x: 730, endPoint y: 124, distance: 147.3
click at [730, 124] on img at bounding box center [907, 20] width 1468 height 911
click at [22, 441] on div at bounding box center [616, 292] width 1233 height 584
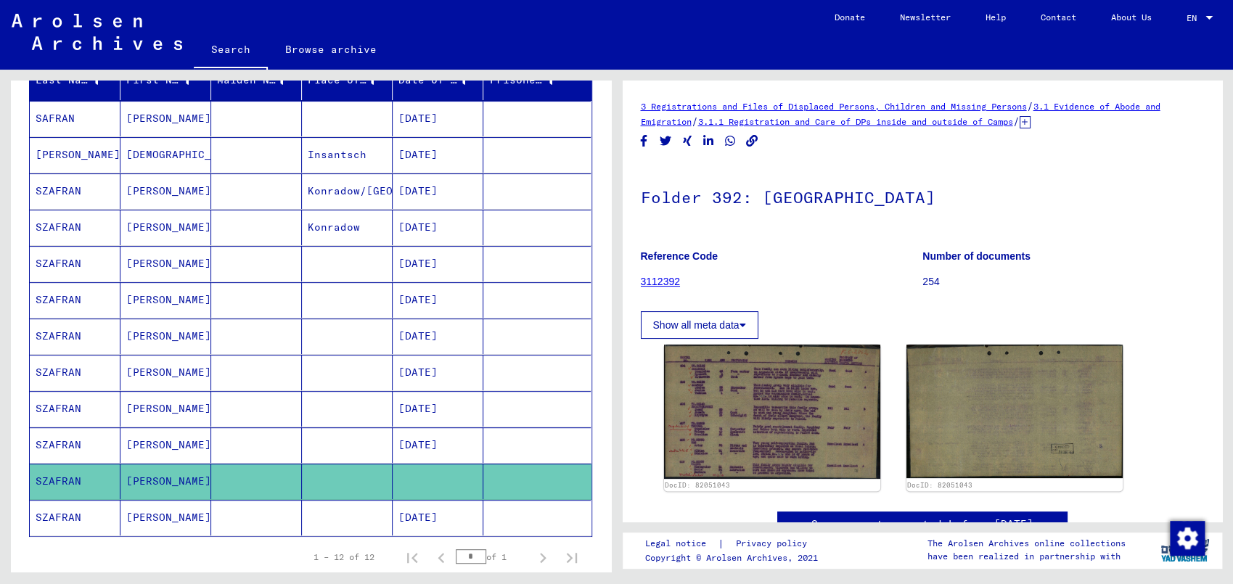
scroll to position [152, 0]
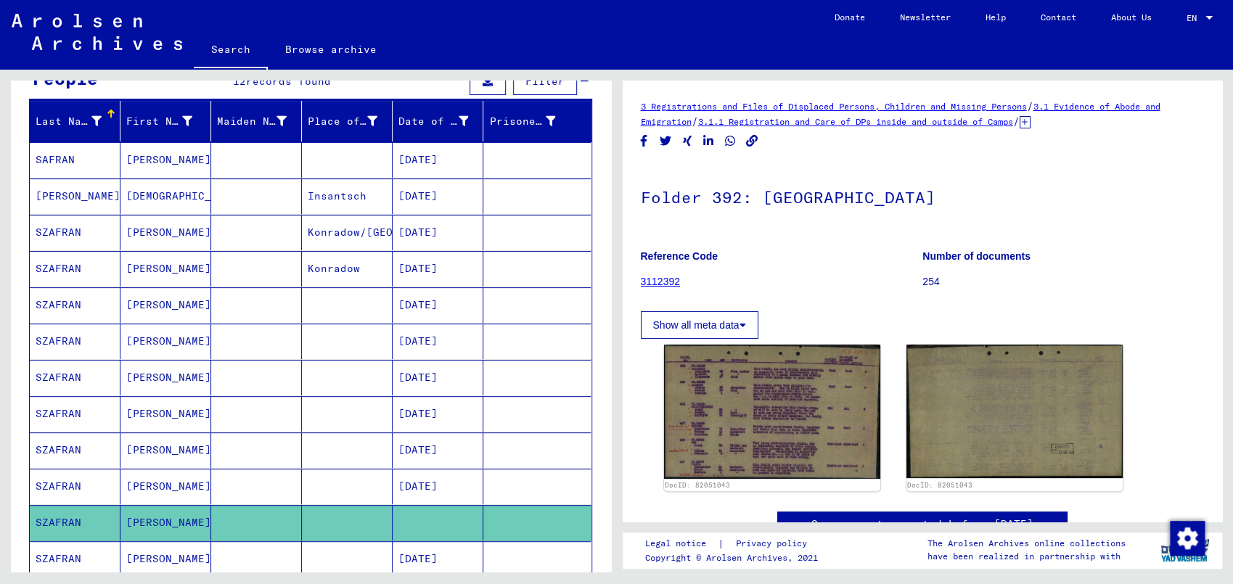
click at [427, 234] on mat-cell "[DATE]" at bounding box center [438, 233] width 91 height 36
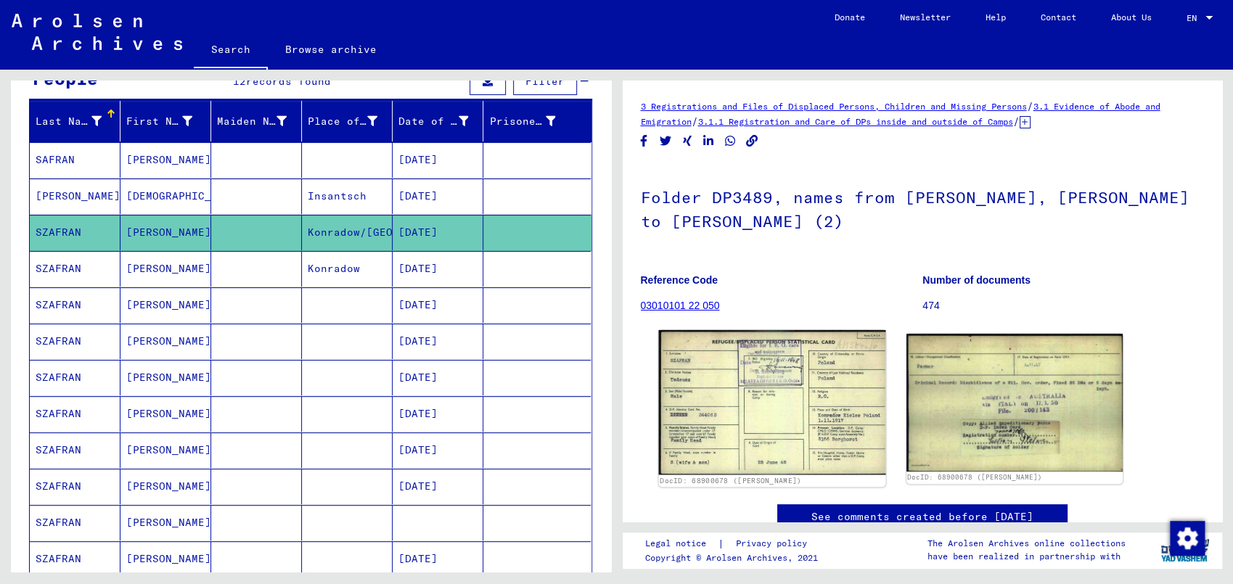
click at [814, 401] on img at bounding box center [771, 402] width 227 height 144
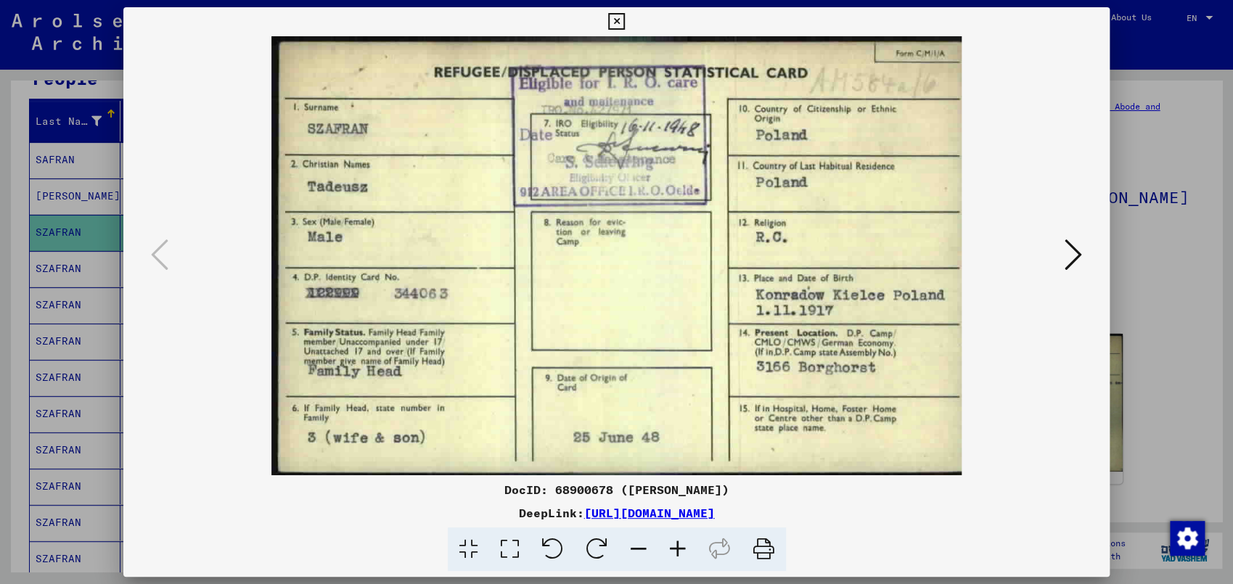
click at [1076, 260] on icon at bounding box center [1073, 254] width 17 height 35
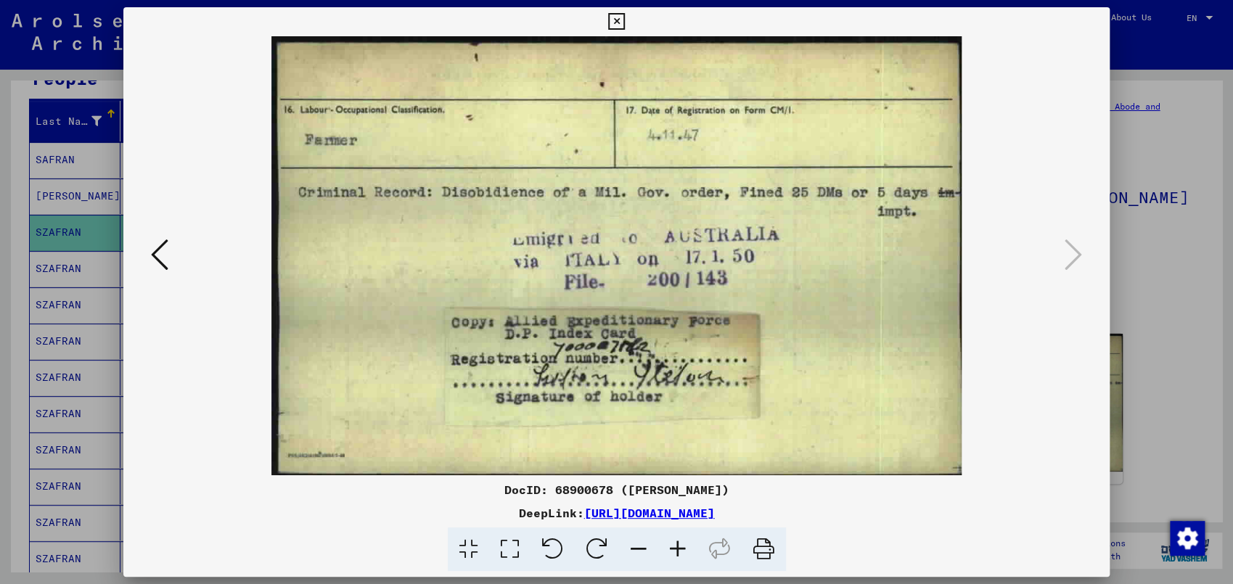
click at [625, 23] on icon at bounding box center [616, 21] width 17 height 17
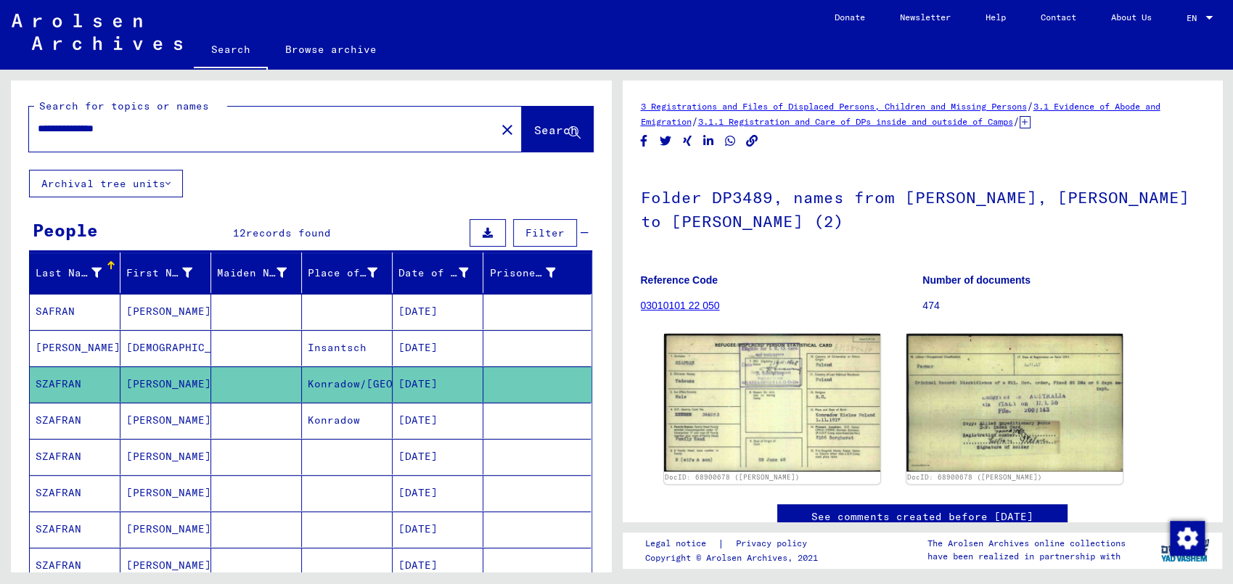
click at [146, 129] on input "**********" at bounding box center [262, 128] width 449 height 15
type input "**********"
click at [540, 128] on span "Search" at bounding box center [556, 130] width 44 height 15
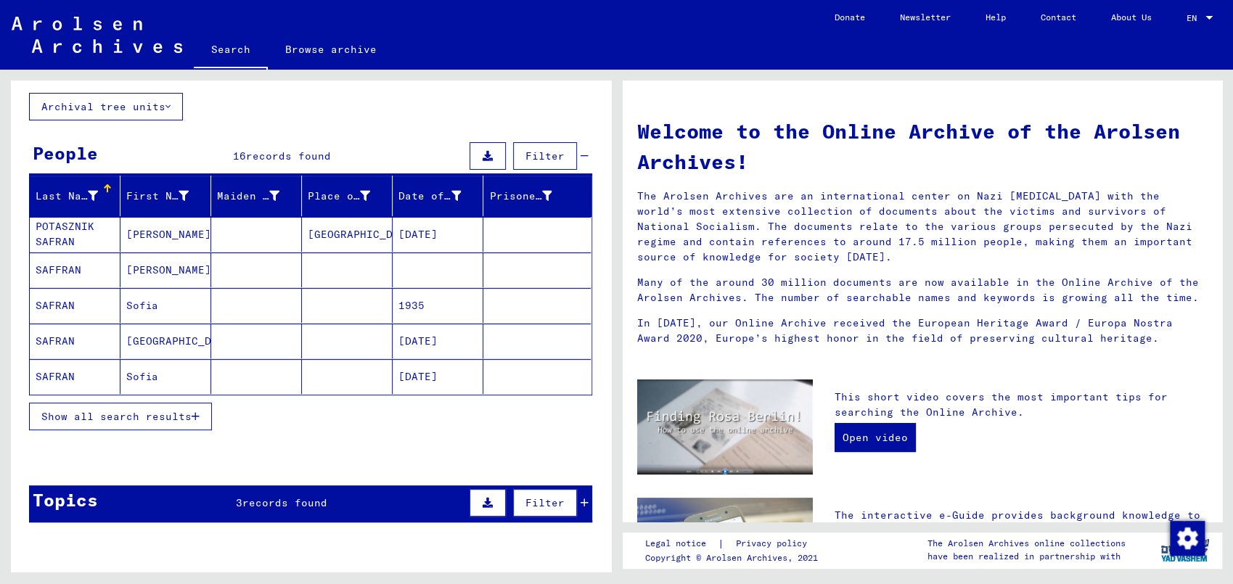
scroll to position [152, 0]
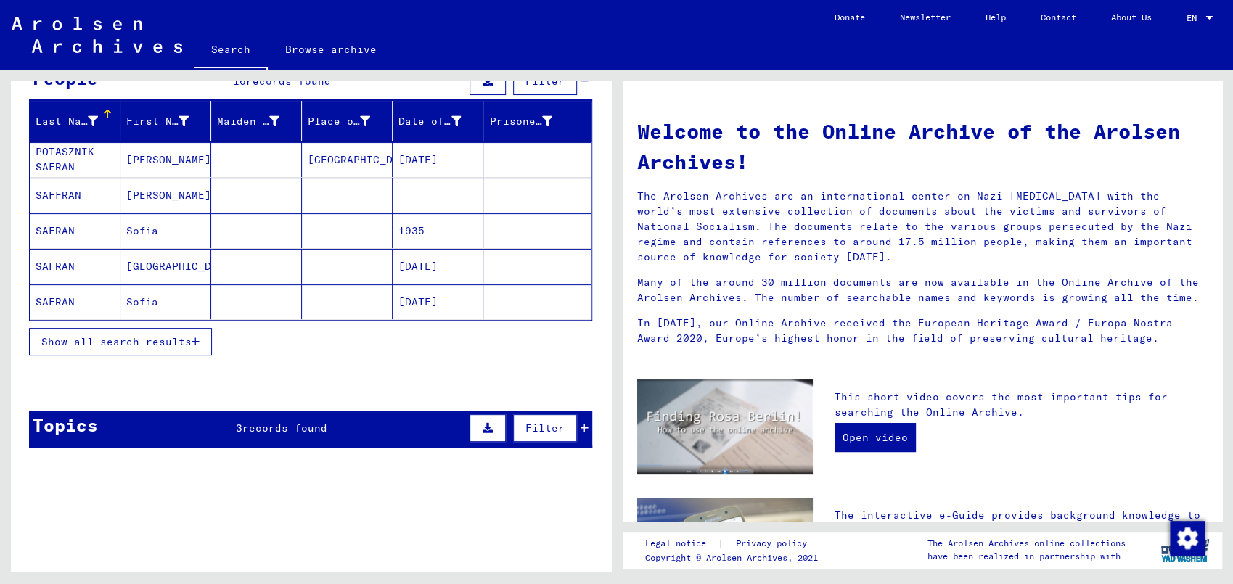
click at [172, 337] on span "Show all search results" at bounding box center [116, 341] width 150 height 13
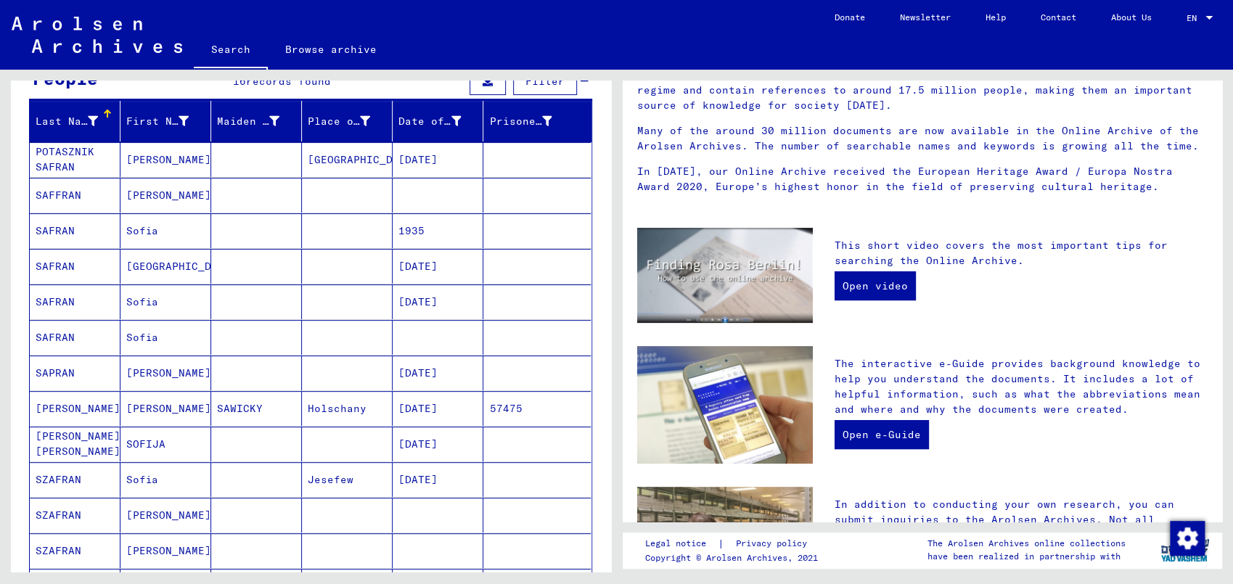
click at [65, 192] on mat-cell "SAFFRAN" at bounding box center [75, 195] width 91 height 35
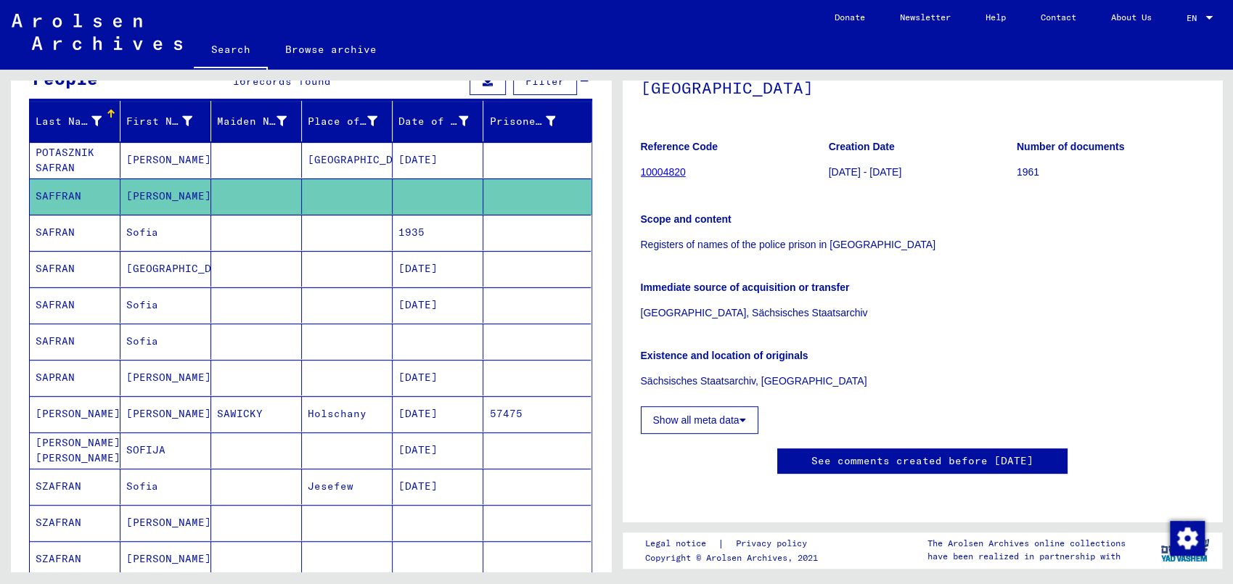
scroll to position [152, 0]
click at [404, 335] on mat-cell at bounding box center [438, 342] width 91 height 36
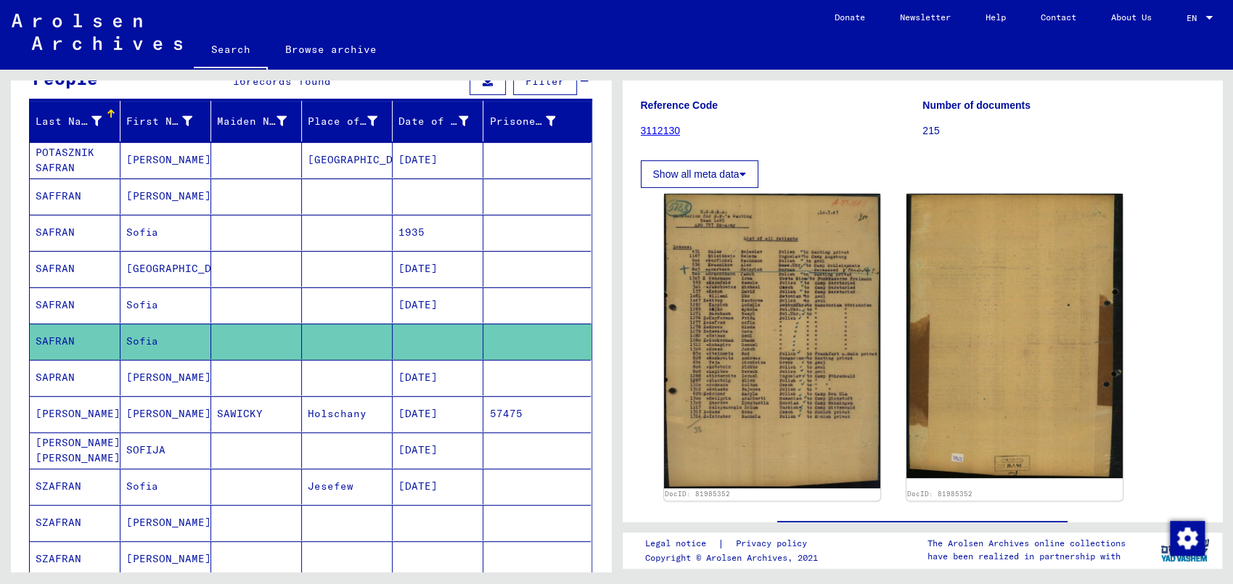
scroll to position [152, 0]
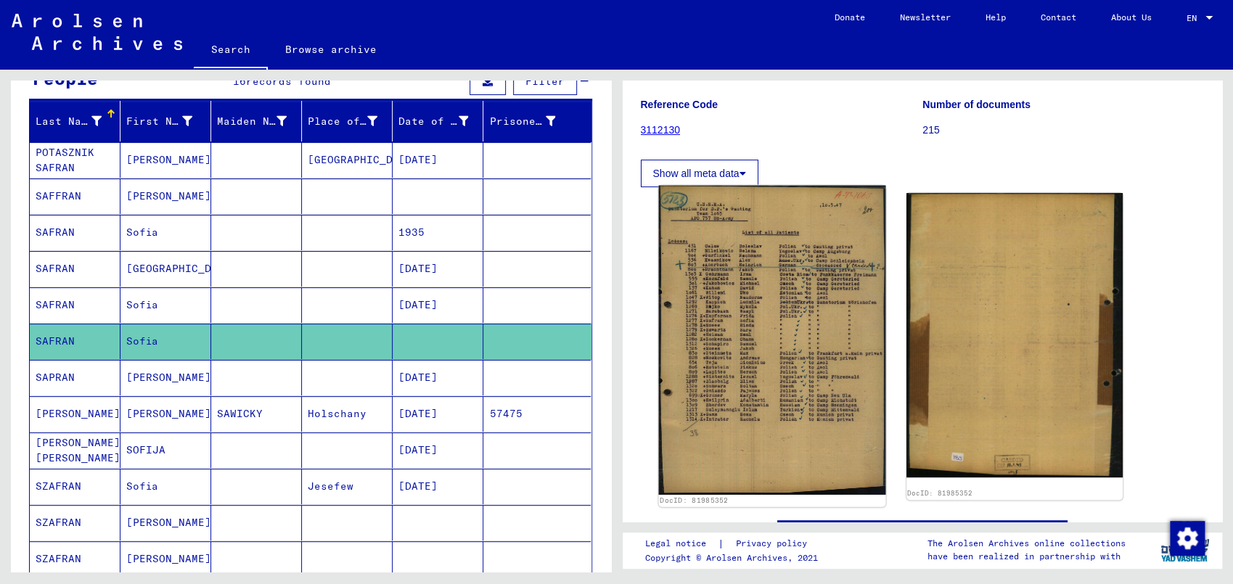
click at [807, 317] on img at bounding box center [771, 340] width 227 height 309
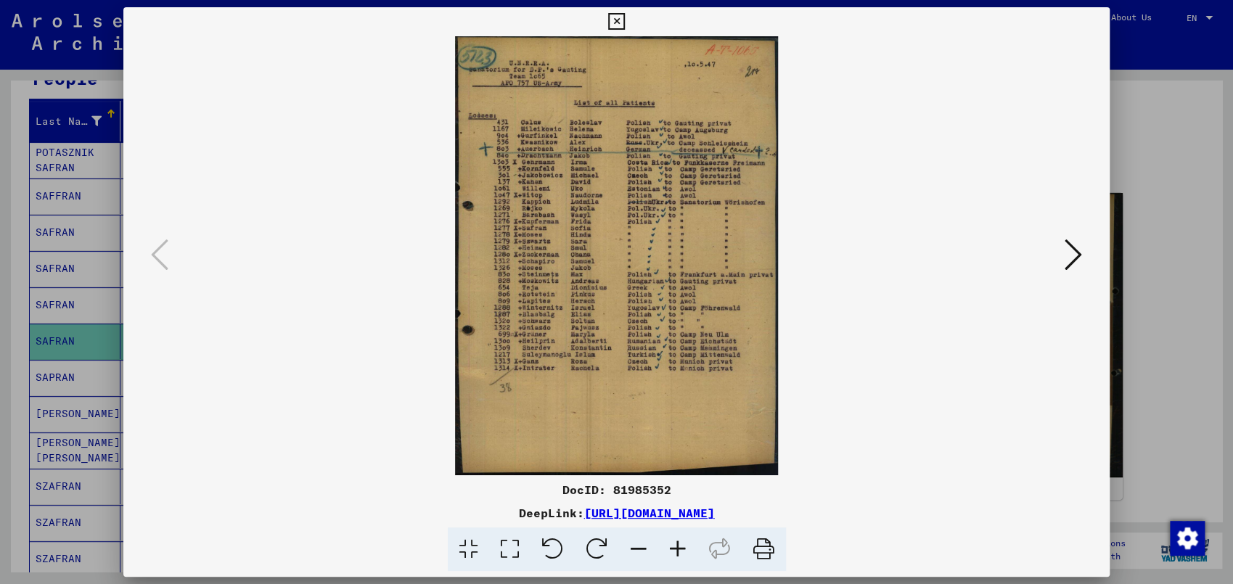
click at [679, 531] on icon at bounding box center [677, 550] width 39 height 44
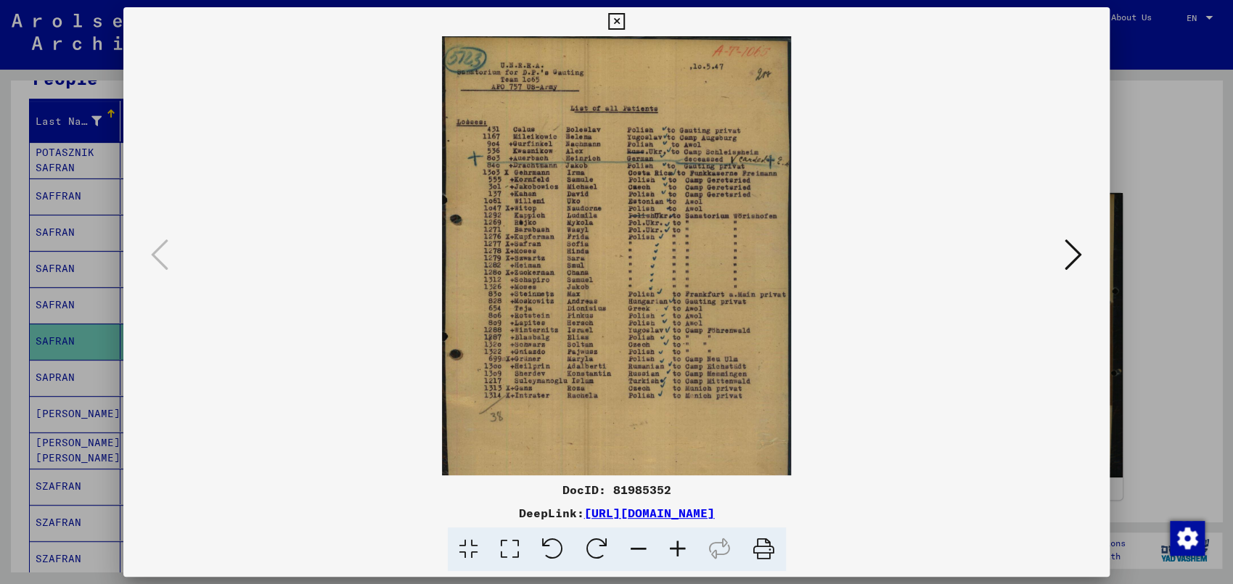
click at [679, 531] on icon at bounding box center [677, 550] width 39 height 44
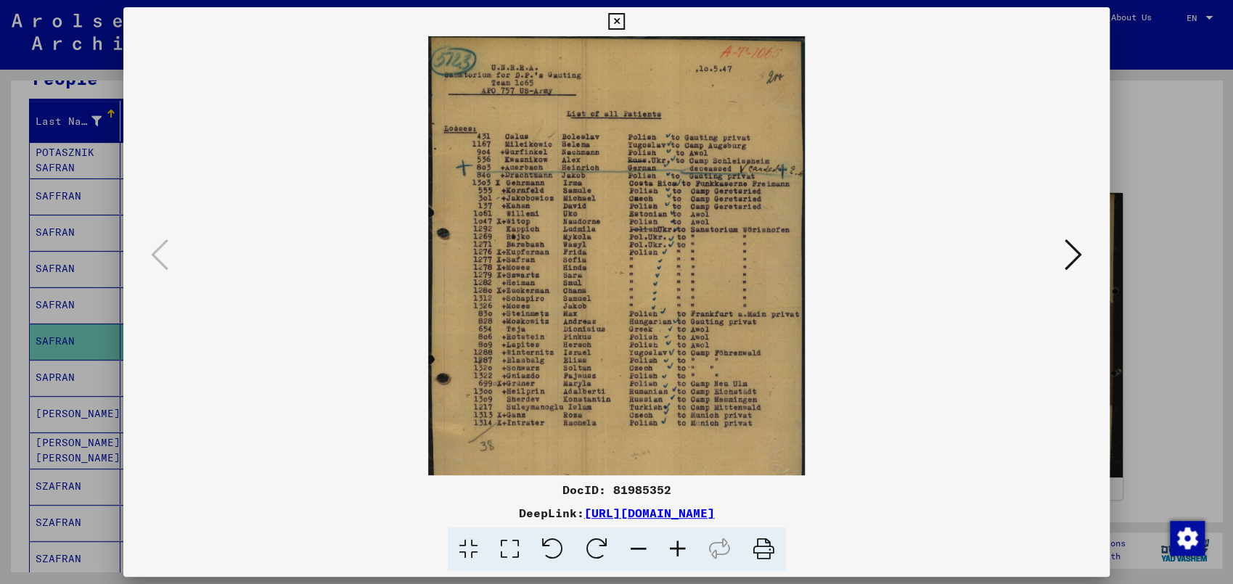
click at [679, 531] on icon at bounding box center [677, 550] width 39 height 44
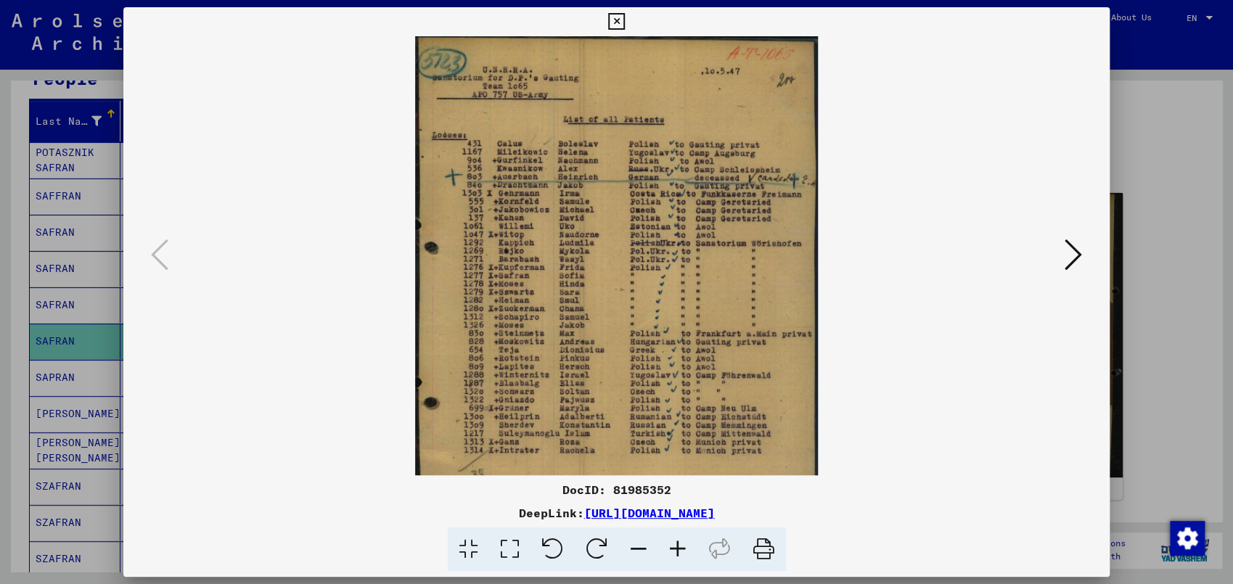
click at [679, 531] on icon at bounding box center [677, 550] width 39 height 44
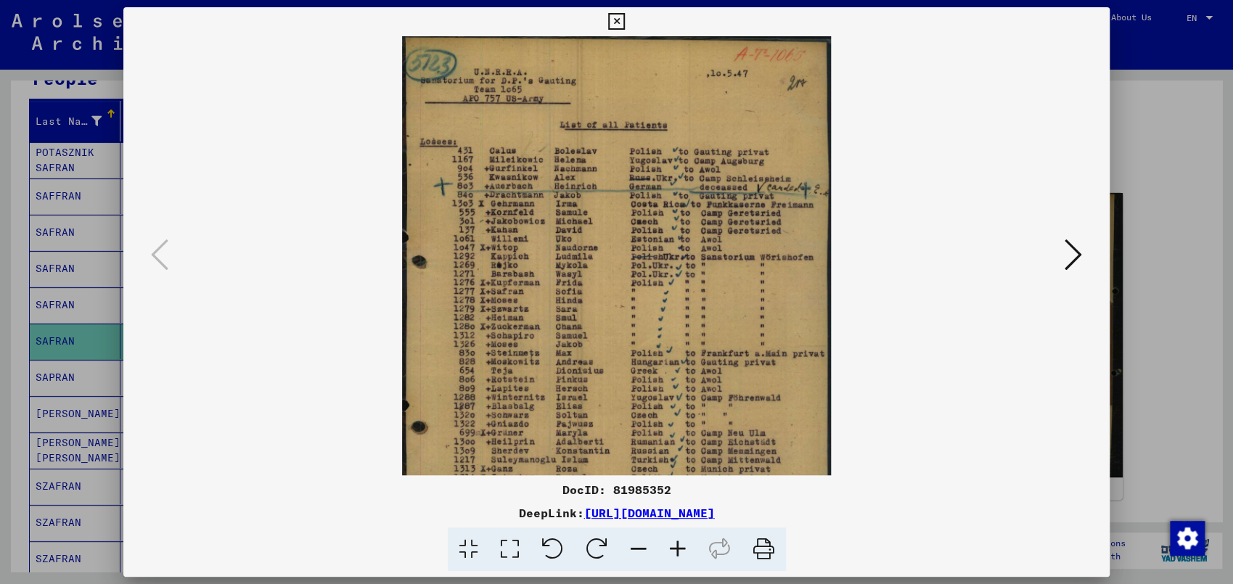
click at [679, 531] on icon at bounding box center [677, 550] width 39 height 44
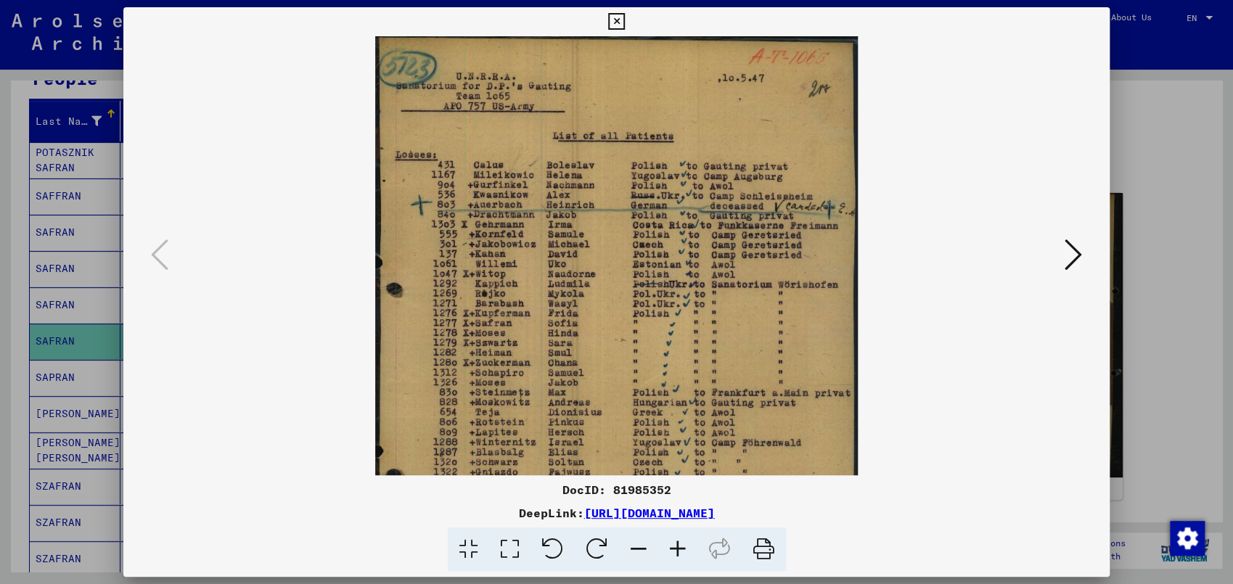
click at [679, 531] on icon at bounding box center [677, 550] width 39 height 44
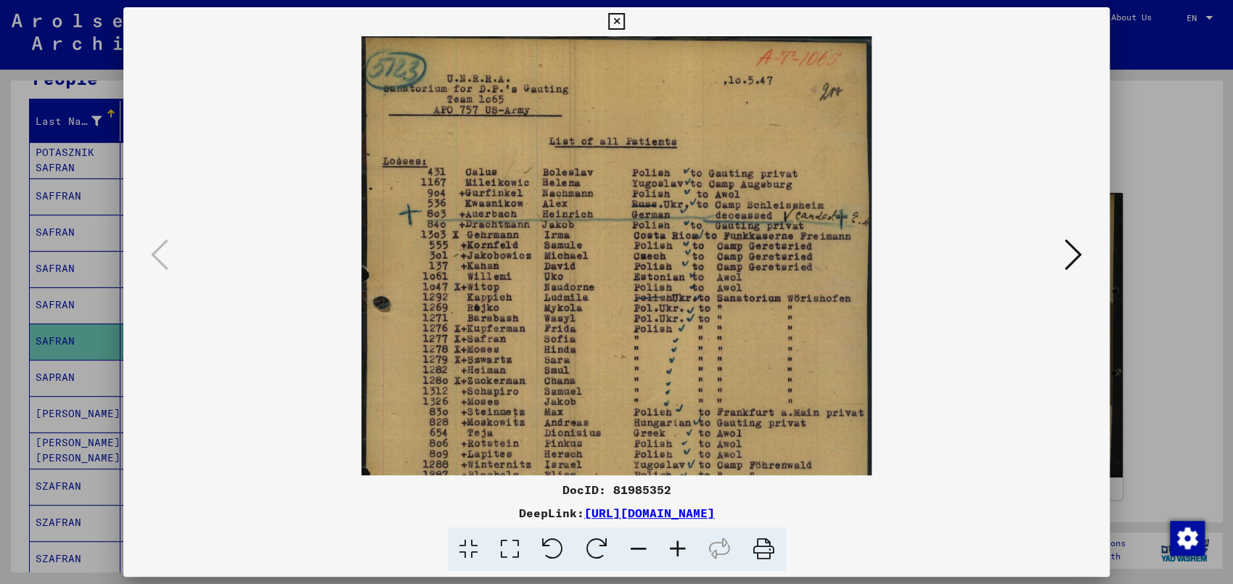
click at [679, 531] on icon at bounding box center [677, 550] width 39 height 44
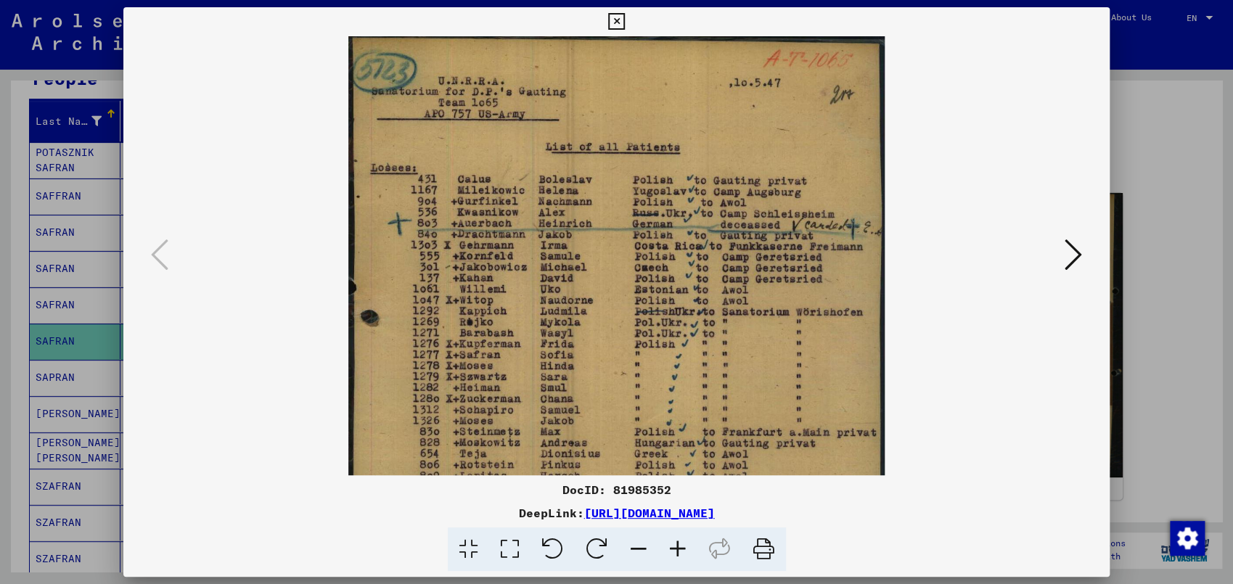
click at [679, 531] on icon at bounding box center [677, 550] width 39 height 44
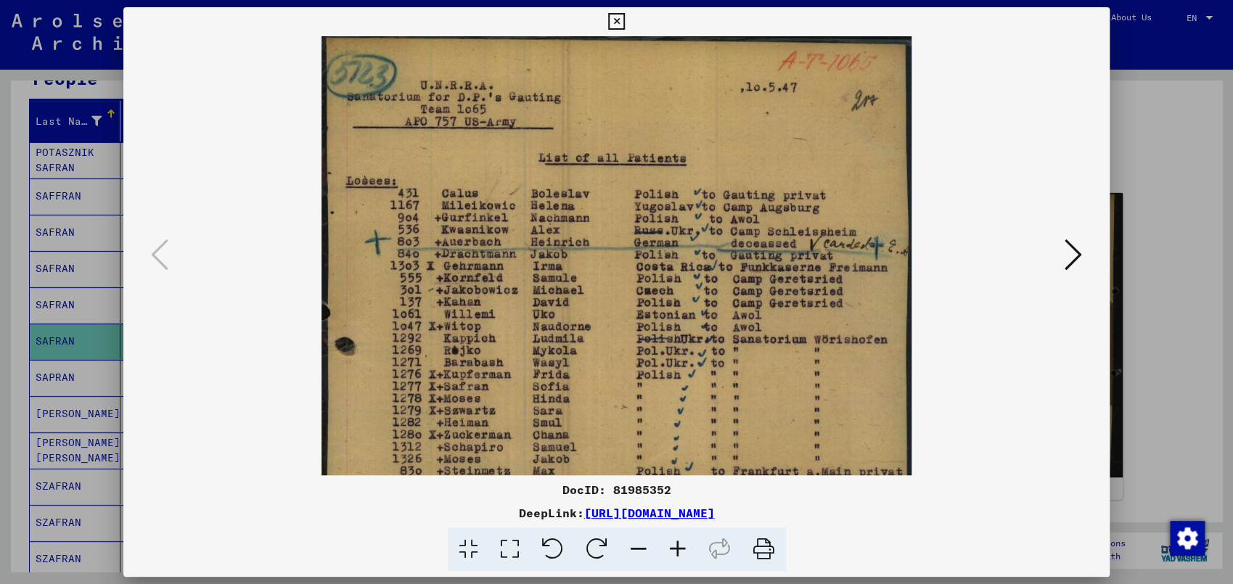
click at [679, 531] on icon at bounding box center [677, 550] width 39 height 44
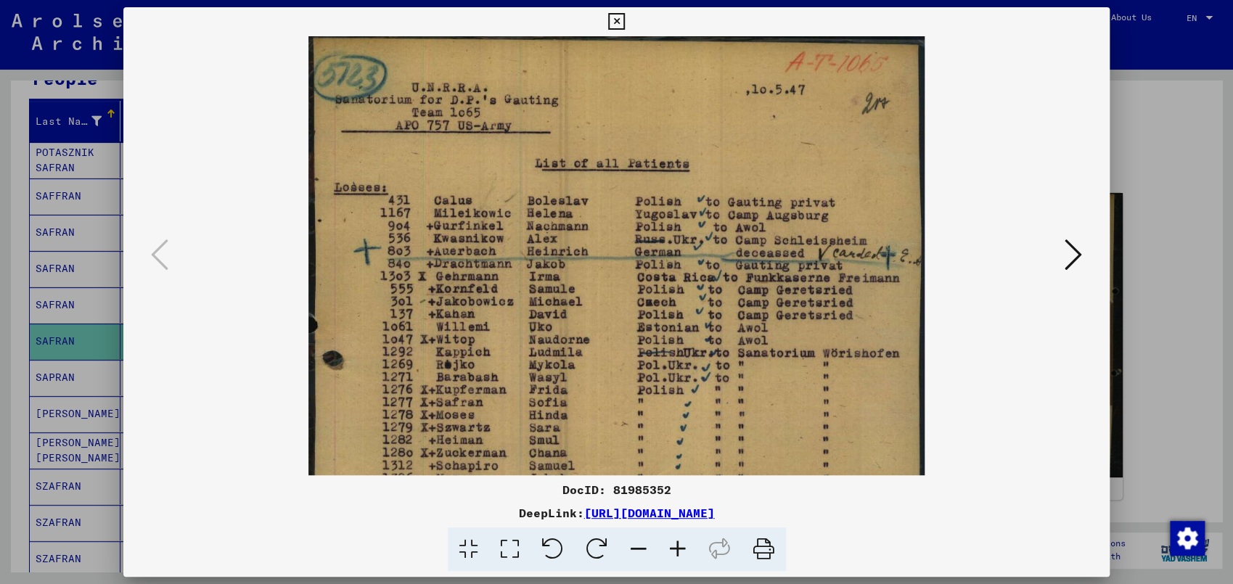
click at [679, 531] on icon at bounding box center [677, 550] width 39 height 44
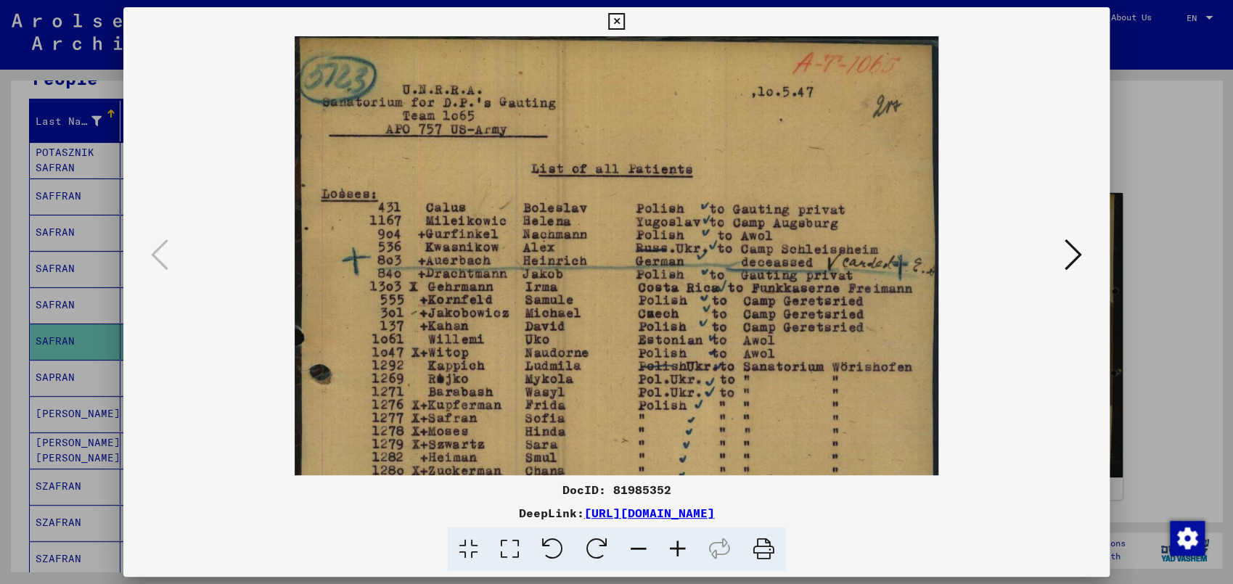
click at [679, 531] on icon at bounding box center [677, 550] width 39 height 44
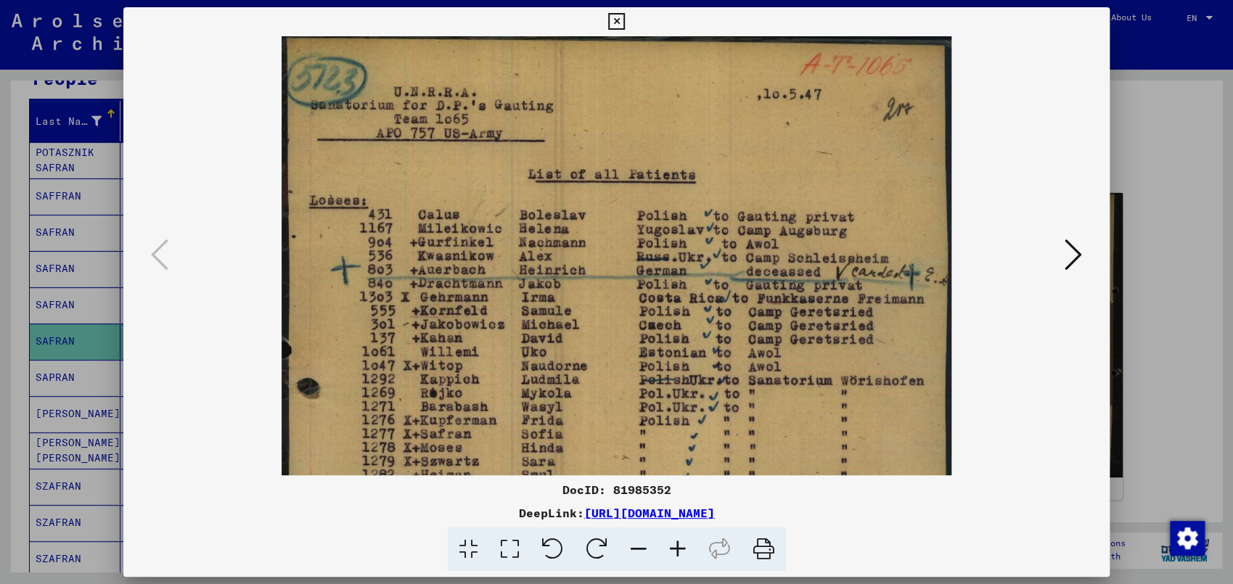
click at [679, 531] on icon at bounding box center [677, 550] width 39 height 44
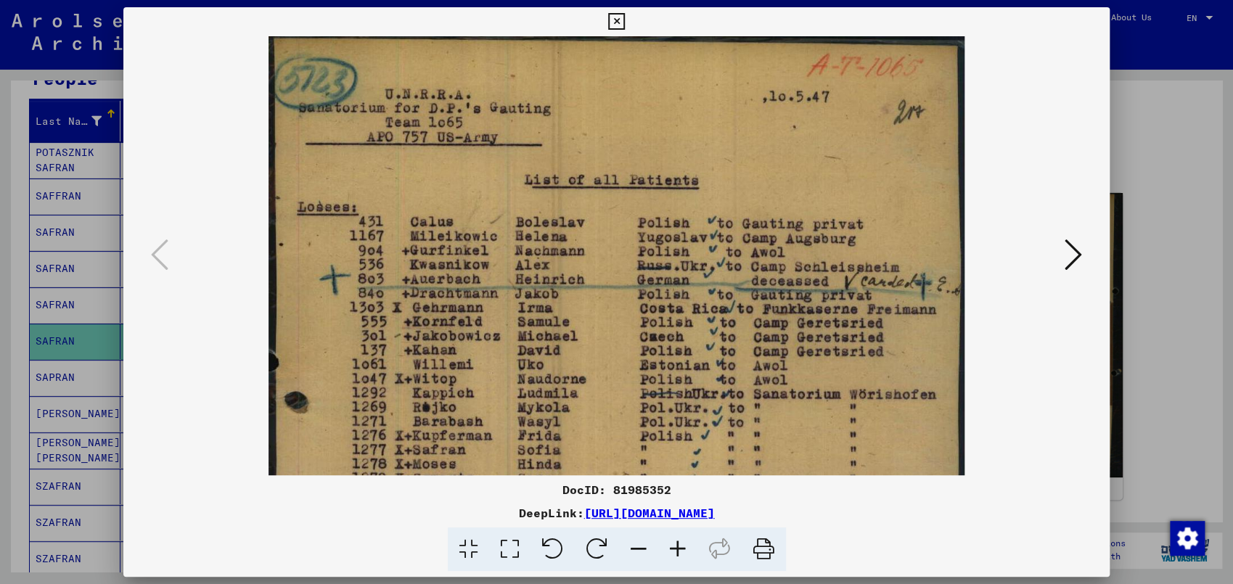
click at [679, 531] on icon at bounding box center [677, 550] width 39 height 44
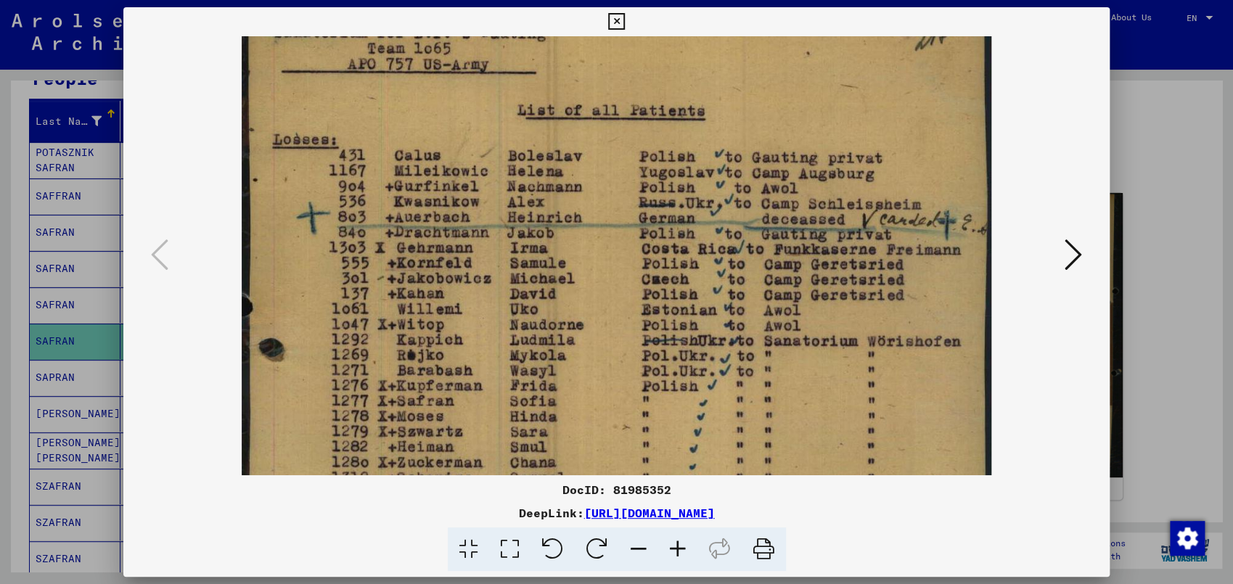
drag, startPoint x: 837, startPoint y: 373, endPoint x: 843, endPoint y: 266, distance: 107.6
click at [848, 277] on img at bounding box center [617, 466] width 750 height 1020
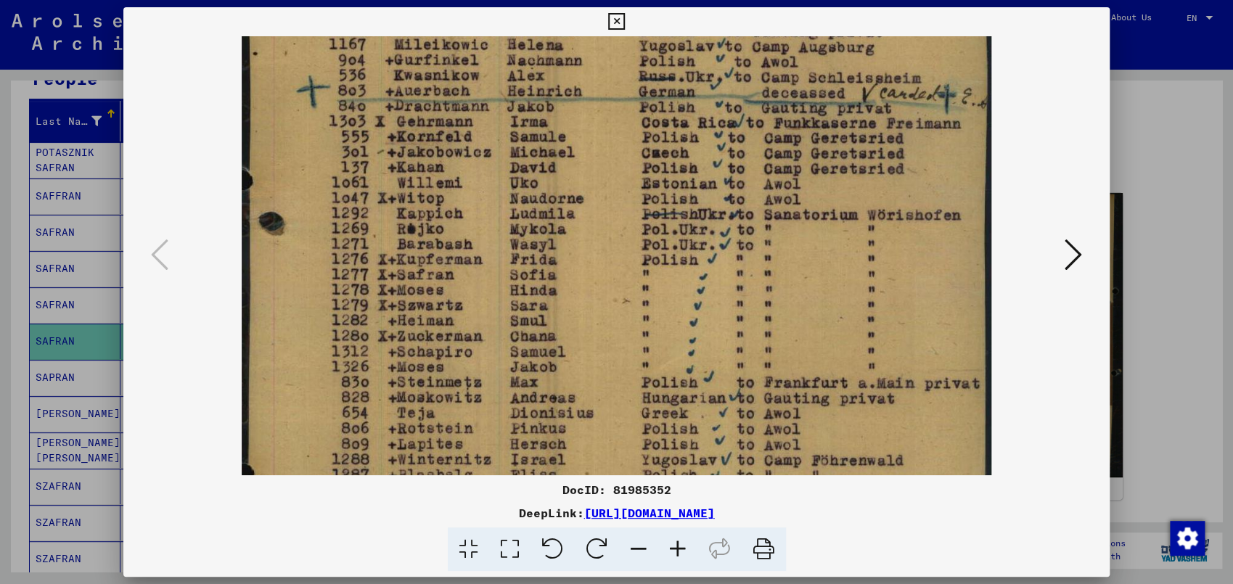
scroll to position [224, 0]
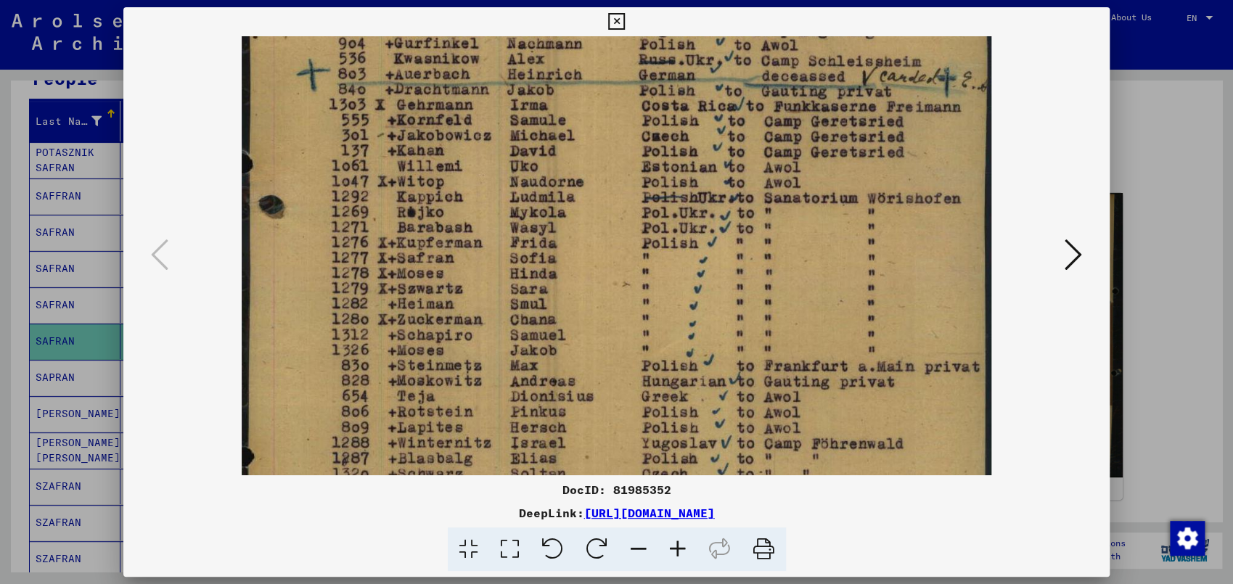
drag, startPoint x: 852, startPoint y: 368, endPoint x: 857, endPoint y: 245, distance: 122.8
click at [857, 245] on img at bounding box center [617, 323] width 750 height 1020
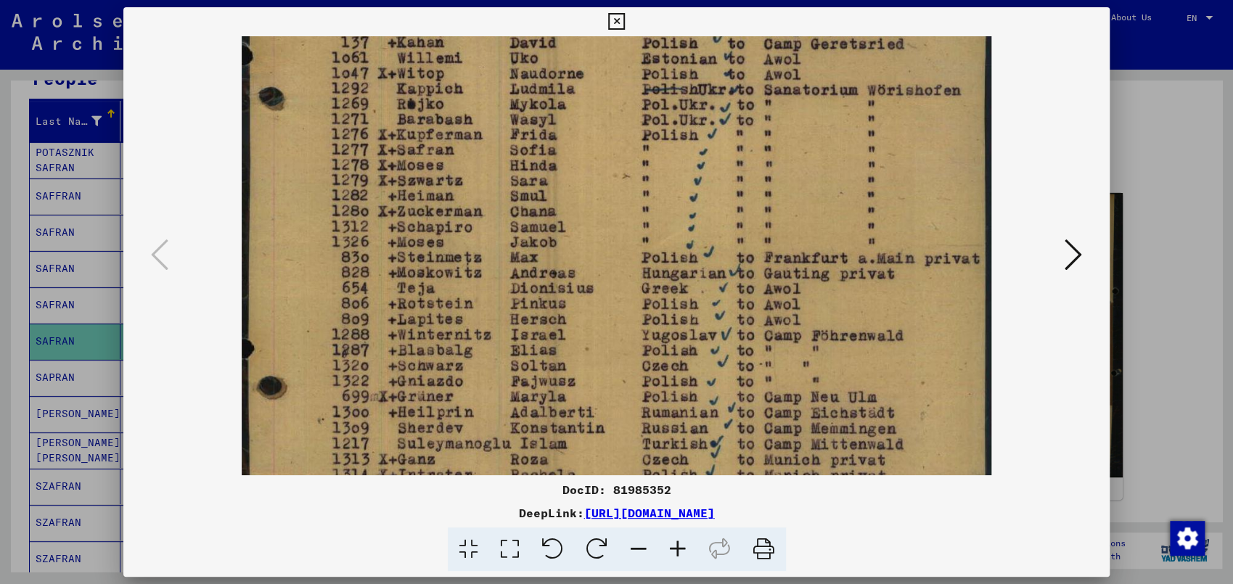
drag, startPoint x: 843, startPoint y: 335, endPoint x: 848, endPoint y: 214, distance: 121.3
click at [848, 215] on img at bounding box center [617, 215] width 750 height 1020
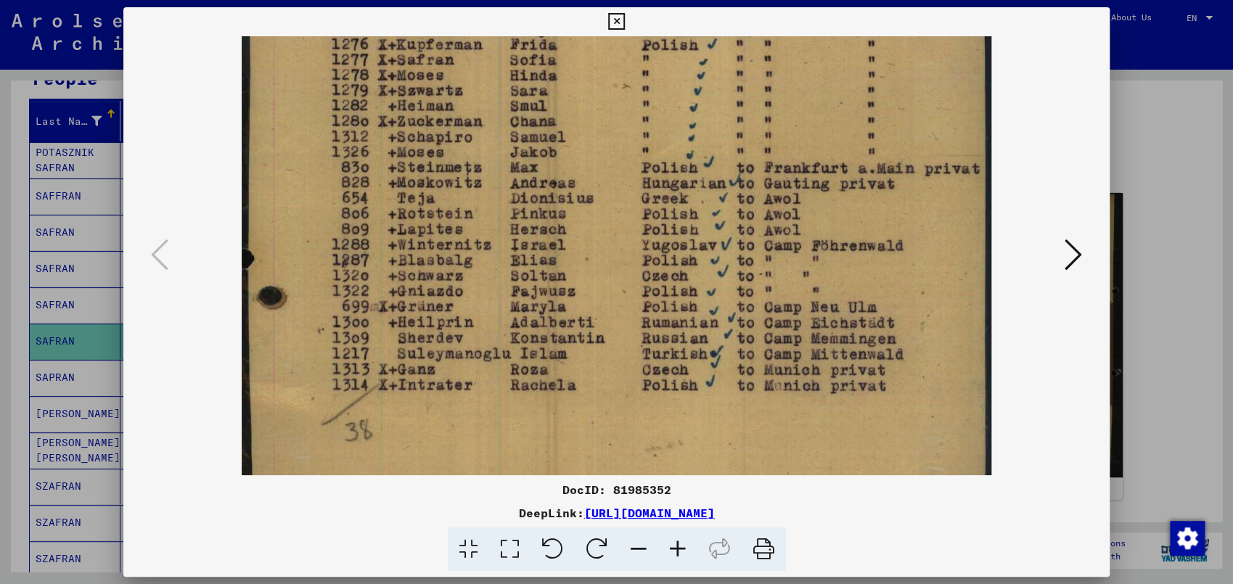
scroll to position [444, 0]
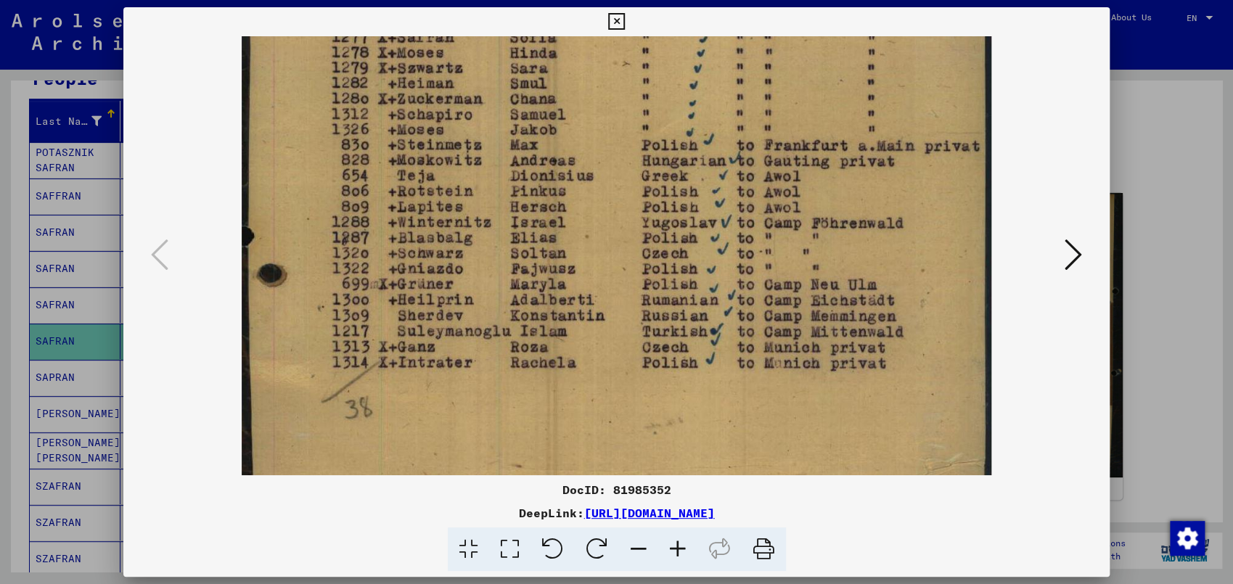
drag, startPoint x: 840, startPoint y: 306, endPoint x: 843, endPoint y: 207, distance: 98.8
click at [843, 207] on img at bounding box center [617, 102] width 750 height 1020
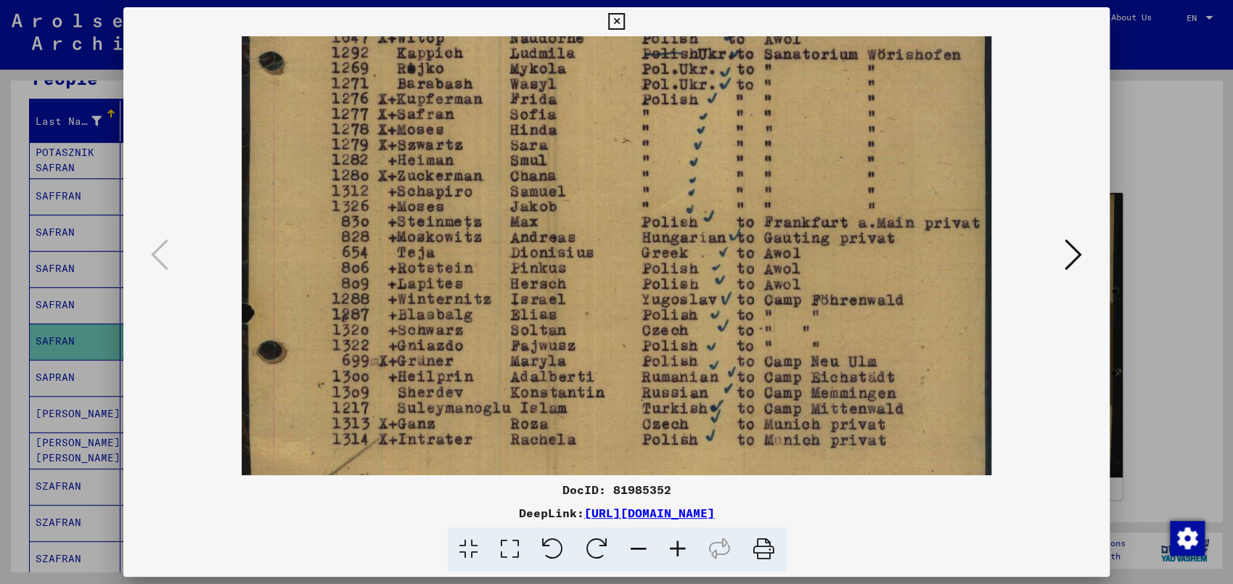
scroll to position [335, 0]
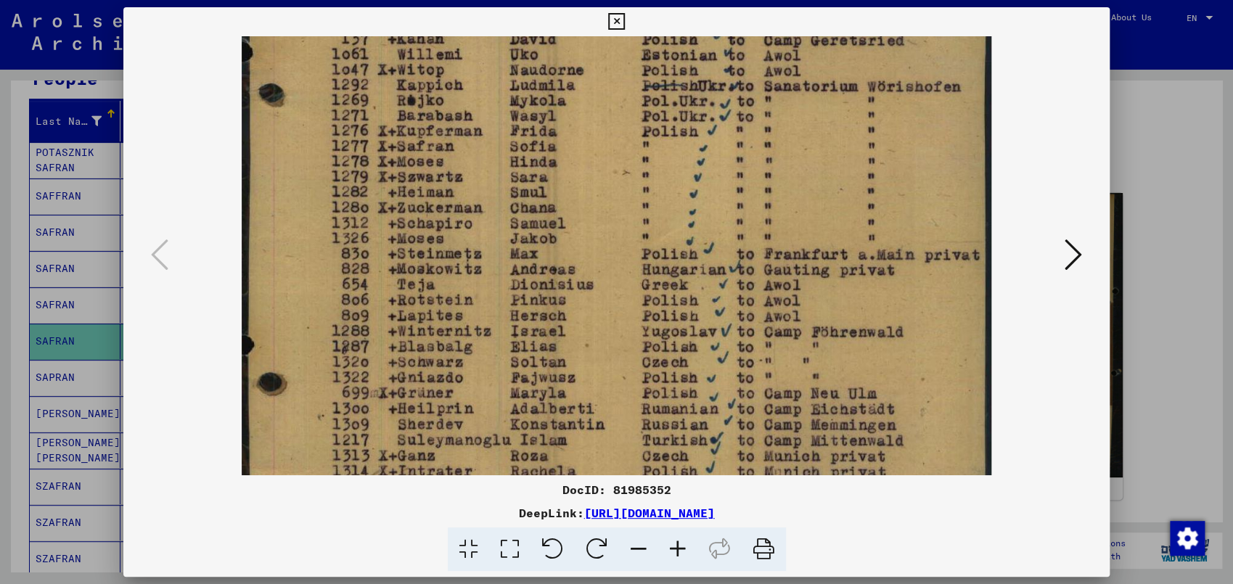
drag, startPoint x: 843, startPoint y: 205, endPoint x: 837, endPoint y: 315, distance: 110.4
click at [837, 315] on img at bounding box center [617, 211] width 750 height 1020
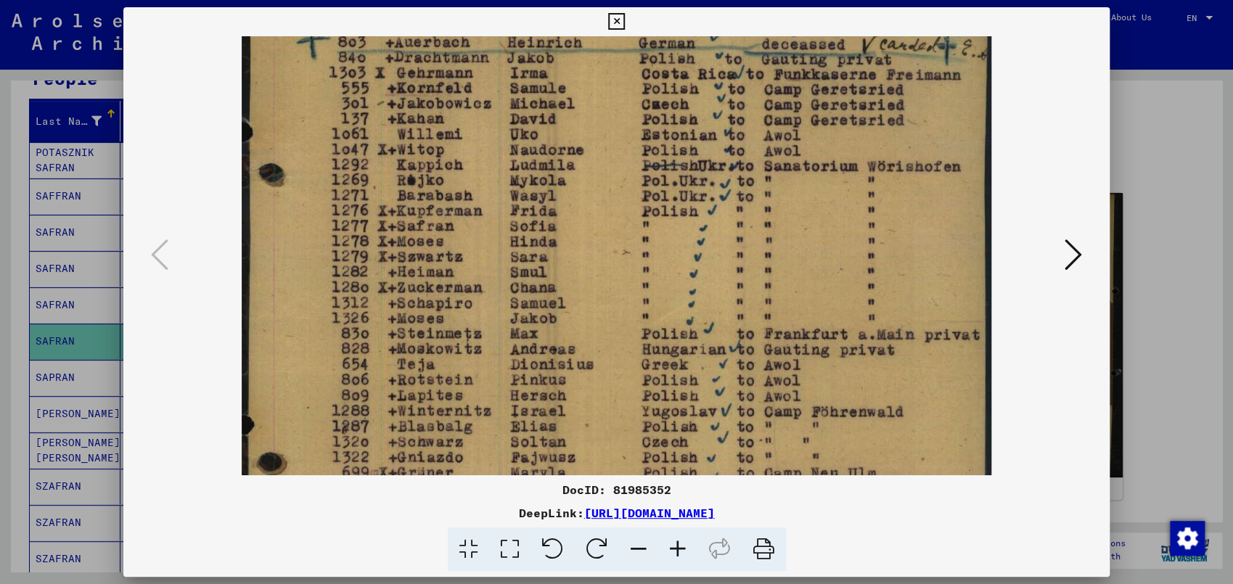
drag, startPoint x: 837, startPoint y: 236, endPoint x: 835, endPoint y: 318, distance: 82.1
click at [835, 318] on img at bounding box center [617, 291] width 750 height 1020
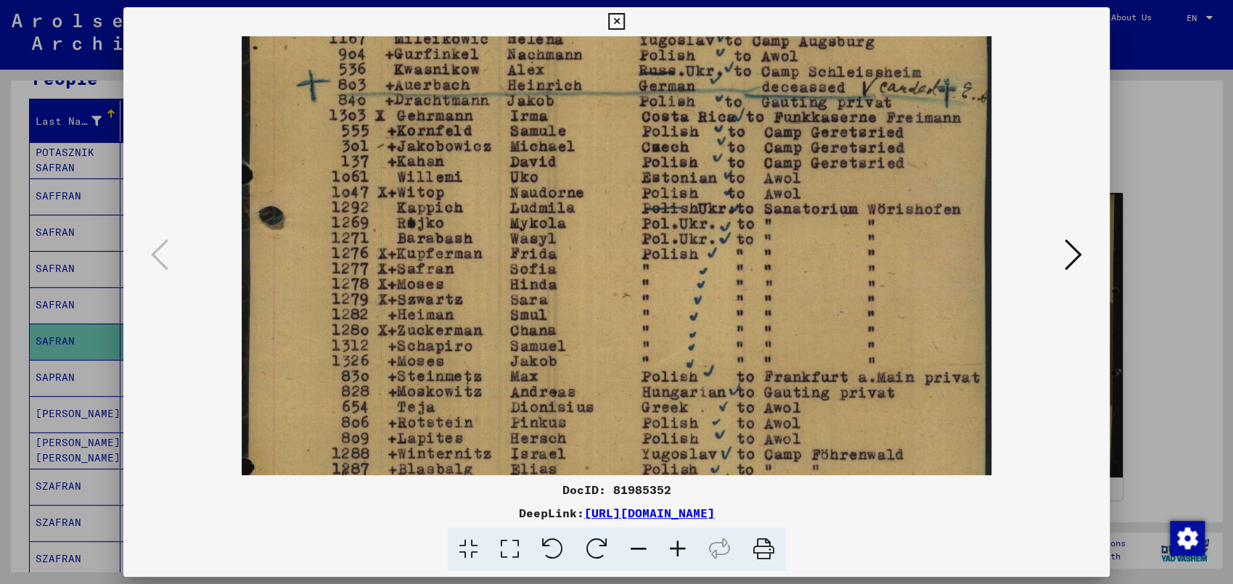
scroll to position [189, 0]
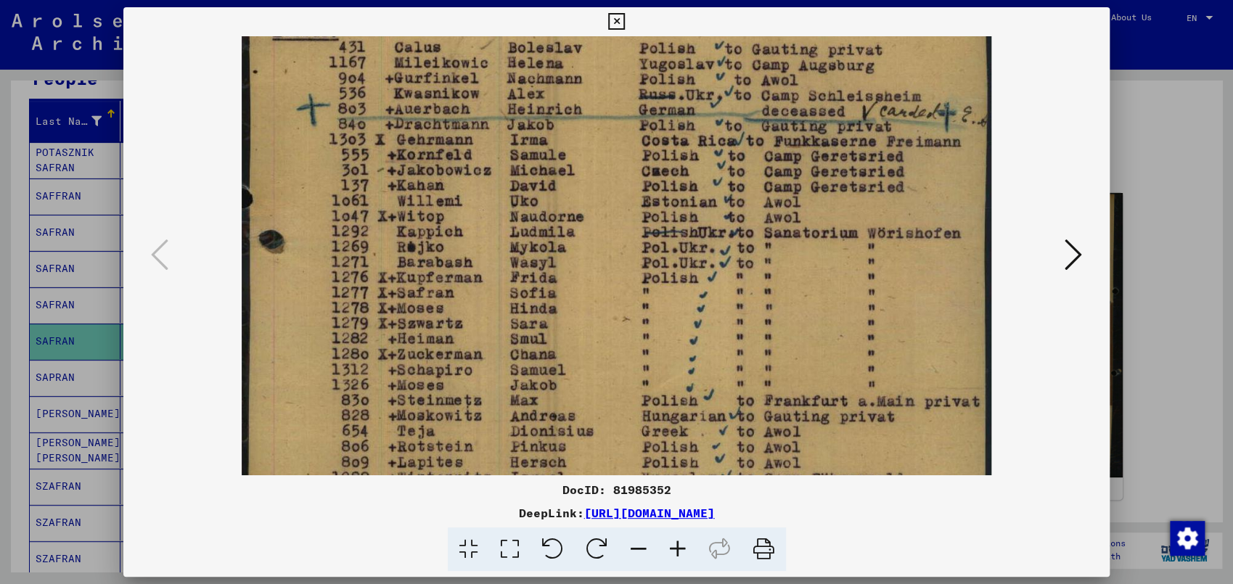
drag, startPoint x: 847, startPoint y: 254, endPoint x: 838, endPoint y: 324, distance: 70.2
click at [838, 324] on img at bounding box center [617, 358] width 750 height 1020
click at [1120, 380] on div at bounding box center [616, 292] width 1233 height 584
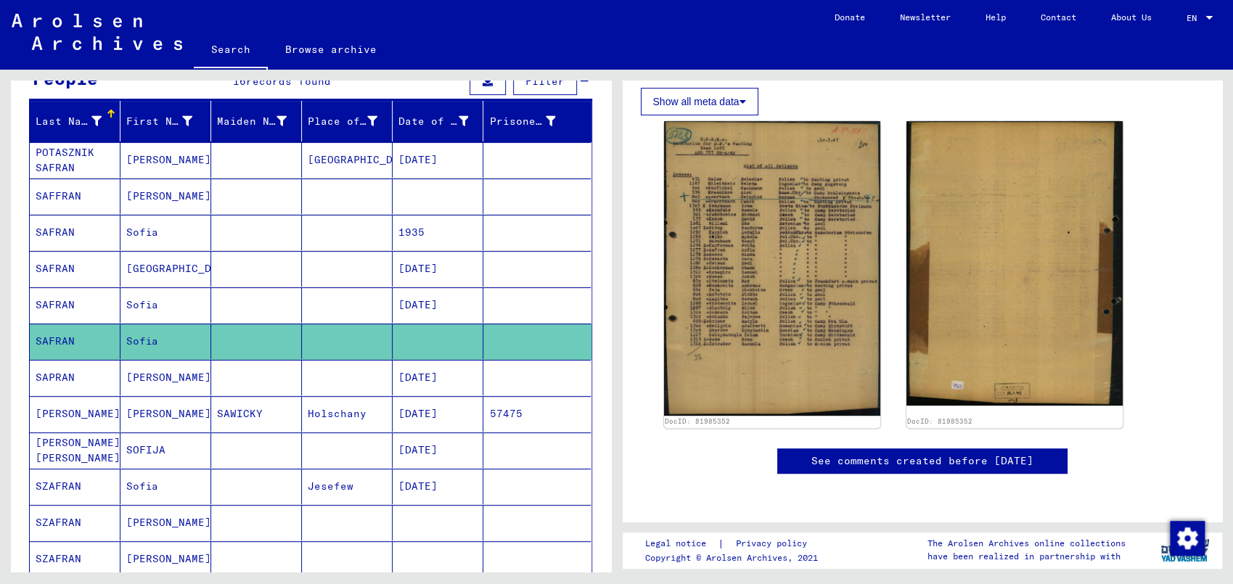
scroll to position [303, 0]
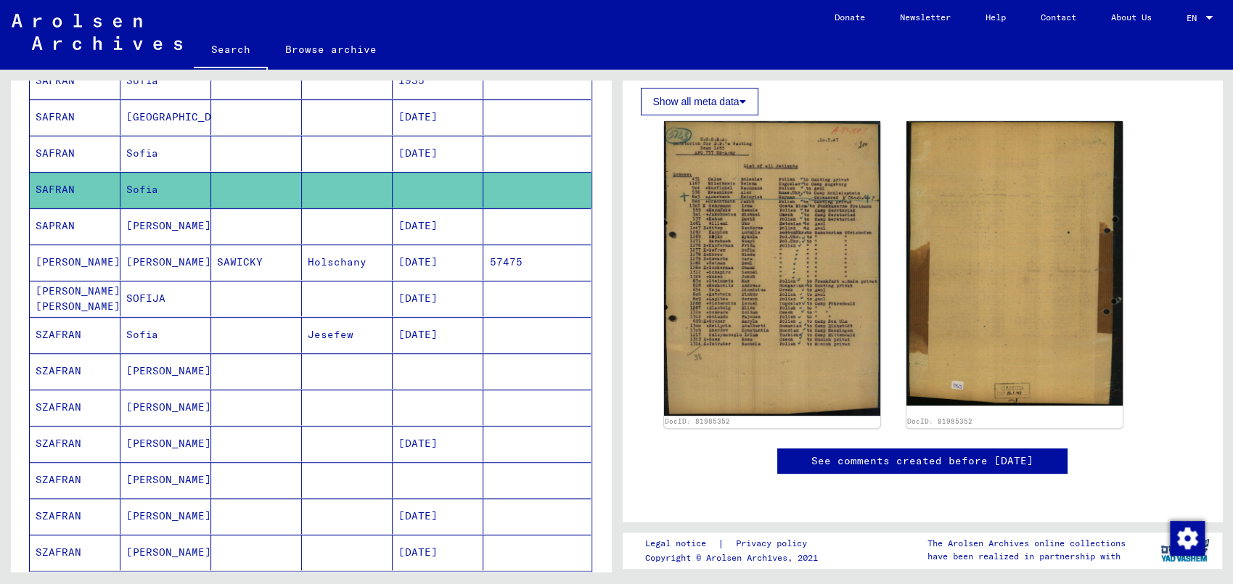
click at [443, 369] on mat-cell at bounding box center [438, 371] width 91 height 36
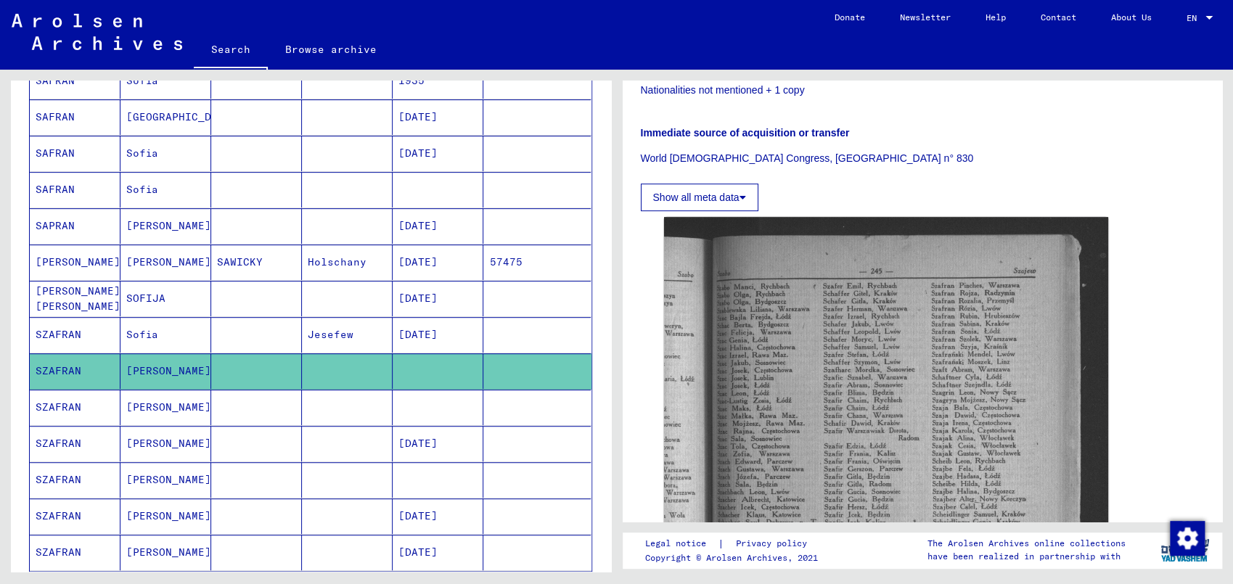
scroll to position [531, 0]
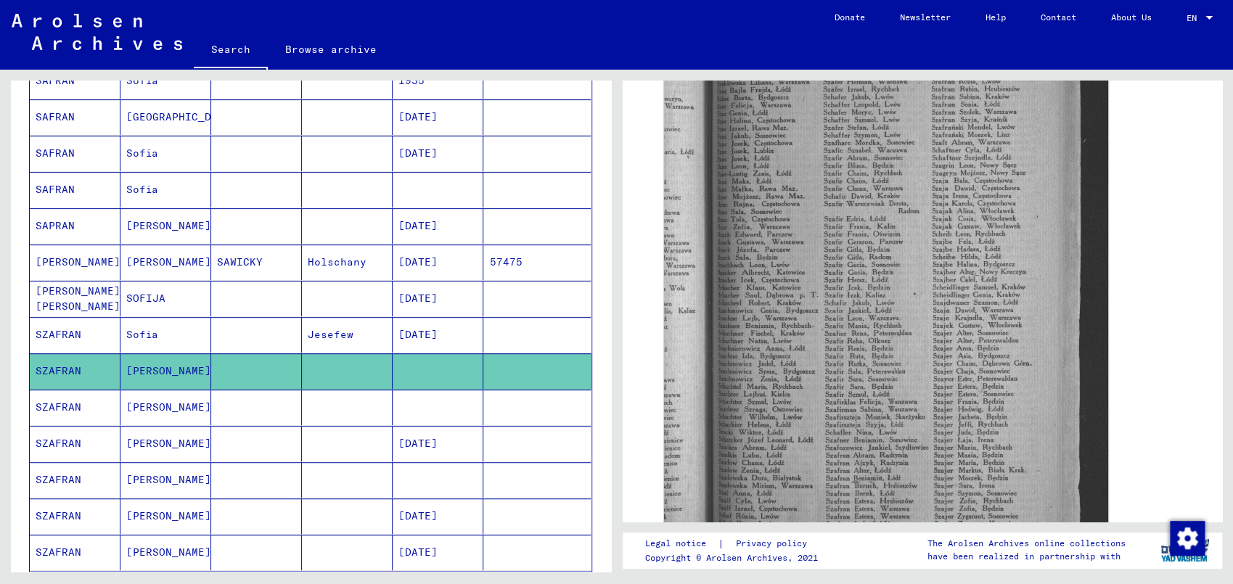
click at [504, 406] on mat-cell at bounding box center [536, 408] width 107 height 36
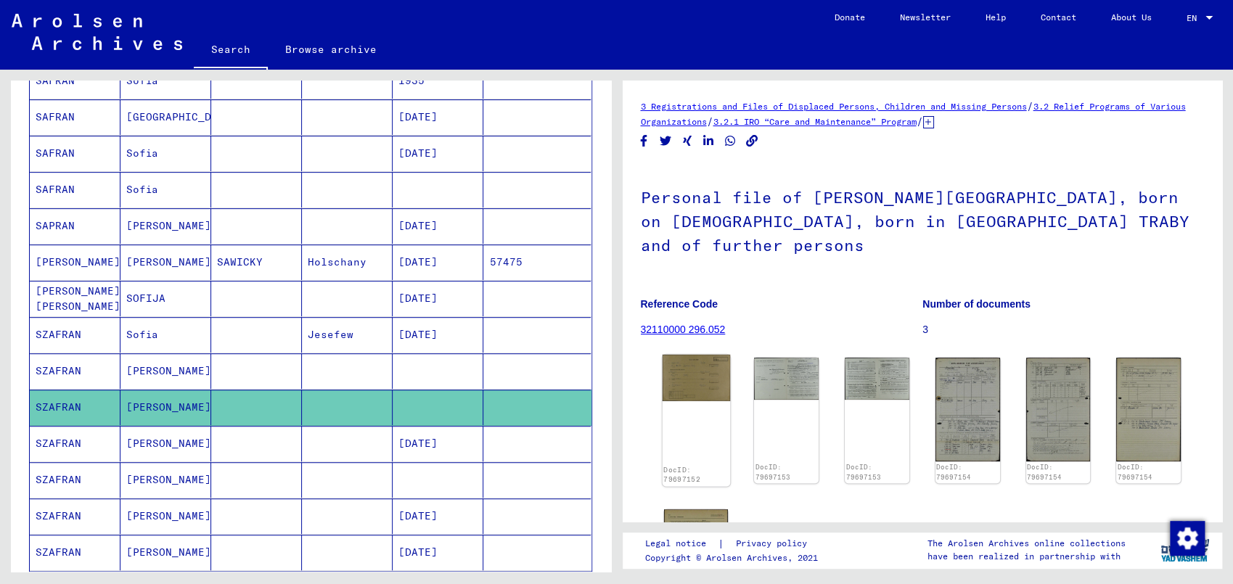
click at [698, 355] on img at bounding box center [695, 378] width 67 height 46
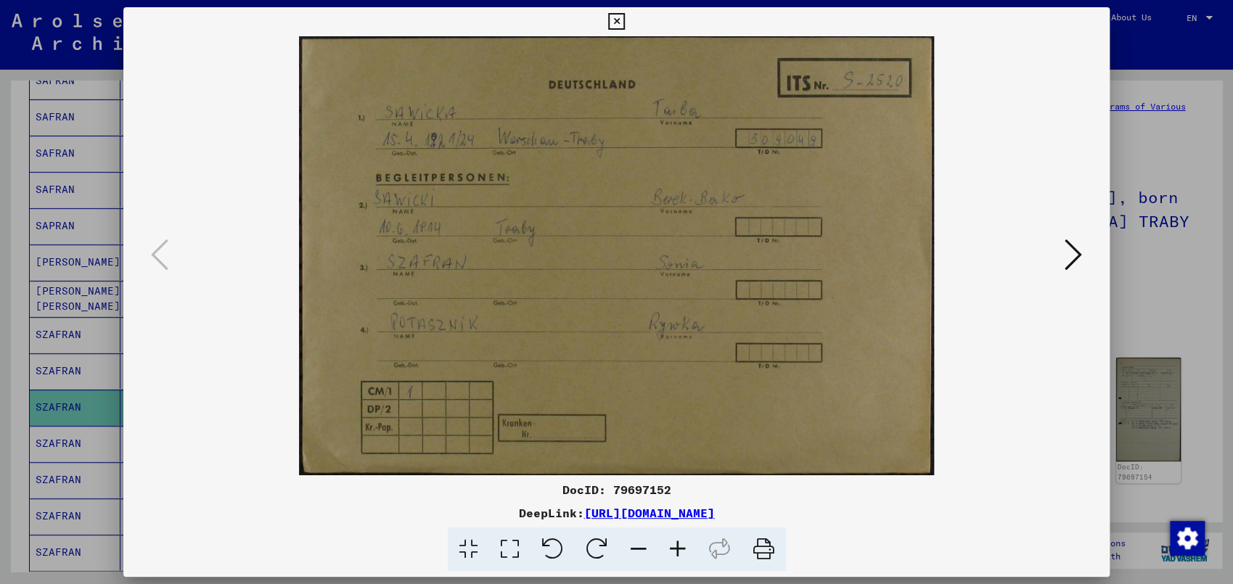
click at [1120, 411] on div at bounding box center [616, 292] width 1233 height 584
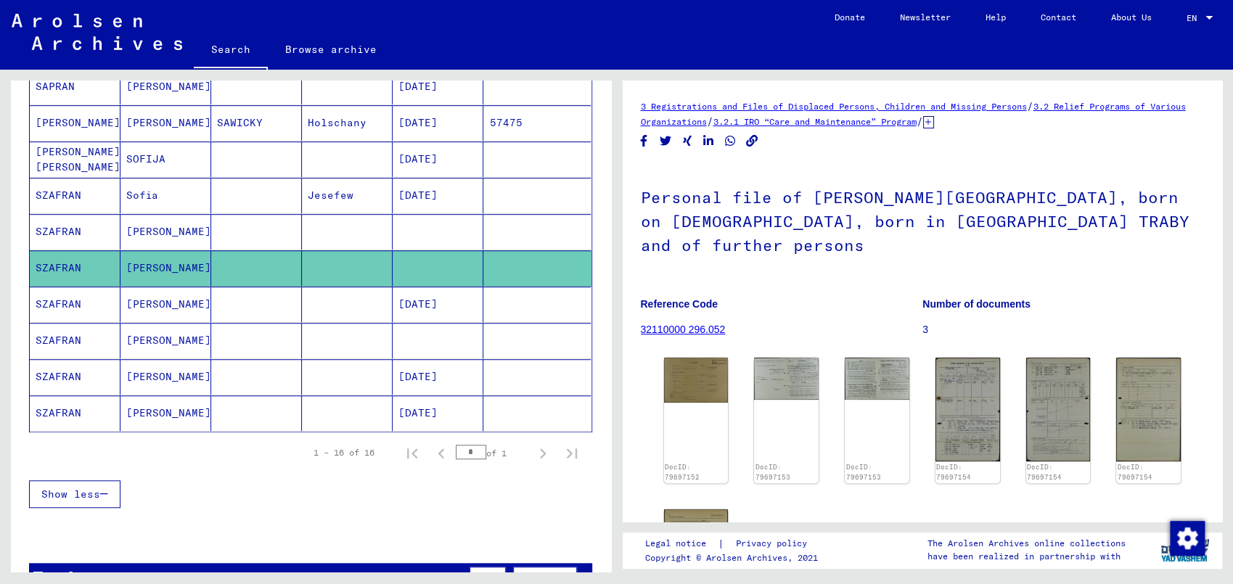
scroll to position [455, 0]
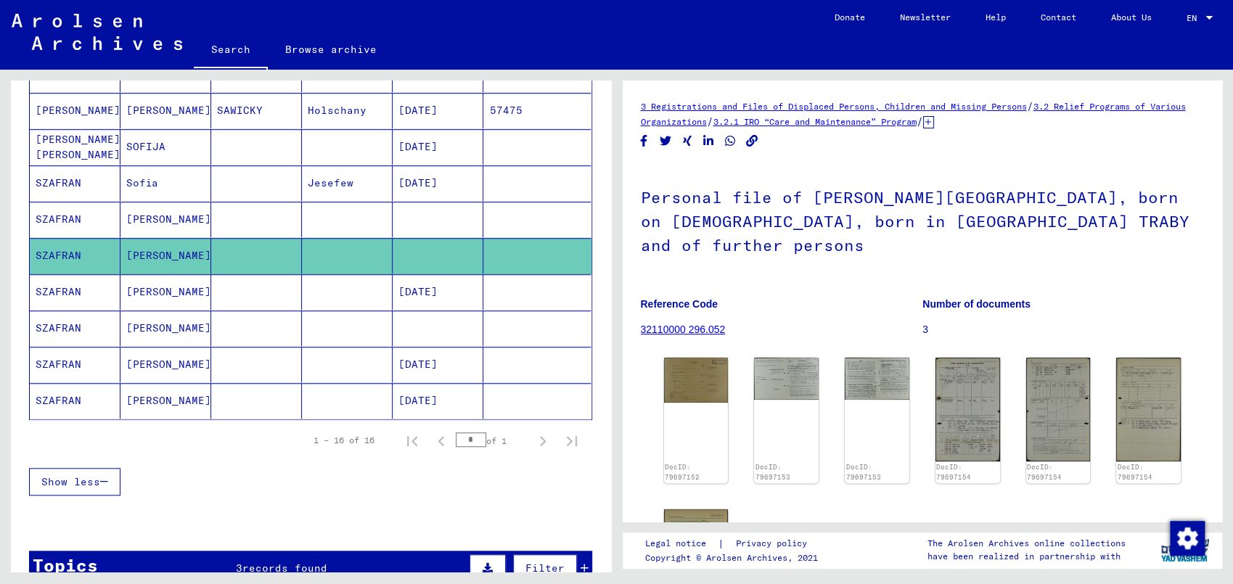
click at [452, 316] on mat-cell at bounding box center [438, 329] width 91 height 36
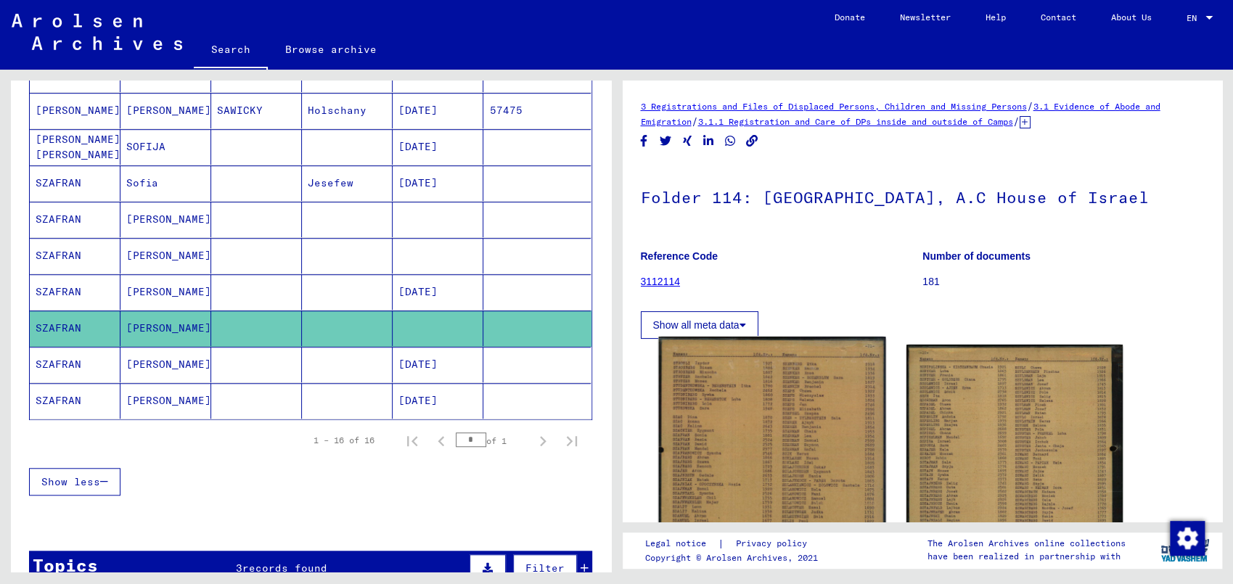
click at [804, 430] on img at bounding box center [771, 497] width 227 height 321
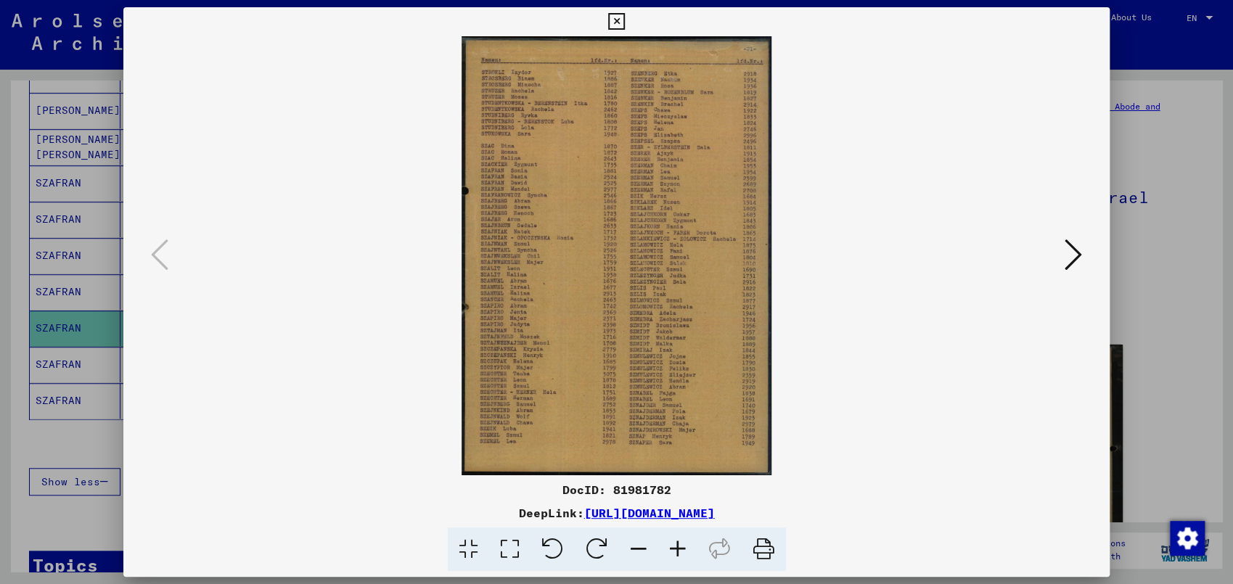
click at [683, 531] on icon at bounding box center [677, 550] width 39 height 44
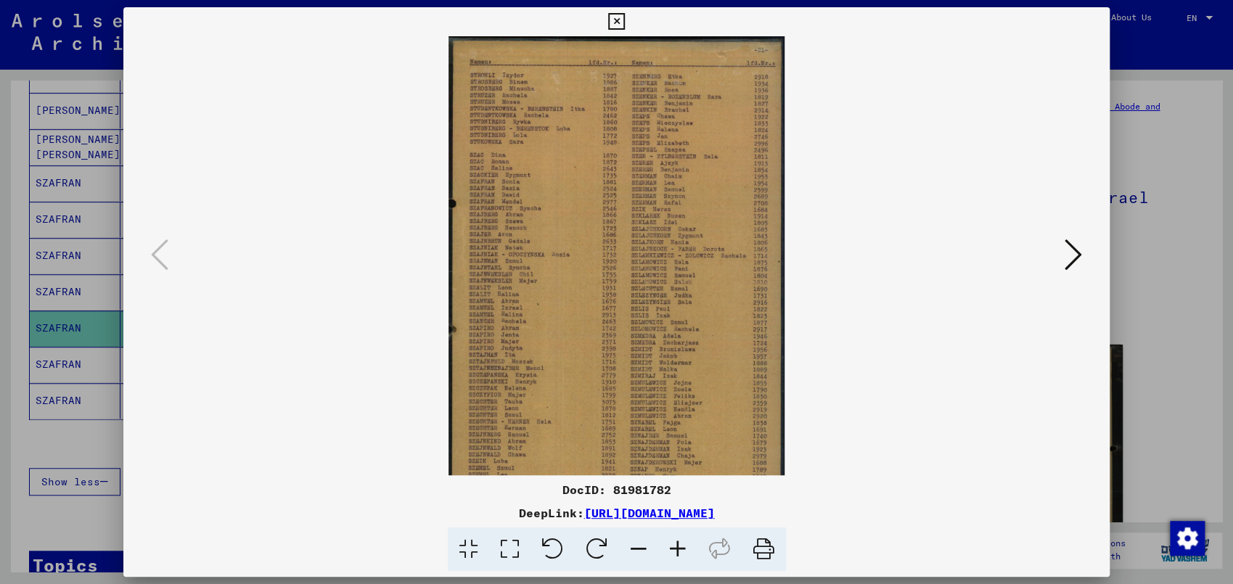
click at [683, 531] on icon at bounding box center [677, 550] width 39 height 44
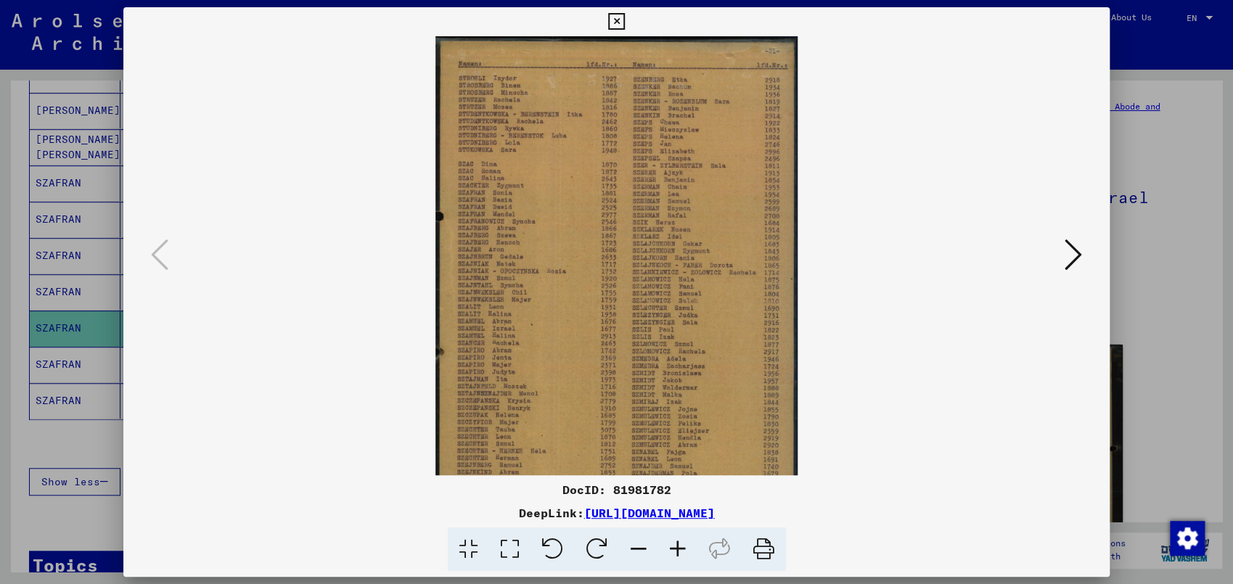
click at [683, 531] on icon at bounding box center [677, 550] width 39 height 44
click at [681, 531] on icon at bounding box center [677, 550] width 39 height 44
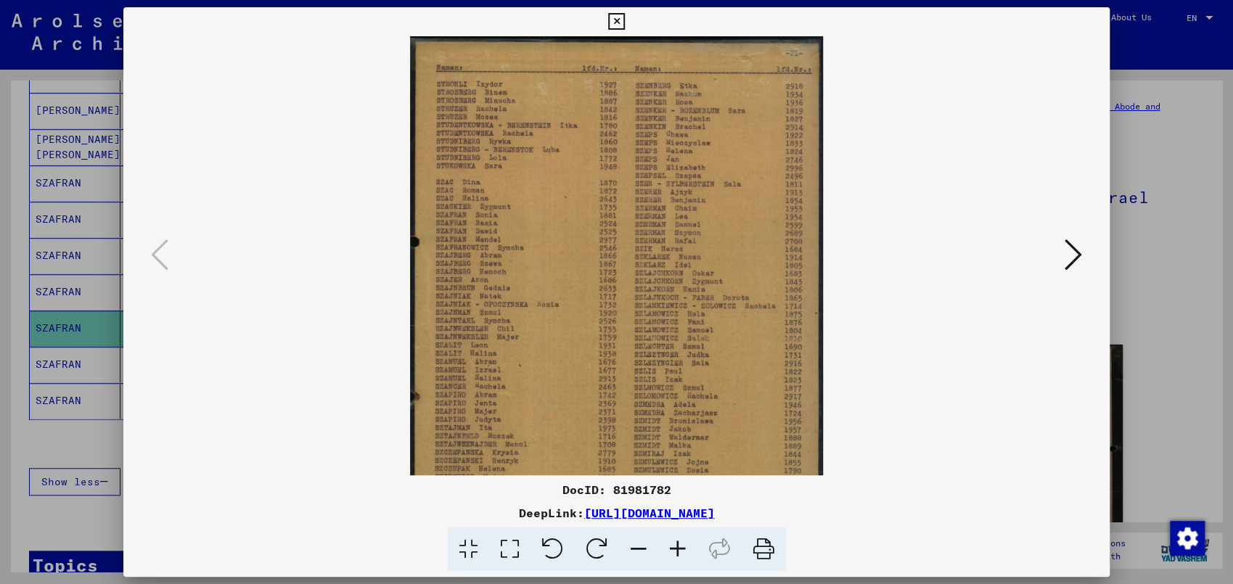
click at [681, 531] on icon at bounding box center [677, 550] width 39 height 44
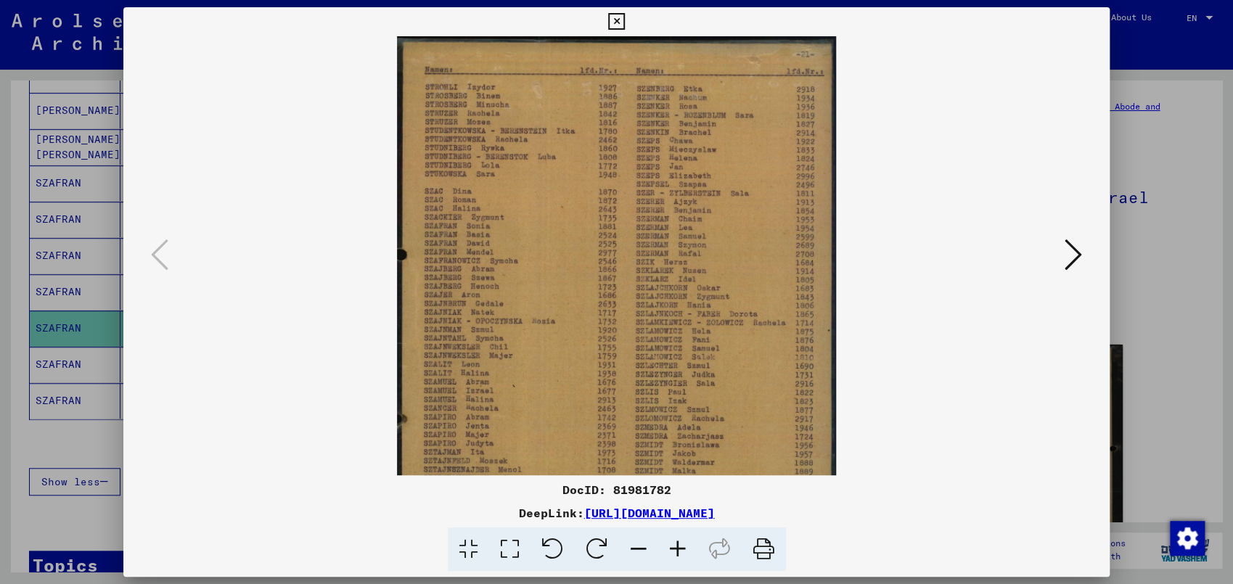
click at [681, 531] on icon at bounding box center [677, 550] width 39 height 44
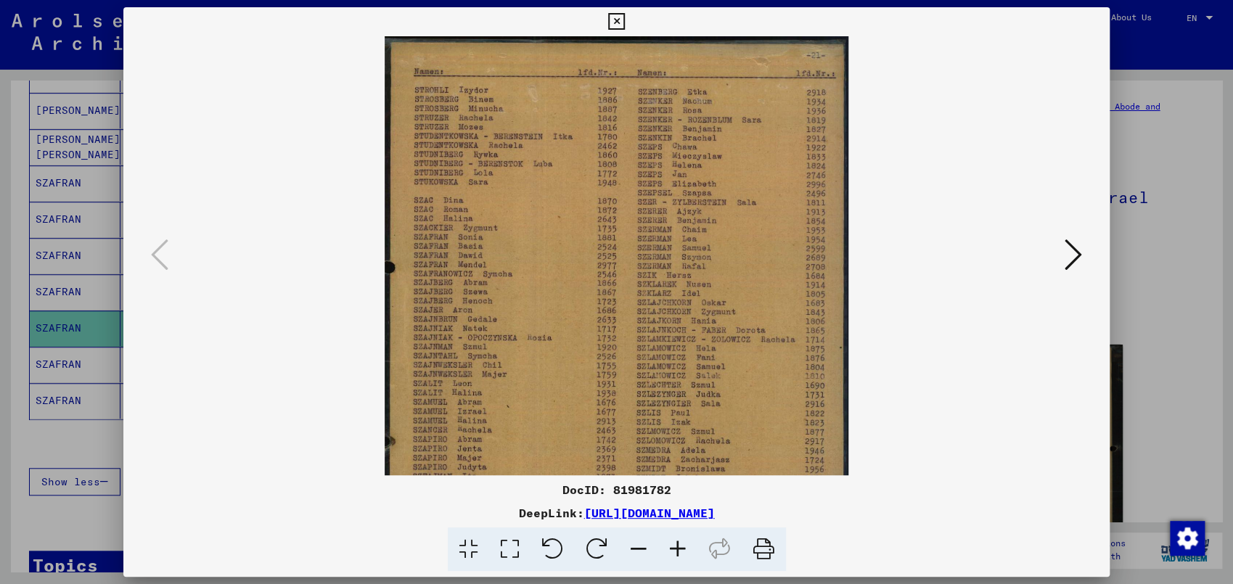
click at [681, 531] on icon at bounding box center [677, 550] width 39 height 44
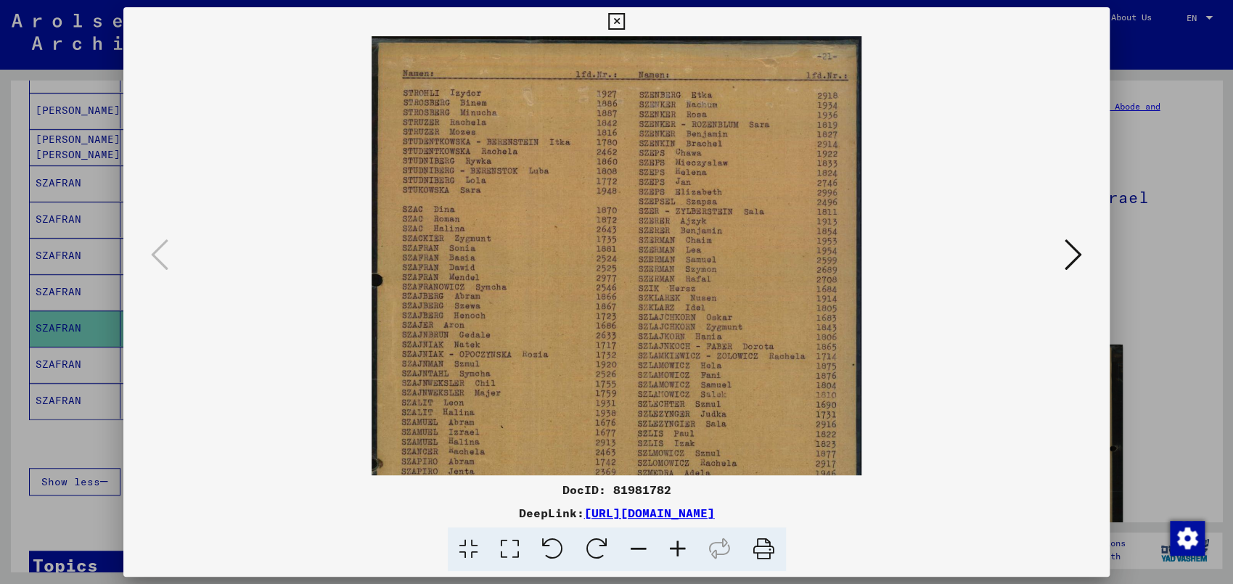
click at [681, 531] on icon at bounding box center [677, 550] width 39 height 44
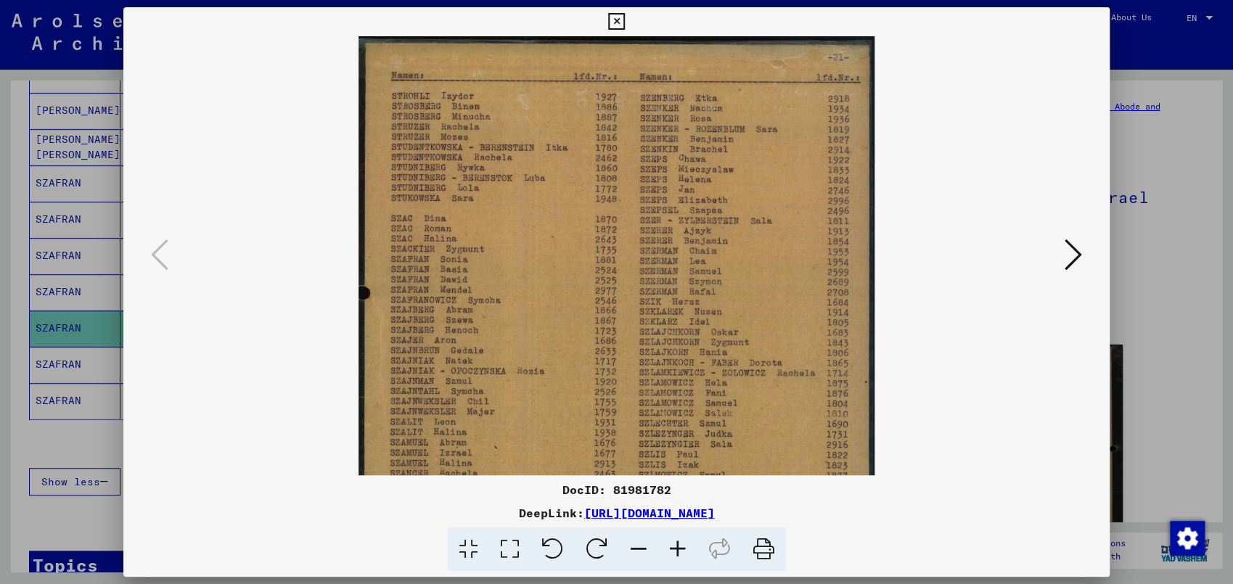
click at [681, 531] on icon at bounding box center [677, 550] width 39 height 44
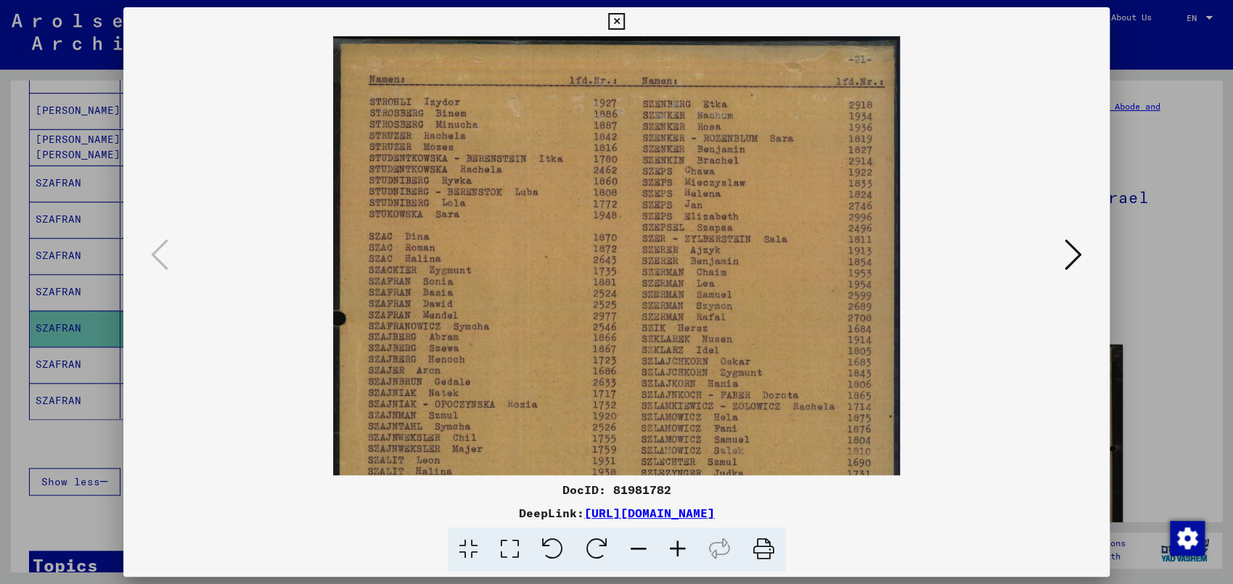
click at [681, 531] on icon at bounding box center [677, 550] width 39 height 44
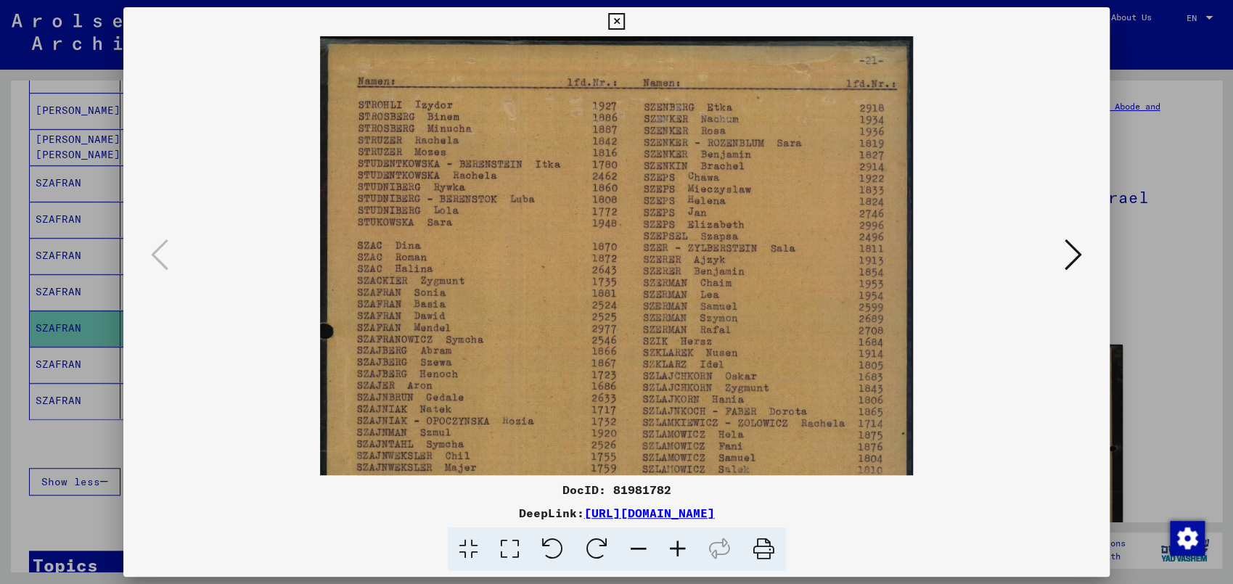
click at [1081, 253] on icon at bounding box center [1073, 254] width 17 height 35
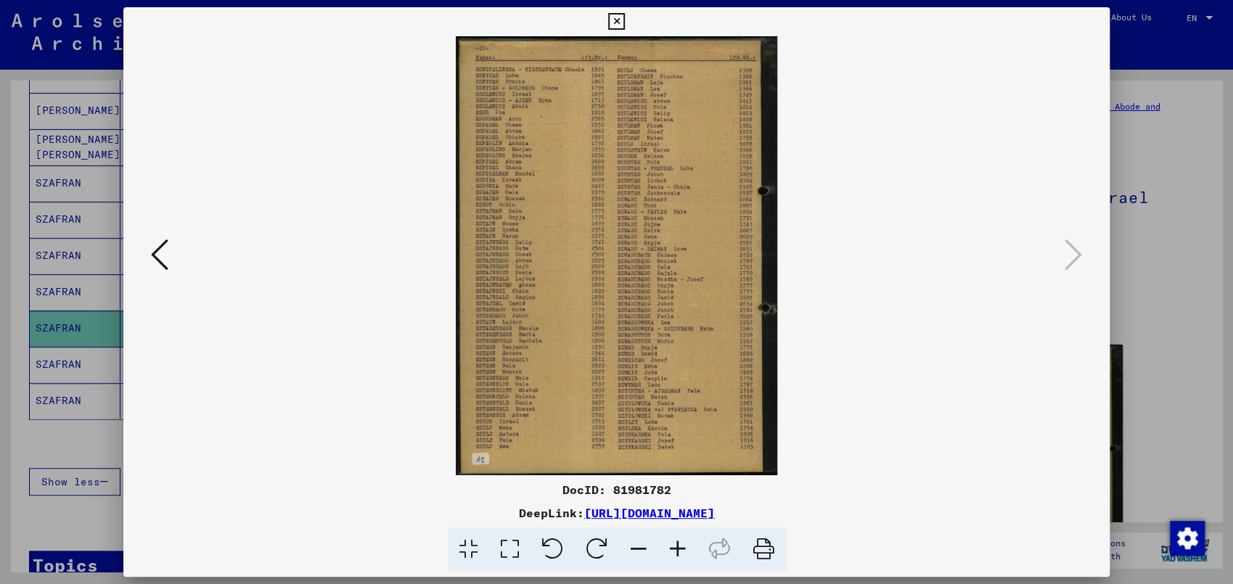
click at [38, 437] on div at bounding box center [616, 292] width 1233 height 584
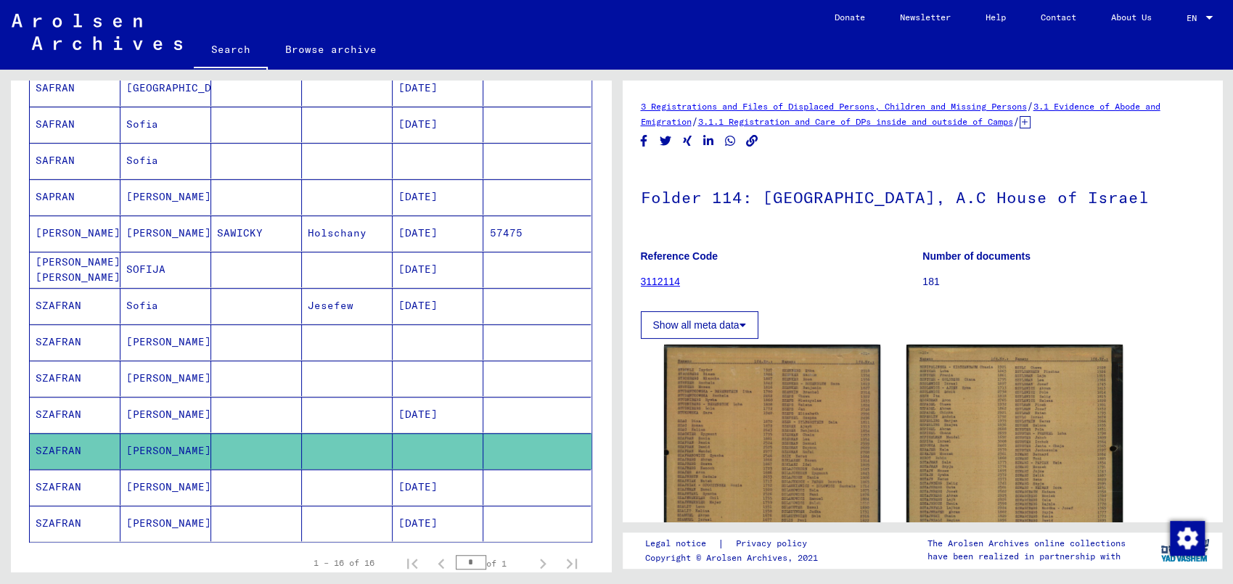
scroll to position [303, 0]
